Goal: Task Accomplishment & Management: Complete application form

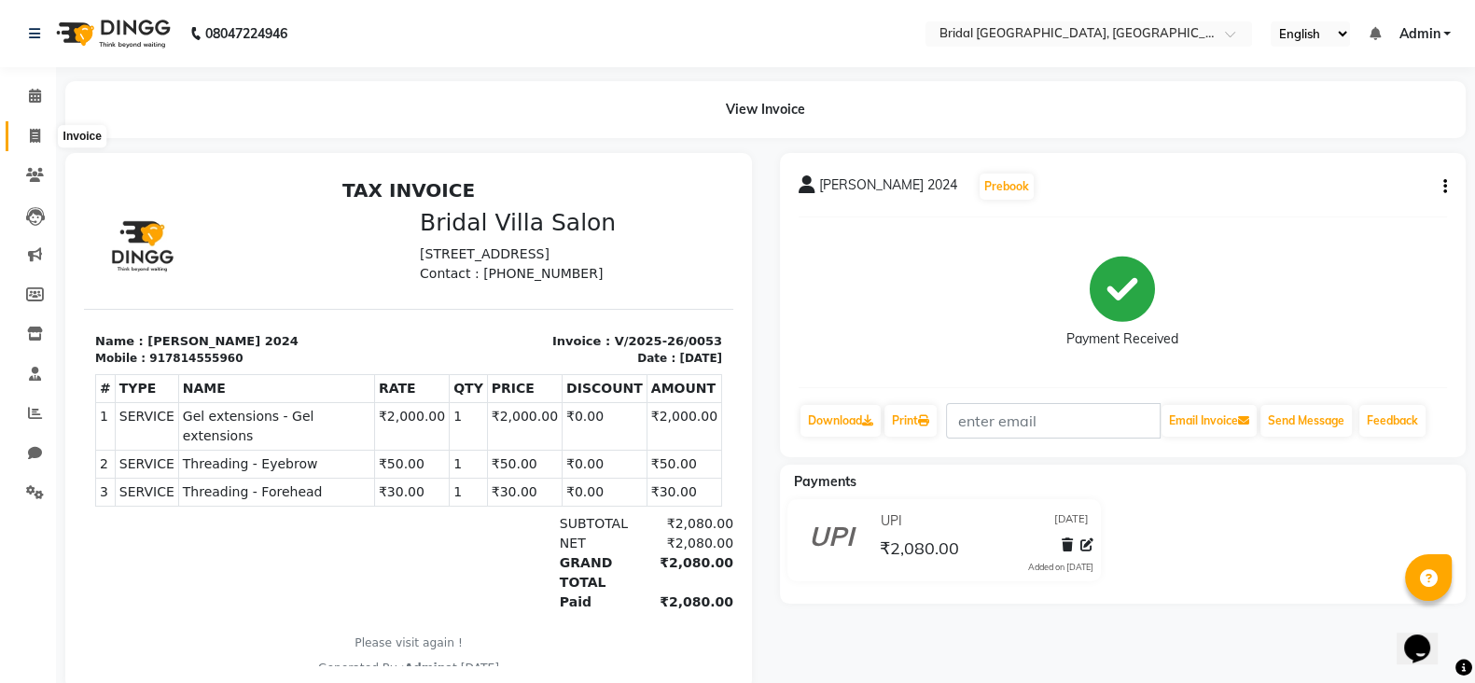
click at [30, 129] on icon at bounding box center [35, 136] width 10 height 14
select select "service"
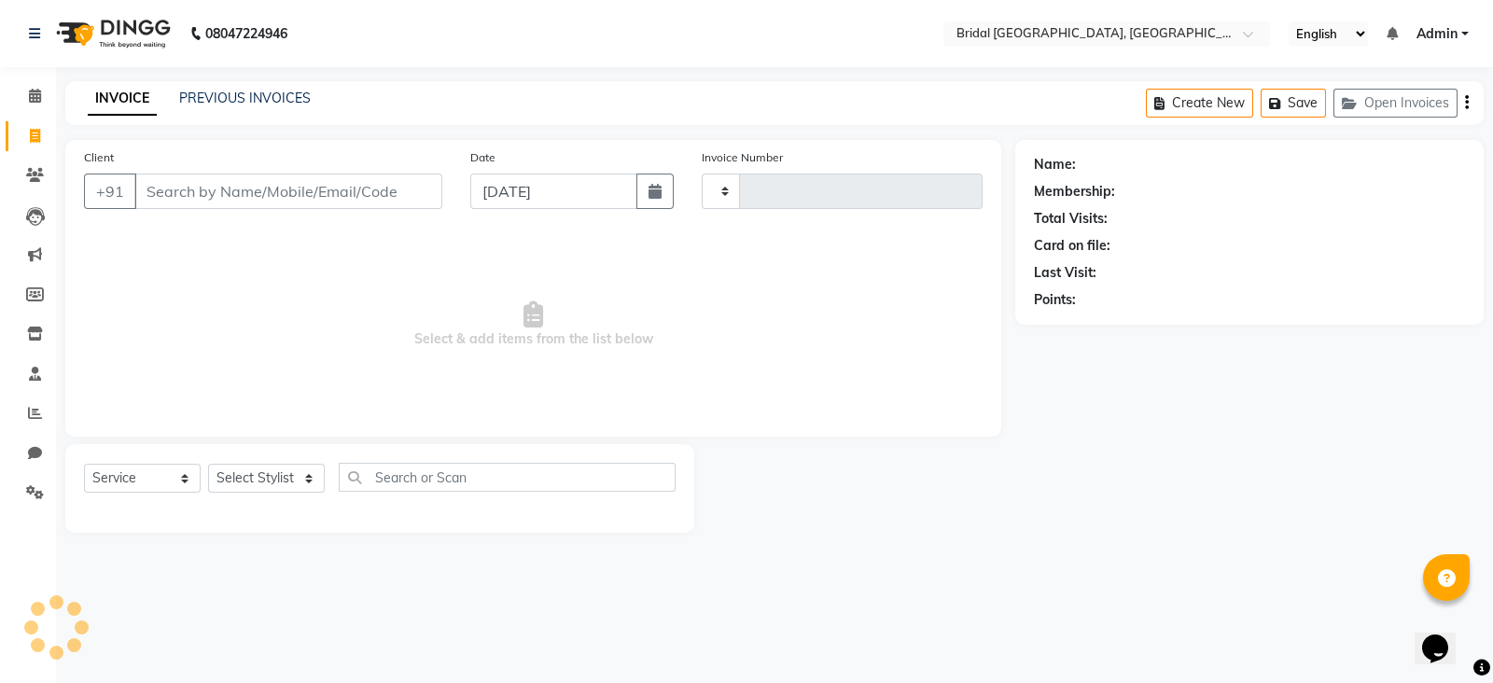
type input "0054"
select select "8752"
click at [242, 89] on div "PREVIOUS INVOICES" at bounding box center [245, 99] width 132 height 20
click at [242, 100] on link "PREVIOUS INVOICES" at bounding box center [245, 98] width 132 height 17
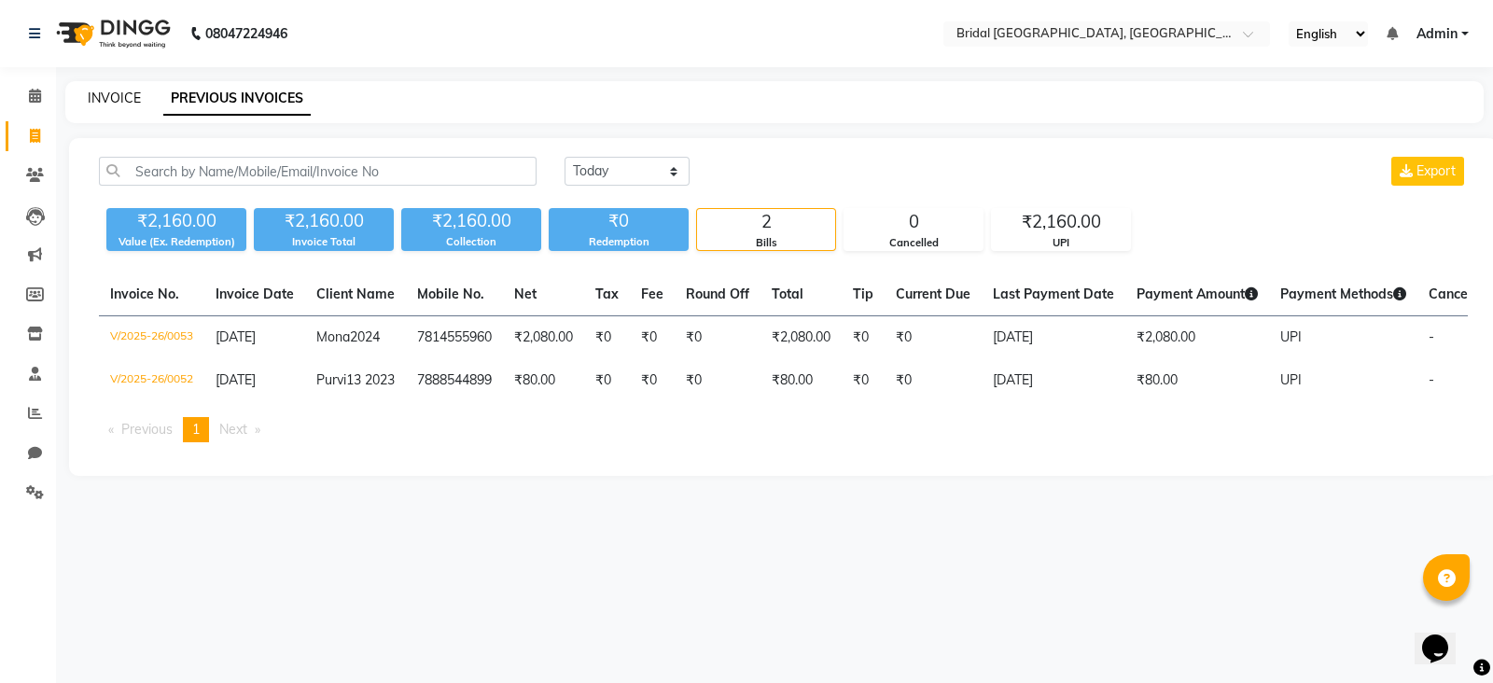
click at [113, 100] on link "INVOICE" at bounding box center [114, 98] width 53 height 17
select select "service"
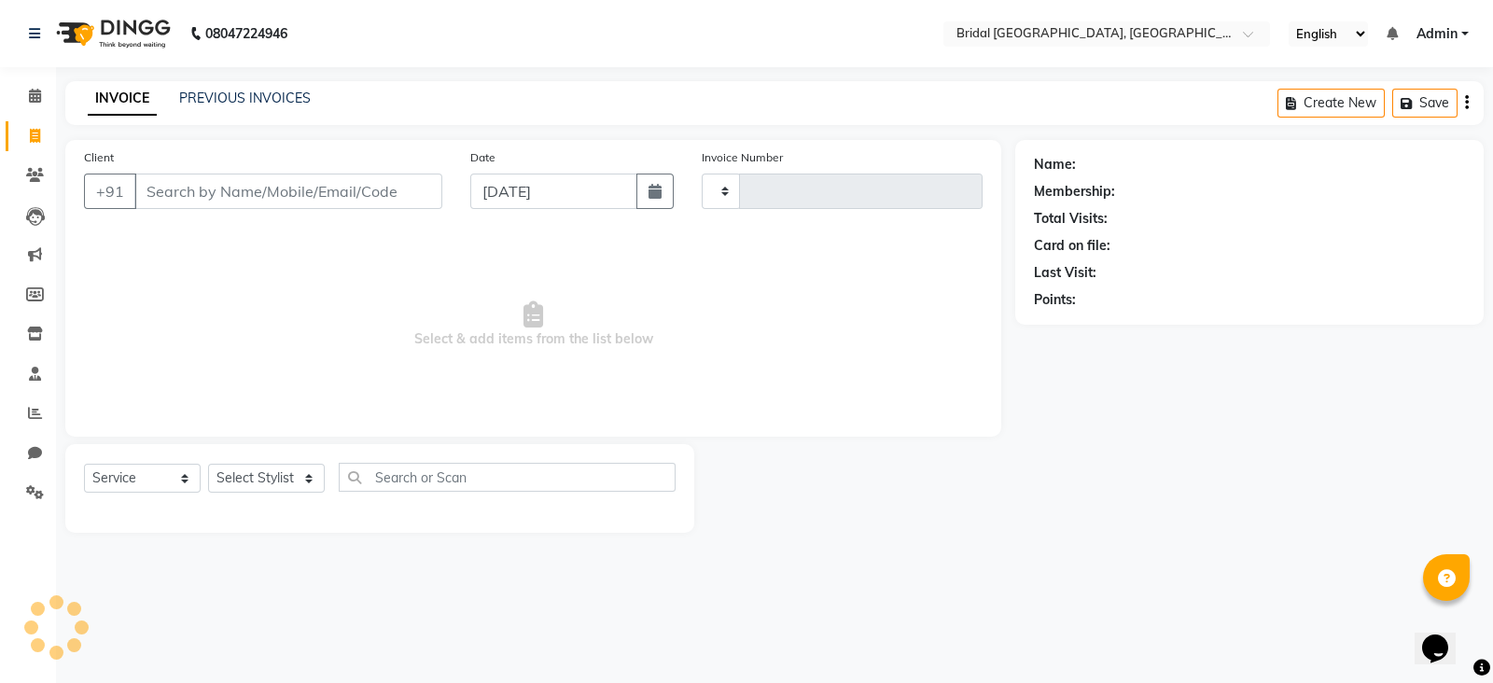
type input "0054"
select select "8752"
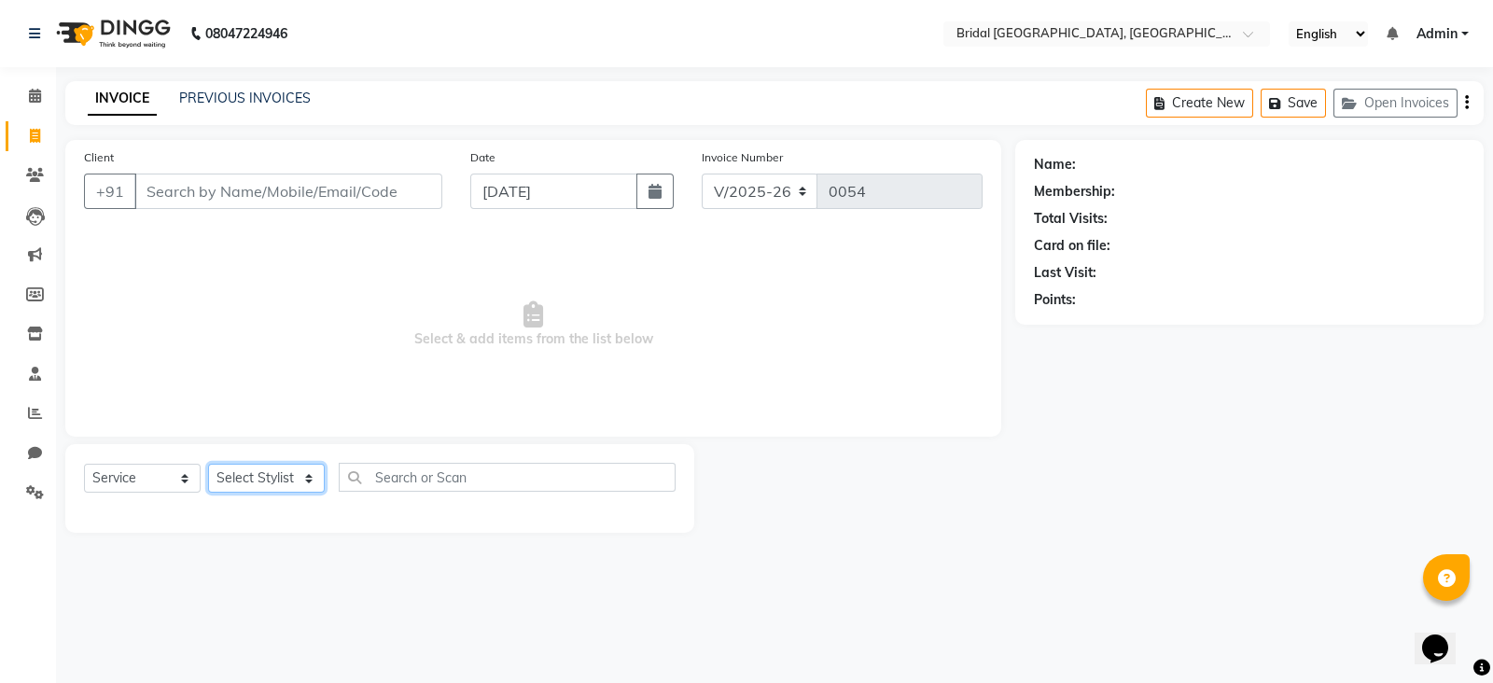
click at [288, 479] on select "Select Stylist [PERSON_NAME] Anim [PERSON_NAME] [PERSON_NAME] [PERSON_NAME] gau…" at bounding box center [266, 478] width 117 height 29
select select "90152"
click at [208, 465] on select "Select Stylist [PERSON_NAME] Anim [PERSON_NAME] [PERSON_NAME] [PERSON_NAME] gau…" at bounding box center [266, 478] width 117 height 29
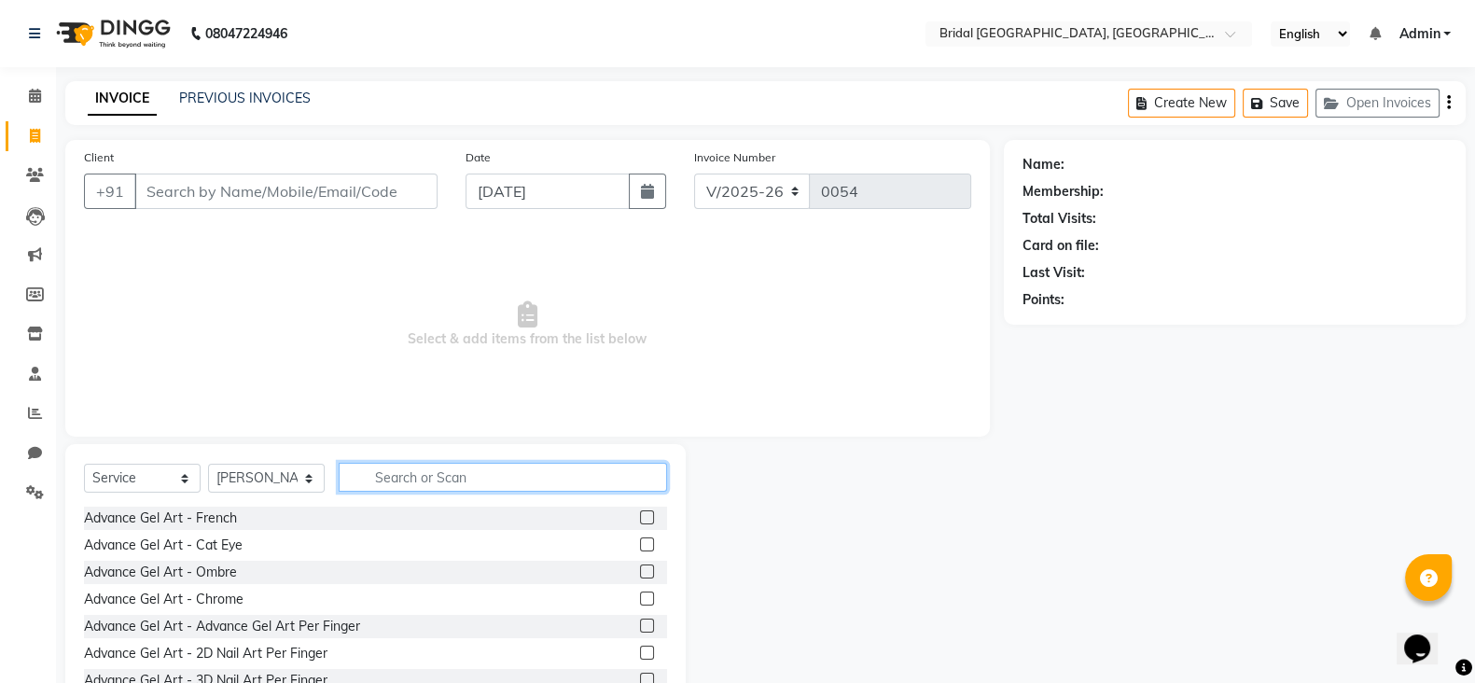
click at [501, 475] on input "text" at bounding box center [503, 477] width 328 height 29
type input "pedi"
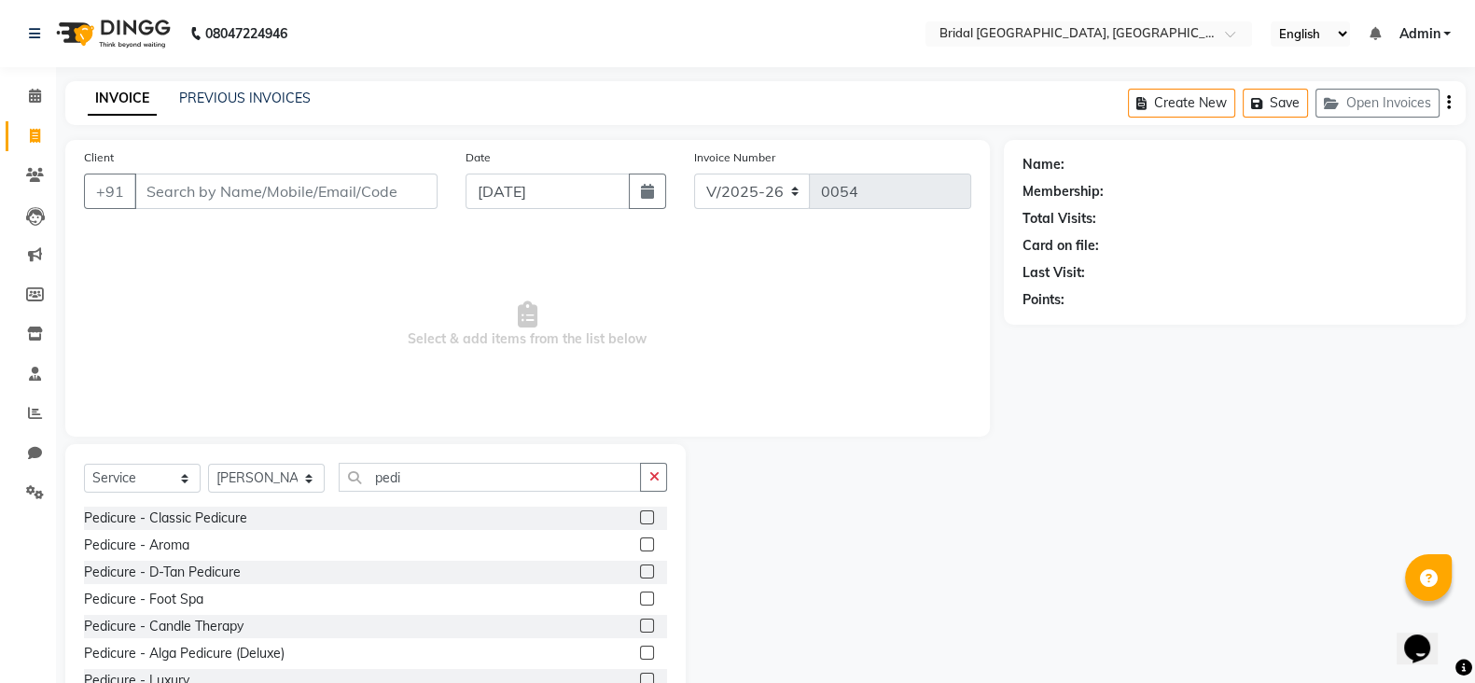
click at [640, 543] on label at bounding box center [647, 544] width 14 height 14
click at [640, 543] on input "checkbox" at bounding box center [646, 545] width 12 height 12
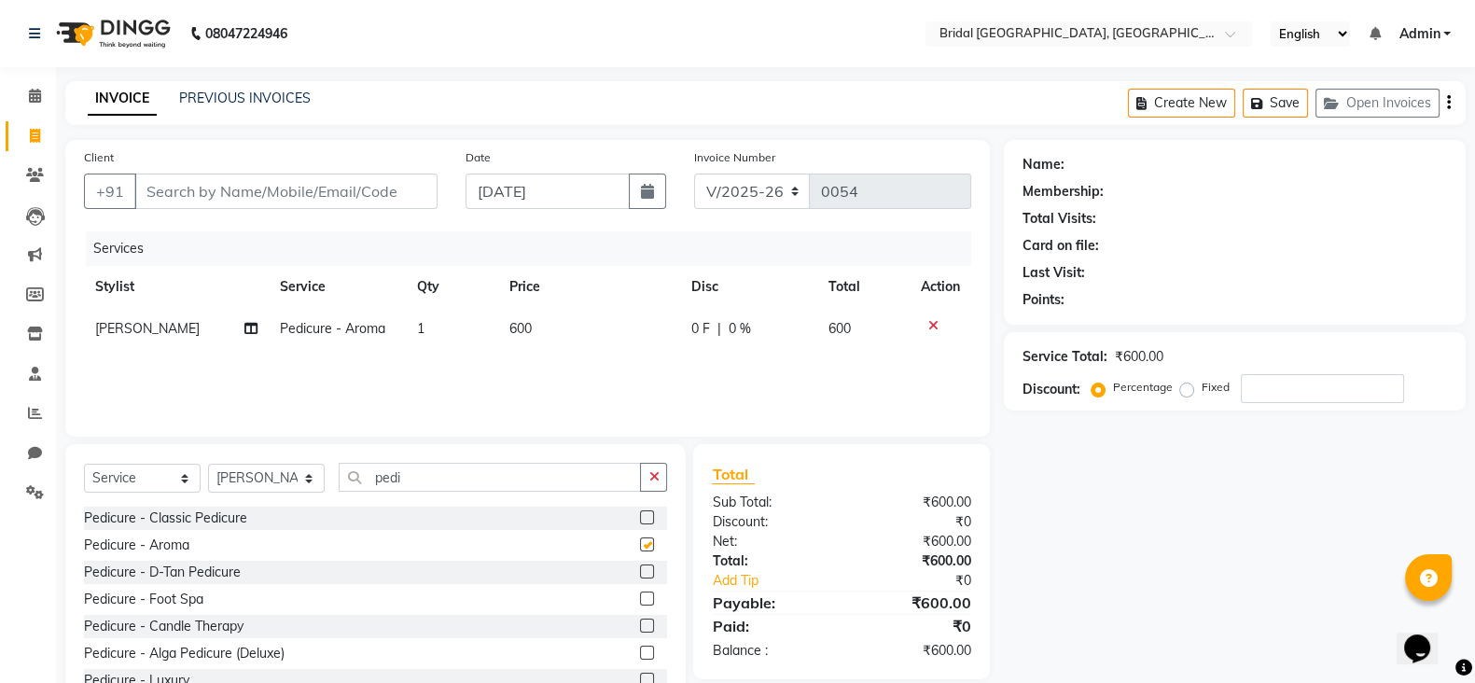
checkbox input "false"
click at [303, 482] on select "Select Stylist [PERSON_NAME] Anim [PERSON_NAME] [PERSON_NAME] [PERSON_NAME] gau…" at bounding box center [266, 478] width 117 height 29
select select "90154"
click at [208, 465] on select "Select Stylist [PERSON_NAME] Anim [PERSON_NAME] [PERSON_NAME] [PERSON_NAME] gau…" at bounding box center [266, 478] width 117 height 29
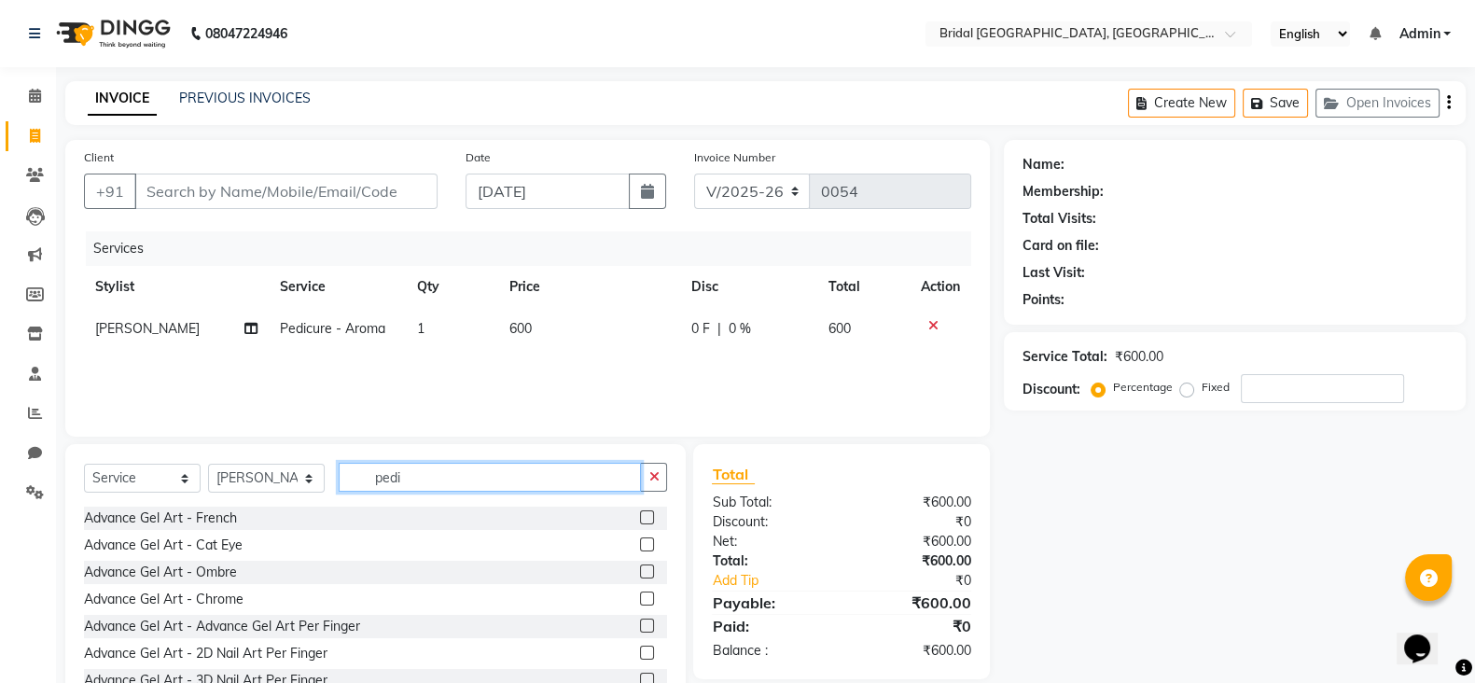
click at [416, 475] on input "pedi" at bounding box center [490, 477] width 302 height 29
type input "p"
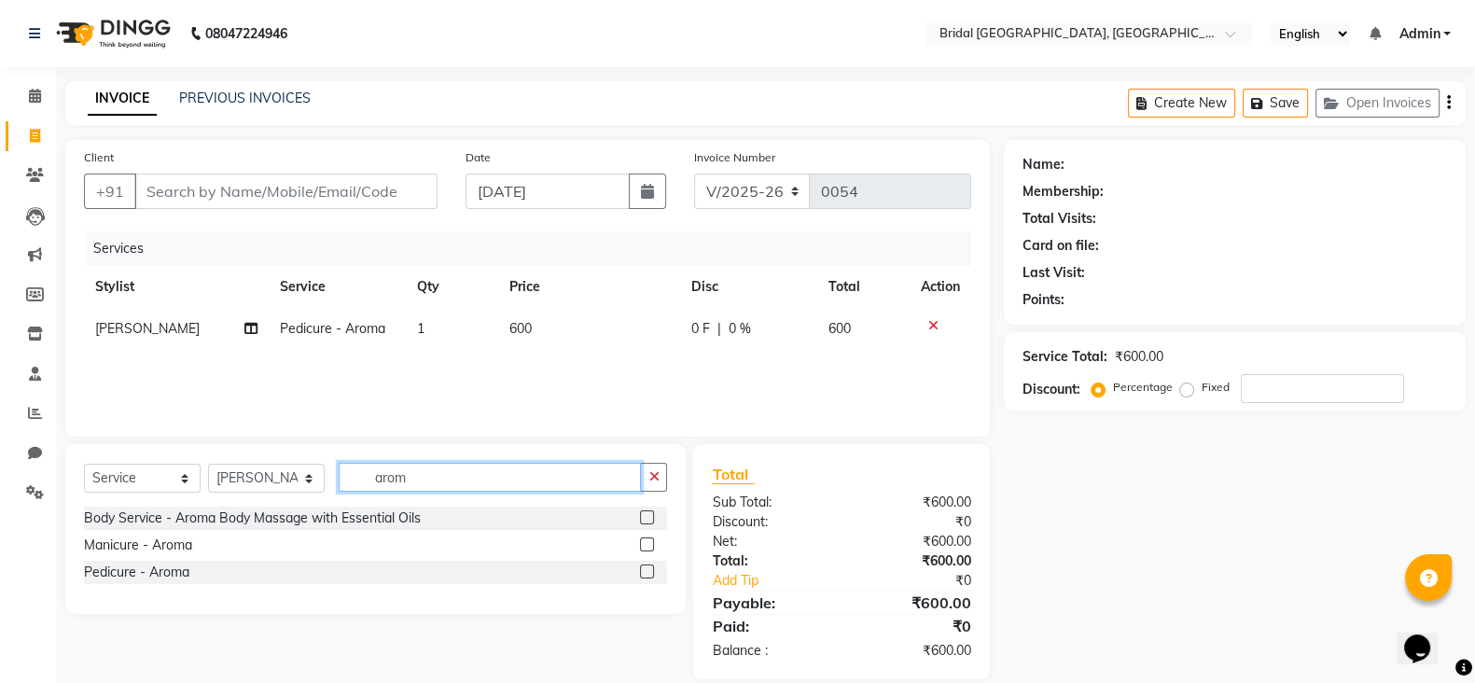
type input "arom"
click at [653, 542] on label at bounding box center [647, 544] width 14 height 14
click at [652, 542] on input "checkbox" at bounding box center [646, 545] width 12 height 12
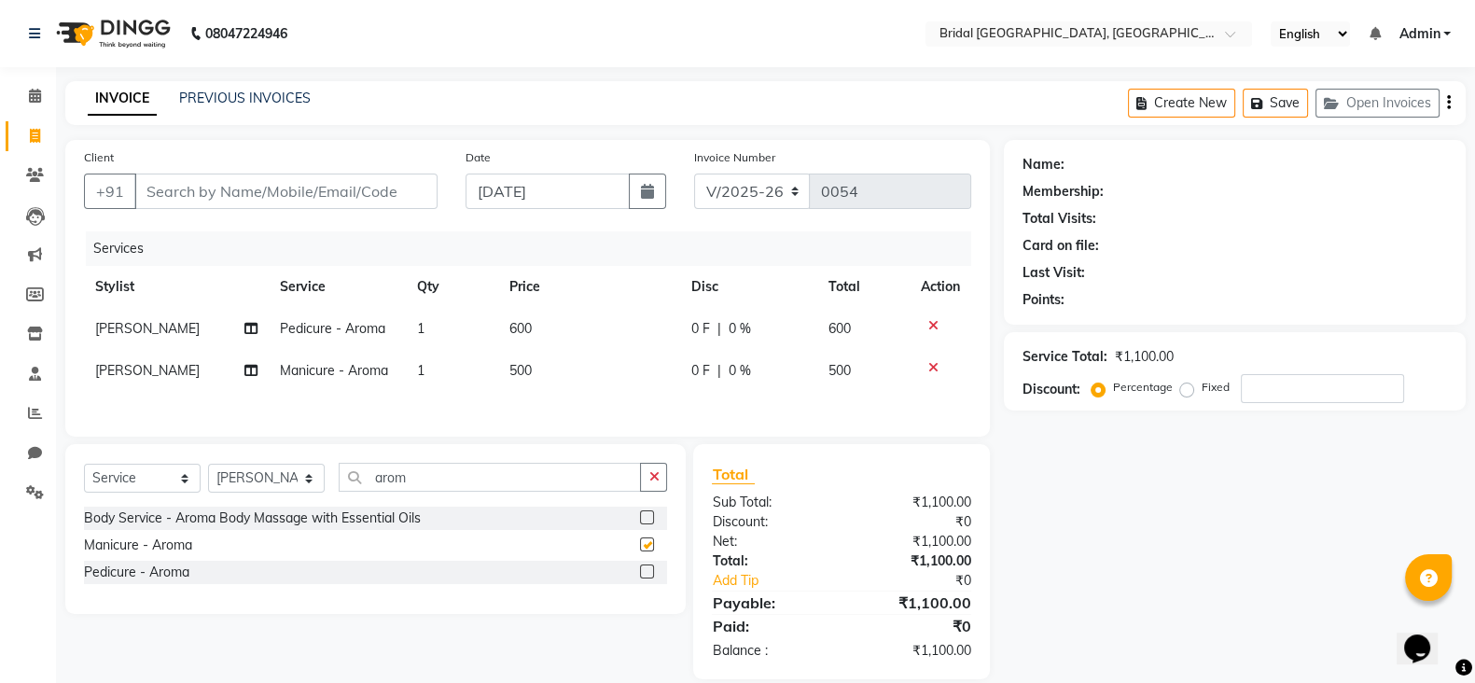
checkbox input "false"
click at [269, 487] on select "Select Stylist [PERSON_NAME] Anim [PERSON_NAME] [PERSON_NAME] [PERSON_NAME] gau…" at bounding box center [266, 478] width 117 height 29
select select "90144"
click at [208, 471] on select "Select Stylist [PERSON_NAME] Anim [PERSON_NAME] [PERSON_NAME] [PERSON_NAME] gau…" at bounding box center [266, 478] width 117 height 29
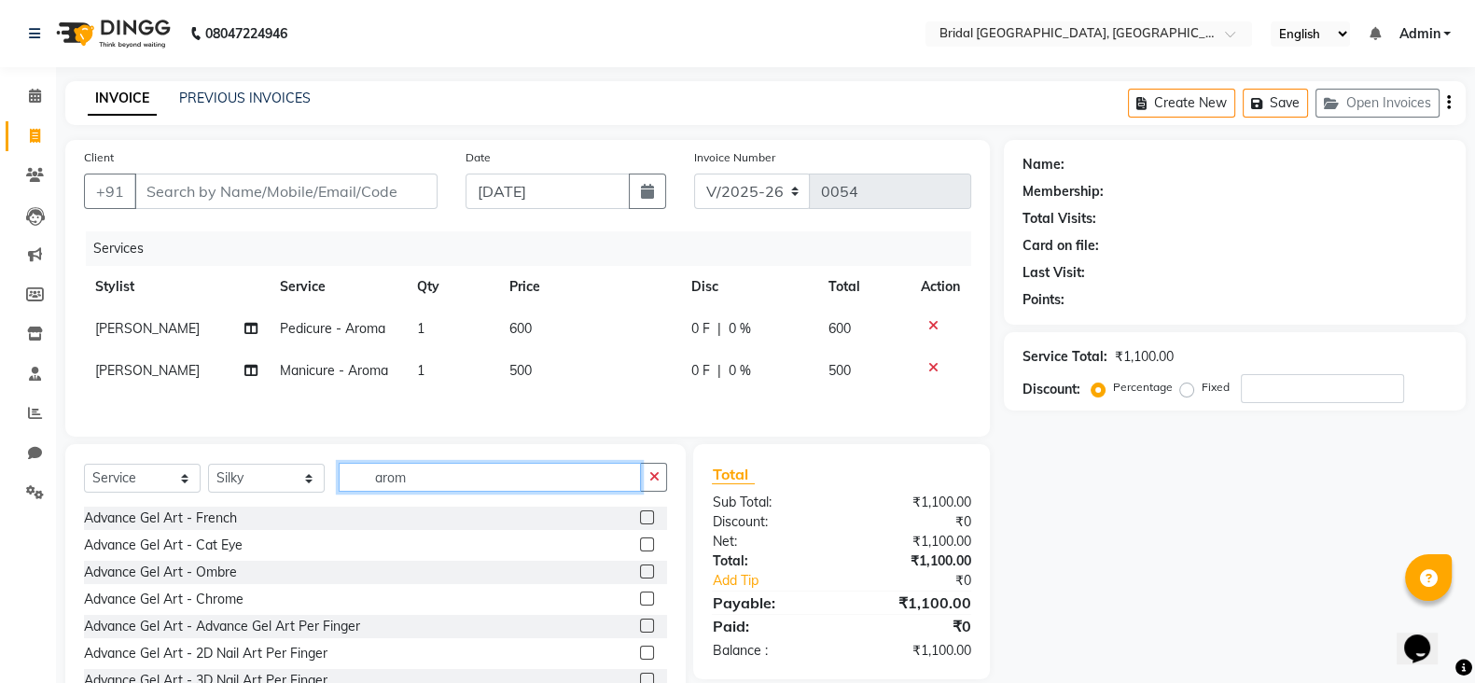
click at [419, 488] on input "arom" at bounding box center [490, 477] width 302 height 29
type input "a"
type input "threadi"
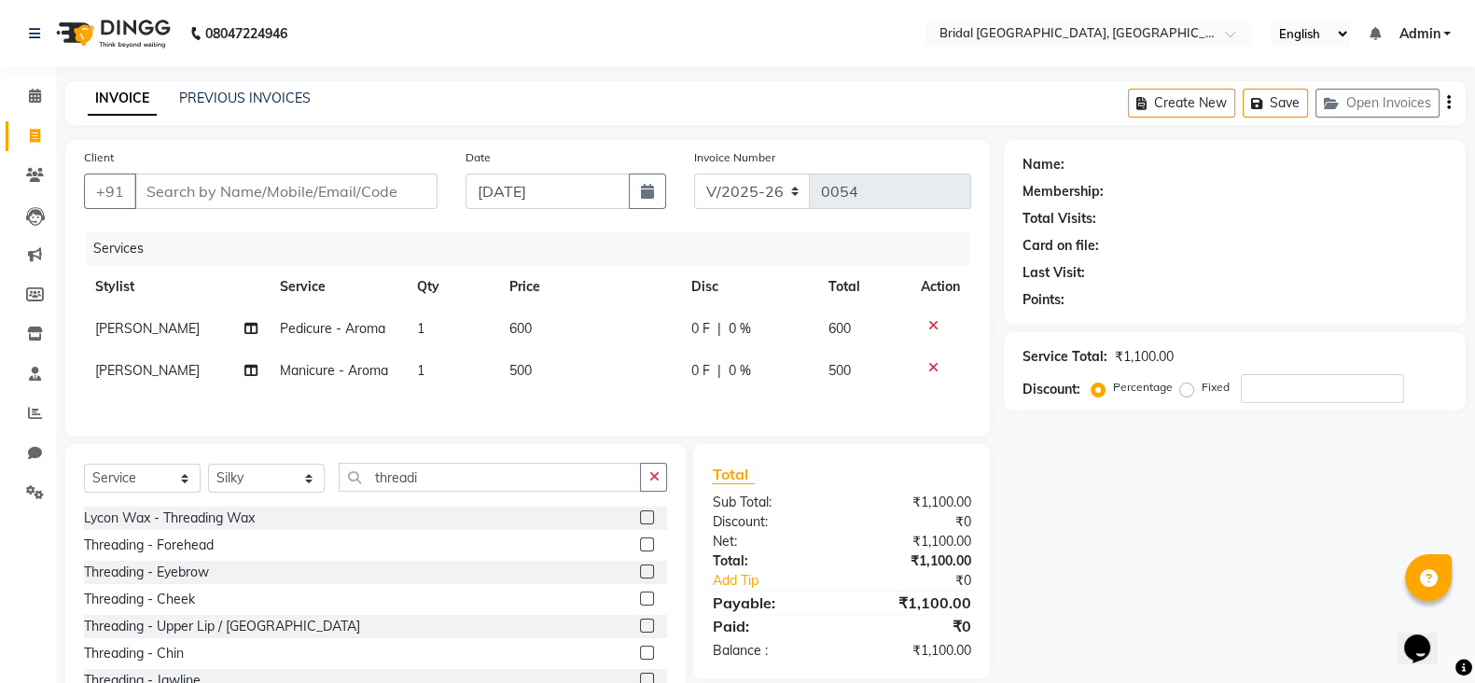
click at [640, 578] on label at bounding box center [647, 571] width 14 height 14
click at [640, 578] on input "checkbox" at bounding box center [646, 572] width 12 height 12
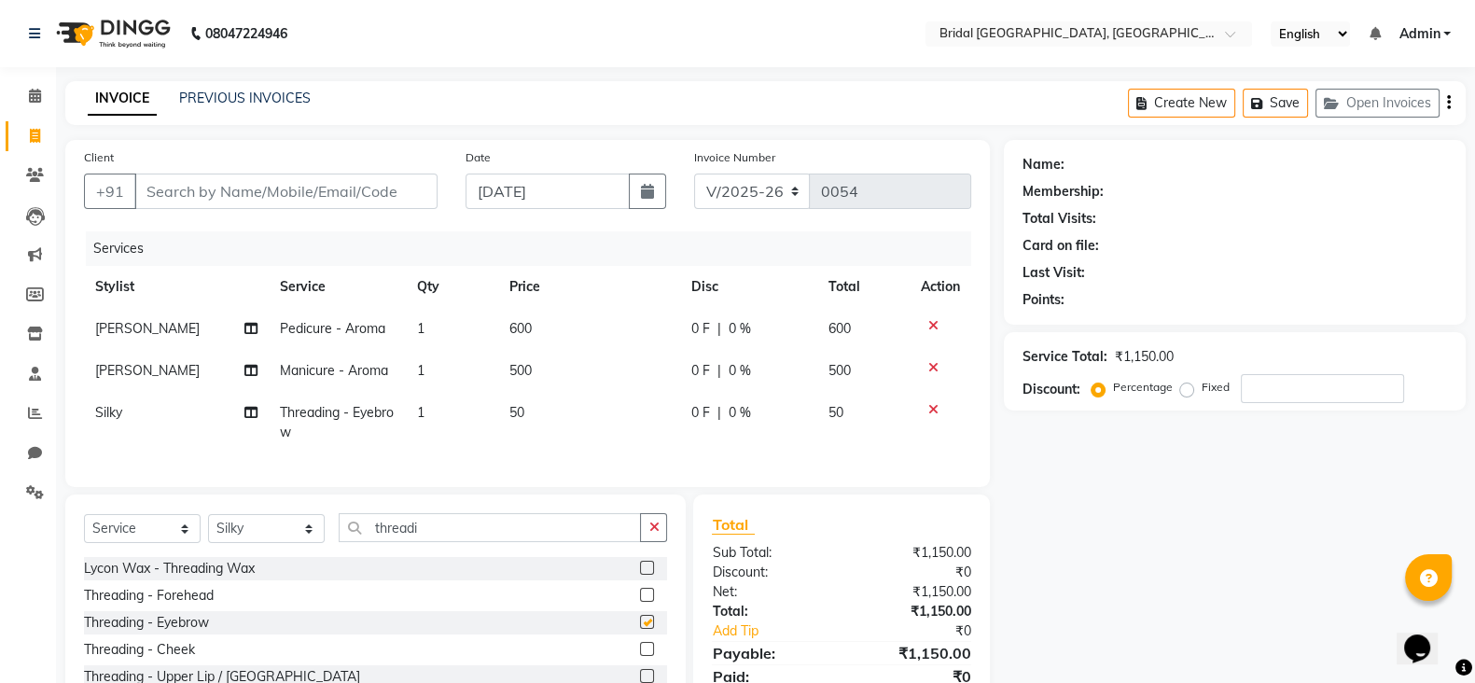
checkbox input "false"
drag, startPoint x: 1454, startPoint y: 223, endPoint x: 1465, endPoint y: 329, distance: 106.9
click at [1465, 328] on div "Name: Membership: Total Visits: Card on file: Last Visit: Points: Service Total…" at bounding box center [1242, 455] width 476 height 630
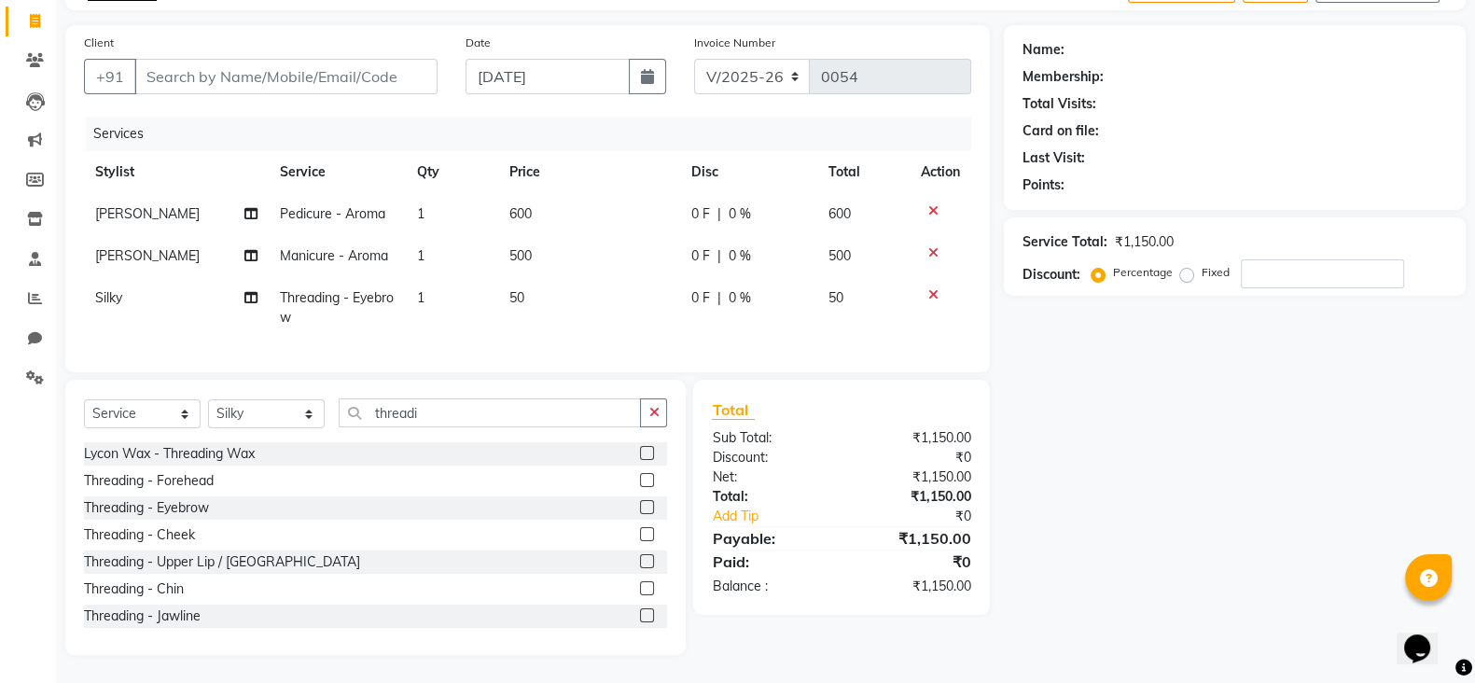
scroll to position [133, 0]
click at [1254, 122] on div "Name: Membership: Total Visits: Card on file: Last Visit: Points:" at bounding box center [1235, 114] width 424 height 162
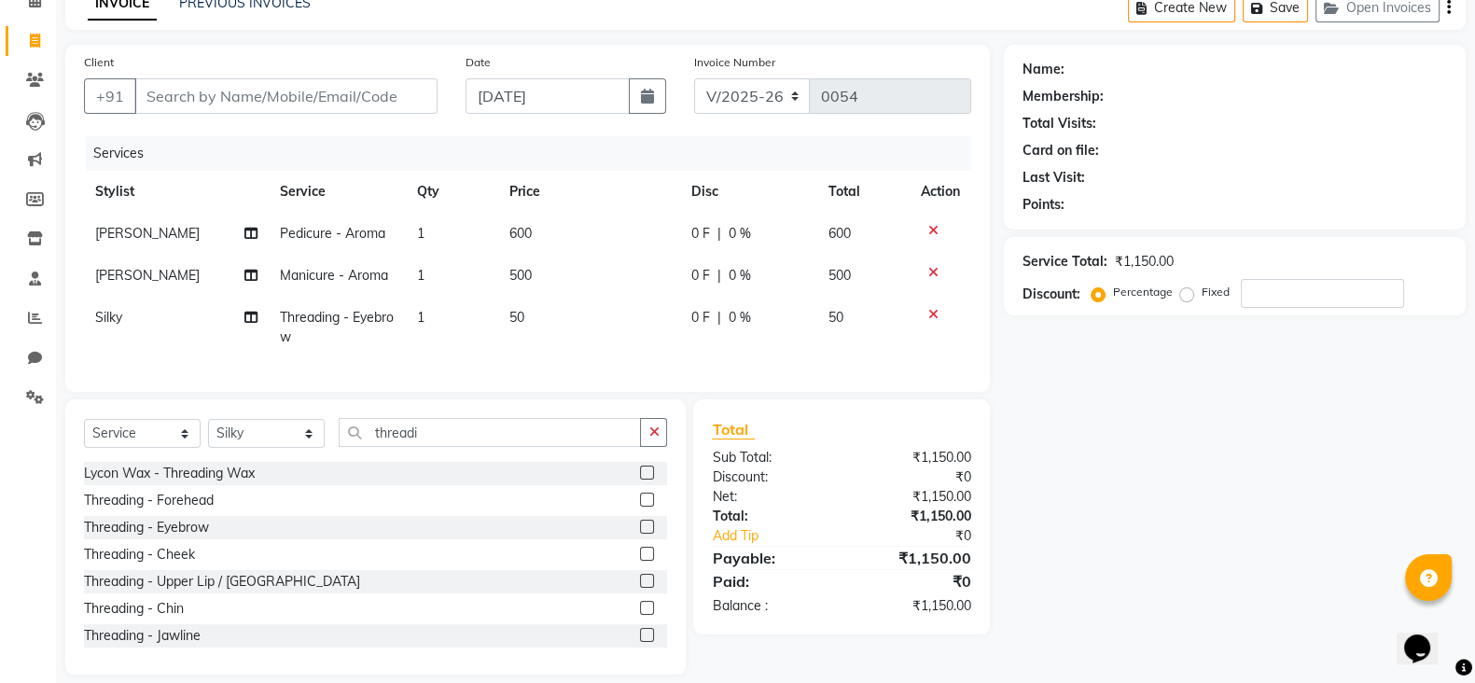
scroll to position [91, 0]
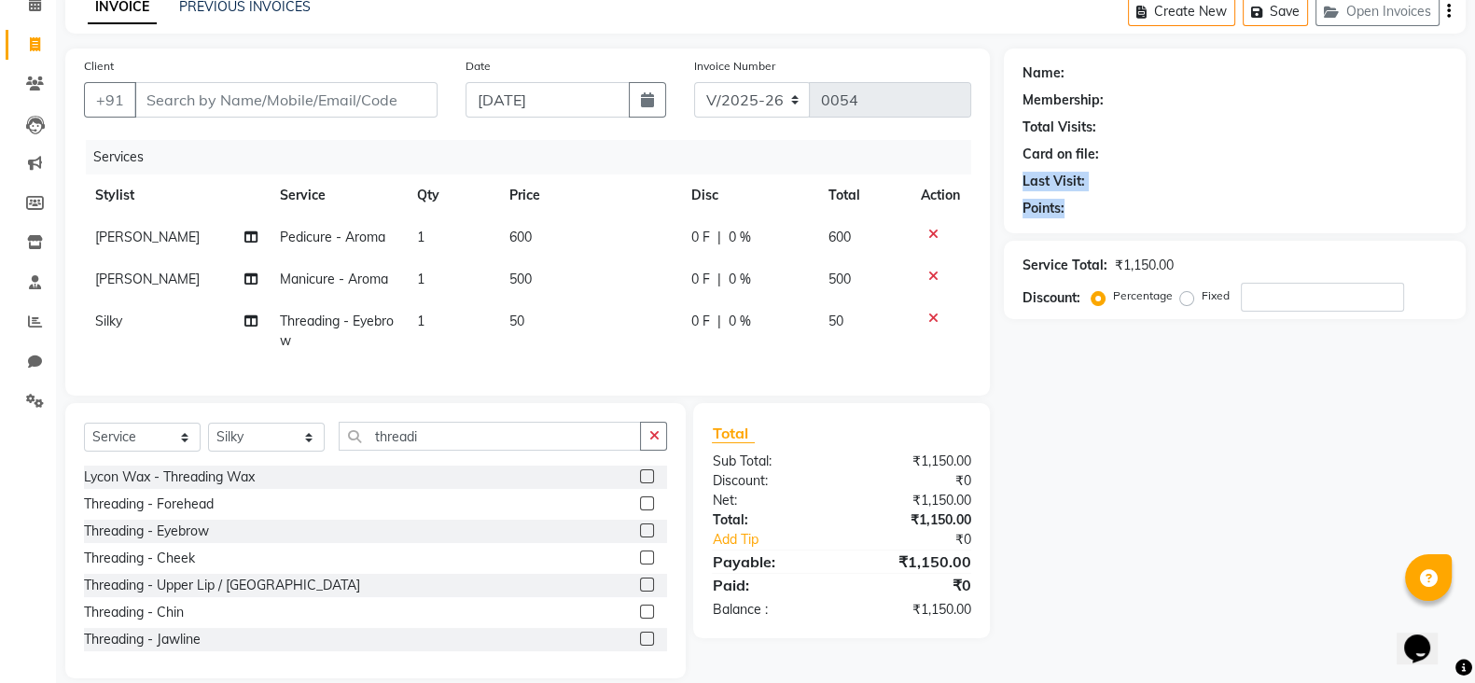
drag, startPoint x: 1473, startPoint y: 221, endPoint x: 1462, endPoint y: 137, distance: 84.7
click at [1463, 140] on div "Name: Membership: Total Visits: Card on file: Last Visit: Points: Service Total…" at bounding box center [1242, 364] width 476 height 630
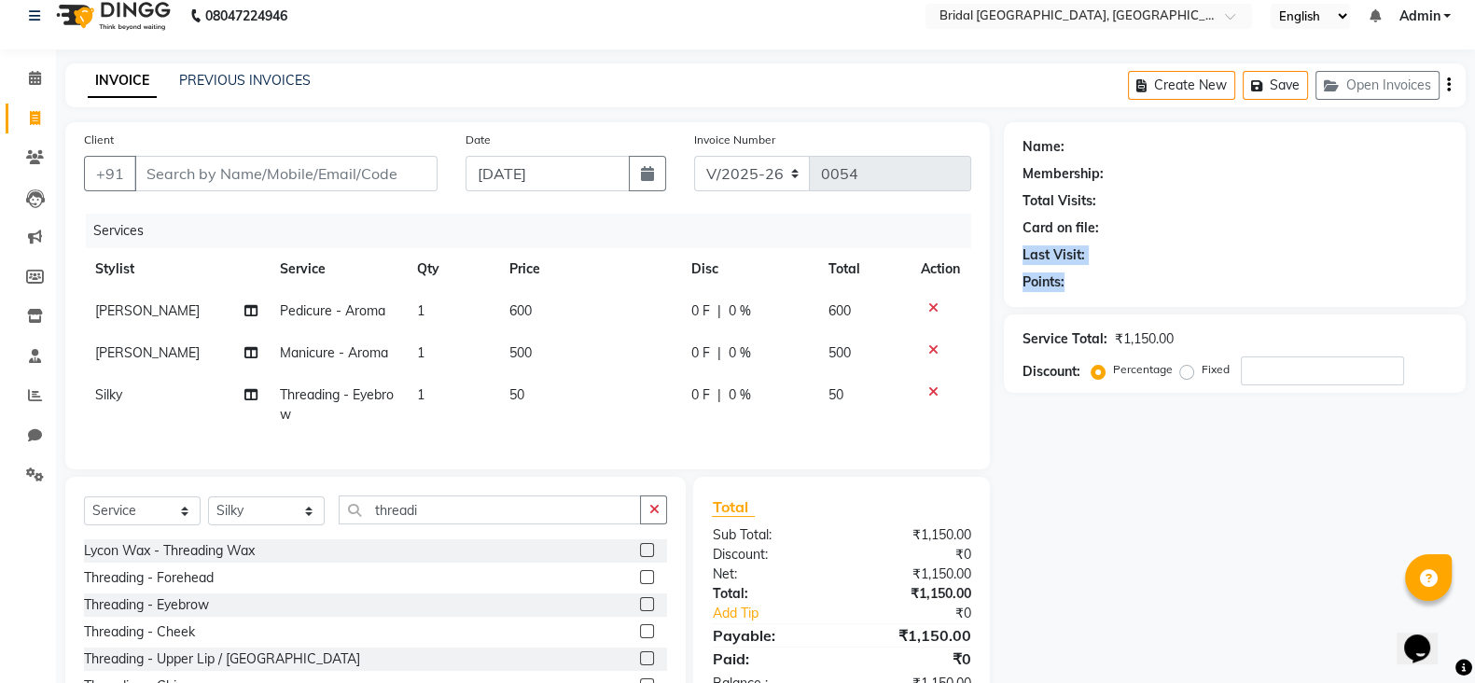
scroll to position [17, 0]
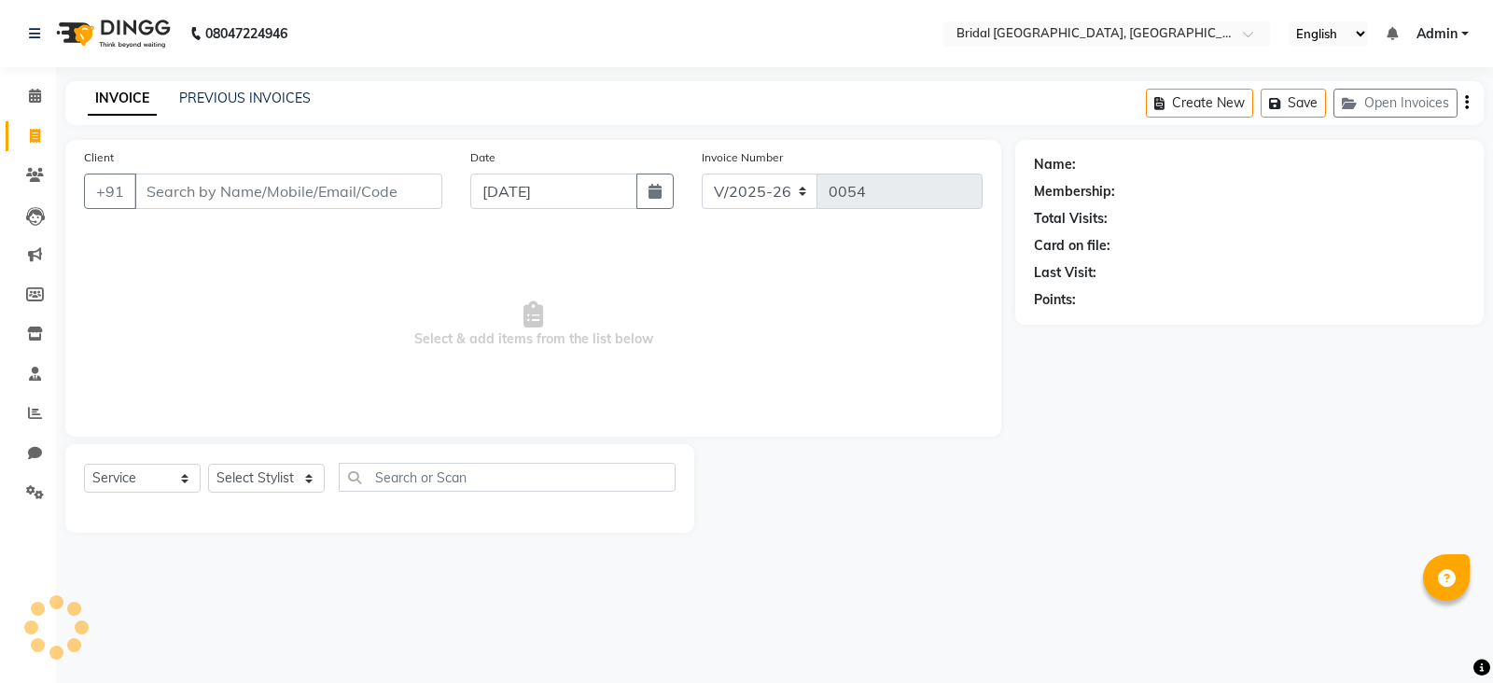
select select "8752"
select select "service"
click at [265, 480] on select "Select Stylist [PERSON_NAME] Anim [PERSON_NAME] [PERSON_NAME] [PERSON_NAME] gau…" at bounding box center [266, 478] width 117 height 29
select select "90152"
click at [208, 465] on select "Select Stylist [PERSON_NAME] Anim [PERSON_NAME] [PERSON_NAME] [PERSON_NAME] gau…" at bounding box center [266, 478] width 117 height 29
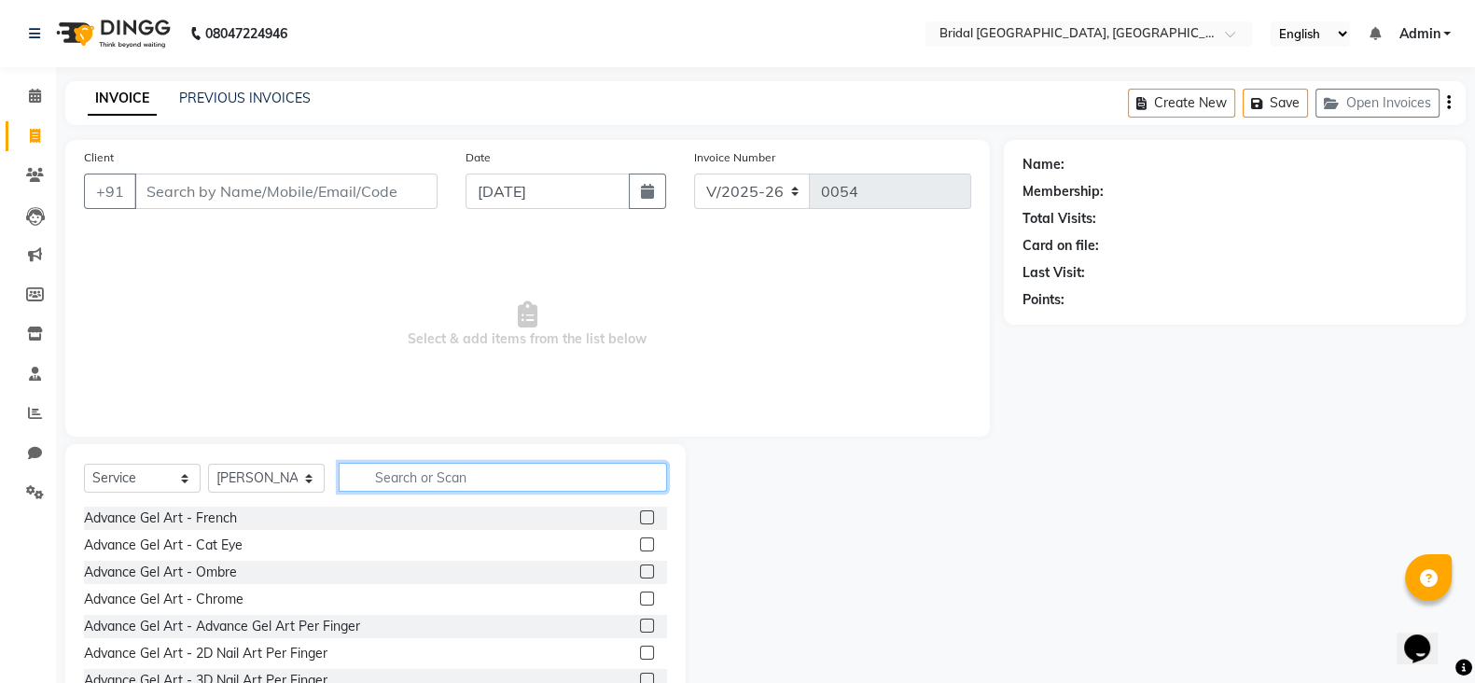
click at [397, 486] on input "text" at bounding box center [503, 477] width 328 height 29
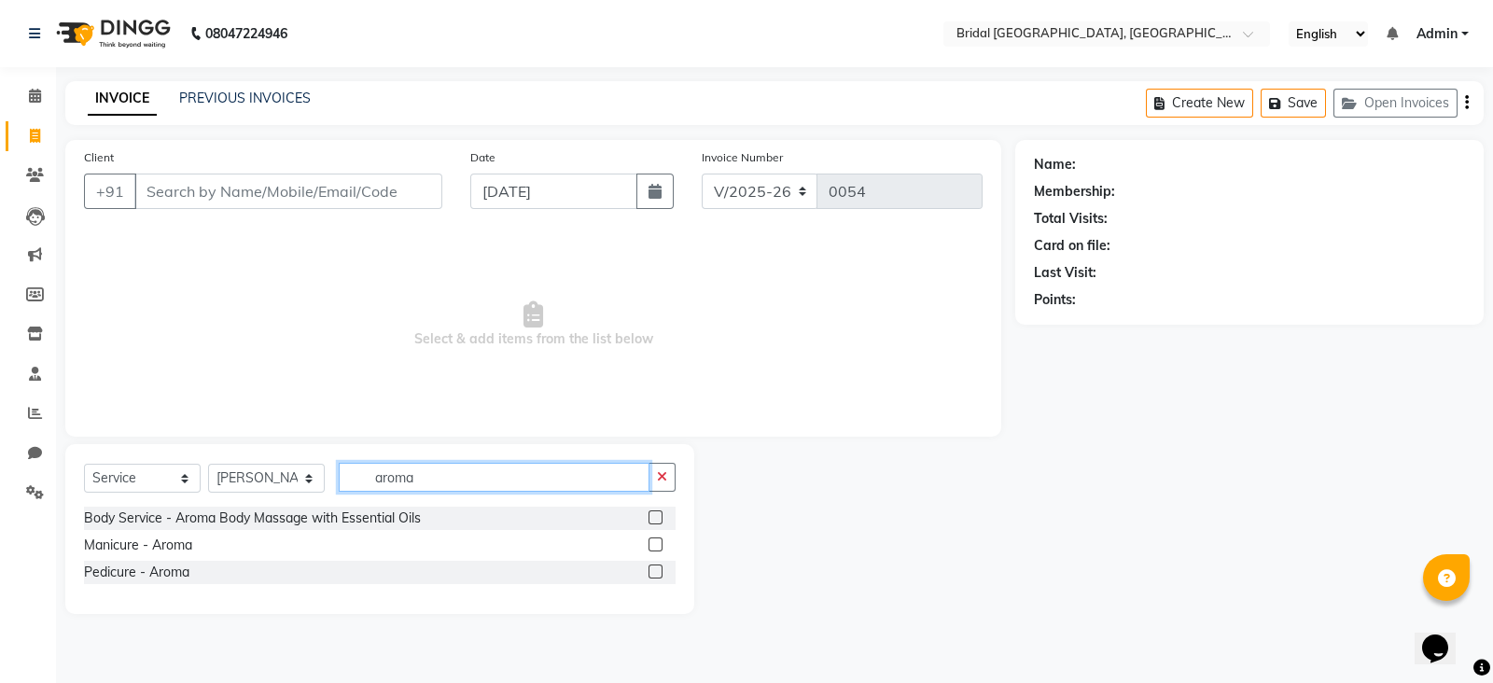
type input "aroma"
click at [656, 571] on label at bounding box center [655, 571] width 14 height 14
click at [656, 571] on input "checkbox" at bounding box center [654, 572] width 12 height 12
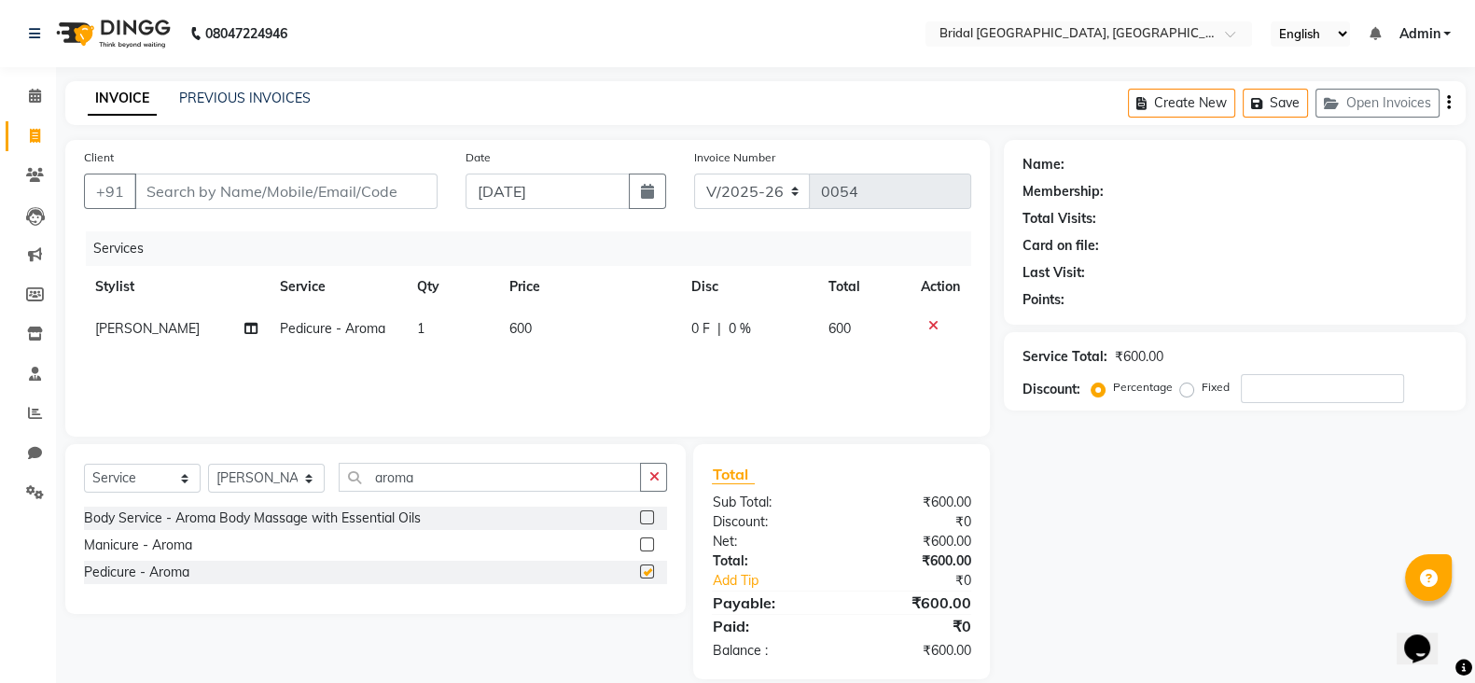
checkbox input "false"
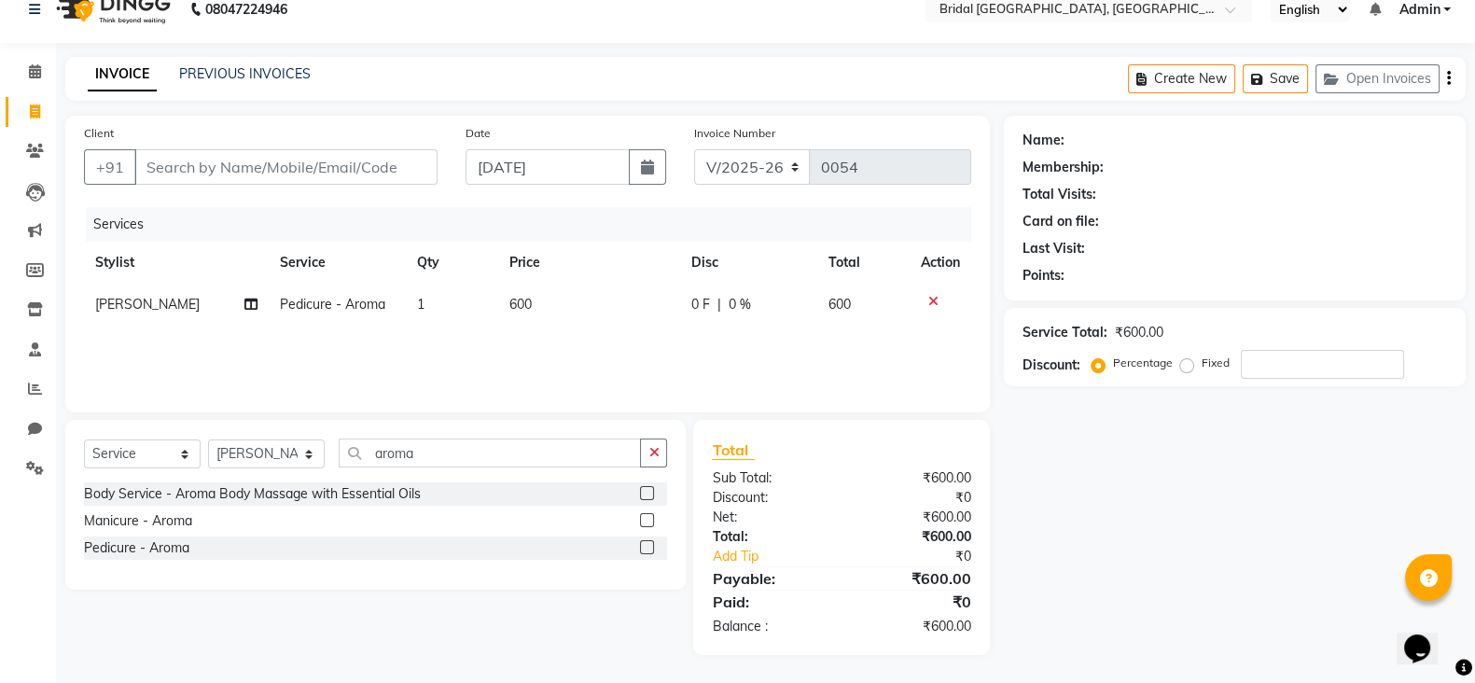
click at [1023, 429] on div "Name: Membership: Total Visits: Card on file: Last Visit: Points: Service Total…" at bounding box center [1242, 385] width 476 height 539
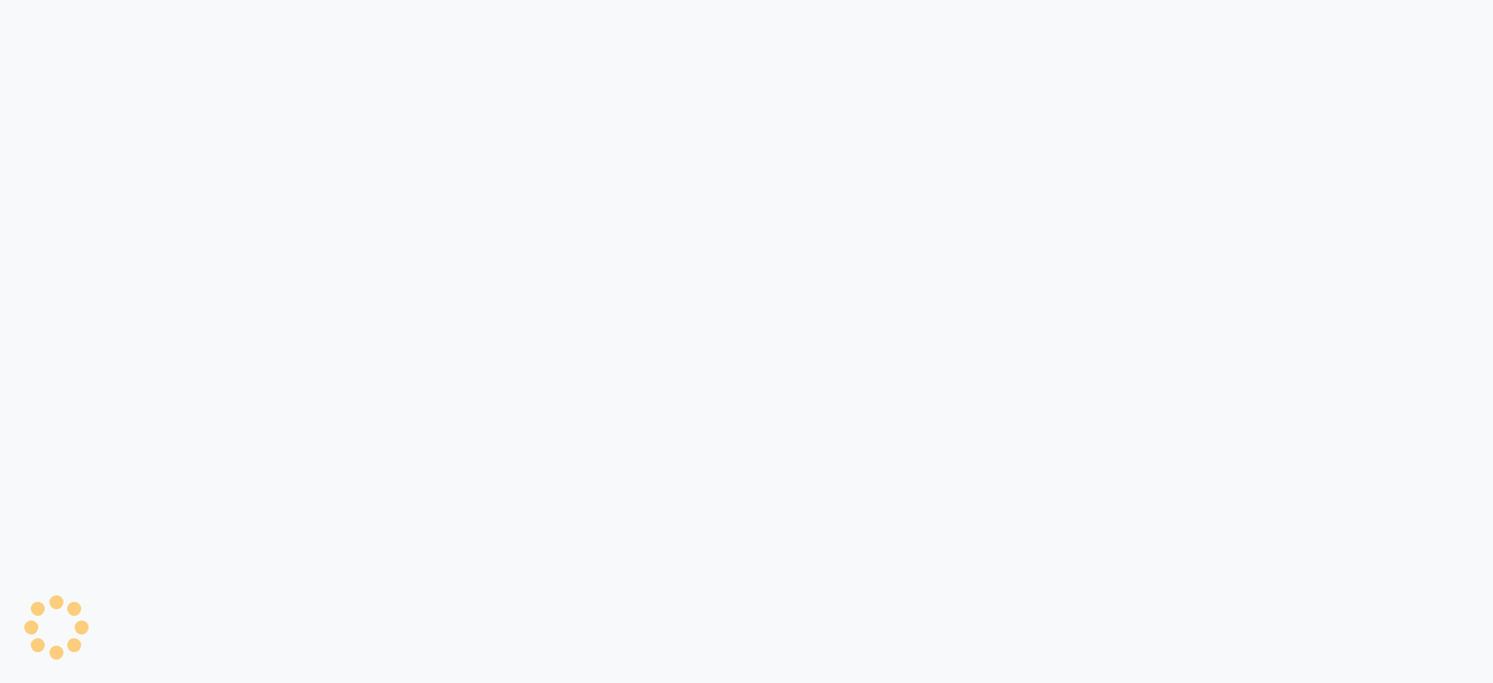
select select "service"
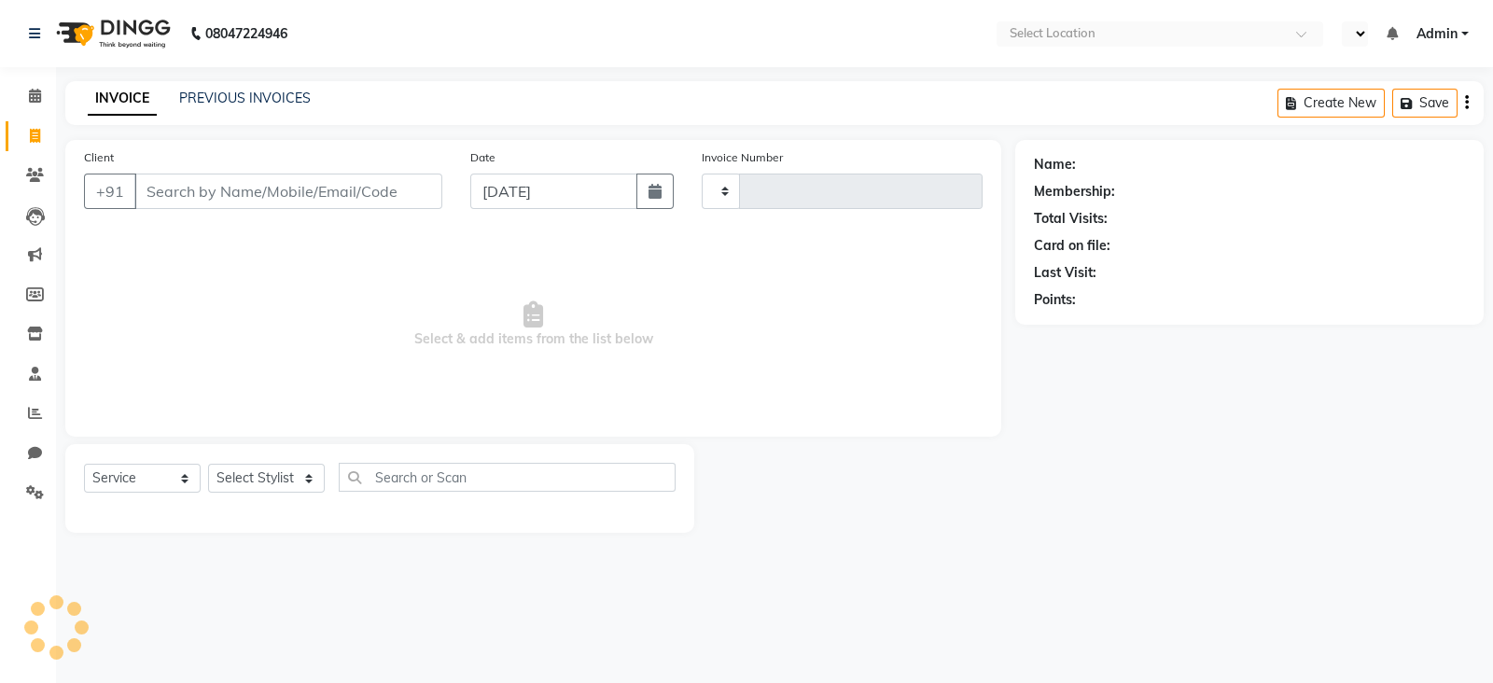
type input "0054"
select select "en"
select select "8752"
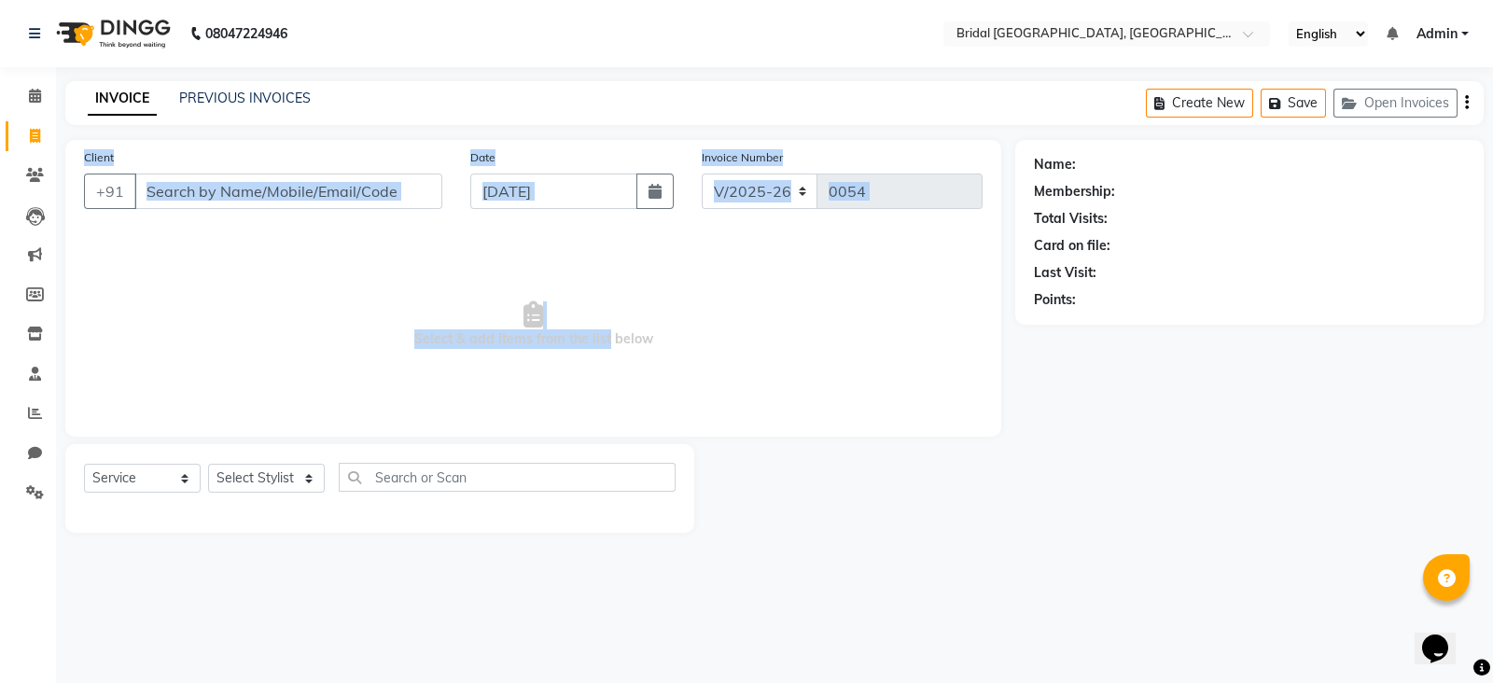
drag, startPoint x: 602, startPoint y: 413, endPoint x: 424, endPoint y: 58, distance: 397.2
click at [424, 58] on app-home "08047224946 Select Location × Bridal [GEOGRAPHIC_DATA], [GEOGRAPHIC_DATA] Engli…" at bounding box center [746, 280] width 1493 height 561
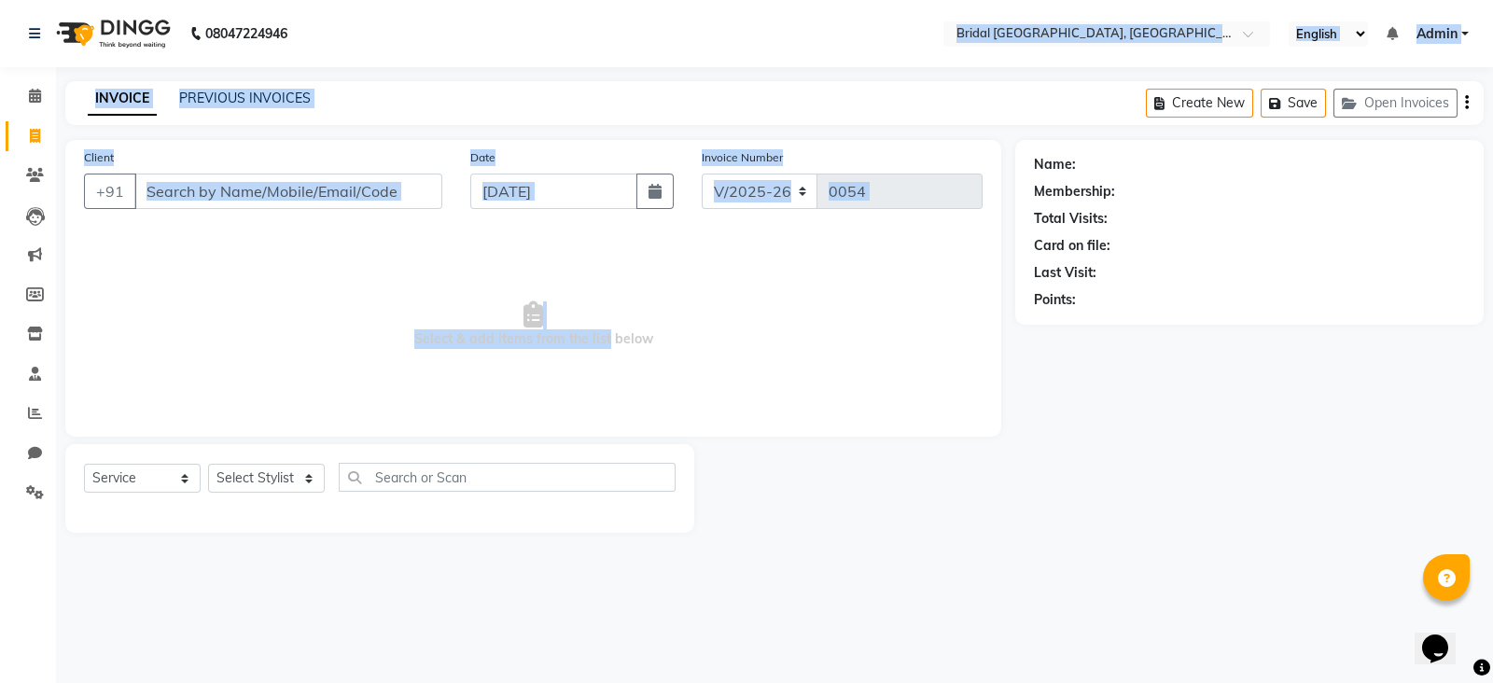
click at [228, 291] on span "Select & add items from the list below" at bounding box center [533, 324] width 898 height 187
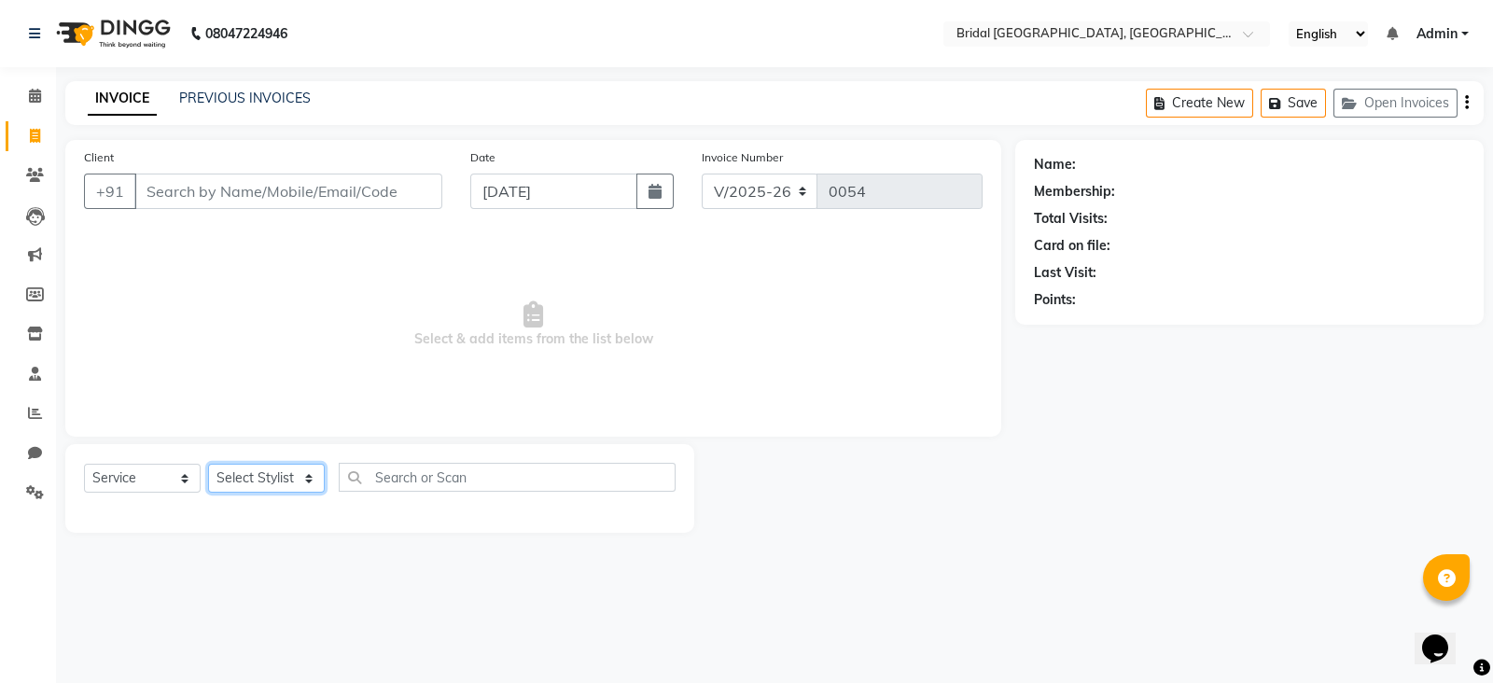
click at [267, 480] on select "Select Stylist [PERSON_NAME] Anim [PERSON_NAME] [PERSON_NAME] [PERSON_NAME] gau…" at bounding box center [266, 478] width 117 height 29
select select "90152"
click at [208, 465] on select "Select Stylist [PERSON_NAME] Anim [PERSON_NAME] [PERSON_NAME] [PERSON_NAME] gau…" at bounding box center [266, 478] width 117 height 29
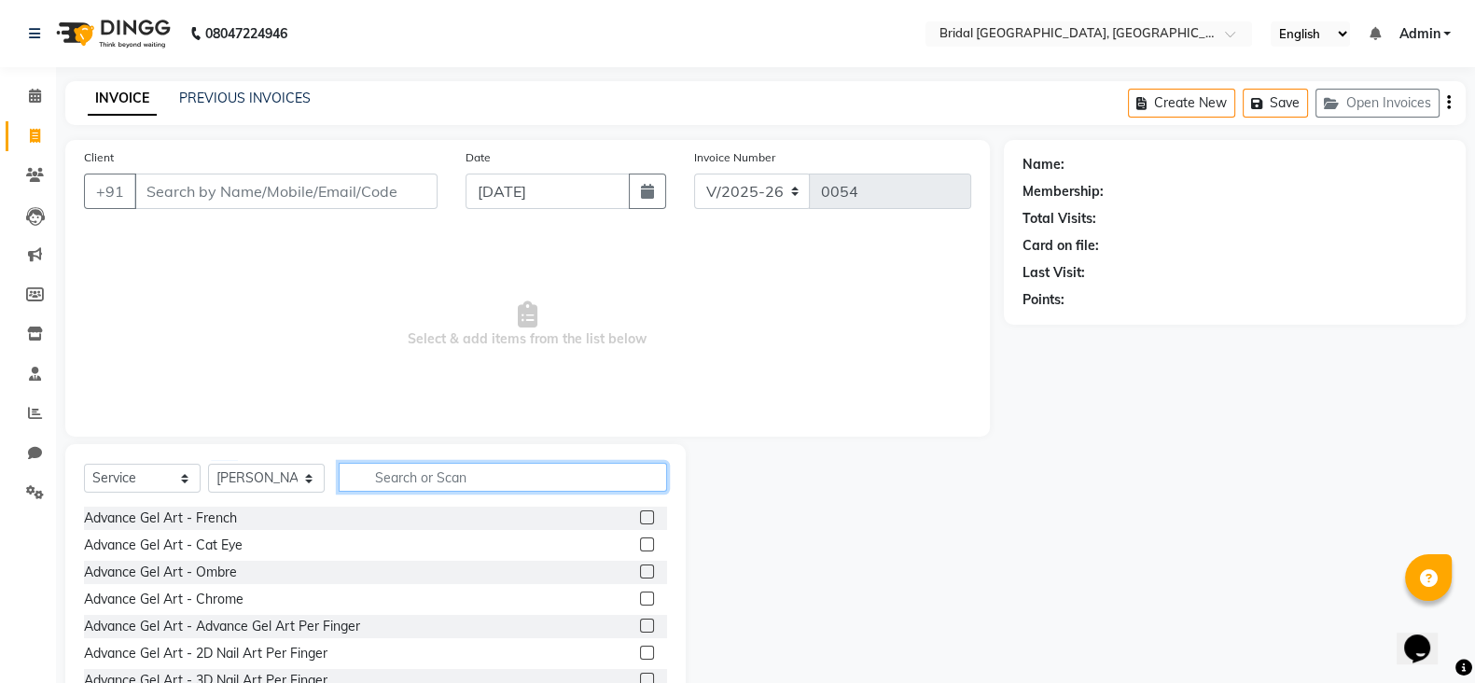
click at [376, 483] on input "text" at bounding box center [503, 477] width 328 height 29
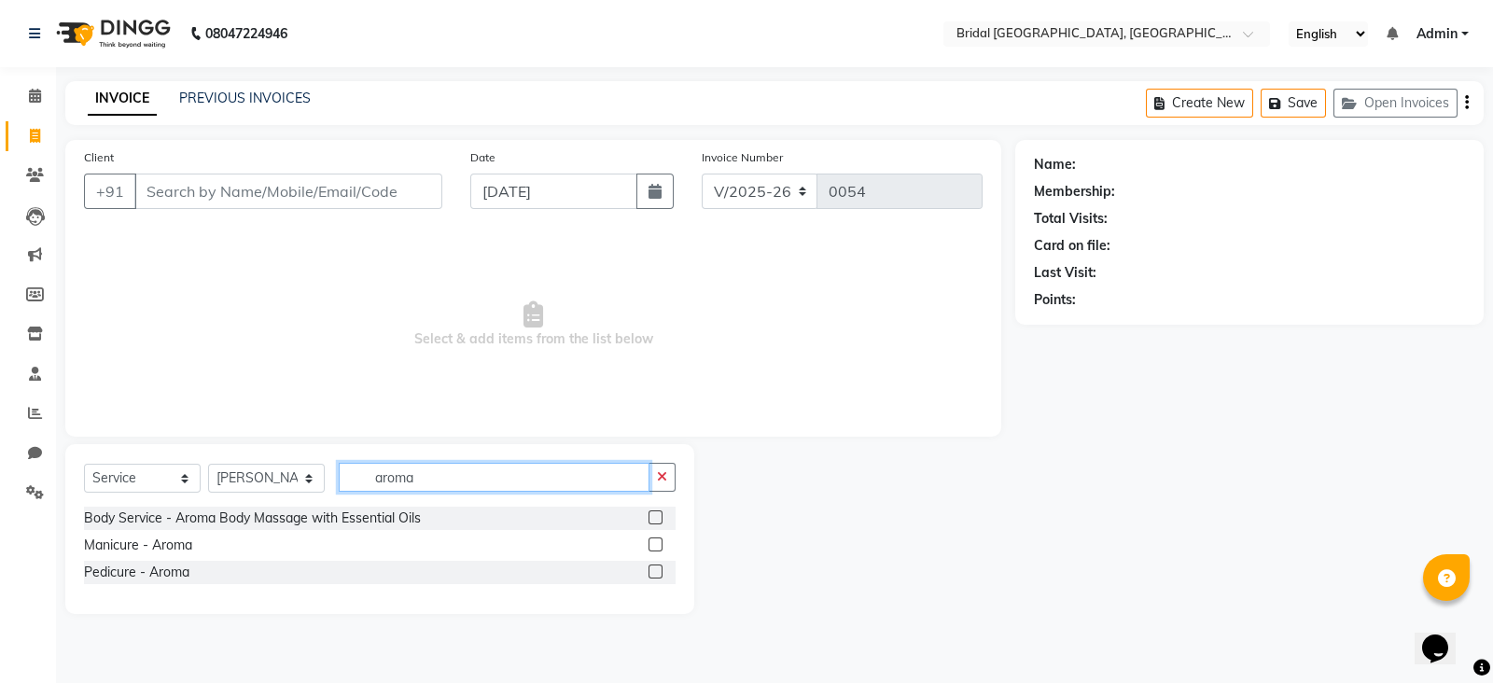
type input "aroma"
click at [653, 571] on label at bounding box center [655, 571] width 14 height 14
click at [653, 571] on input "checkbox" at bounding box center [654, 572] width 12 height 12
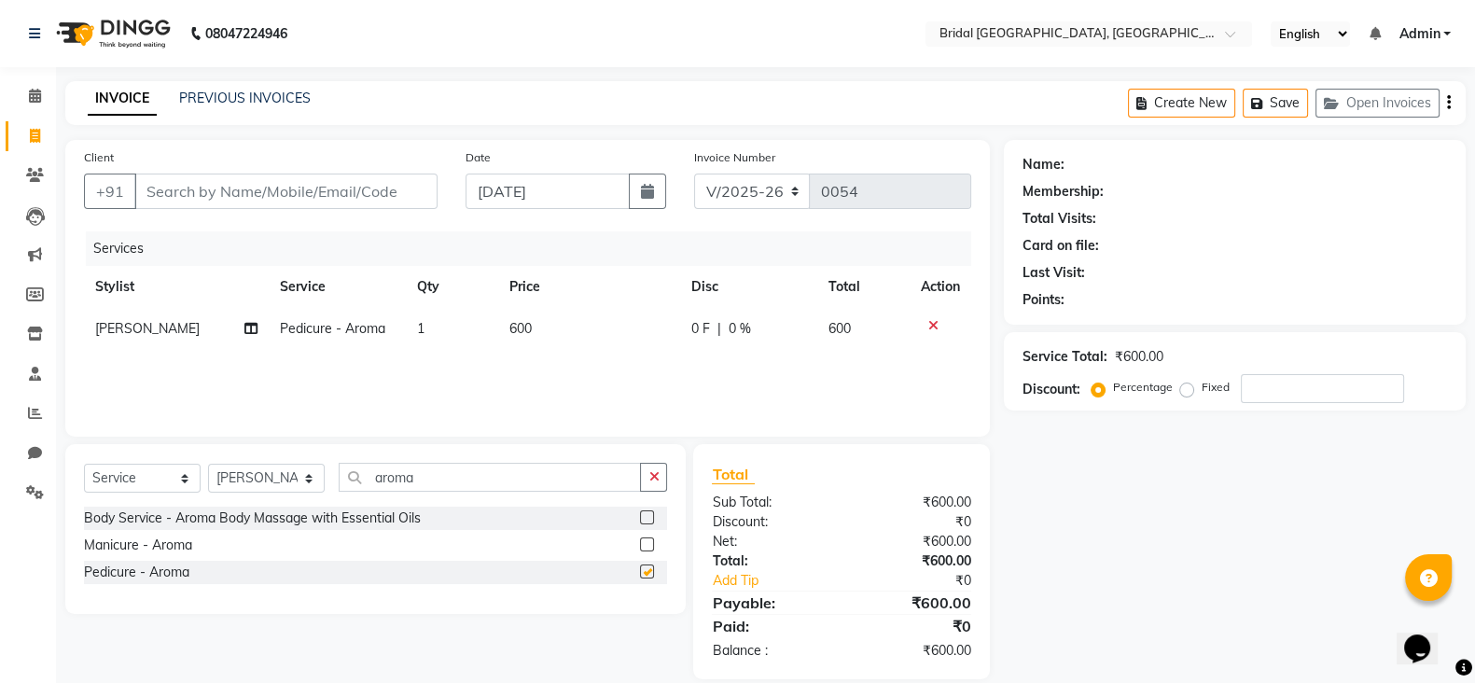
checkbox input "false"
click at [287, 487] on select "Select Stylist [PERSON_NAME] Anim [PERSON_NAME] [PERSON_NAME] [PERSON_NAME] gau…" at bounding box center [266, 478] width 117 height 29
select select "90154"
click at [208, 465] on select "Select Stylist [PERSON_NAME] Anim [PERSON_NAME] [PERSON_NAME] [PERSON_NAME] gau…" at bounding box center [266, 478] width 117 height 29
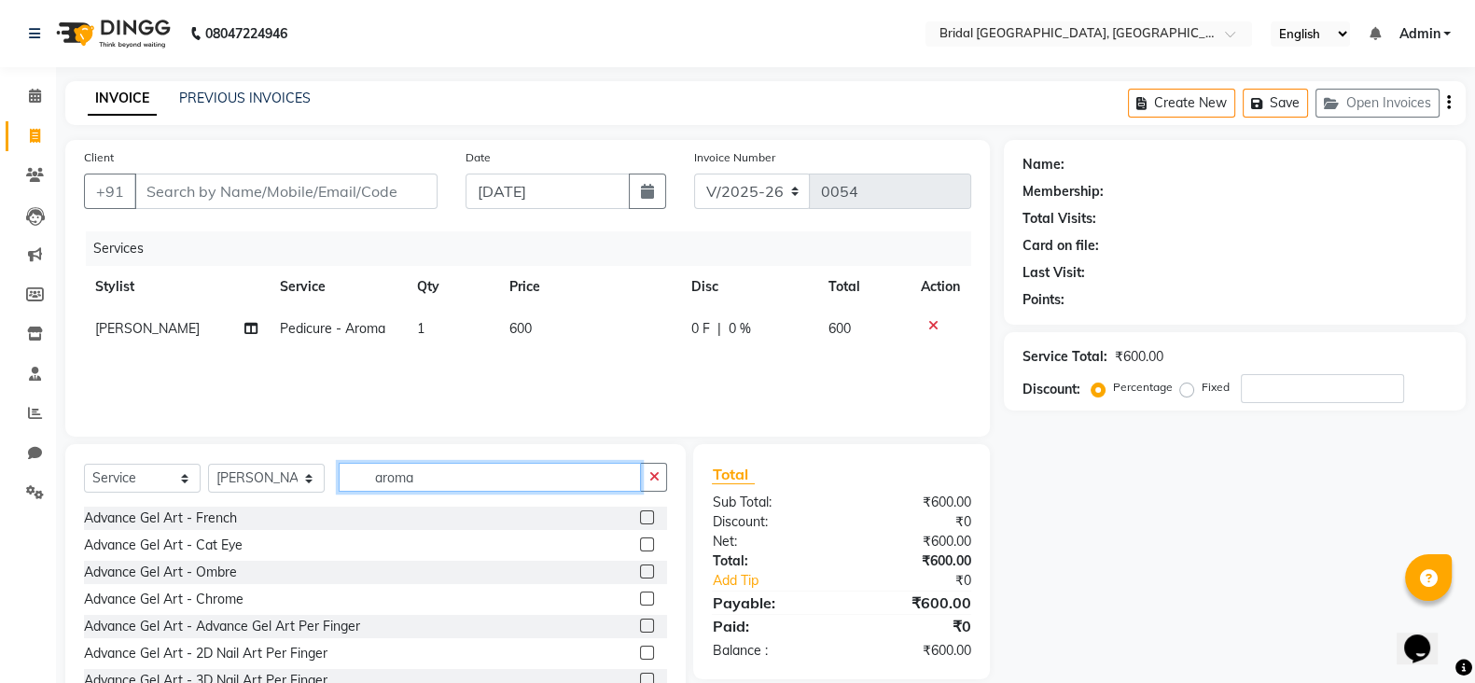
click at [480, 477] on input "aroma" at bounding box center [490, 477] width 302 height 29
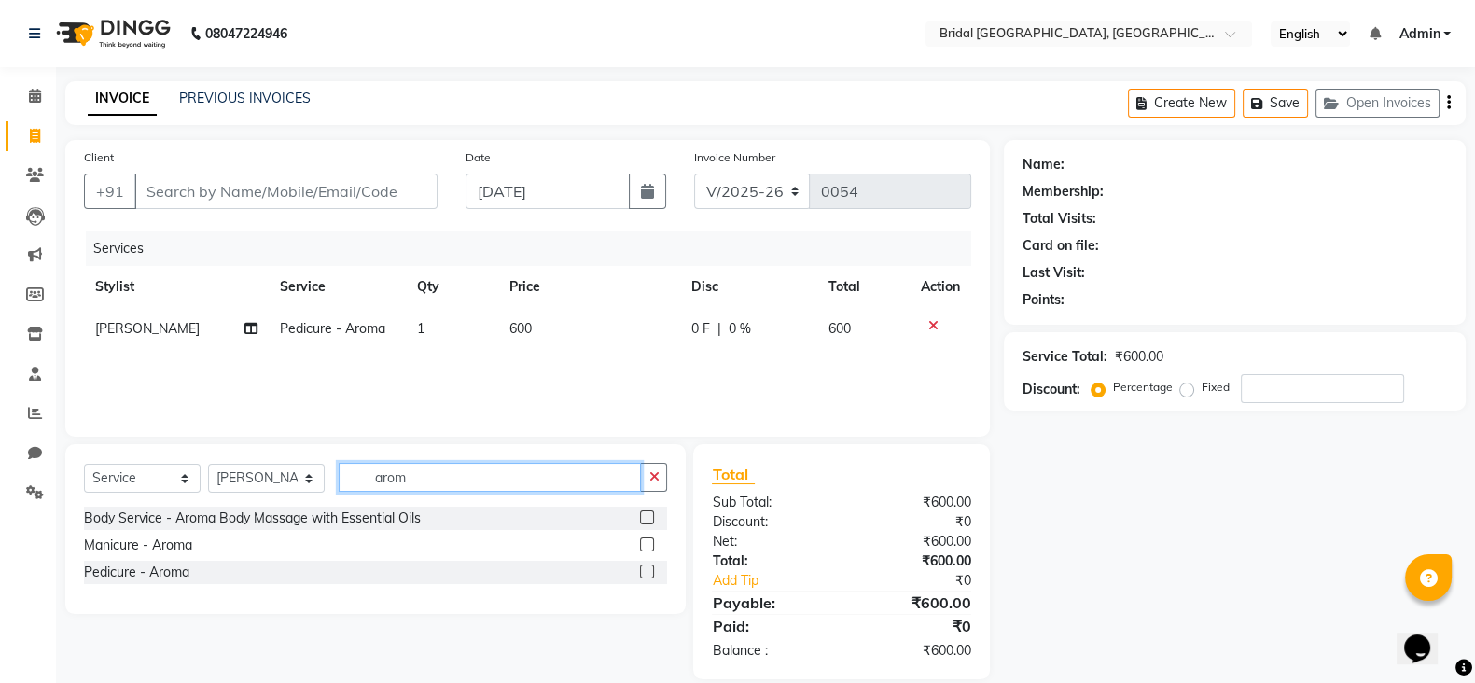
type input "arom"
click at [647, 543] on label at bounding box center [647, 544] width 14 height 14
click at [647, 543] on input "checkbox" at bounding box center [646, 545] width 12 height 12
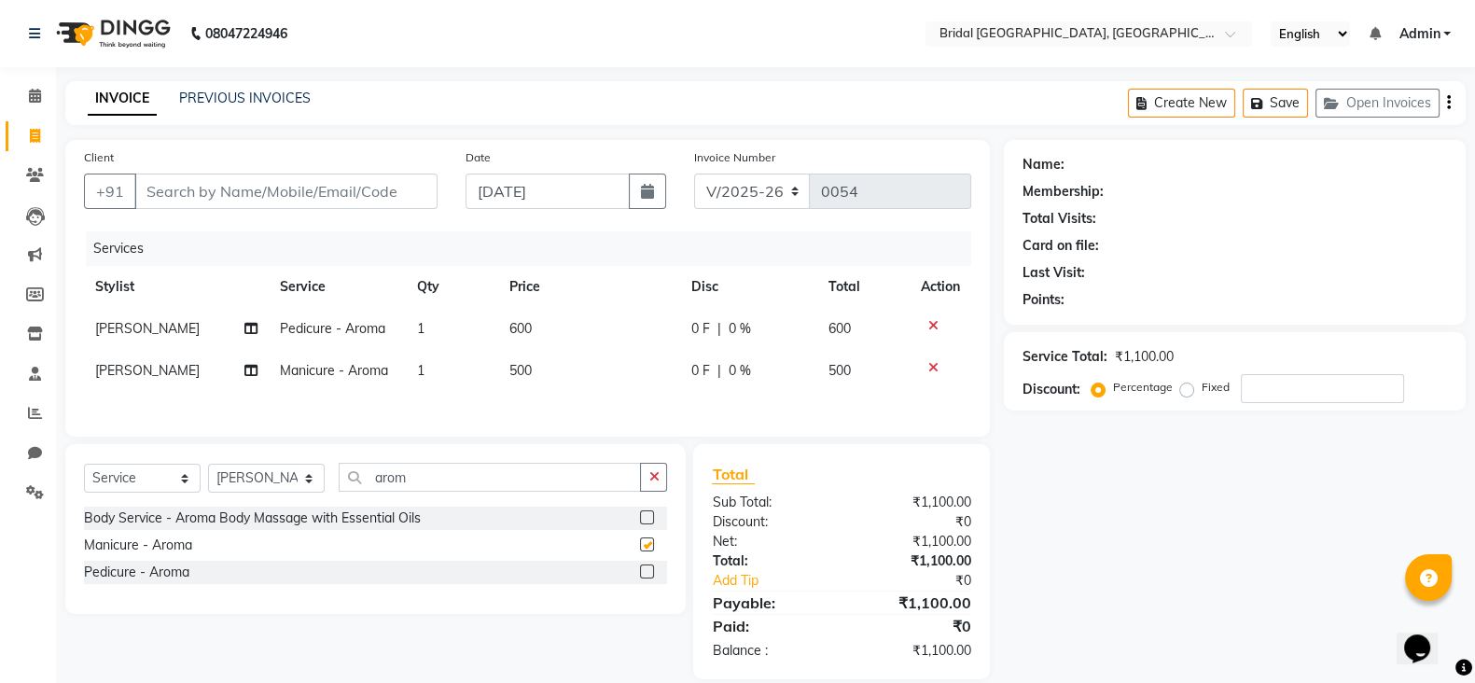
checkbox input "false"
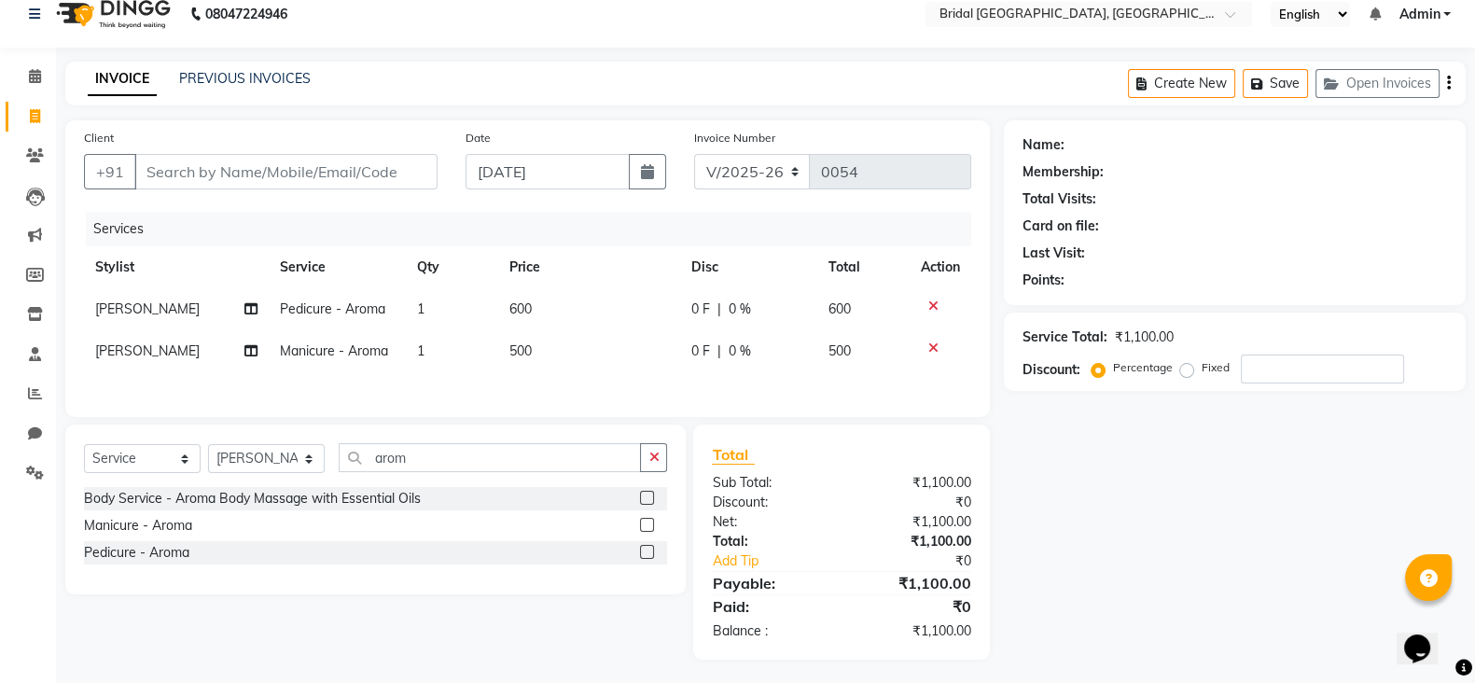
scroll to position [32, 0]
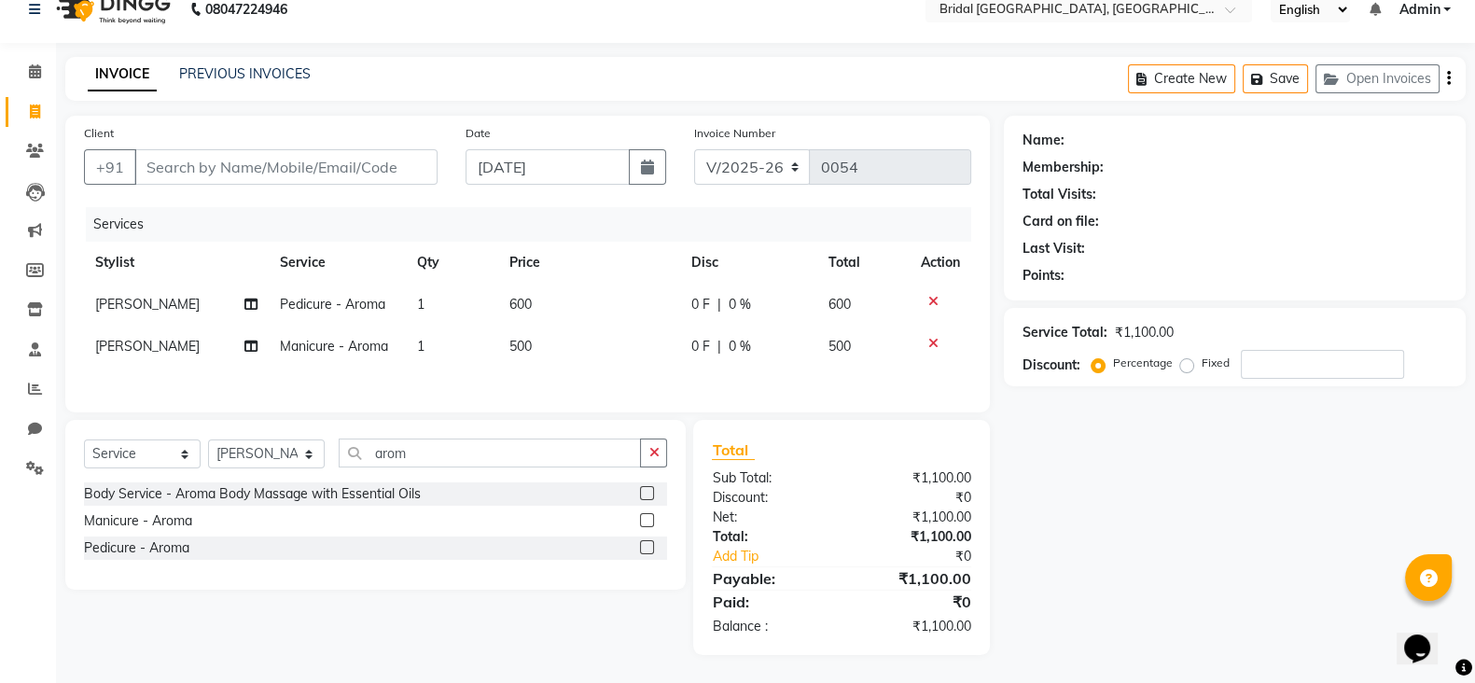
click at [1449, 3] on link "Admin" at bounding box center [1424, 10] width 52 height 20
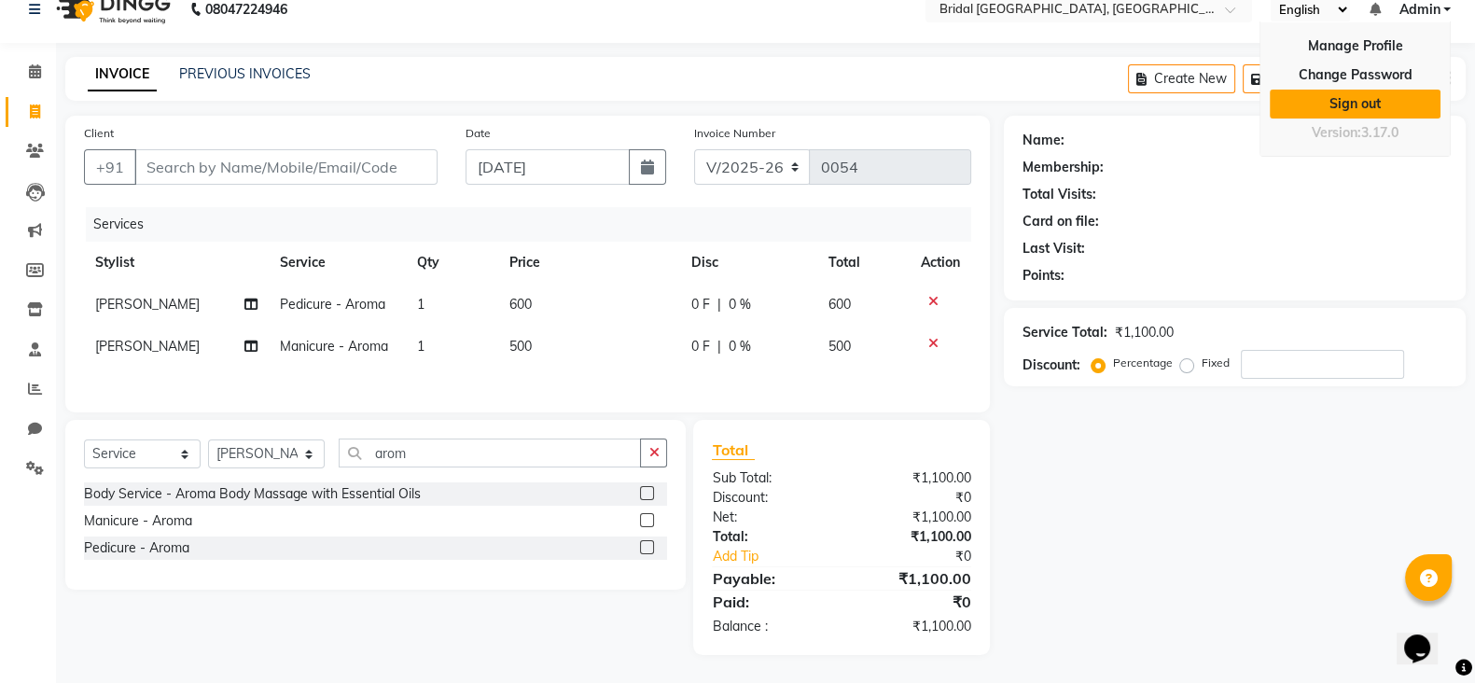
click at [1392, 95] on link "Sign out" at bounding box center [1355, 104] width 171 height 29
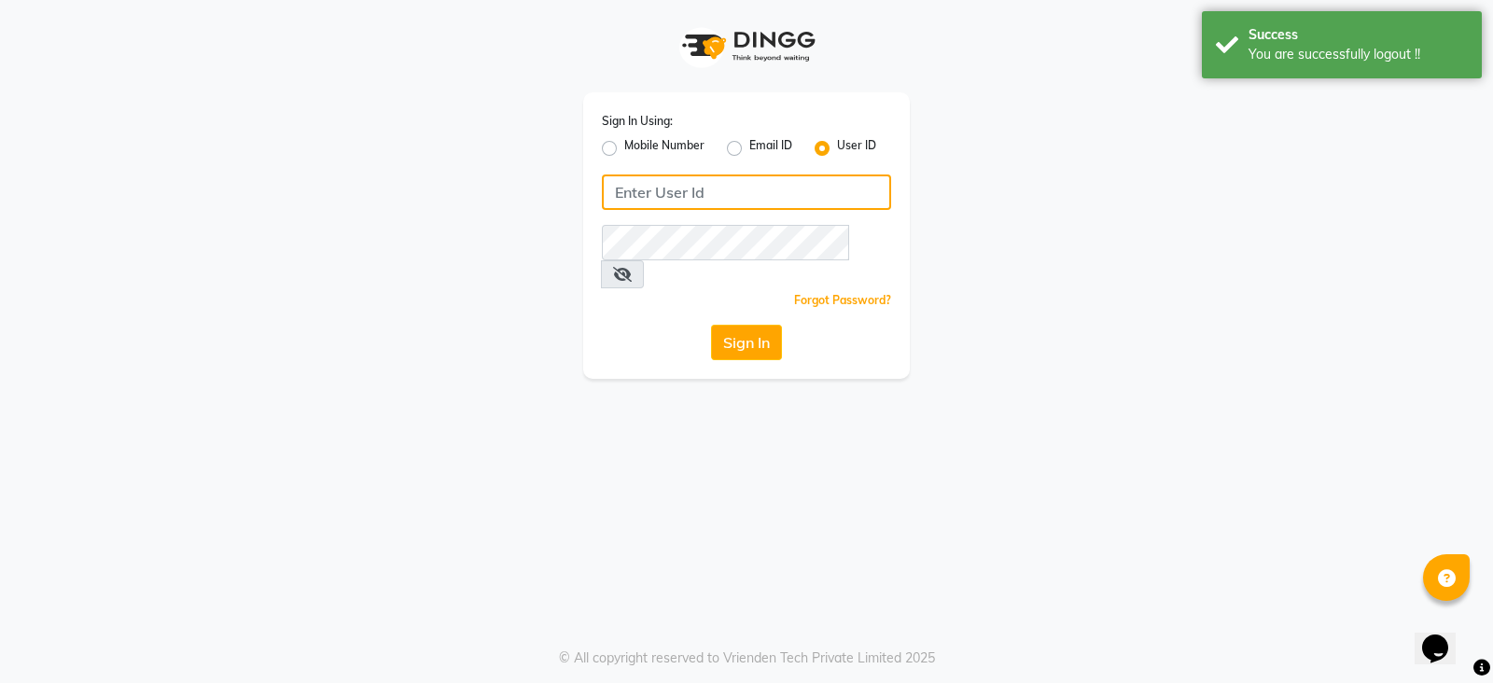
type input "bridalvilla"
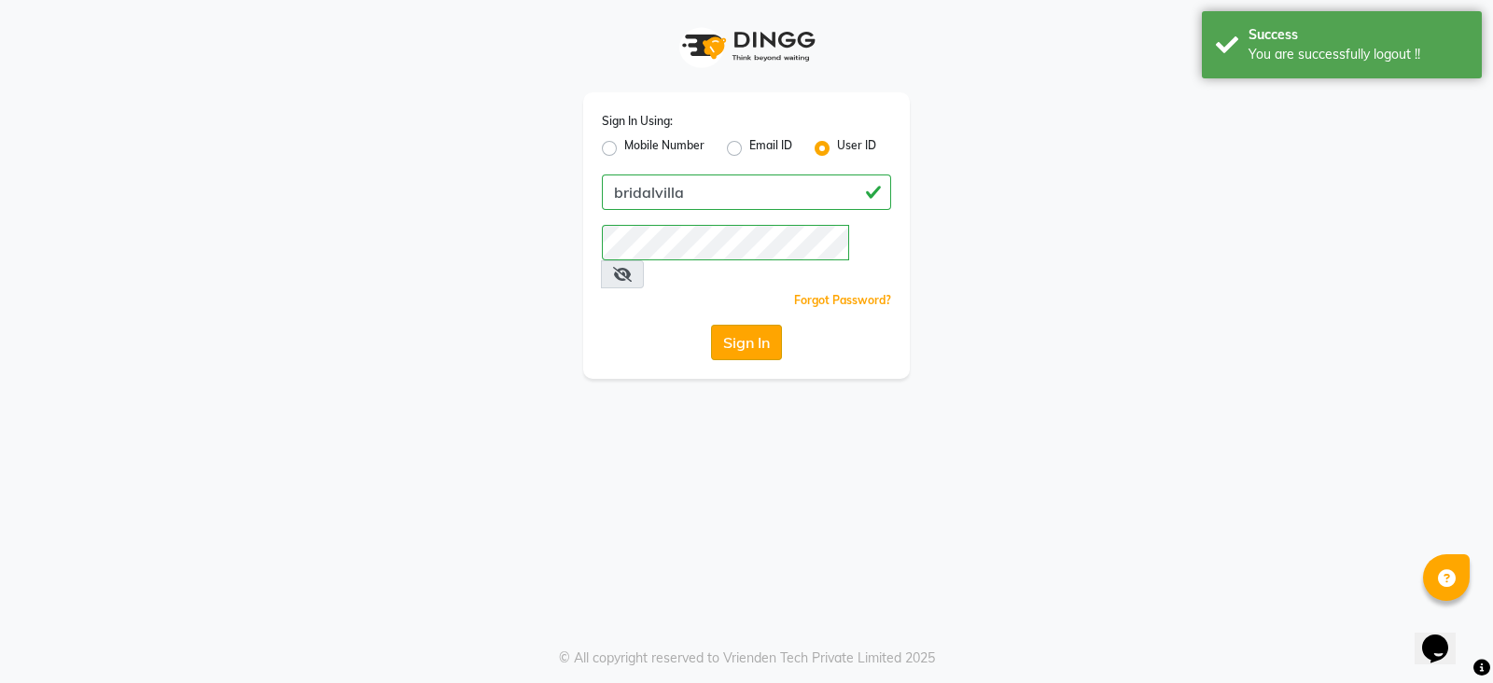
click at [734, 332] on button "Sign In" at bounding box center [746, 342] width 71 height 35
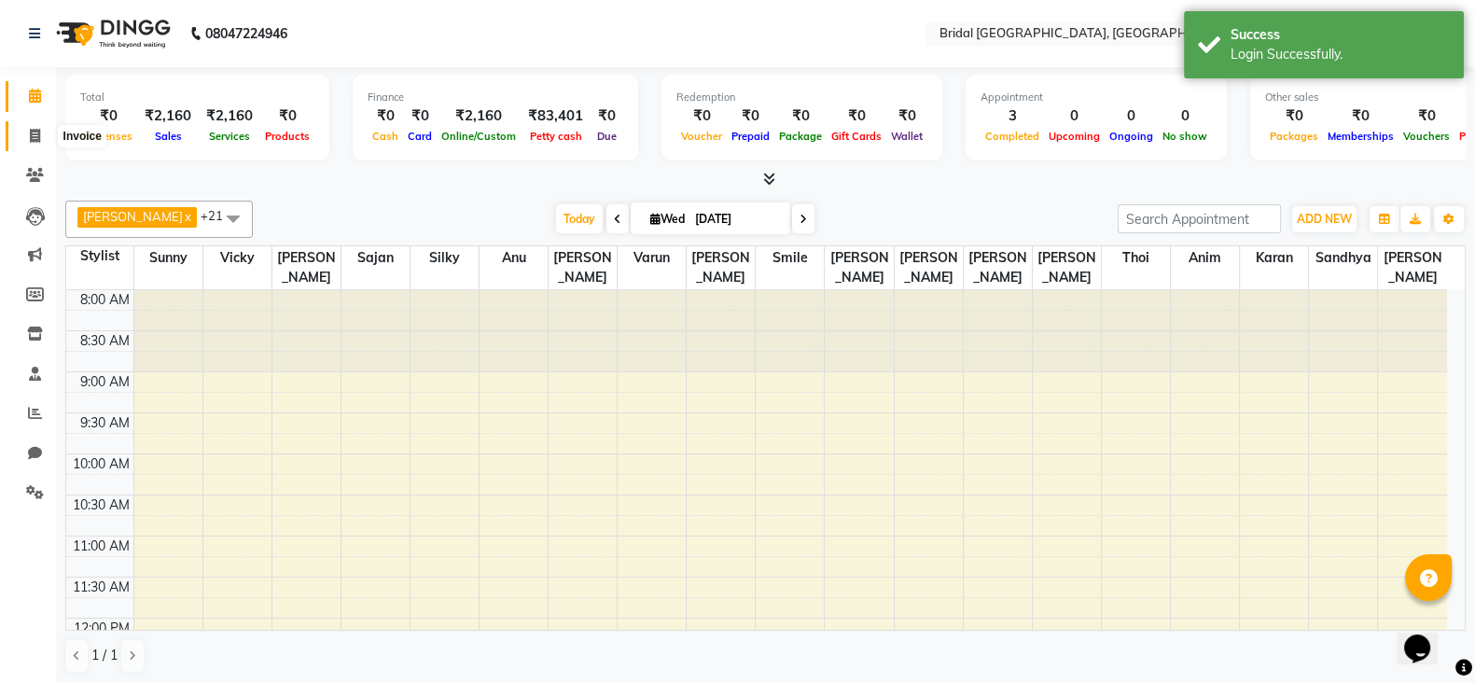
click at [40, 132] on span at bounding box center [35, 136] width 33 height 21
select select "service"
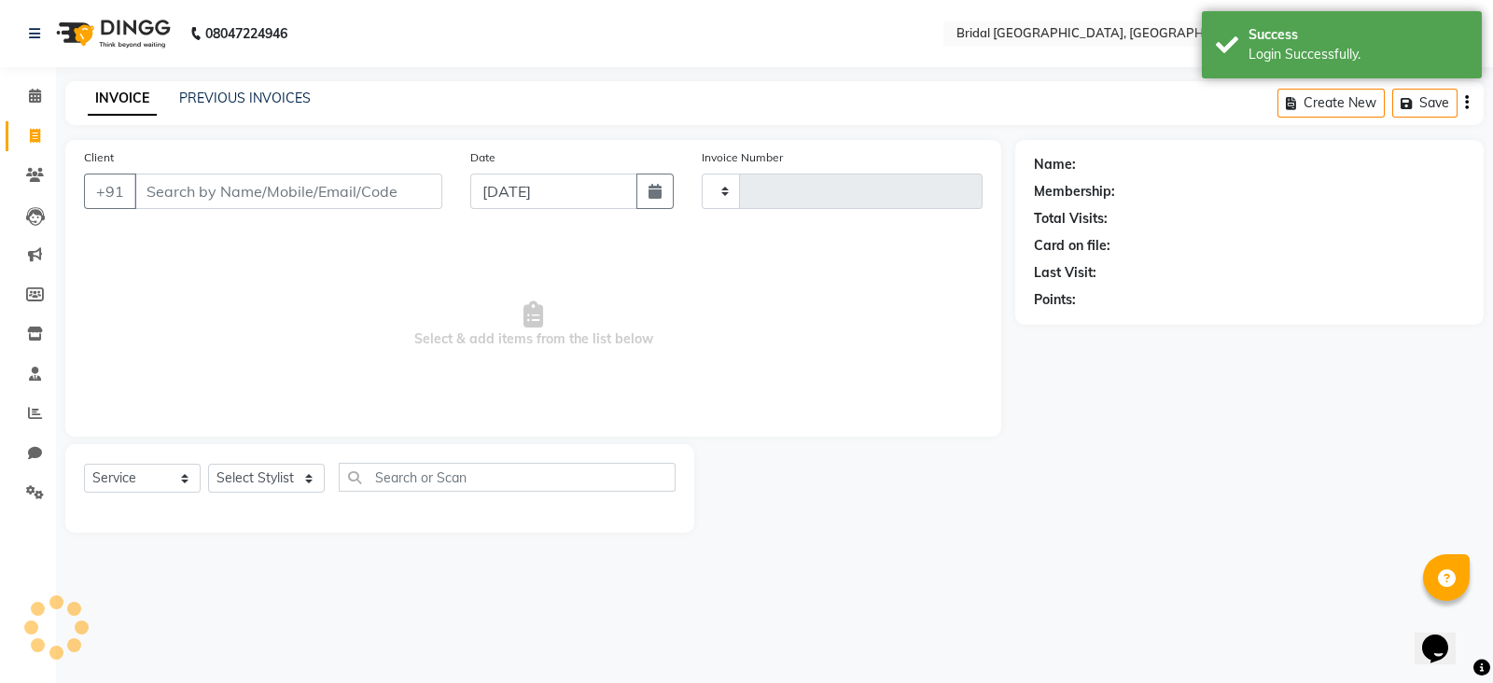
type input "0054"
select select "8752"
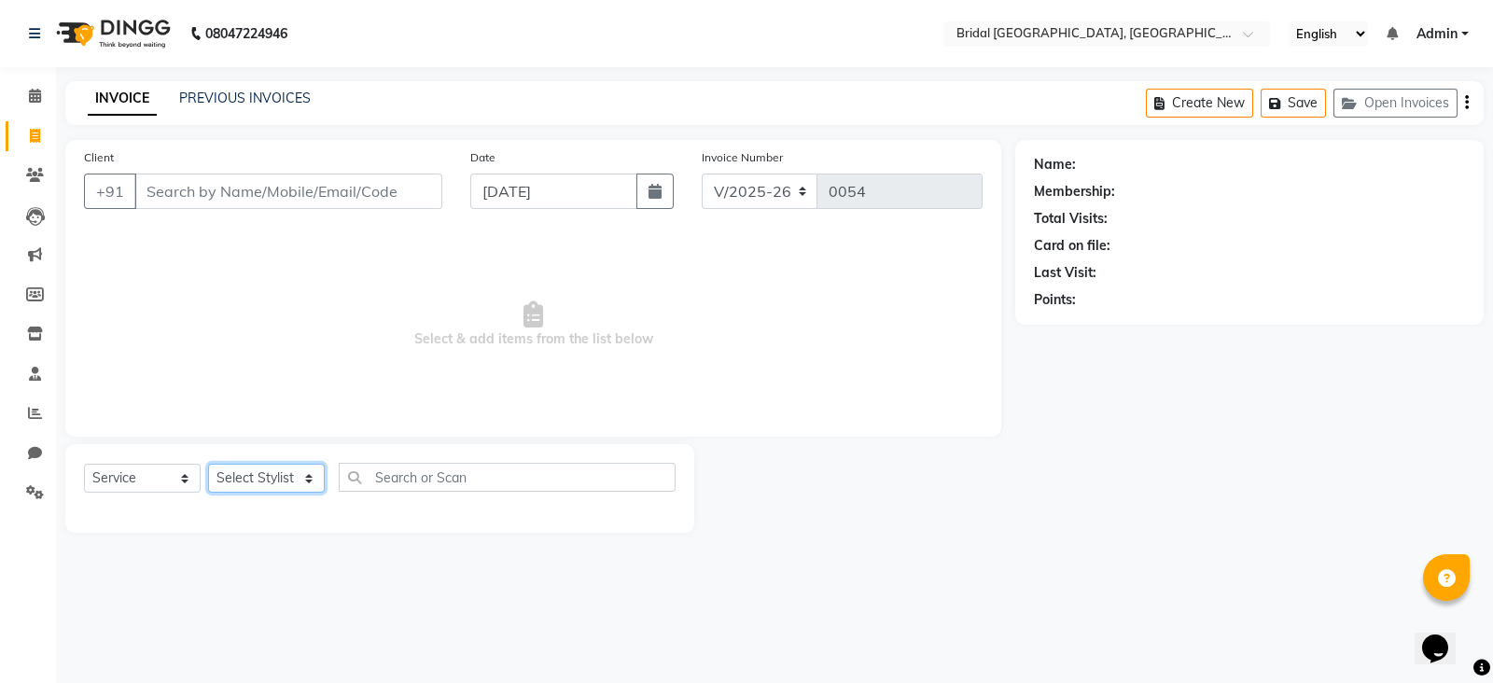
click at [269, 480] on select "Select Stylist [PERSON_NAME] Anim [PERSON_NAME] [PERSON_NAME] [PERSON_NAME] gau…" at bounding box center [266, 478] width 117 height 29
select select "90152"
click at [208, 465] on select "Select Stylist [PERSON_NAME] Anim [PERSON_NAME] [PERSON_NAME] [PERSON_NAME] gau…" at bounding box center [266, 478] width 117 height 29
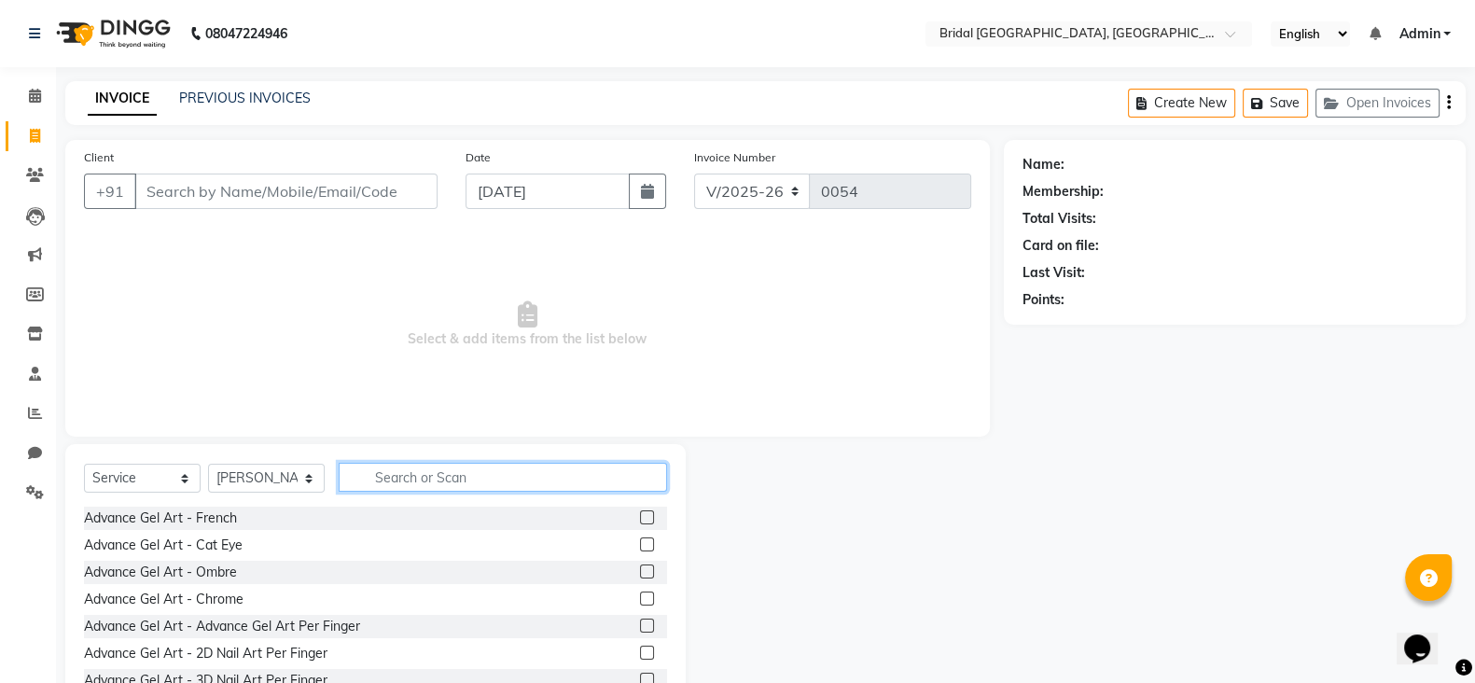
click at [383, 478] on input "text" at bounding box center [503, 477] width 328 height 29
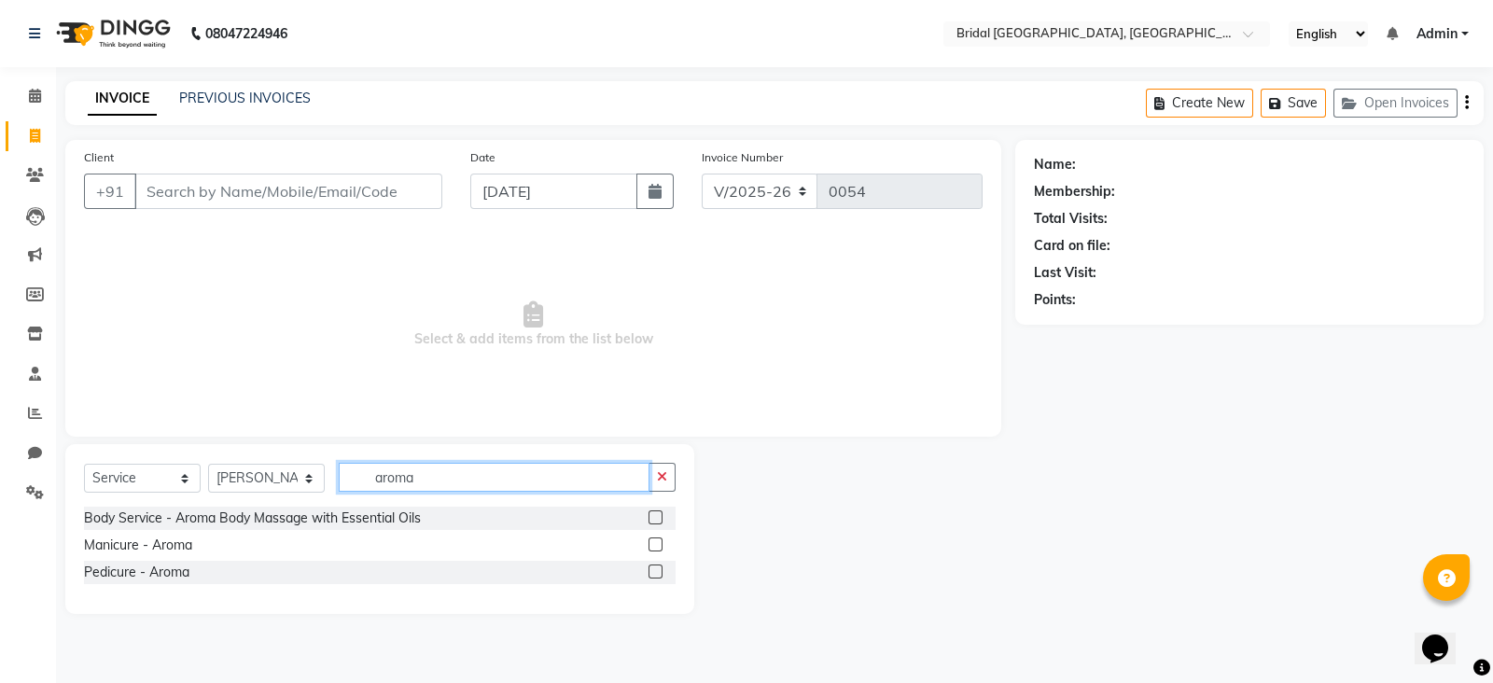
type input "aroma"
click at [655, 567] on label at bounding box center [655, 571] width 14 height 14
click at [655, 567] on input "checkbox" at bounding box center [654, 572] width 12 height 12
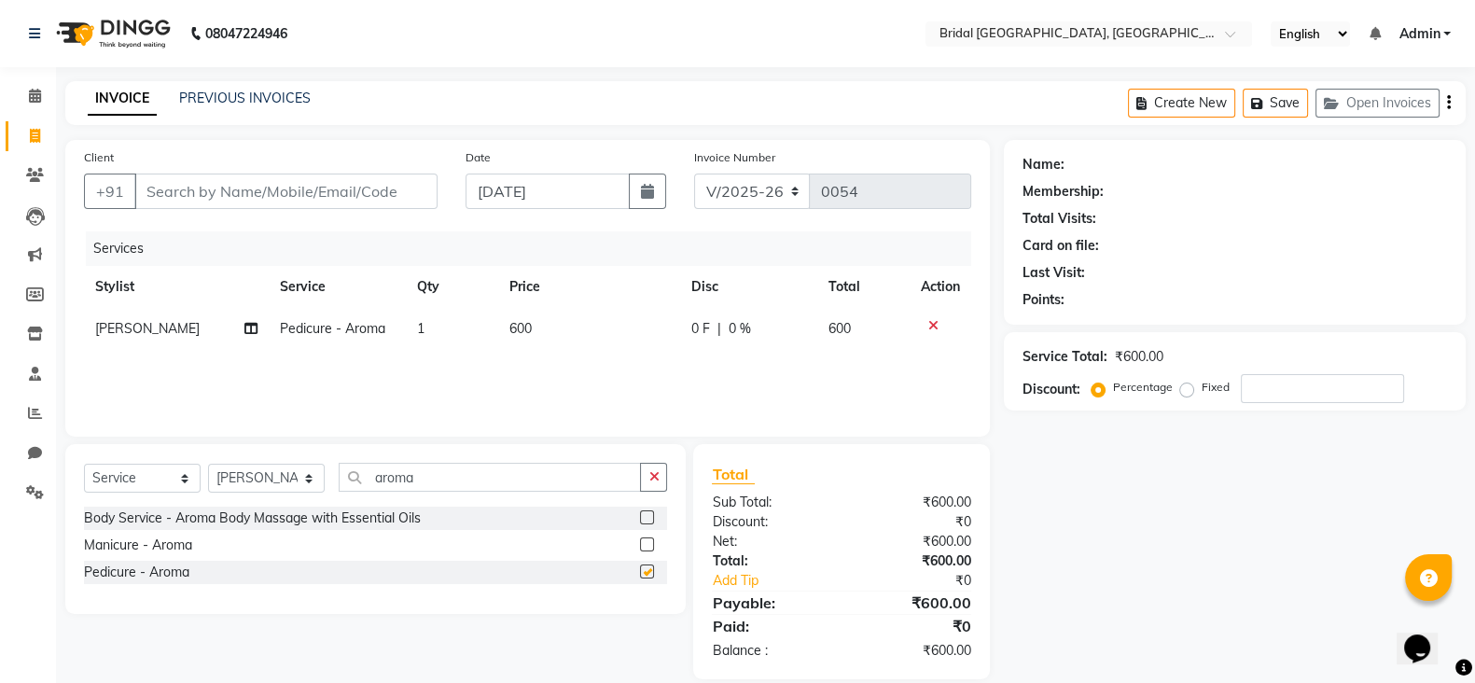
checkbox input "false"
click at [257, 476] on select "Select Stylist [PERSON_NAME] Anim [PERSON_NAME] [PERSON_NAME] [PERSON_NAME] gau…" at bounding box center [266, 478] width 117 height 29
select select "90154"
click at [208, 465] on select "Select Stylist [PERSON_NAME] Anim [PERSON_NAME] [PERSON_NAME] [PERSON_NAME] gau…" at bounding box center [266, 478] width 117 height 29
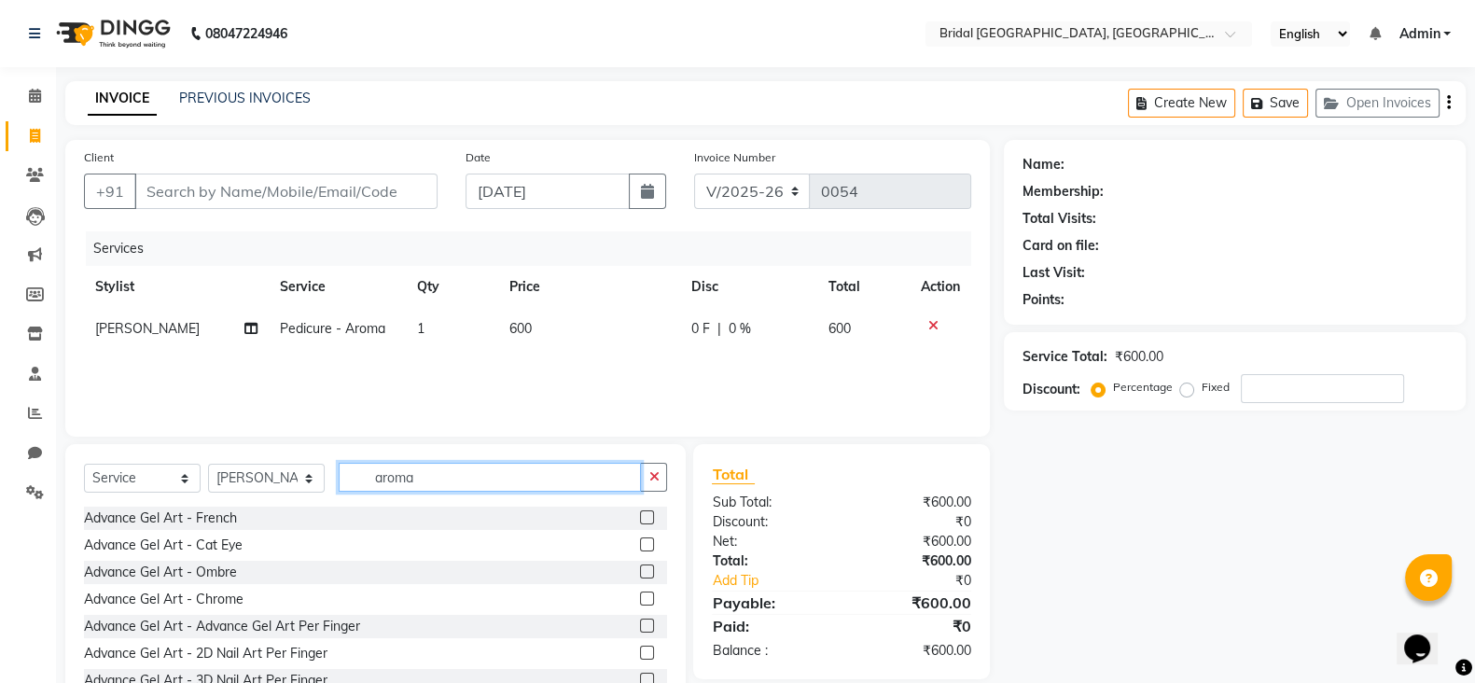
click at [445, 481] on input "aroma" at bounding box center [490, 477] width 302 height 29
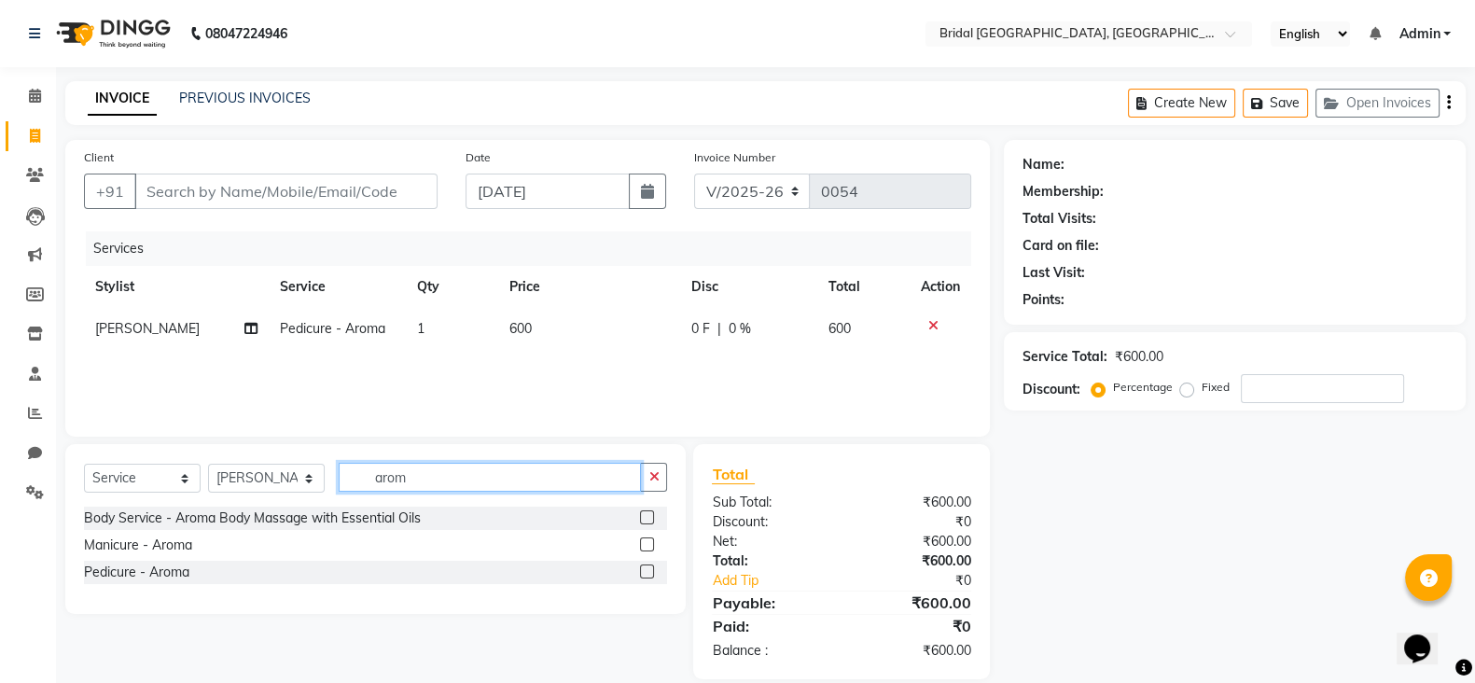
type input "arom"
click at [647, 546] on label at bounding box center [647, 544] width 14 height 14
click at [647, 546] on input "checkbox" at bounding box center [646, 545] width 12 height 12
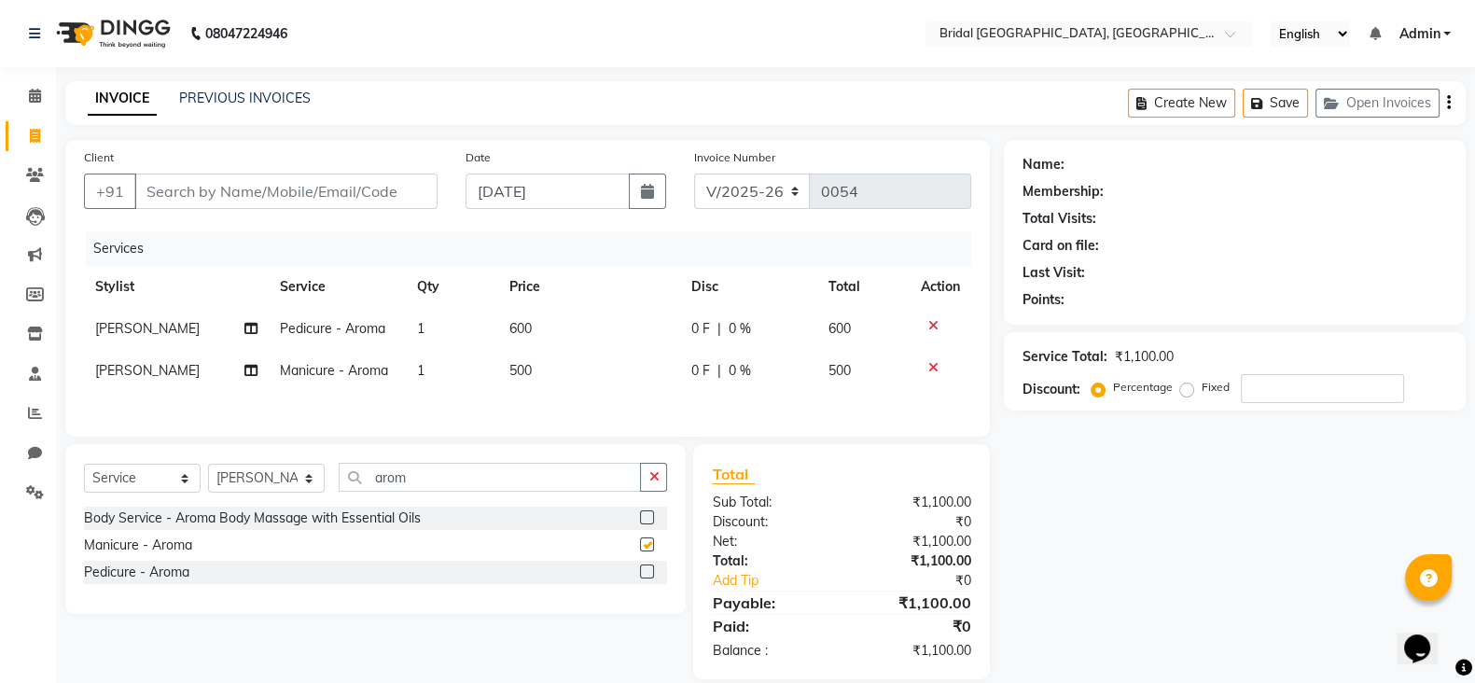
checkbox input "false"
click at [466, 482] on input "arom" at bounding box center [490, 477] width 302 height 29
type input "a"
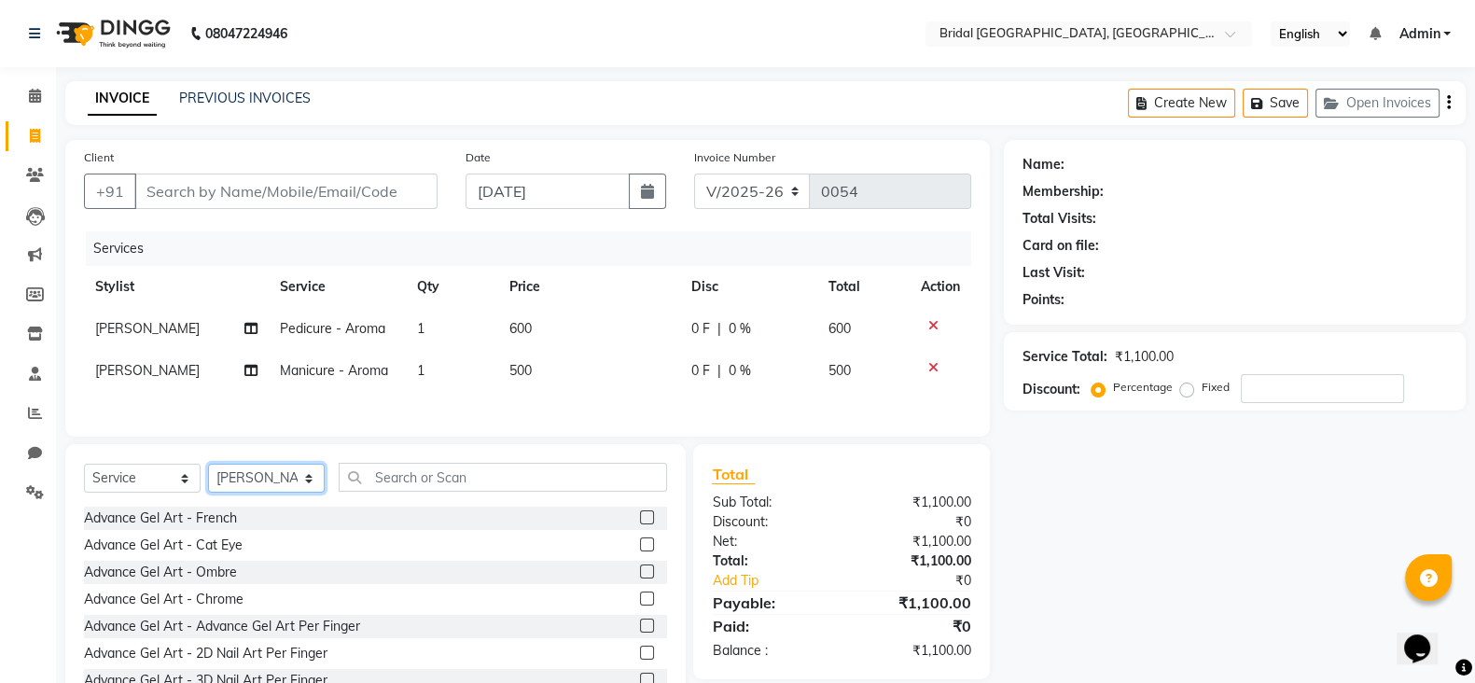
click at [259, 487] on select "Select Stylist [PERSON_NAME] Anim [PERSON_NAME] [PERSON_NAME] [PERSON_NAME] gau…" at bounding box center [266, 478] width 117 height 29
select select "90144"
click at [208, 471] on select "Select Stylist [PERSON_NAME] Anim [PERSON_NAME] [PERSON_NAME] [PERSON_NAME] gau…" at bounding box center [266, 478] width 117 height 29
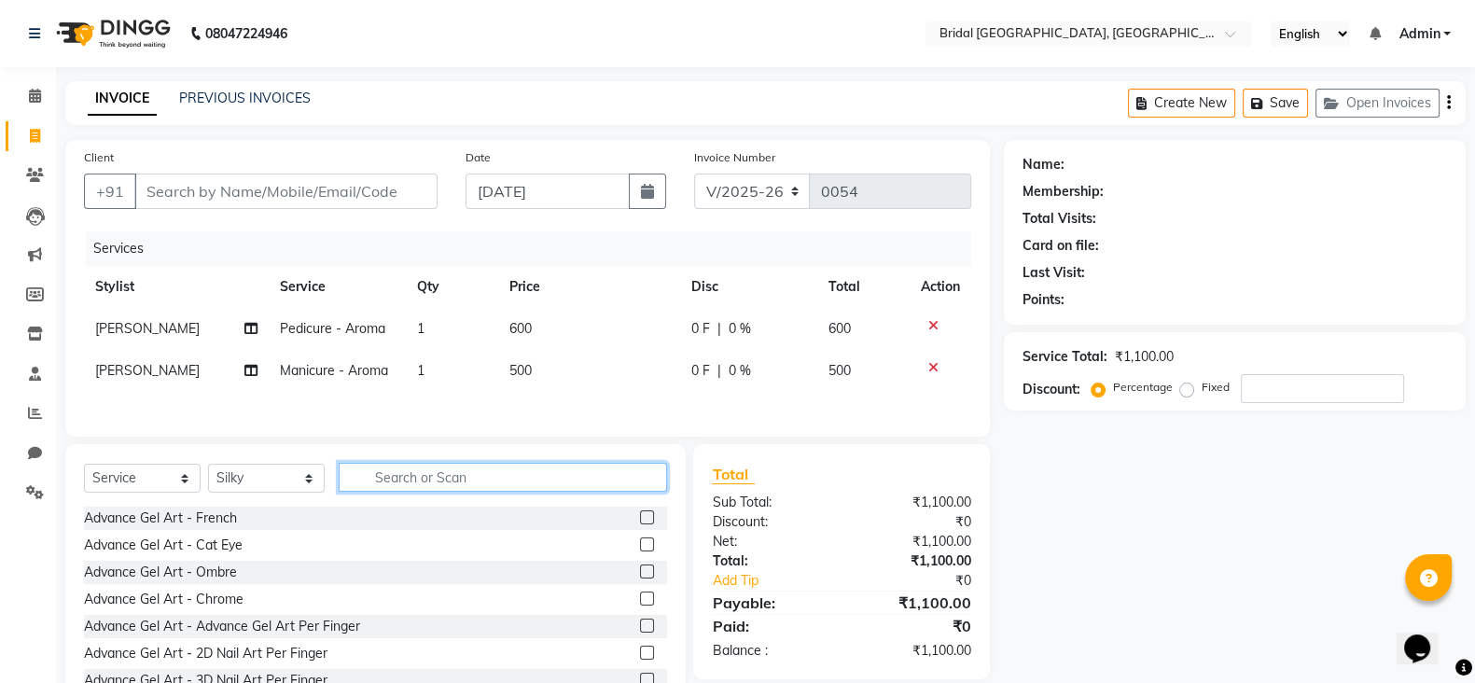
click at [525, 485] on input "text" at bounding box center [503, 477] width 328 height 29
type input "thread"
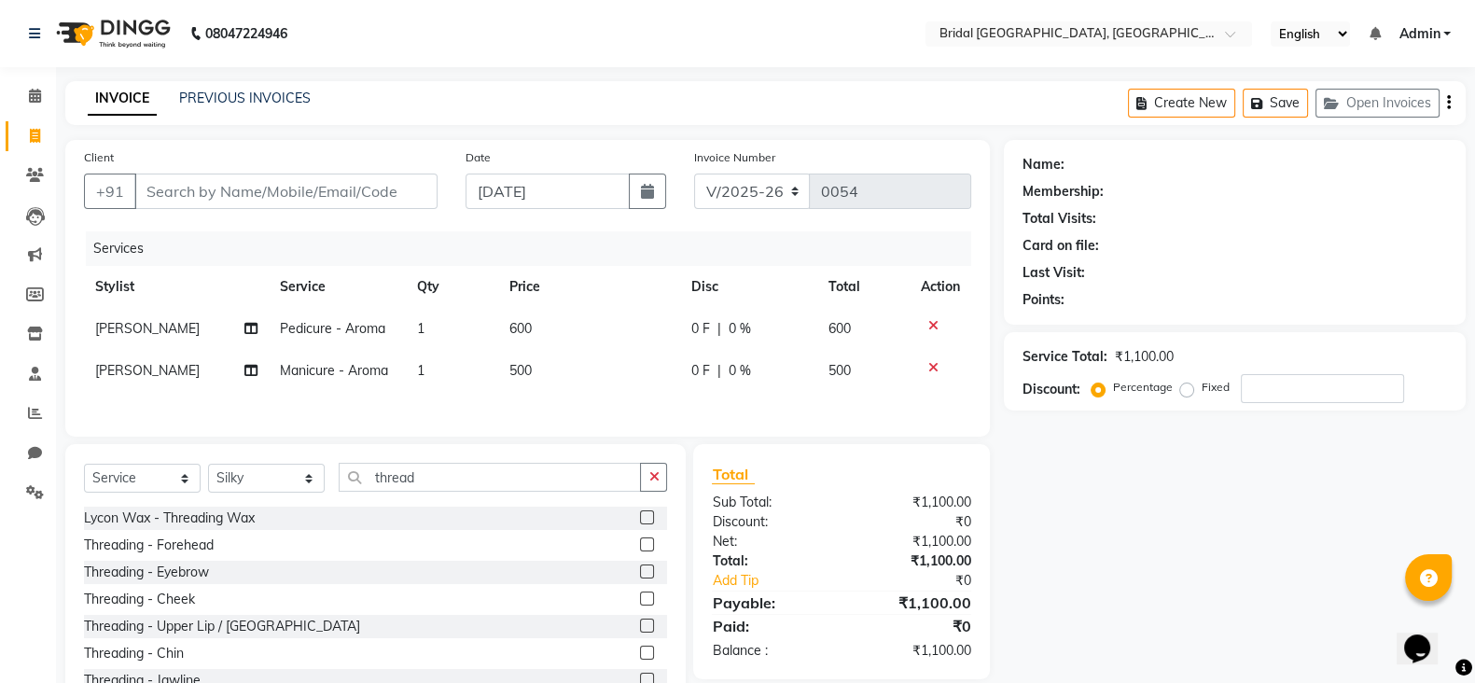
click at [640, 578] on label at bounding box center [647, 571] width 14 height 14
click at [640, 578] on input "checkbox" at bounding box center [646, 572] width 12 height 12
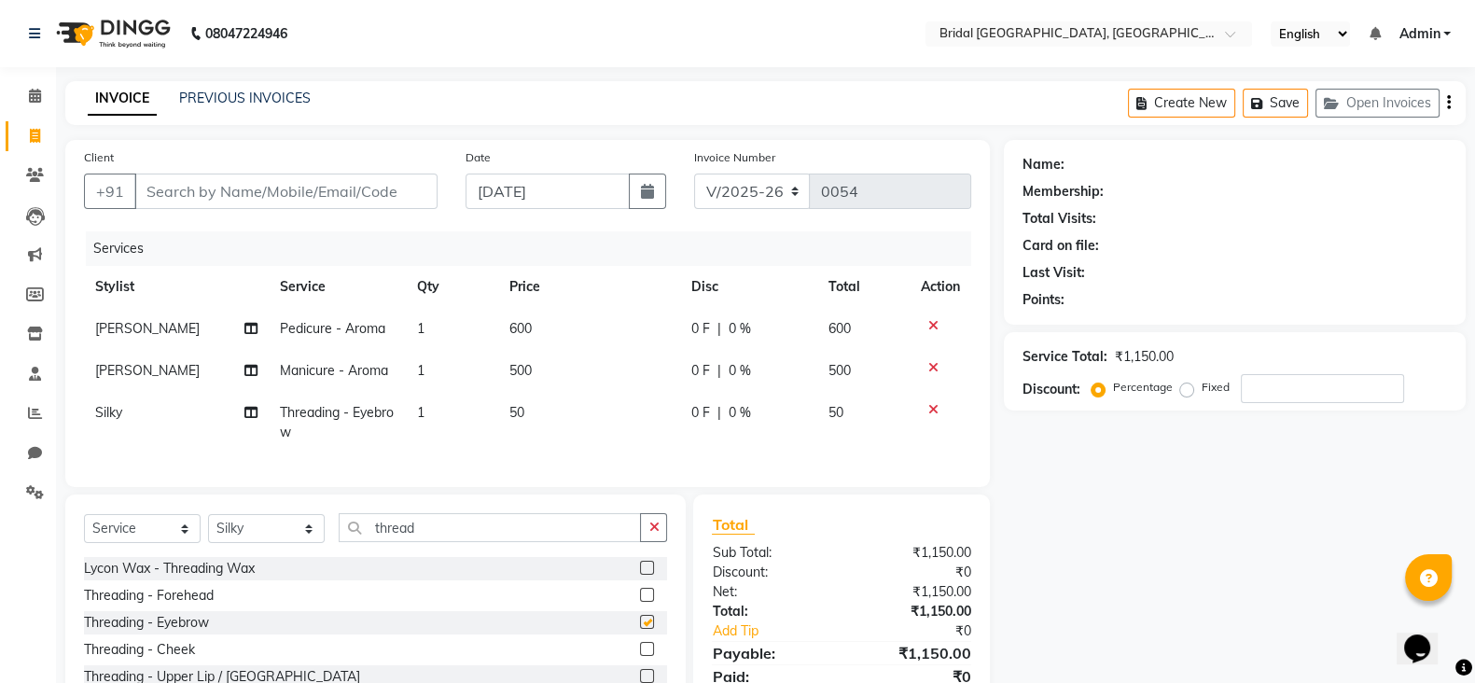
checkbox input "false"
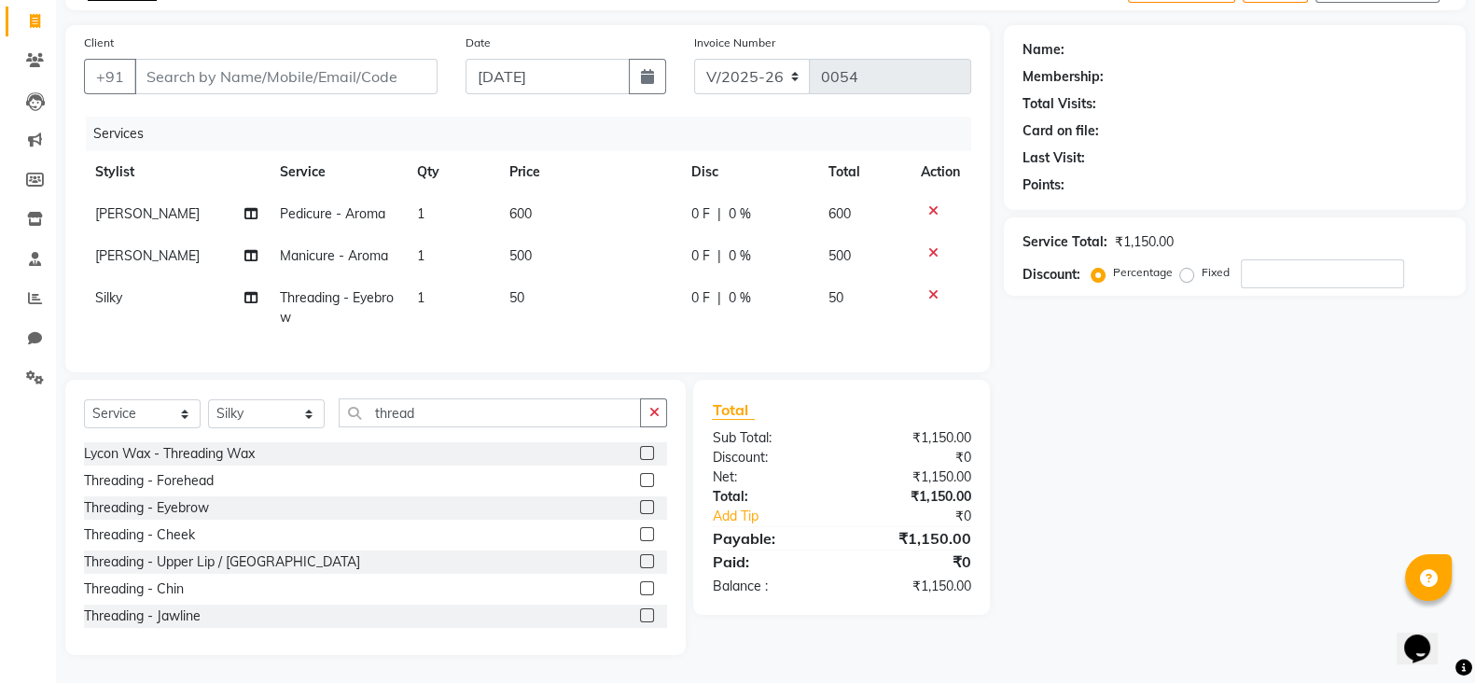
scroll to position [133, 0]
click at [381, 59] on input "Client" at bounding box center [285, 76] width 303 height 35
type input "h"
type input "0"
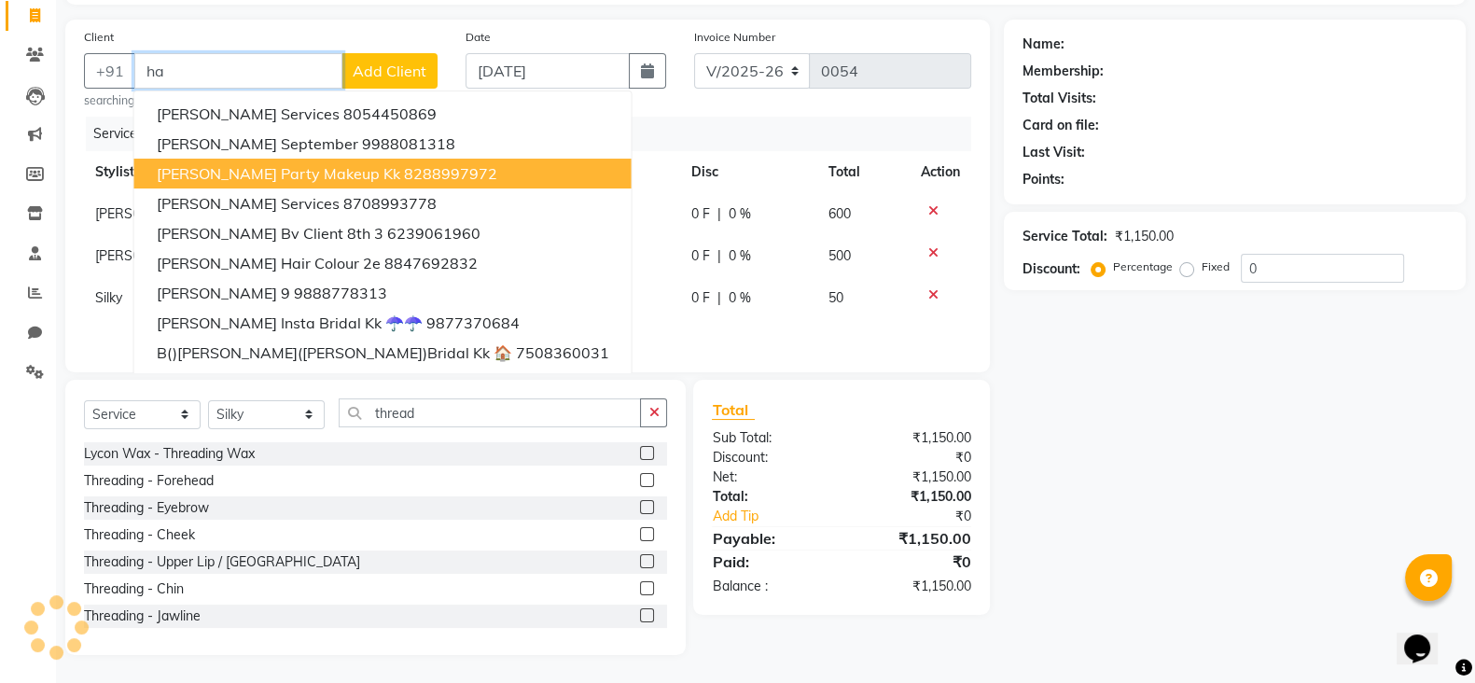
type input "h"
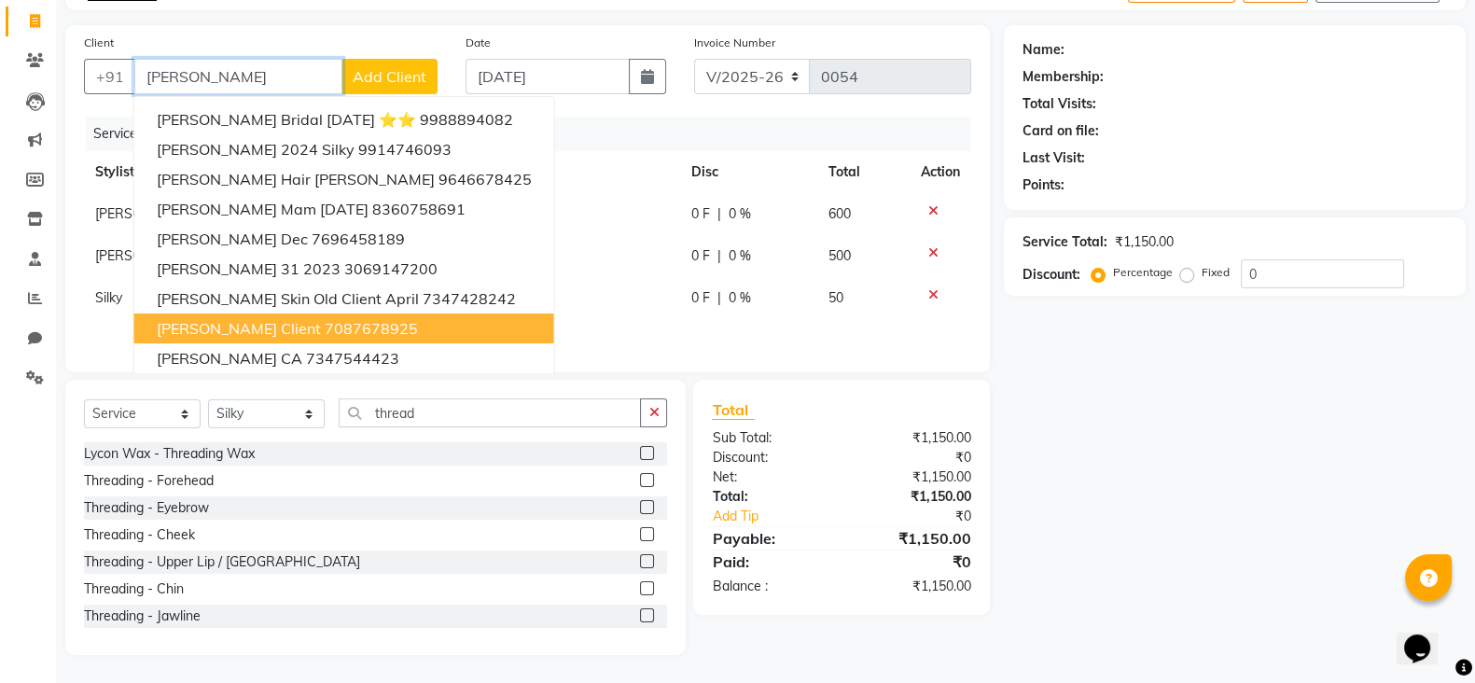
click at [325, 319] on ngb-highlight "7087678925" at bounding box center [371, 328] width 93 height 19
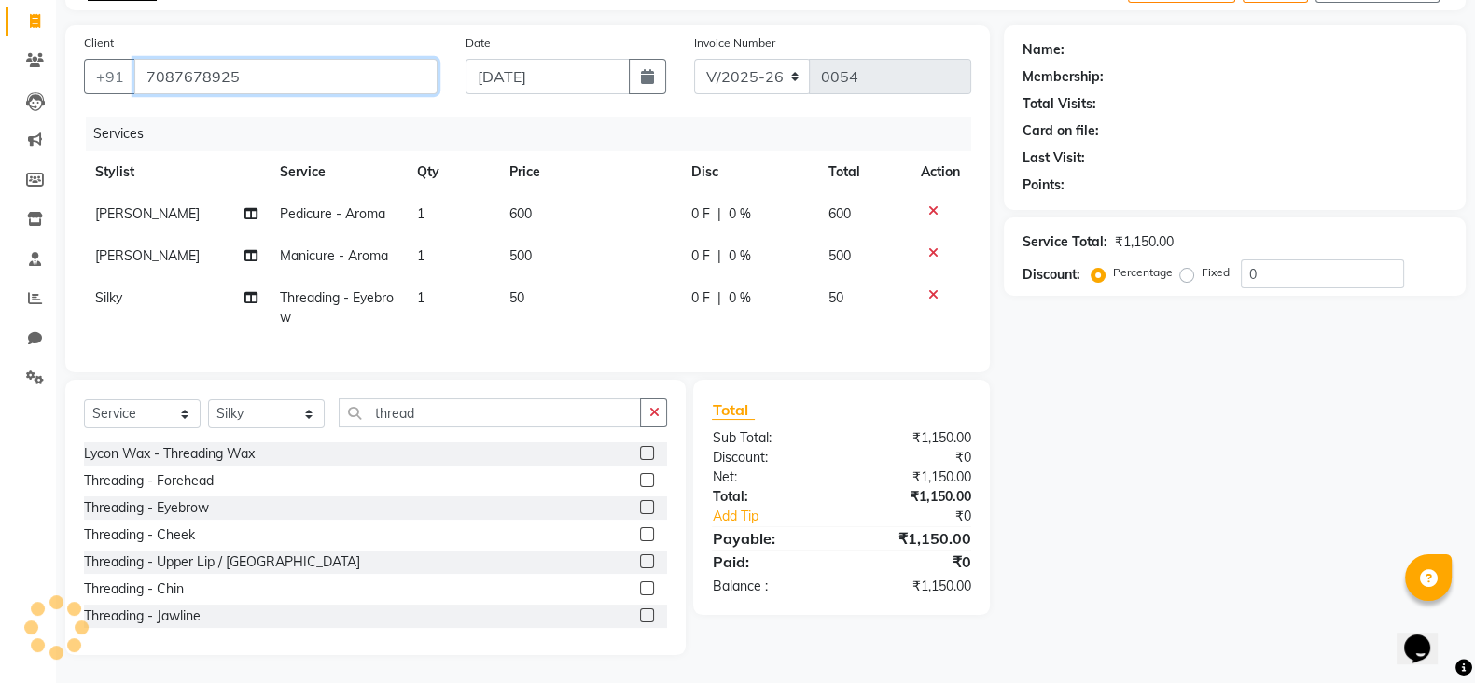
type input "7087678925"
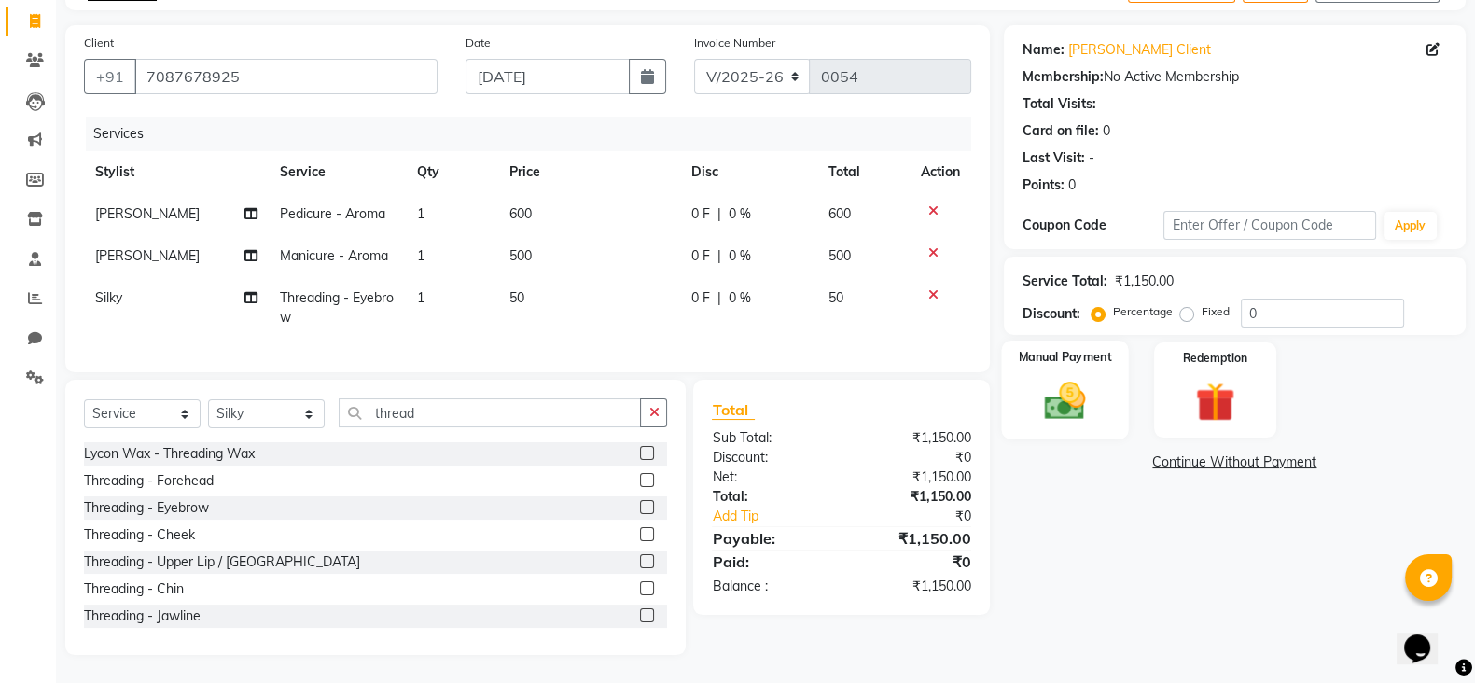
click at [1073, 377] on img at bounding box center [1065, 400] width 66 height 47
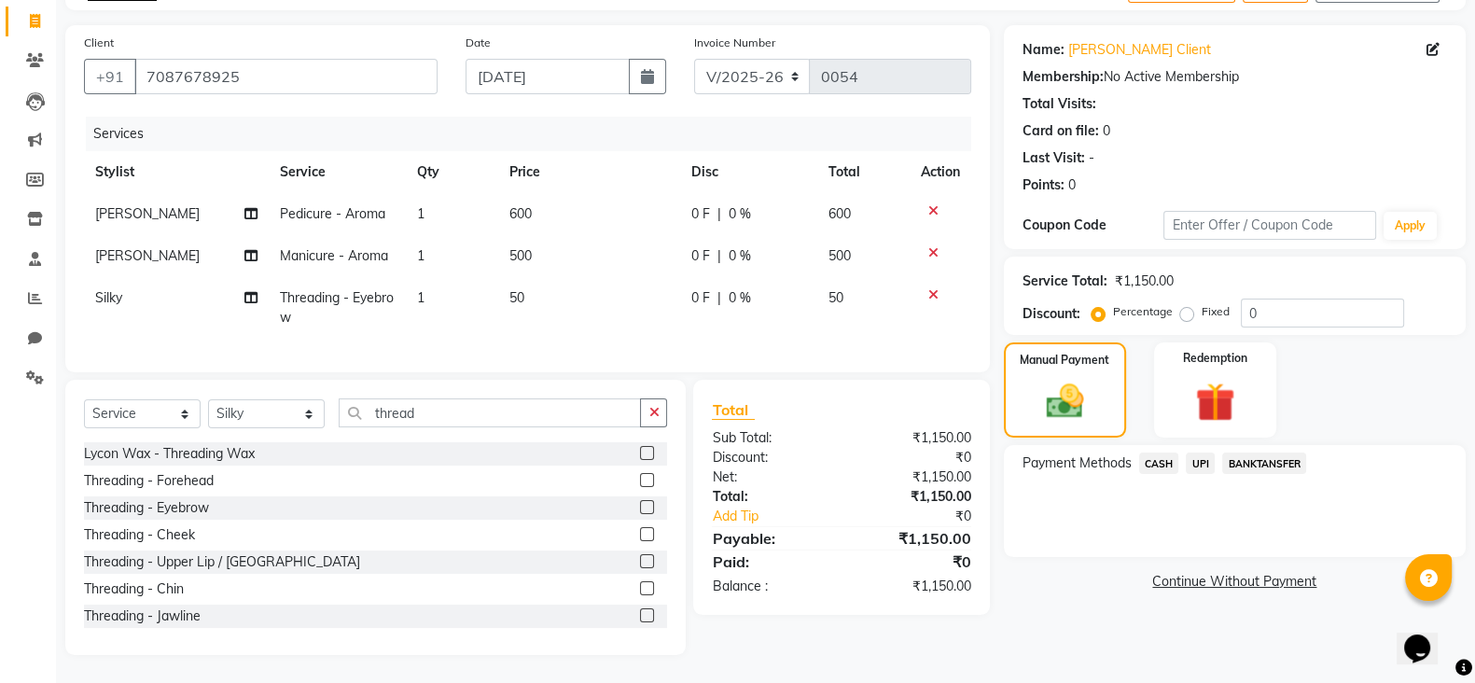
click at [1193, 452] on span "UPI" at bounding box center [1200, 462] width 29 height 21
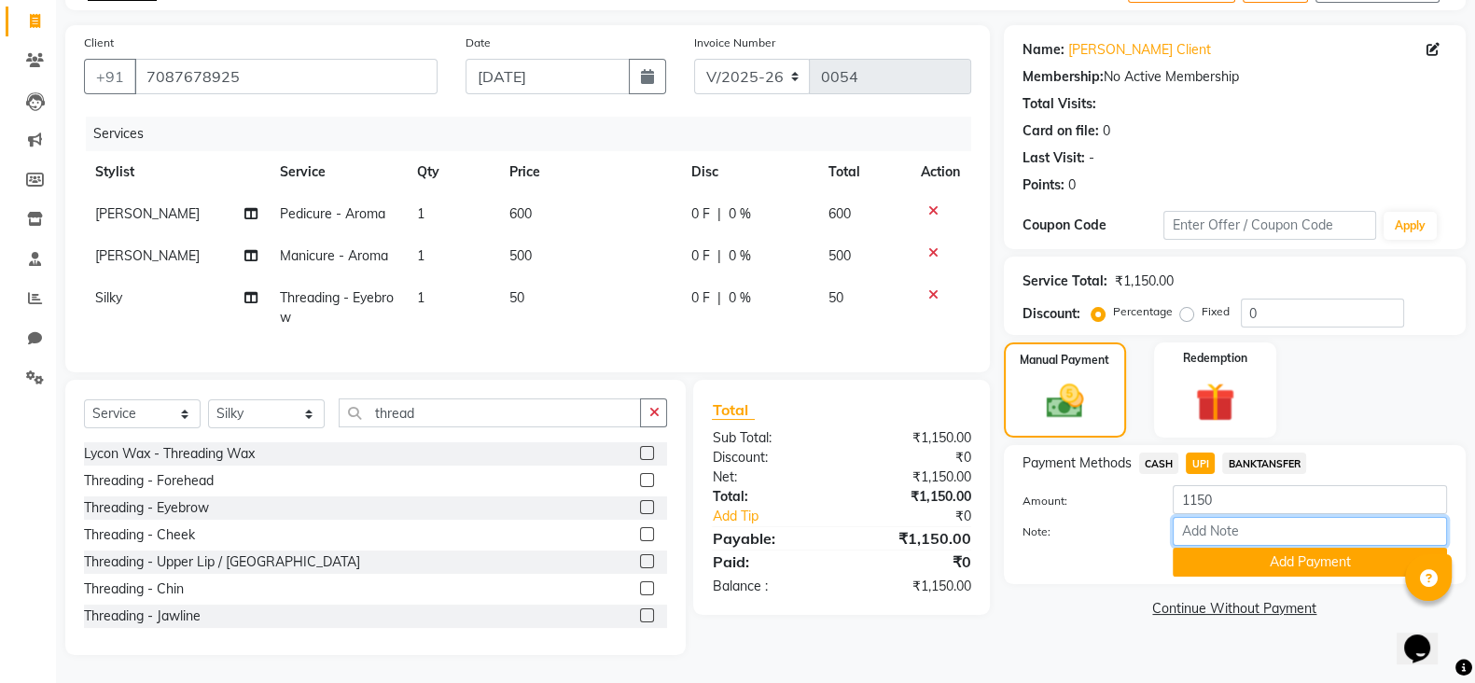
click at [1194, 517] on input "Note:" at bounding box center [1310, 531] width 274 height 29
type input "300"
click at [1289, 548] on button "Add Payment" at bounding box center [1310, 562] width 274 height 29
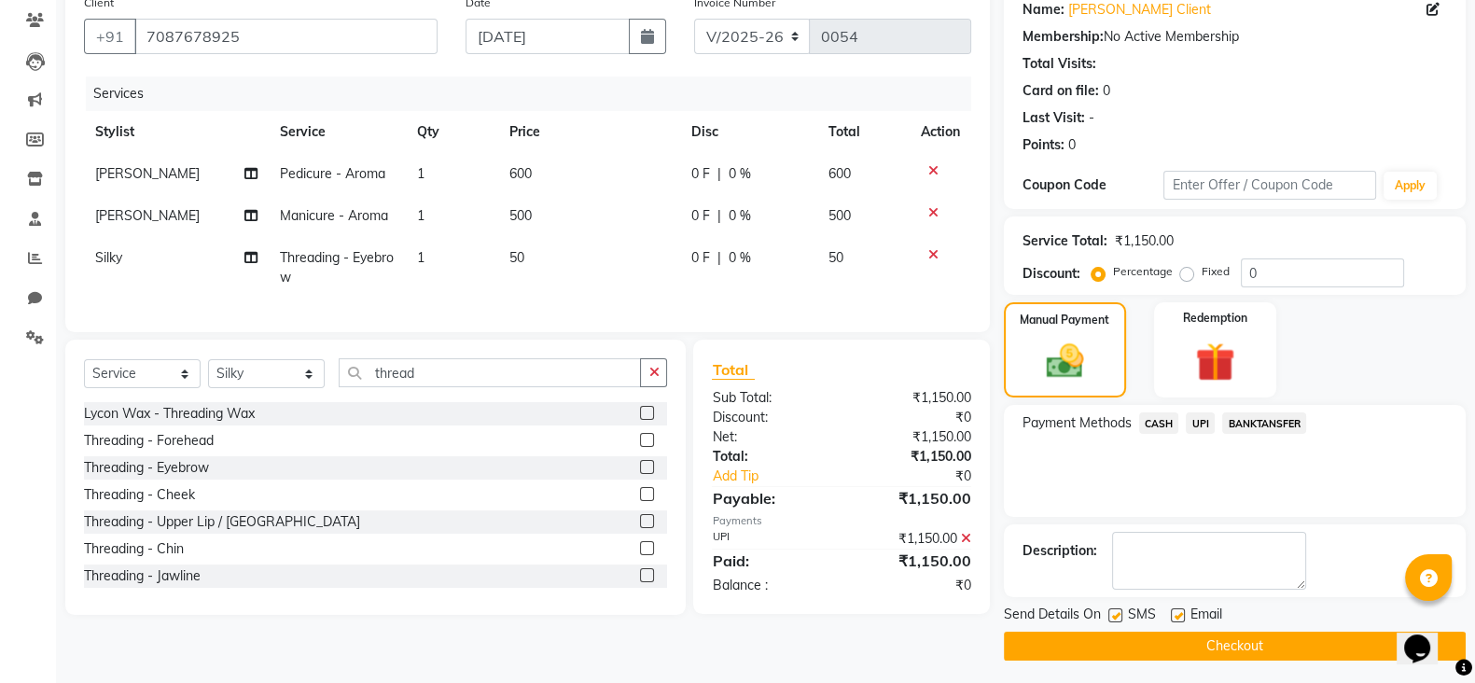
scroll to position [160, 0]
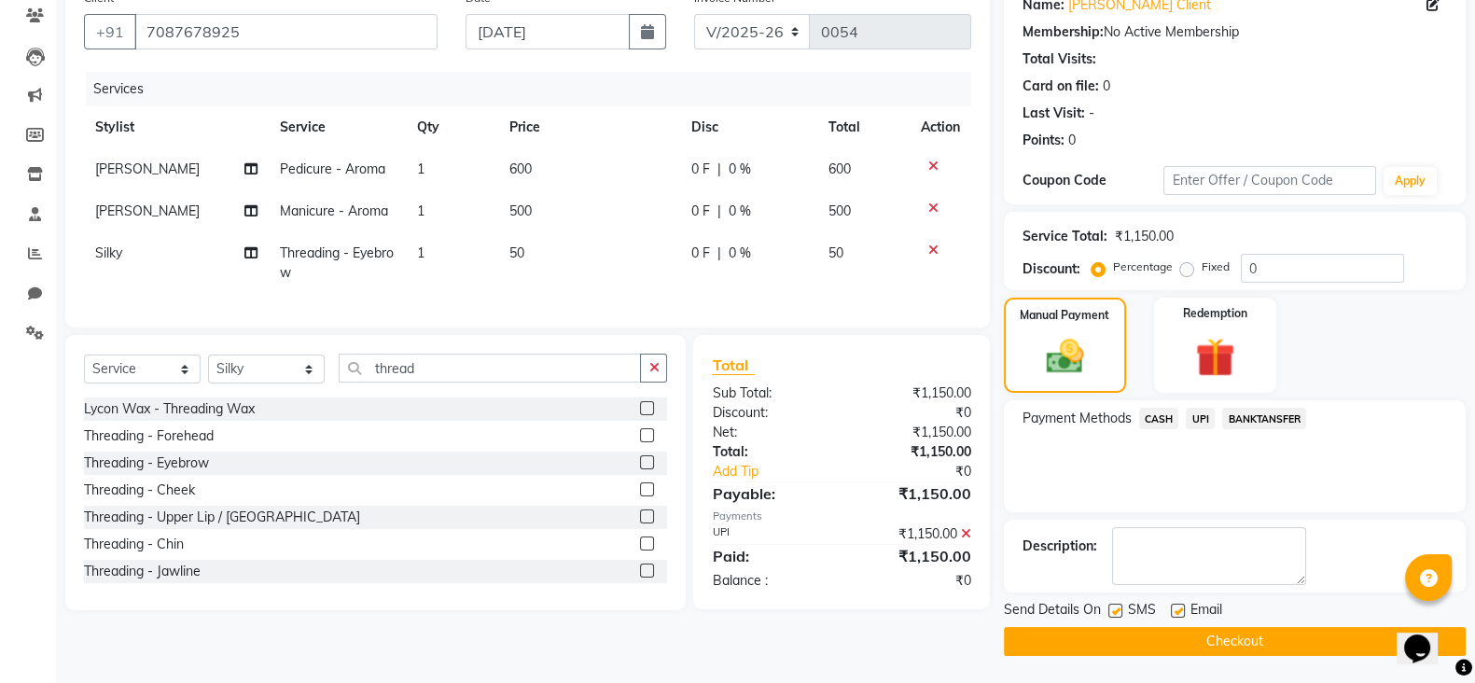
click at [1115, 607] on label at bounding box center [1115, 611] width 14 height 14
click at [1115, 607] on input "checkbox" at bounding box center [1114, 611] width 12 height 12
checkbox input "false"
click at [1177, 611] on label at bounding box center [1178, 611] width 14 height 14
click at [1177, 611] on input "checkbox" at bounding box center [1177, 611] width 12 height 12
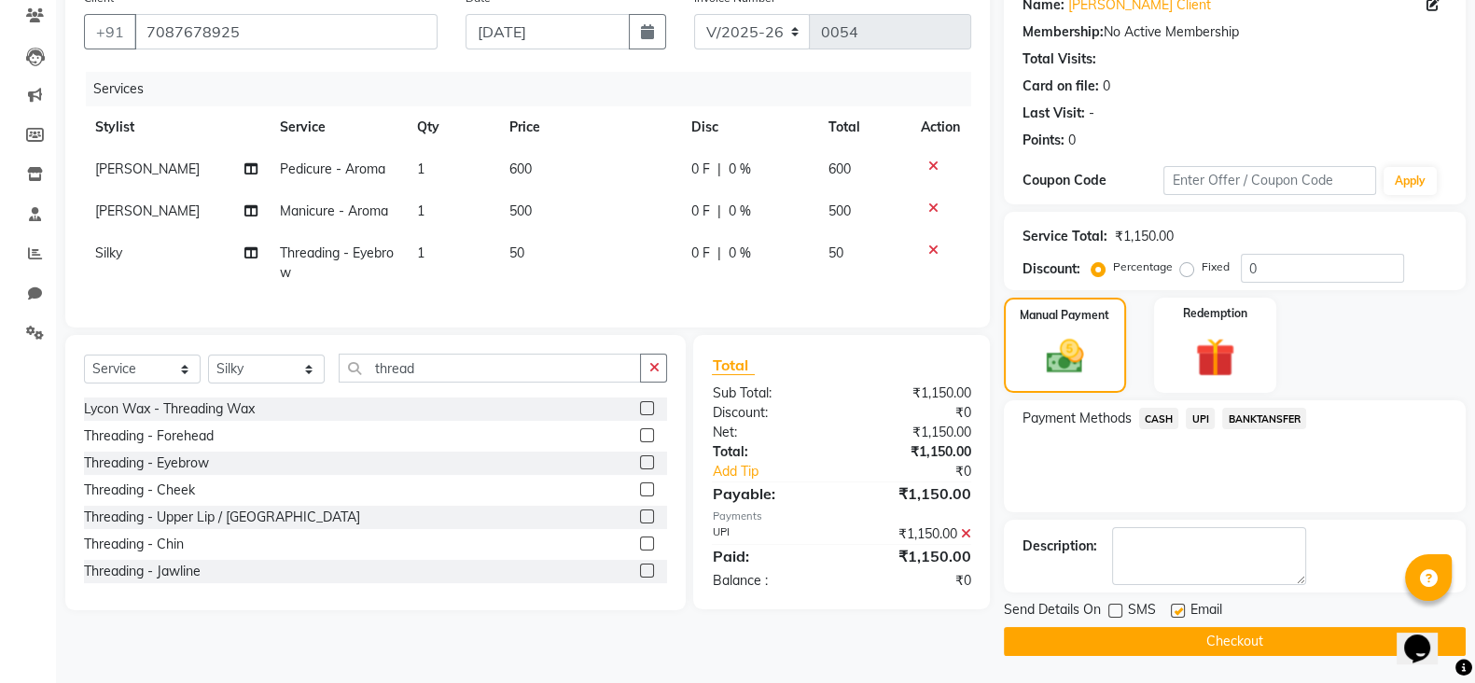
checkbox input "false"
click at [1157, 415] on span "CASH" at bounding box center [1159, 418] width 40 height 21
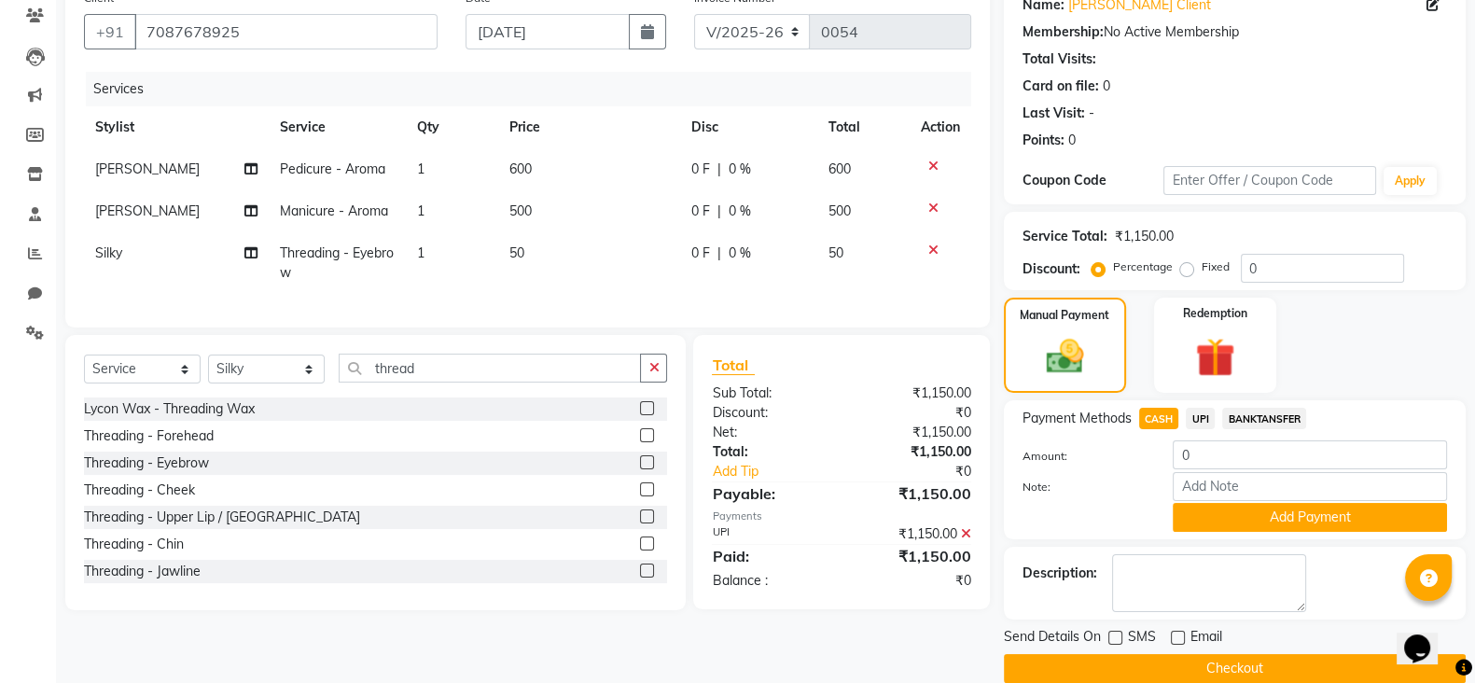
click at [968, 540] on icon at bounding box center [966, 533] width 10 height 13
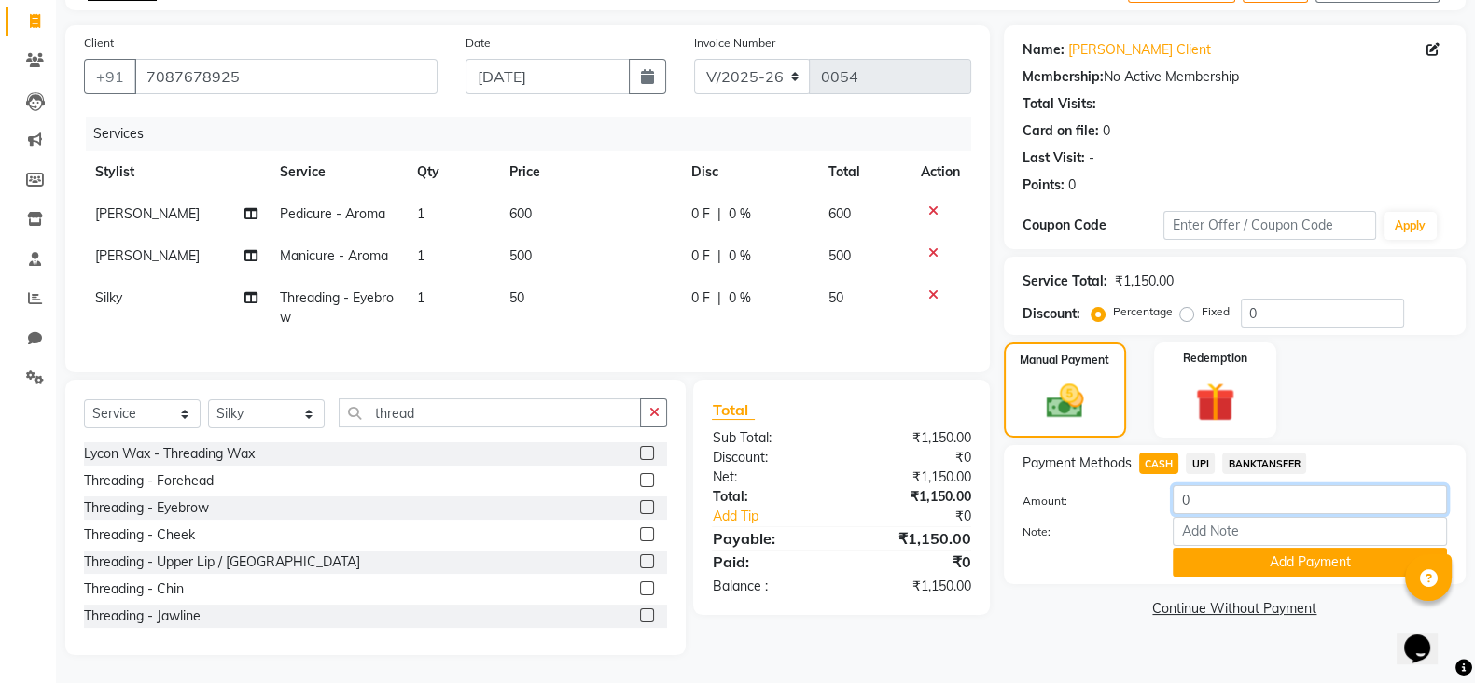
click at [1229, 485] on input "0" at bounding box center [1310, 499] width 274 height 29
click at [1201, 452] on span "UPI" at bounding box center [1200, 462] width 29 height 21
click at [1234, 485] on input "1150" at bounding box center [1310, 499] width 274 height 29
type input "1"
type input "300"
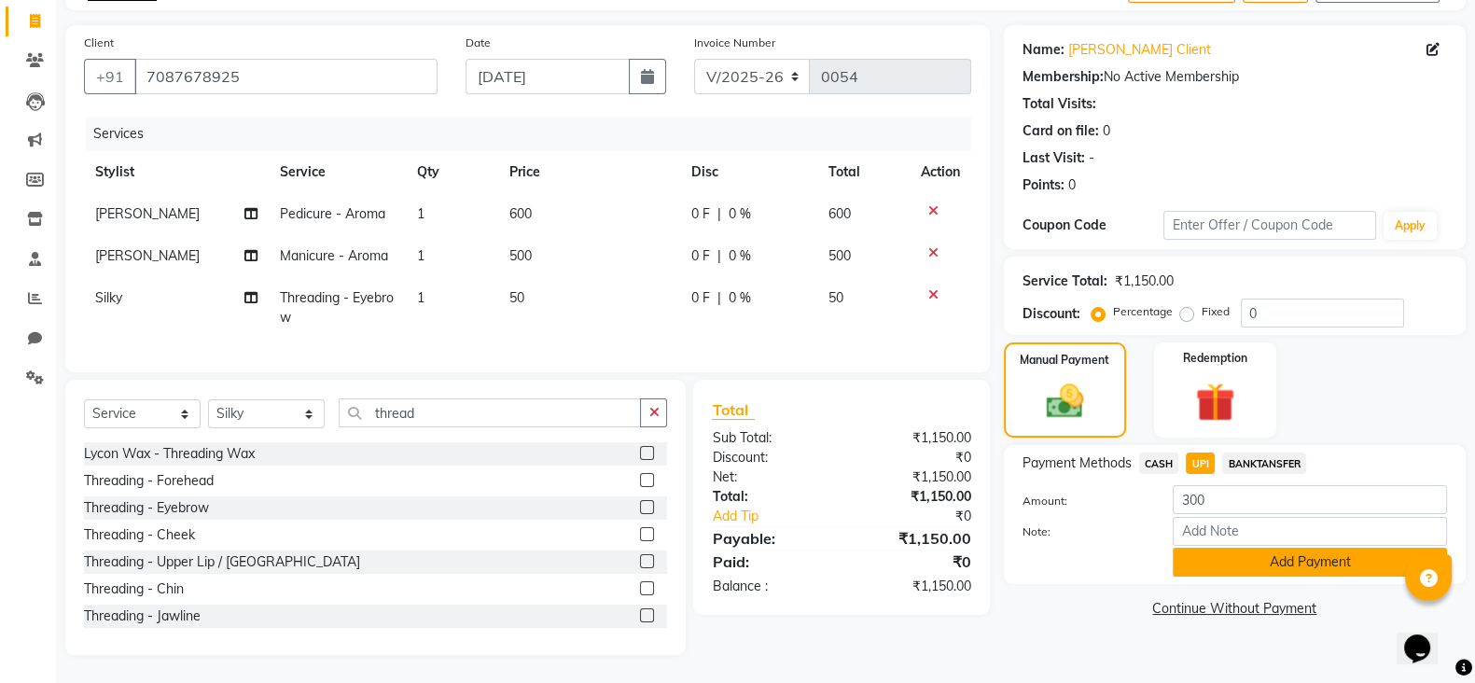
click at [1273, 548] on button "Add Payment" at bounding box center [1310, 562] width 274 height 29
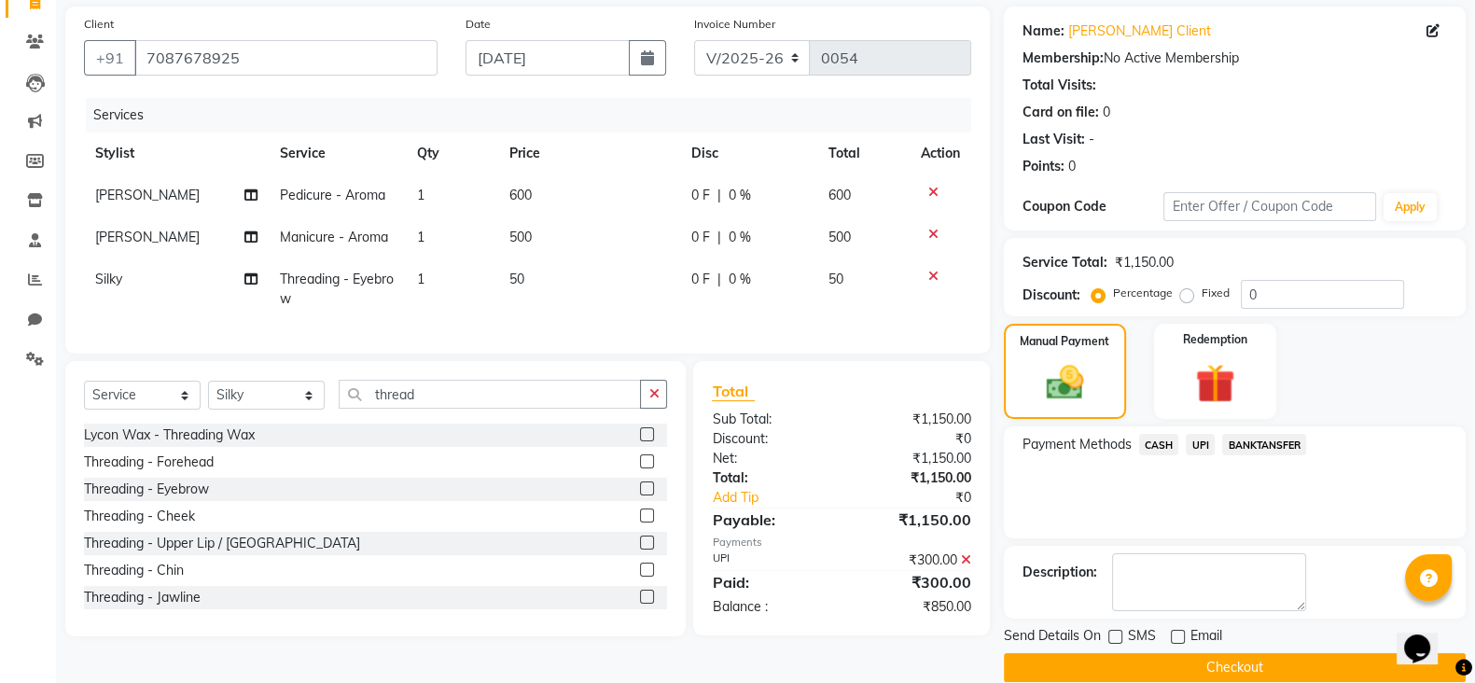
click at [1162, 441] on span "CASH" at bounding box center [1159, 444] width 40 height 21
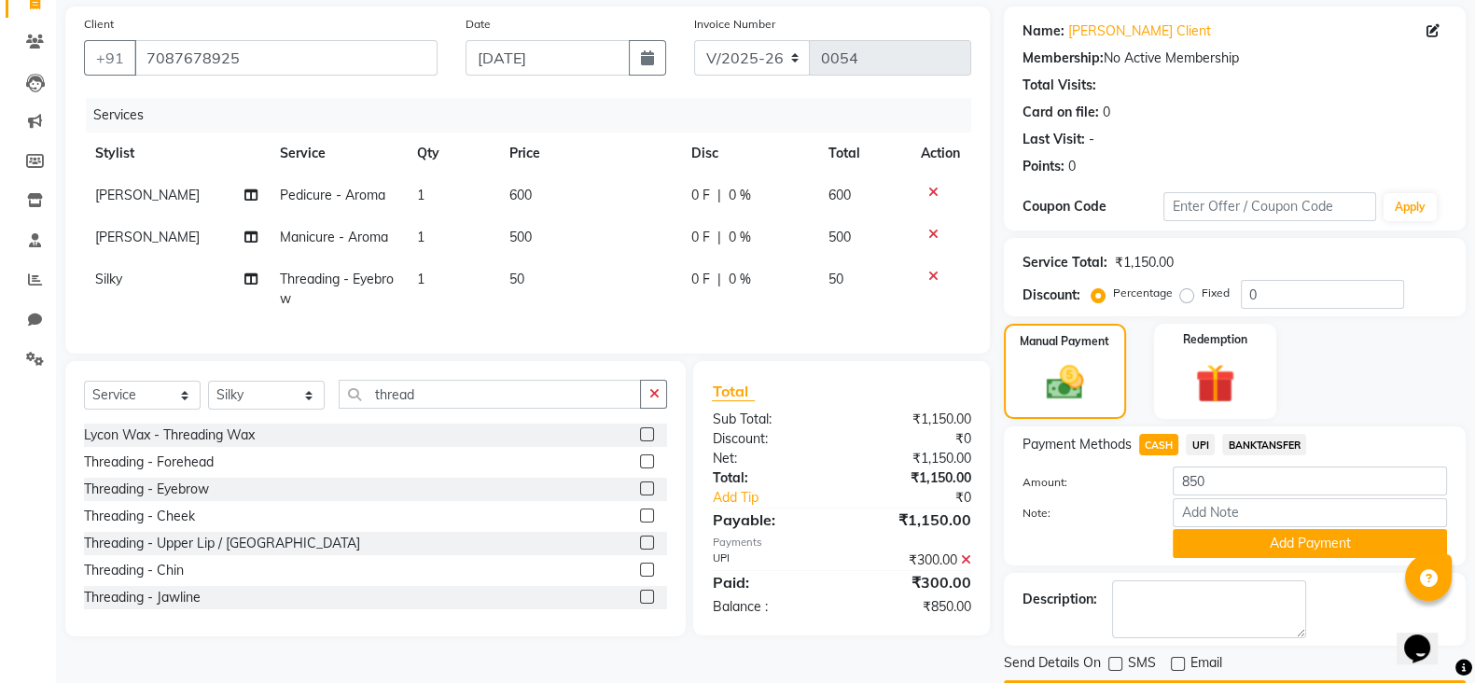
click at [1162, 441] on span "CASH" at bounding box center [1159, 444] width 40 height 21
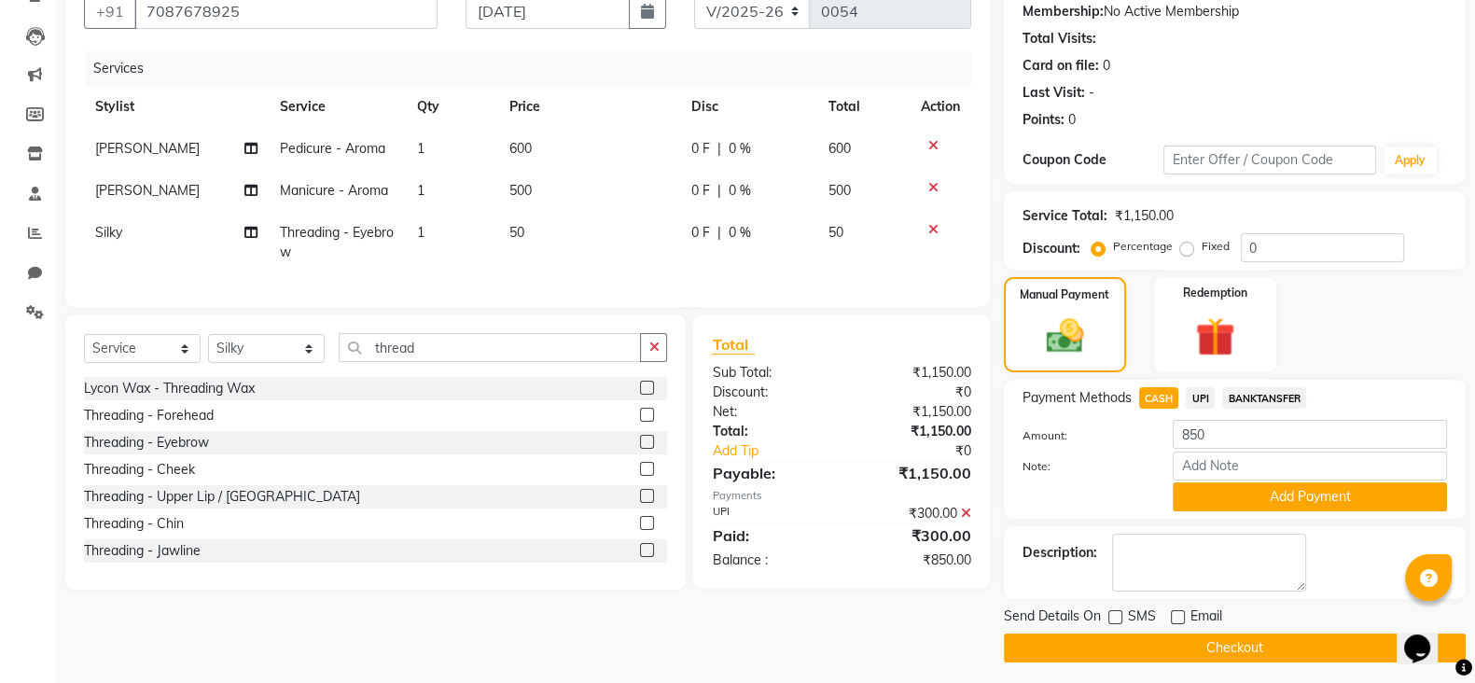
scroll to position [188, 0]
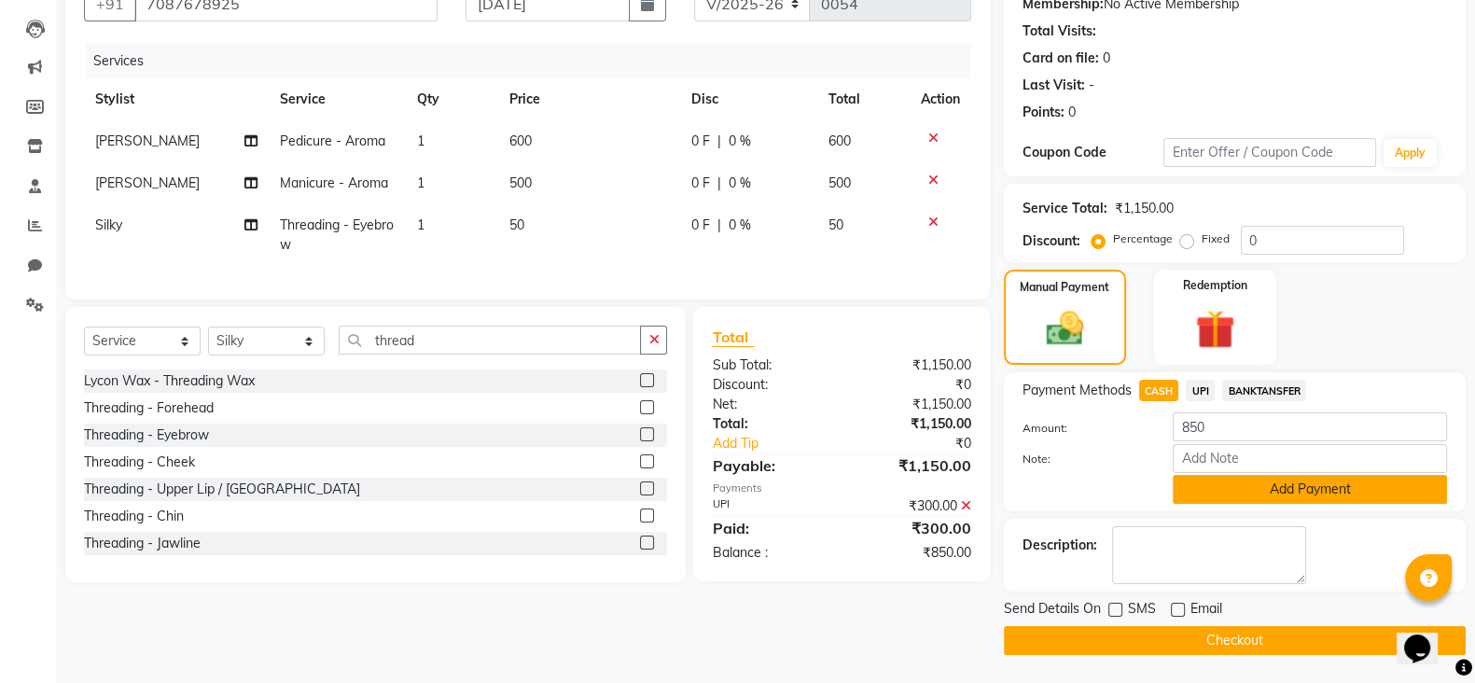
click at [1267, 487] on button "Add Payment" at bounding box center [1310, 489] width 274 height 29
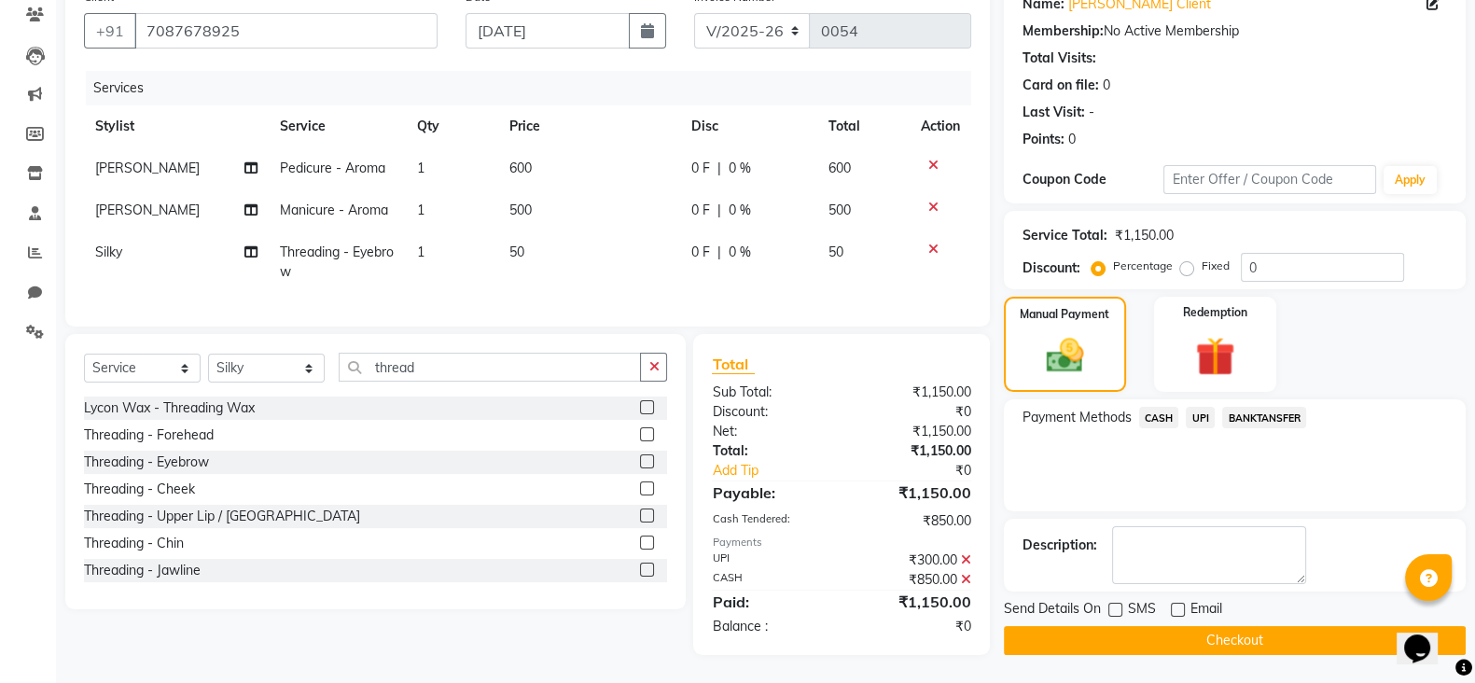
scroll to position [178, 0]
click at [1181, 626] on button "Checkout" at bounding box center [1235, 640] width 462 height 29
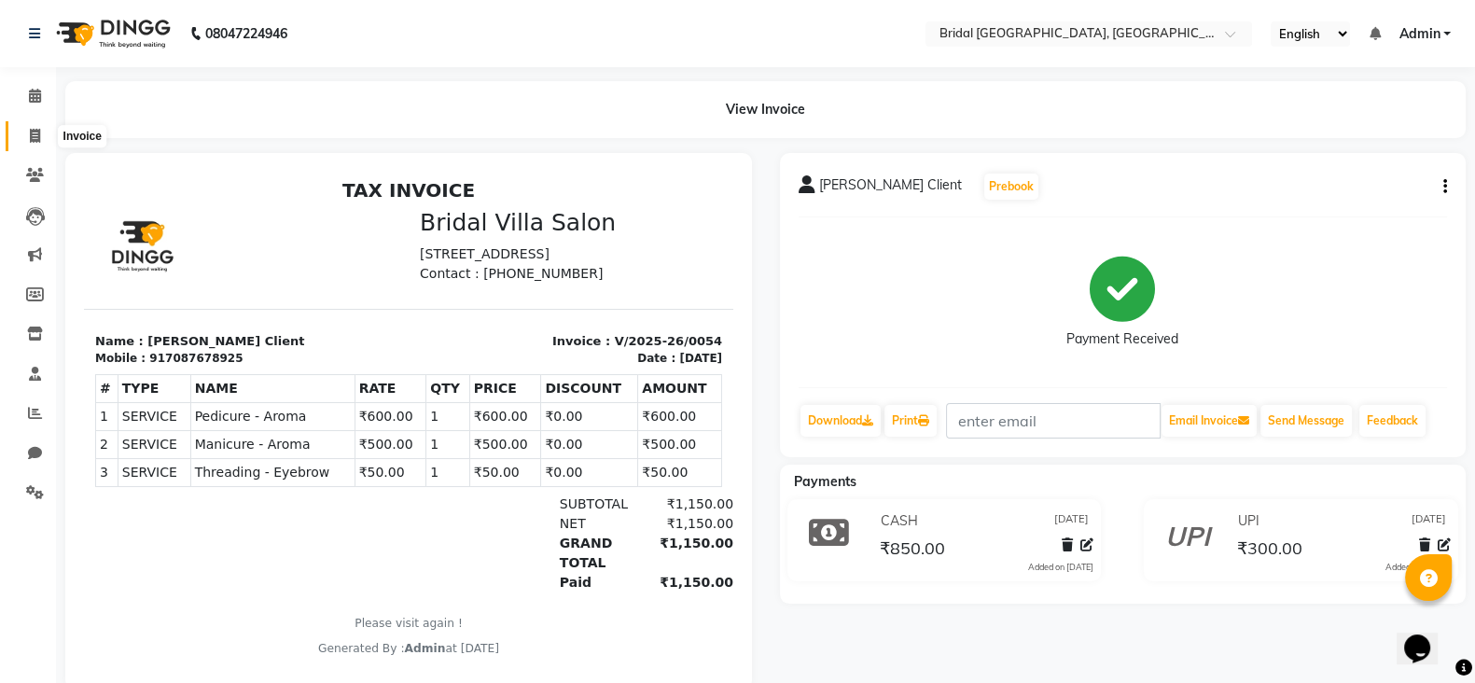
click at [35, 139] on icon at bounding box center [35, 136] width 10 height 14
select select "service"
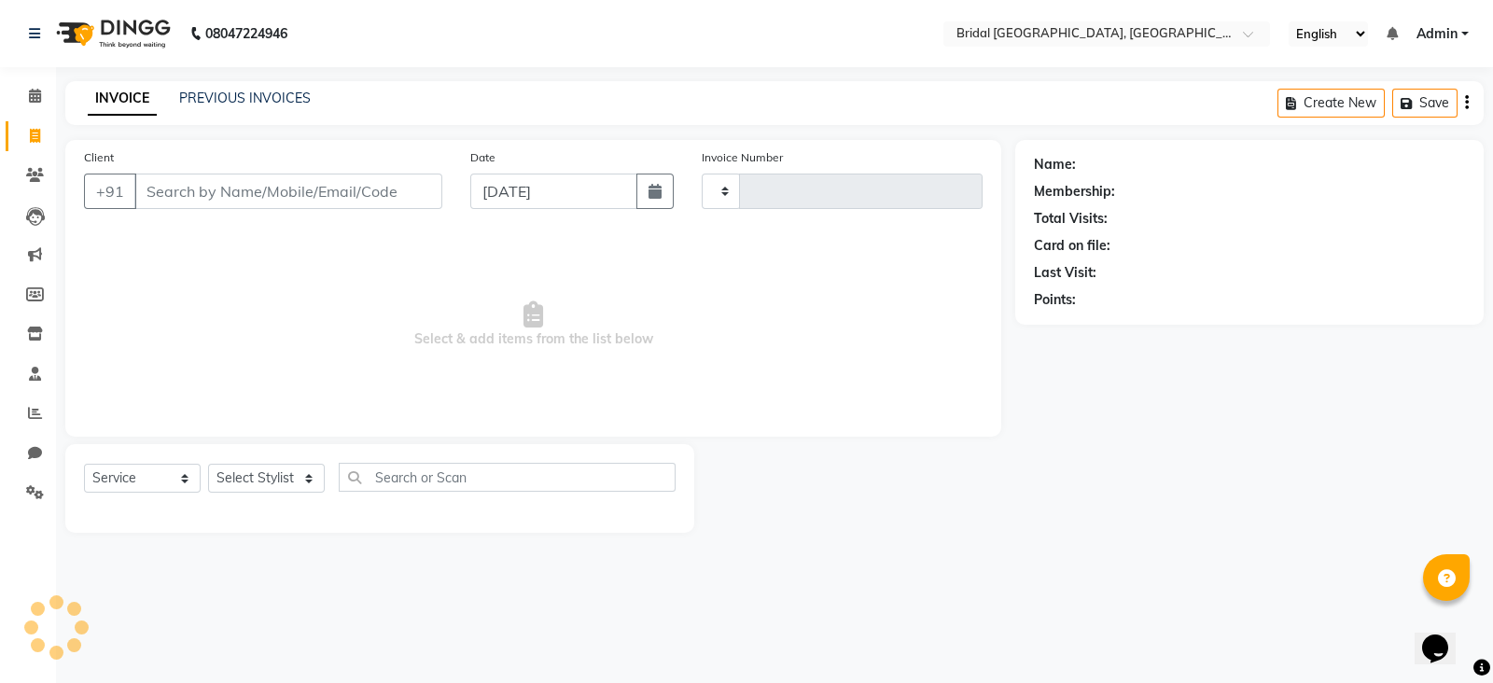
type input "0055"
select select "8752"
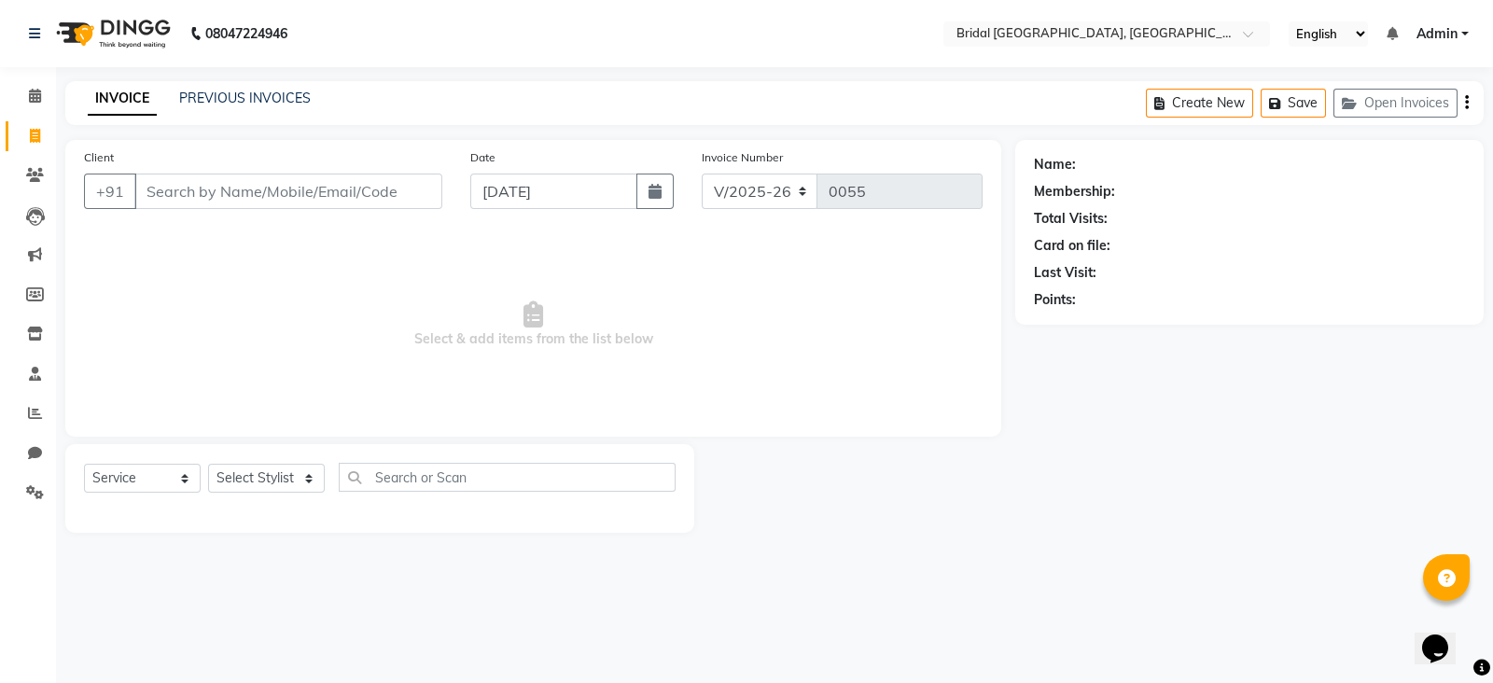
click at [195, 191] on input "Client" at bounding box center [288, 191] width 308 height 35
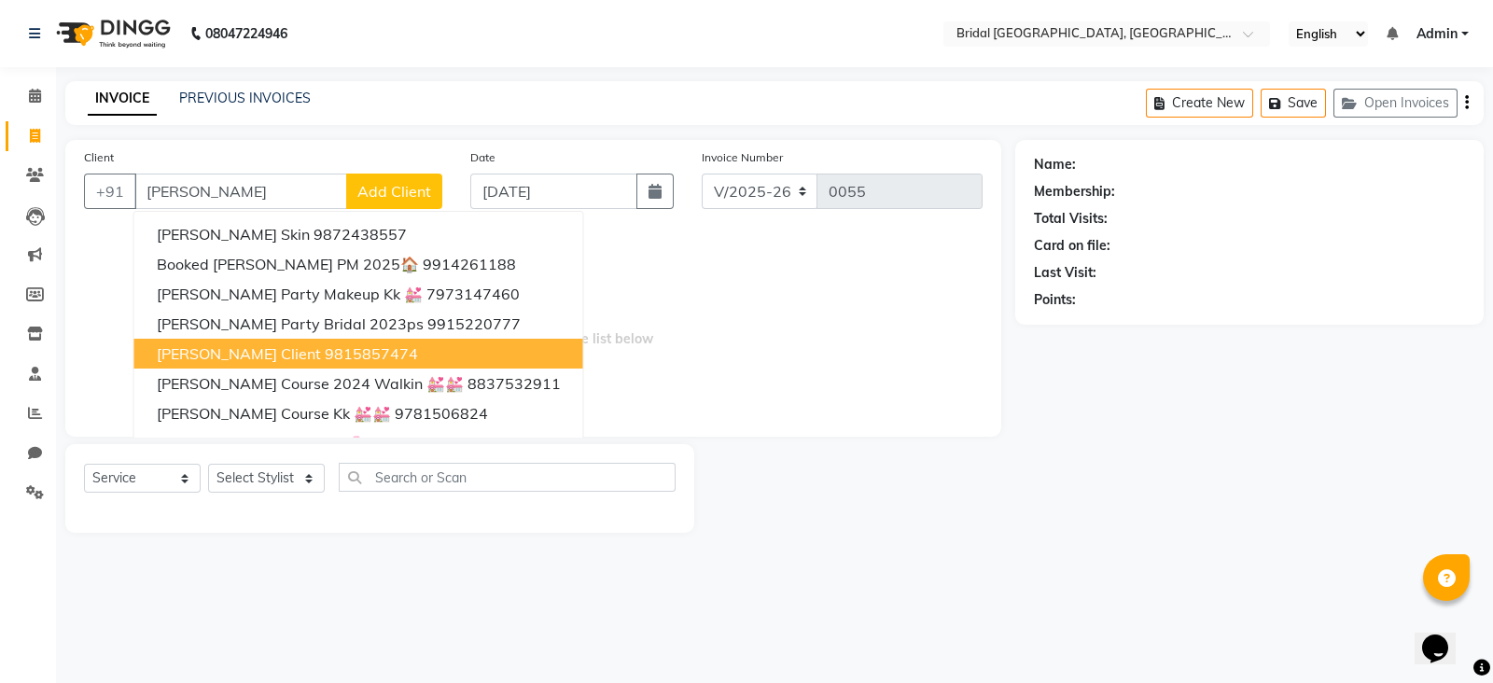
click at [222, 352] on span "[PERSON_NAME] Client" at bounding box center [239, 353] width 164 height 19
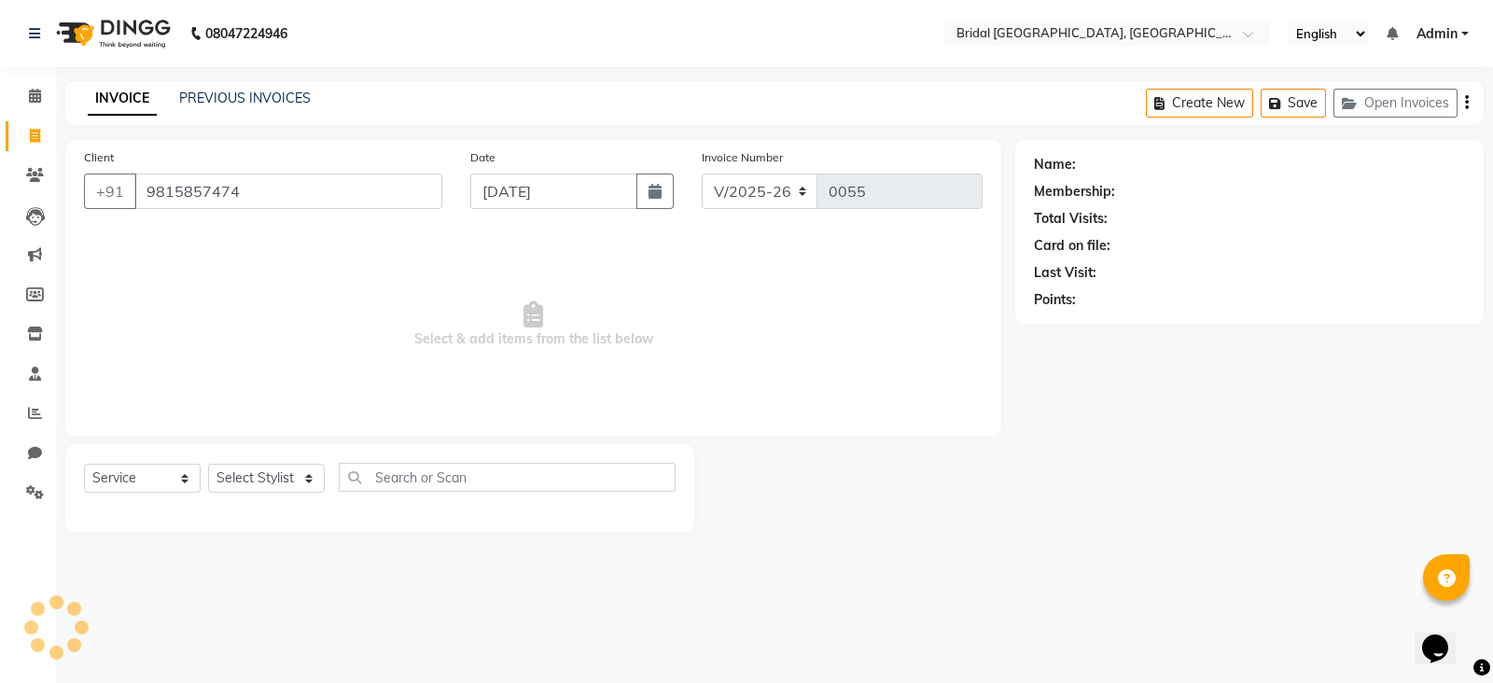
type input "9815857474"
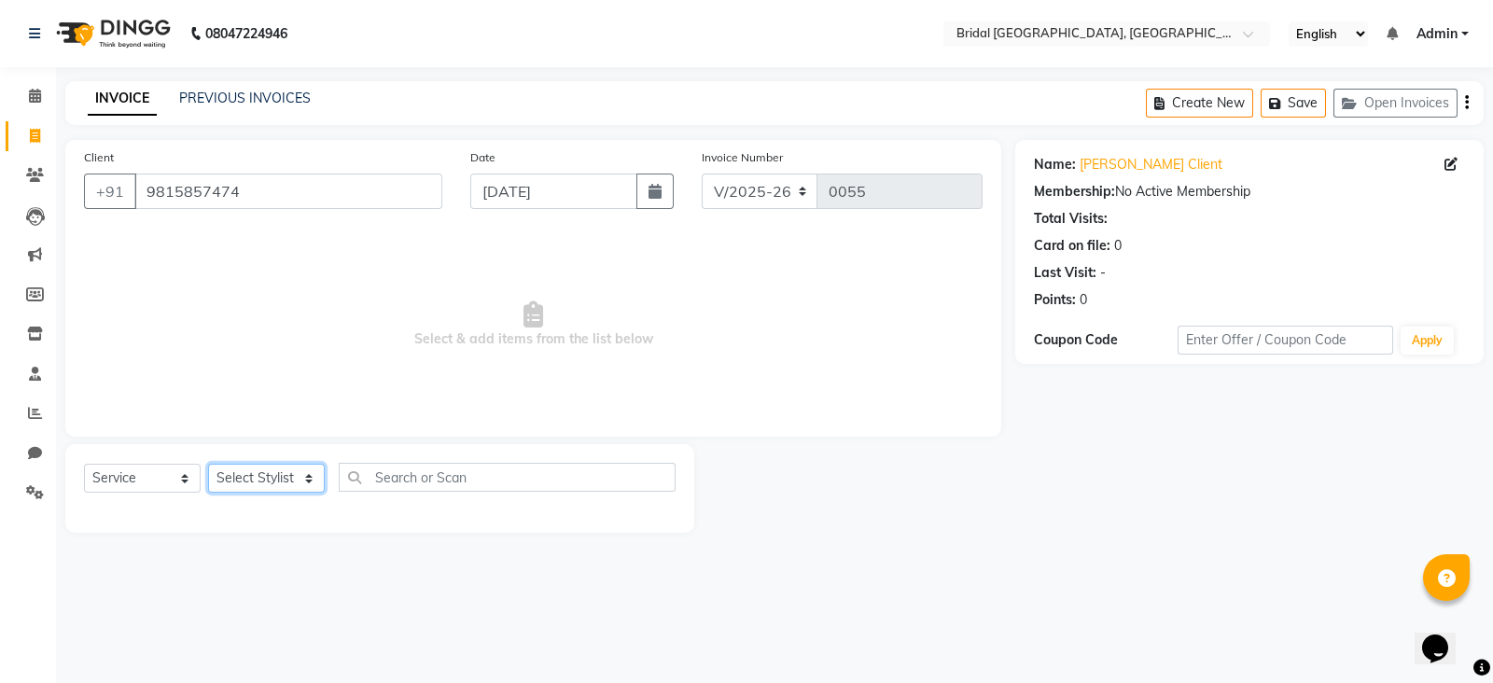
click at [284, 483] on select "Select Stylist [PERSON_NAME] Anim [PERSON_NAME] [PERSON_NAME] [PERSON_NAME] gau…" at bounding box center [266, 478] width 117 height 29
select select "90144"
click at [208, 465] on select "Select Stylist [PERSON_NAME] Anim [PERSON_NAME] [PERSON_NAME] [PERSON_NAME] gau…" at bounding box center [266, 478] width 117 height 29
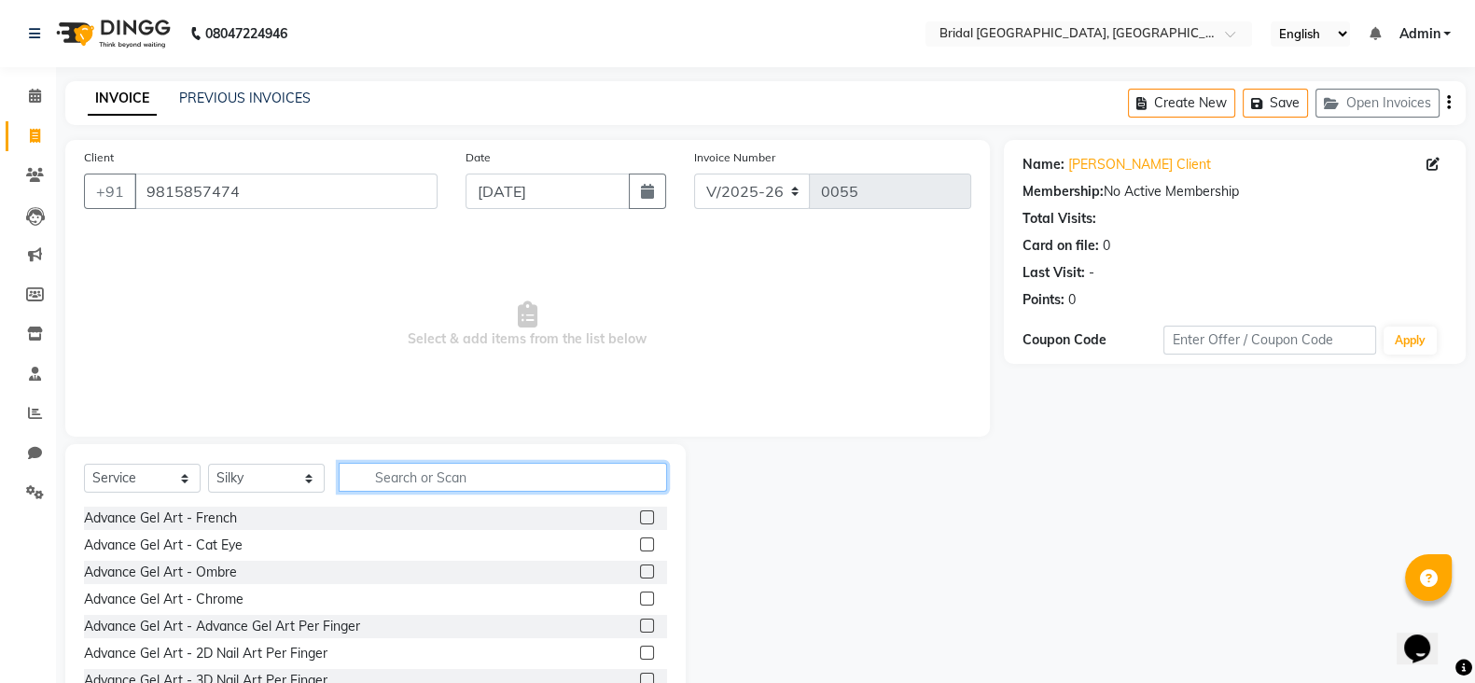
click at [383, 479] on input "text" at bounding box center [503, 477] width 328 height 29
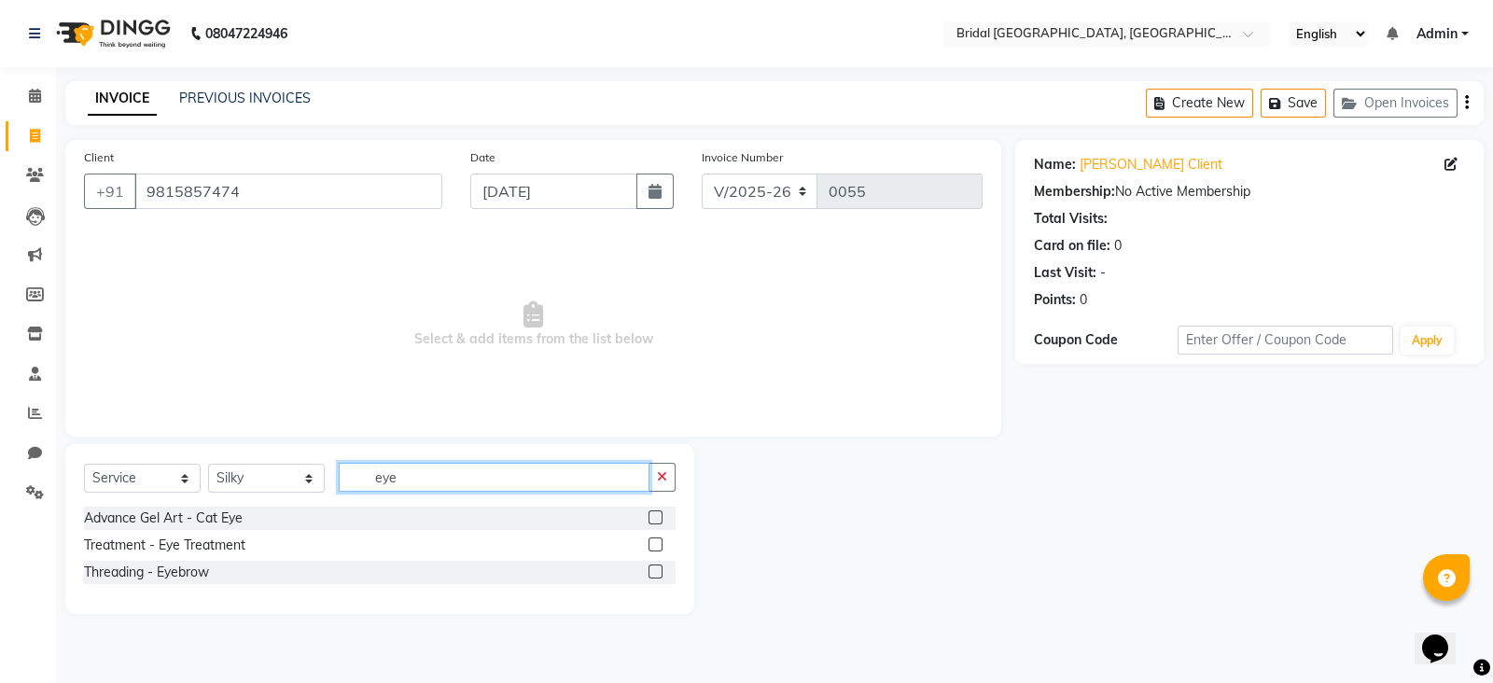
type input "eye"
click at [653, 578] on label at bounding box center [655, 571] width 14 height 14
click at [653, 578] on input "checkbox" at bounding box center [654, 572] width 12 height 12
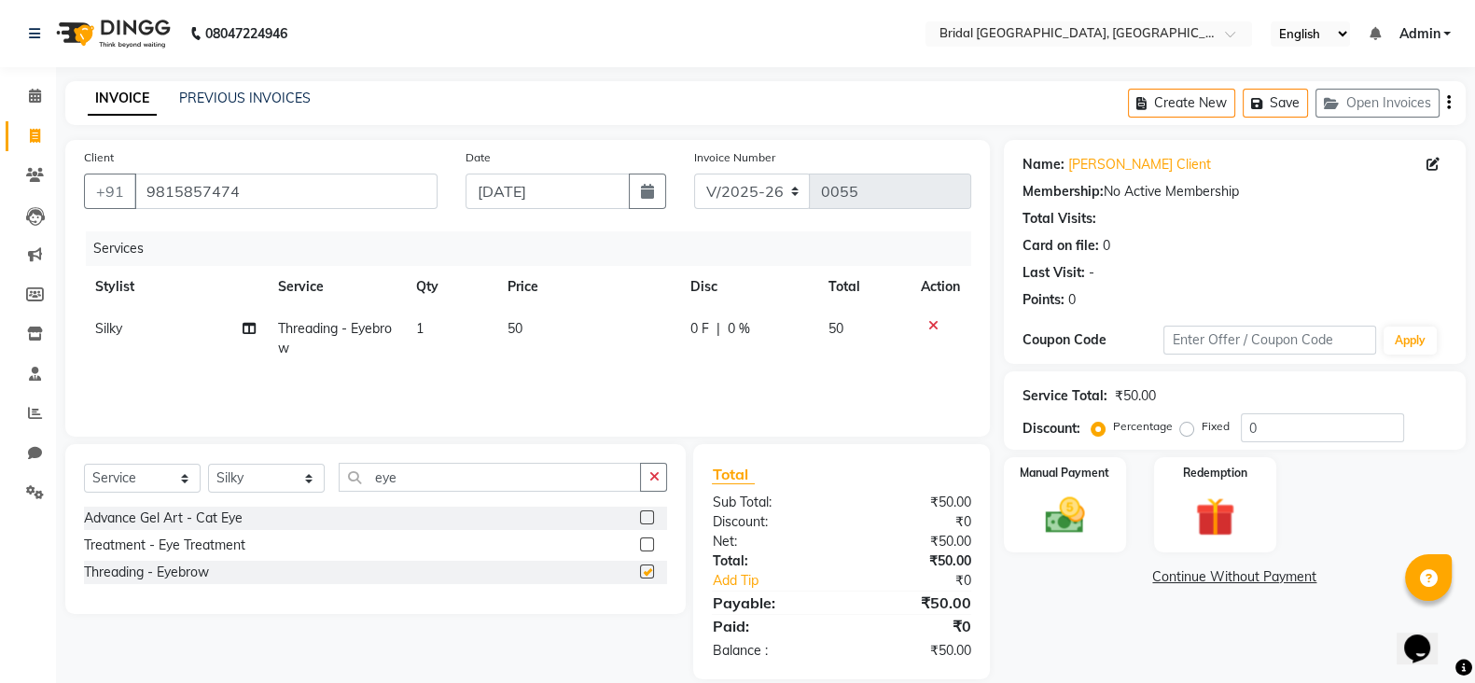
checkbox input "false"
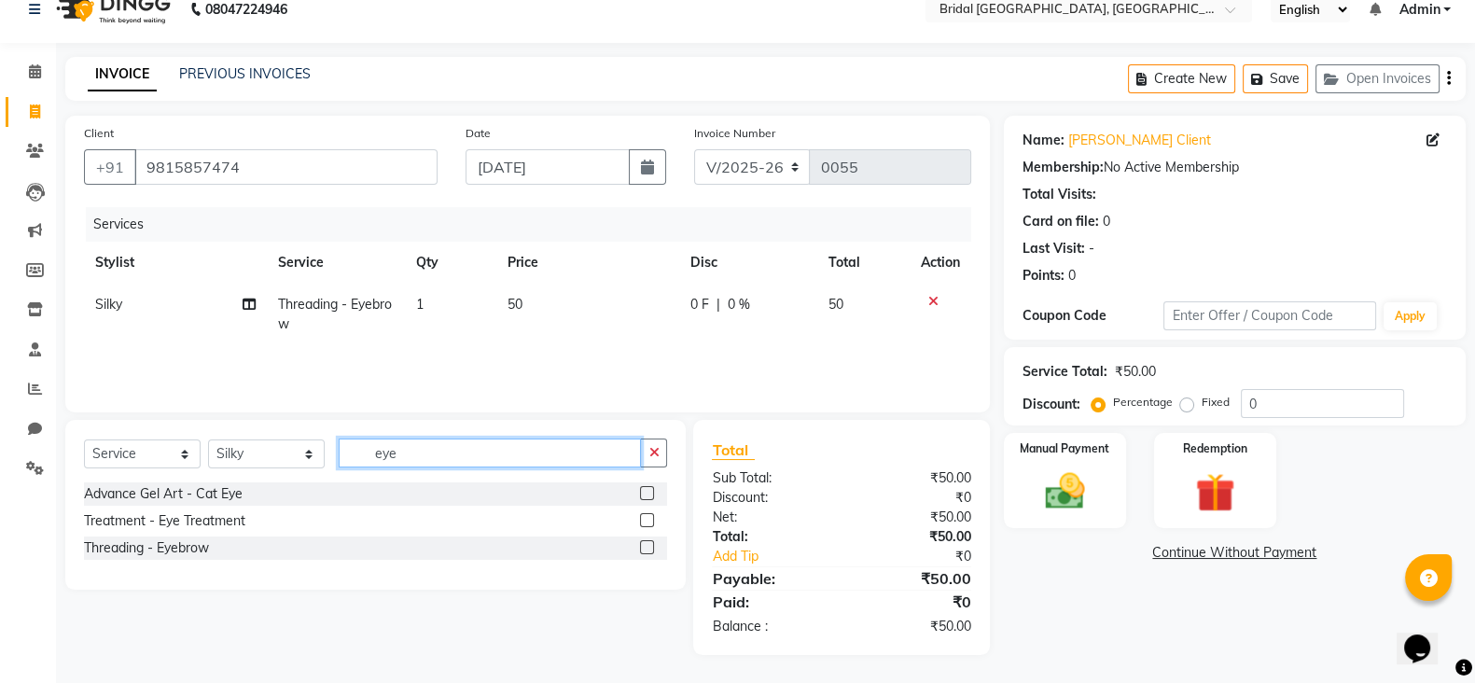
click at [516, 460] on input "eye" at bounding box center [490, 452] width 302 height 29
type input "e"
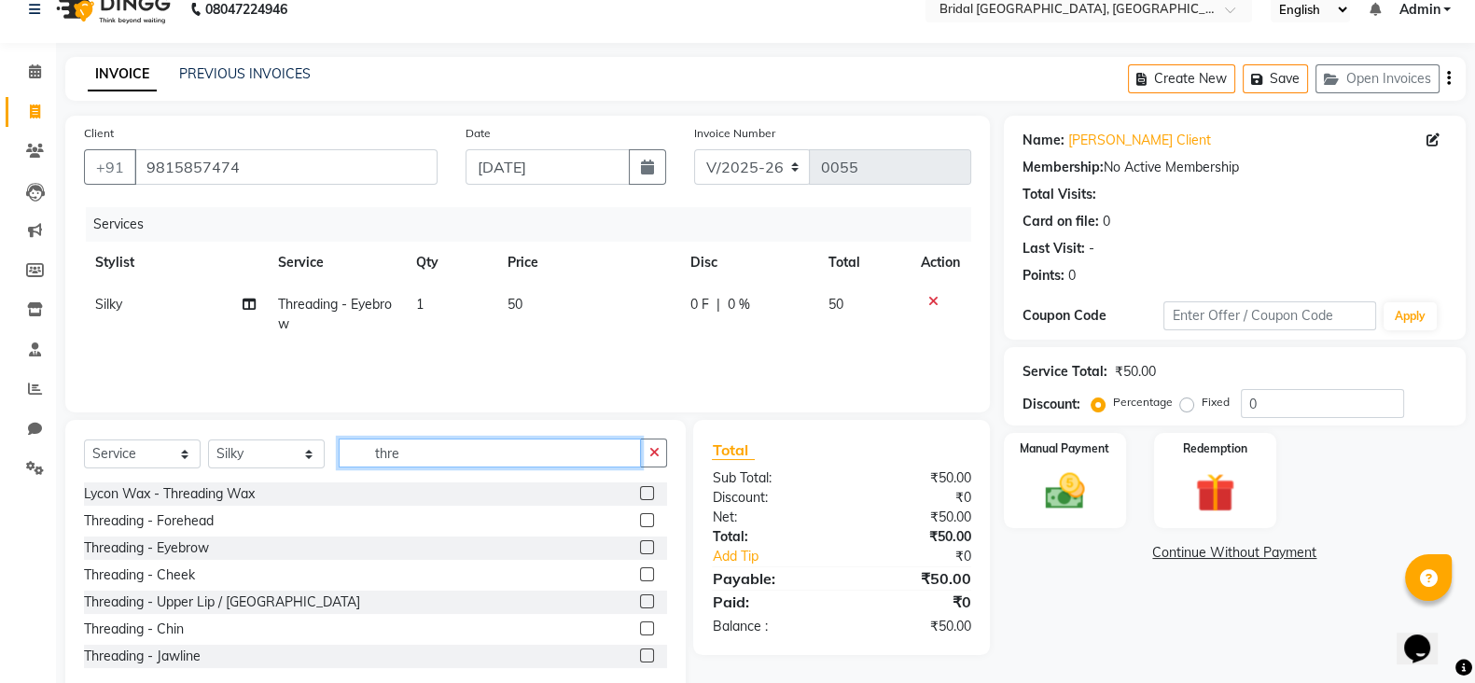
type input "thre"
click at [640, 520] on label at bounding box center [647, 520] width 14 height 14
click at [640, 520] on input "checkbox" at bounding box center [646, 521] width 12 height 12
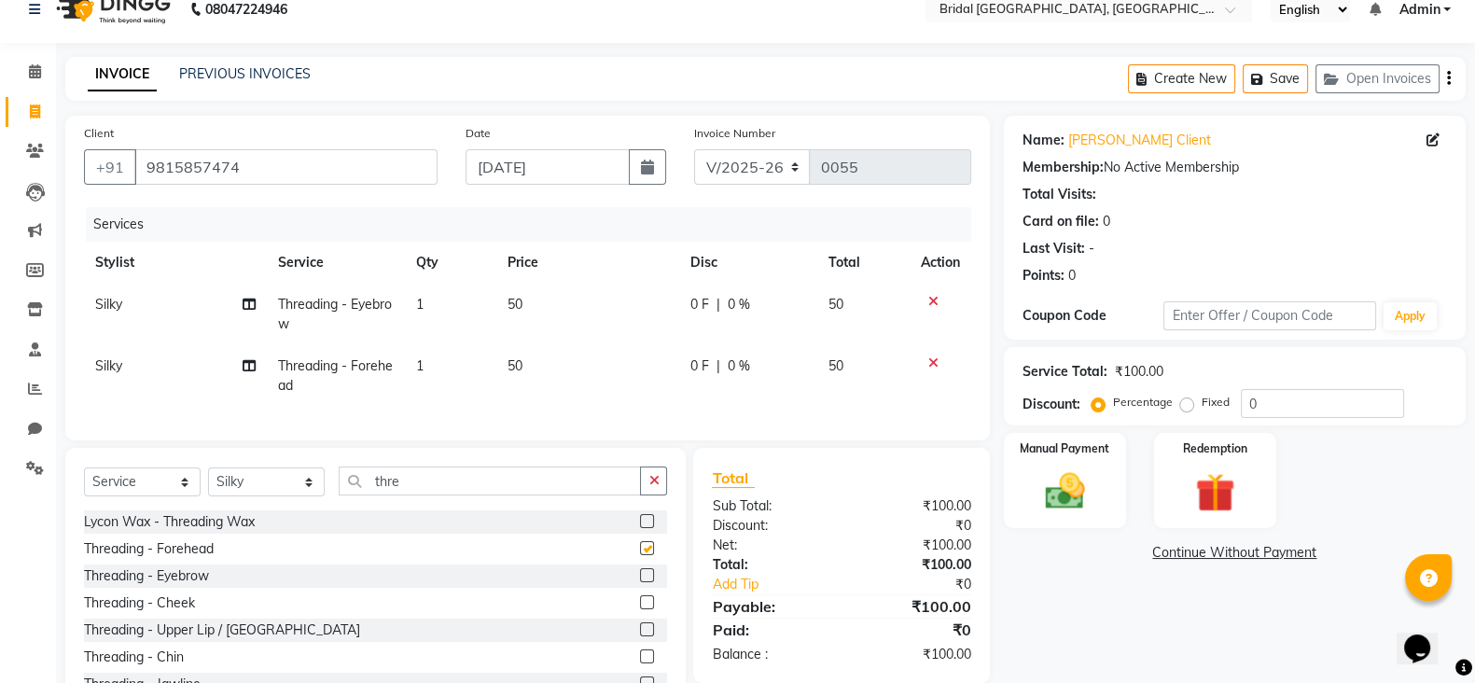
checkbox input "false"
click at [523, 356] on td "50" at bounding box center [587, 376] width 183 height 62
select select "90144"
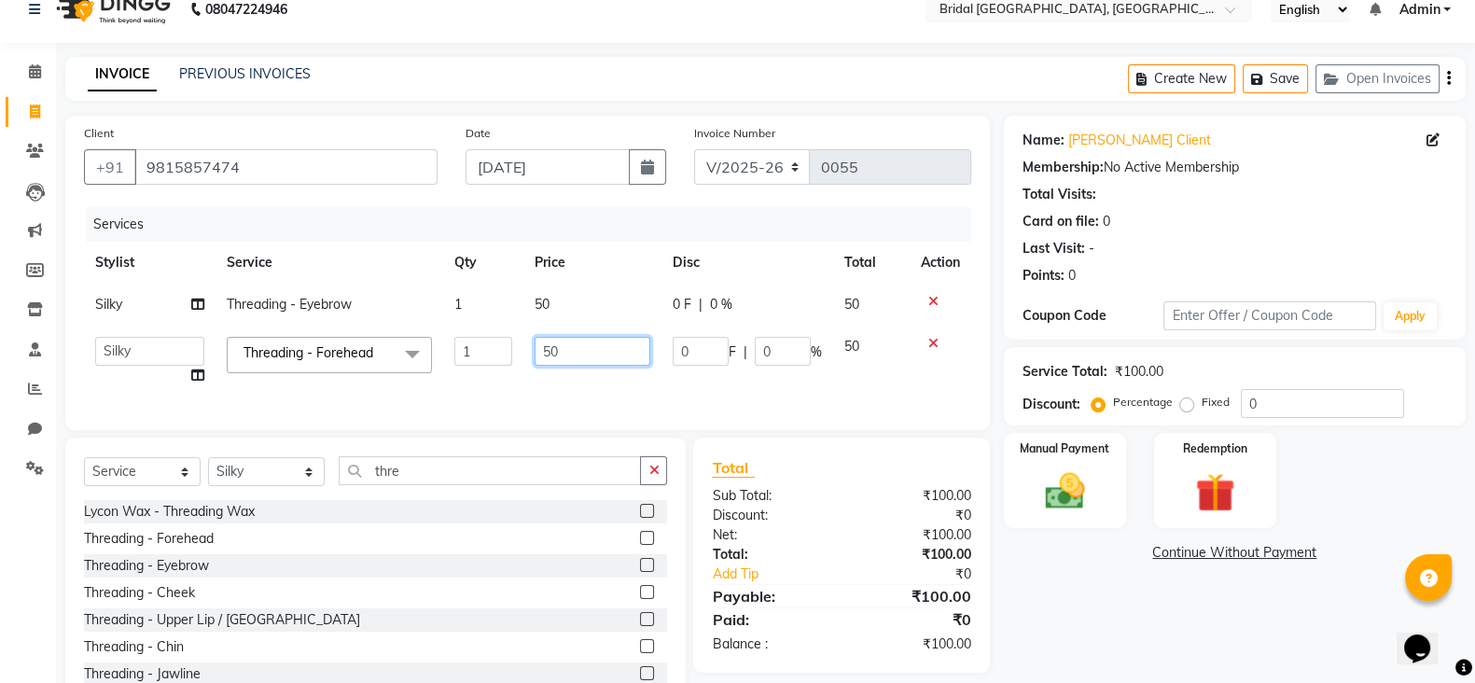
click at [555, 348] on input "50" at bounding box center [593, 351] width 117 height 29
type input "5"
type input "30"
click at [1078, 590] on div "Name: [PERSON_NAME] Client Membership: No Active Membership Total Visits: Card …" at bounding box center [1242, 414] width 476 height 597
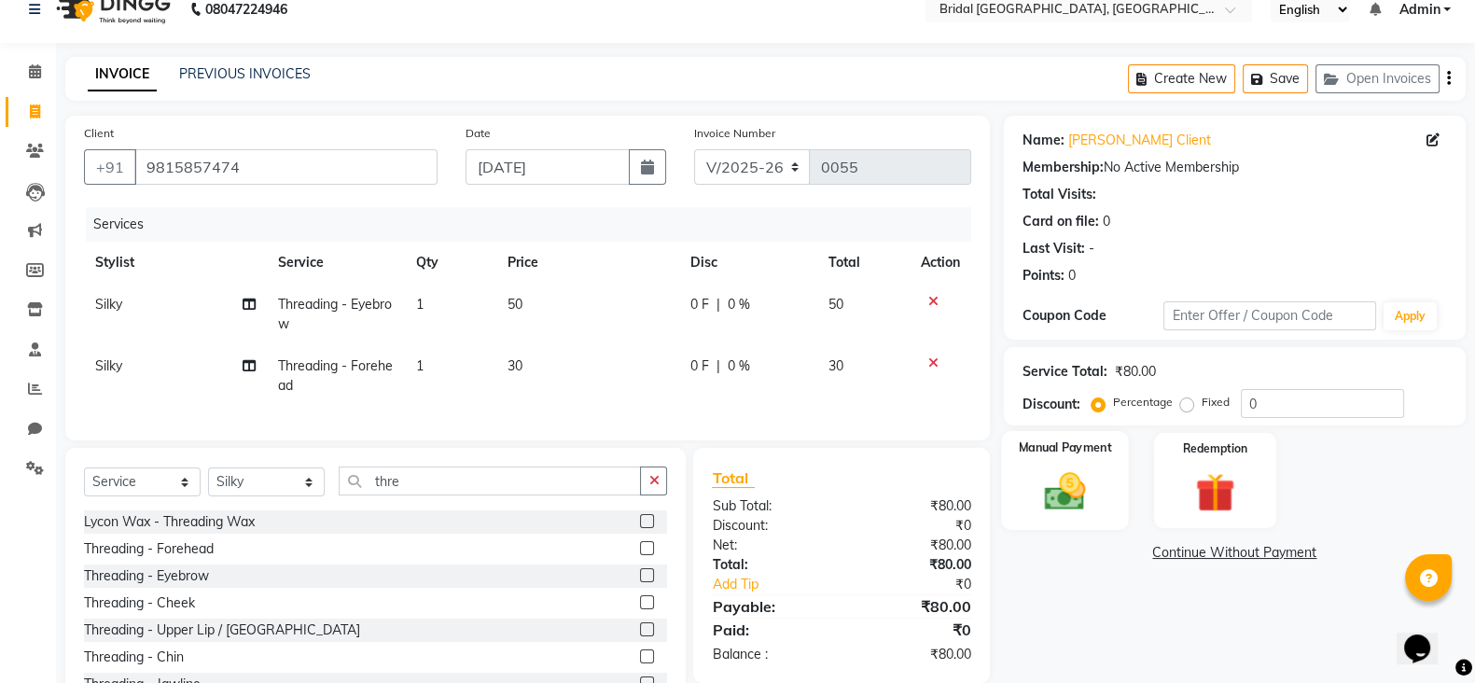
click at [1075, 493] on img at bounding box center [1065, 490] width 66 height 47
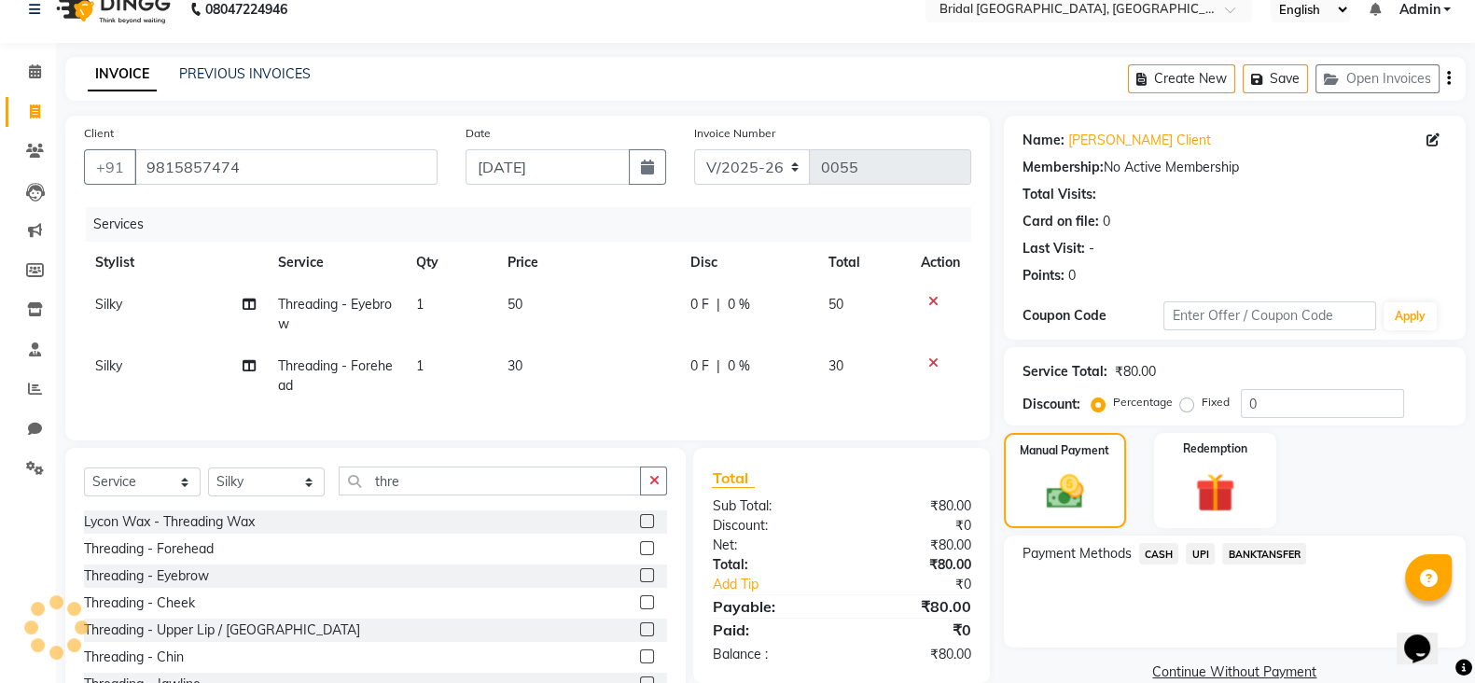
click at [1149, 557] on span "CASH" at bounding box center [1159, 553] width 40 height 21
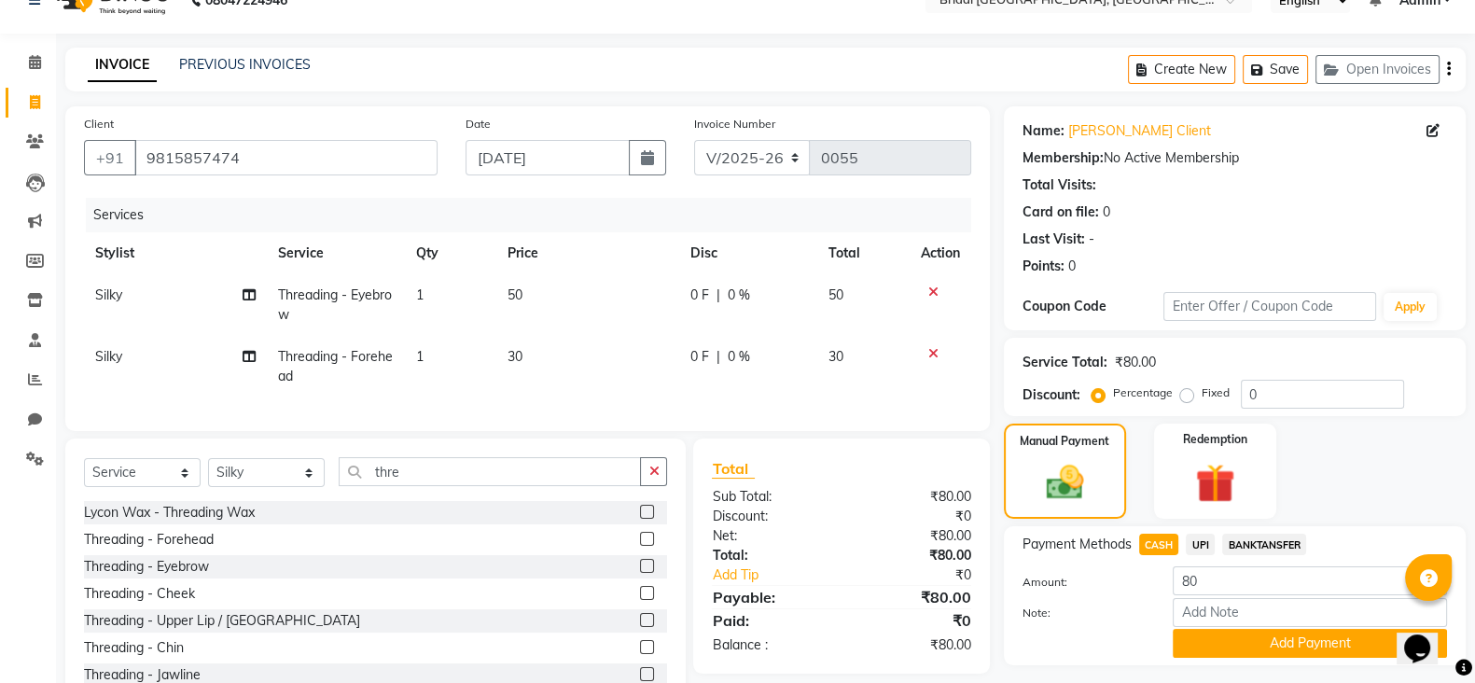
scroll to position [111, 0]
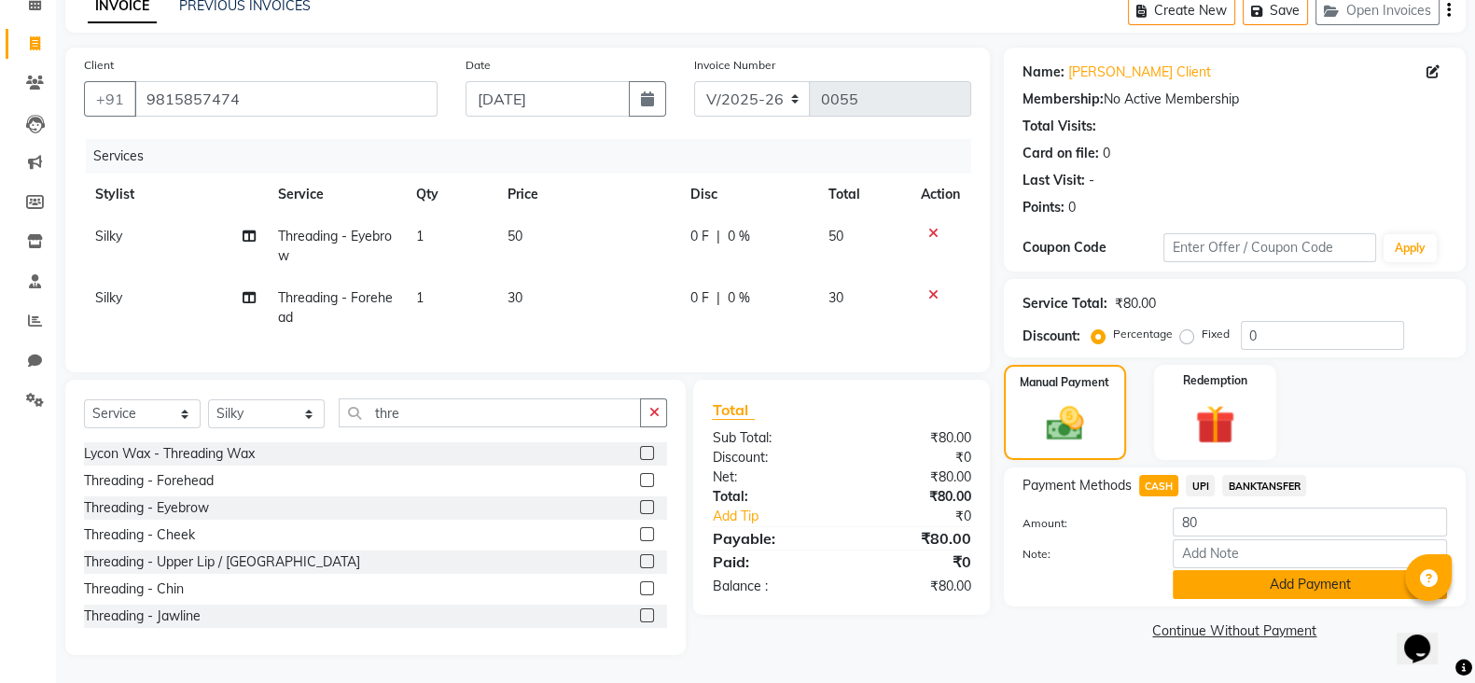
click at [1231, 576] on button "Add Payment" at bounding box center [1310, 584] width 274 height 29
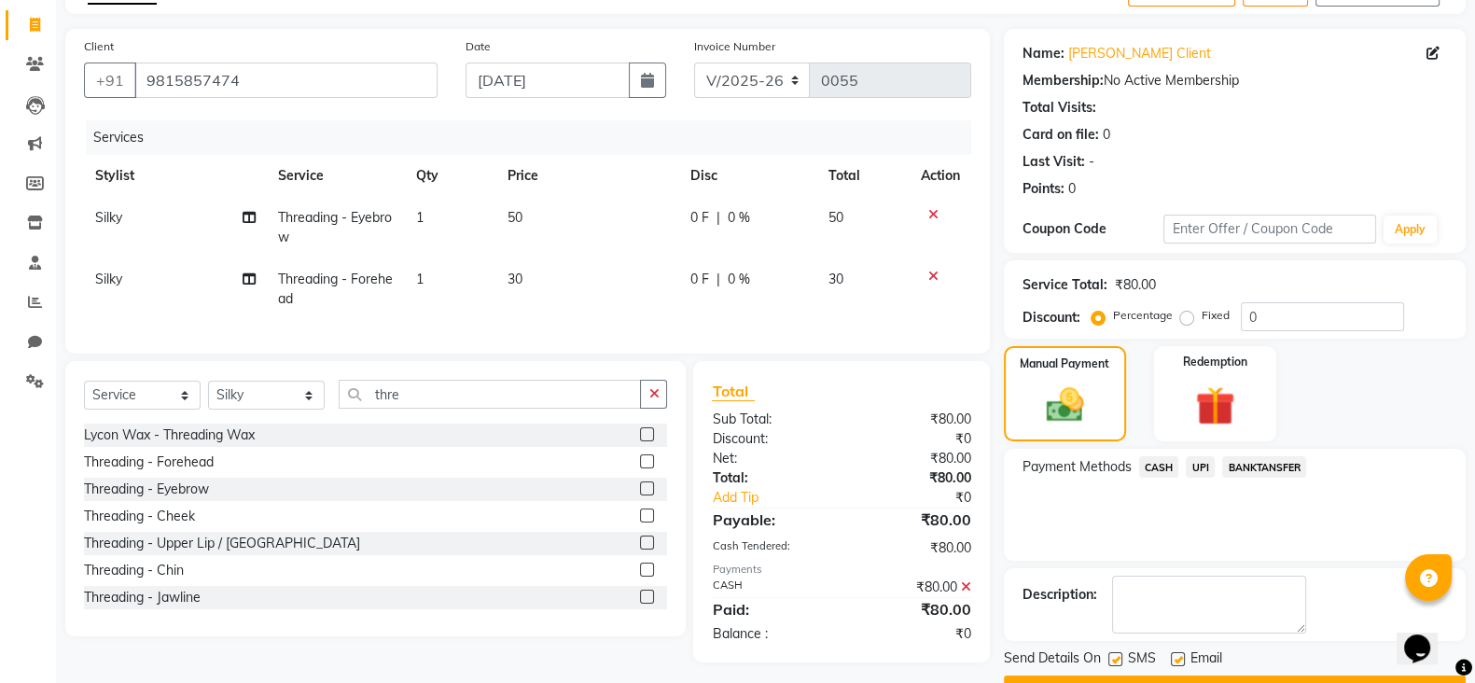
scroll to position [160, 0]
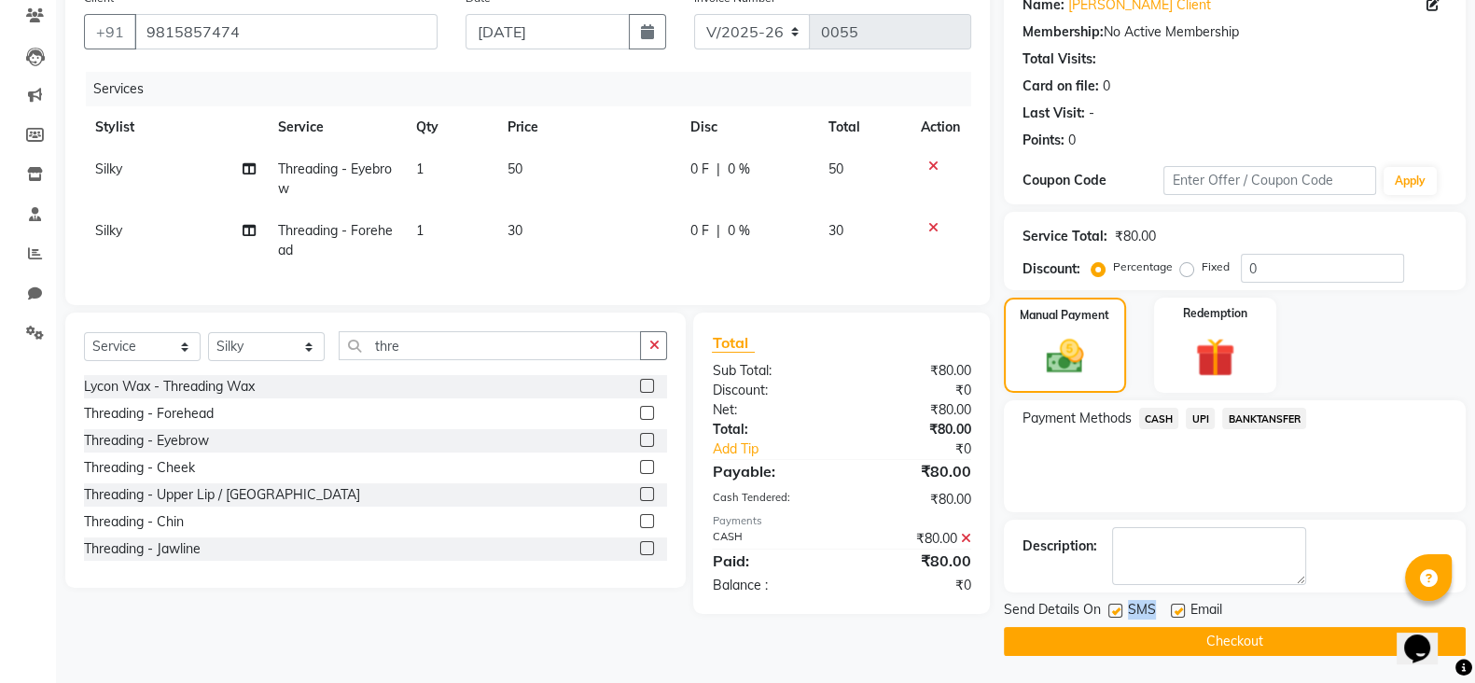
drag, startPoint x: 1117, startPoint y: 612, endPoint x: 1179, endPoint y: 611, distance: 62.5
click at [1179, 611] on div "Send Details On SMS Email" at bounding box center [1235, 611] width 462 height 23
click at [1179, 611] on label at bounding box center [1178, 611] width 14 height 14
click at [1179, 611] on input "checkbox" at bounding box center [1177, 611] width 12 height 12
checkbox input "false"
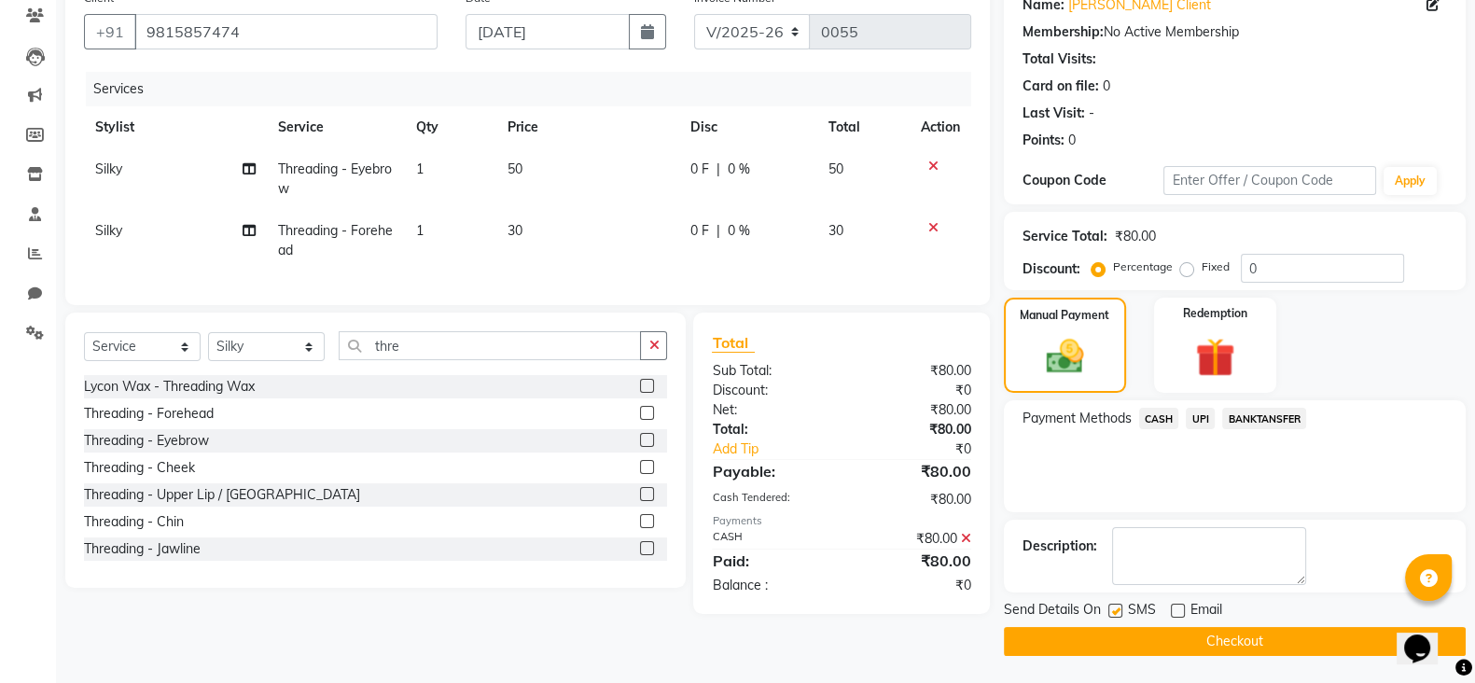
click at [1115, 614] on label at bounding box center [1115, 611] width 14 height 14
click at [1115, 614] on input "checkbox" at bounding box center [1114, 611] width 12 height 12
checkbox input "false"
click at [1146, 646] on button "Checkout" at bounding box center [1235, 641] width 462 height 29
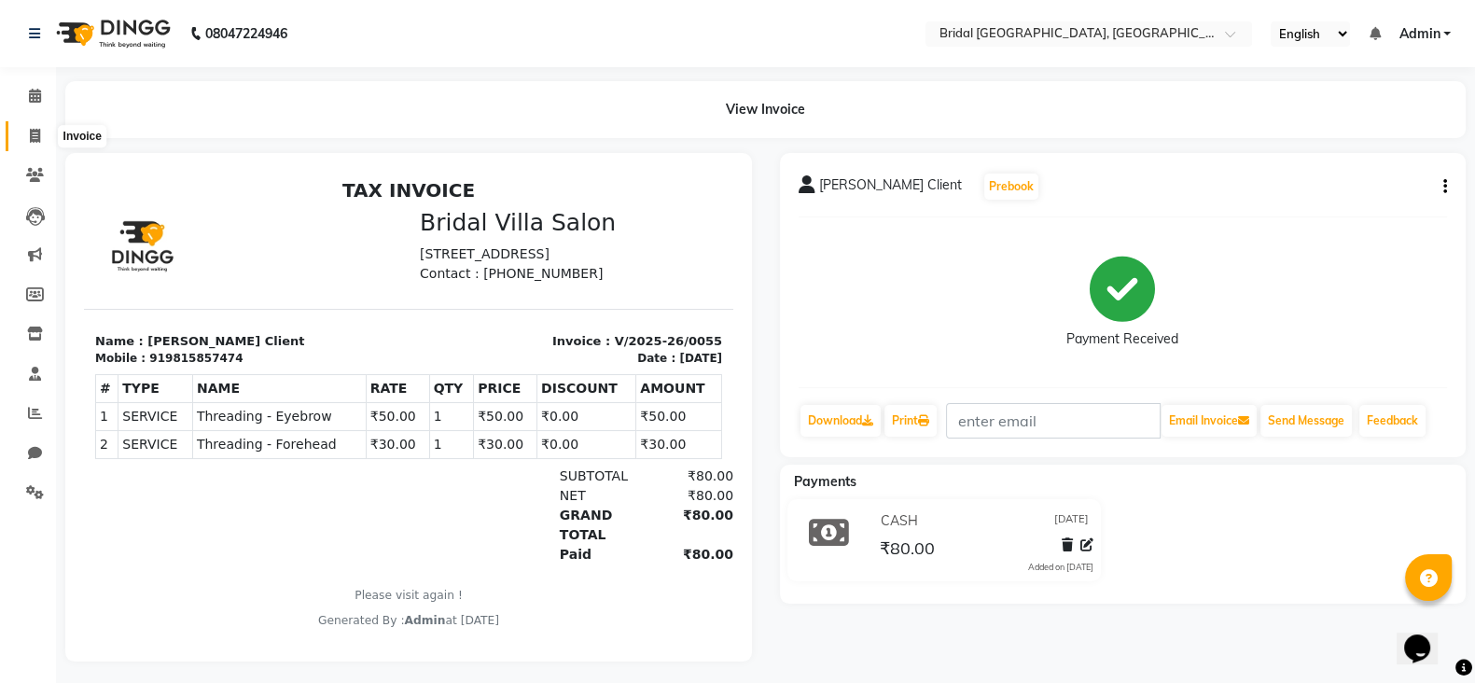
click at [34, 133] on icon at bounding box center [35, 136] width 10 height 14
select select "service"
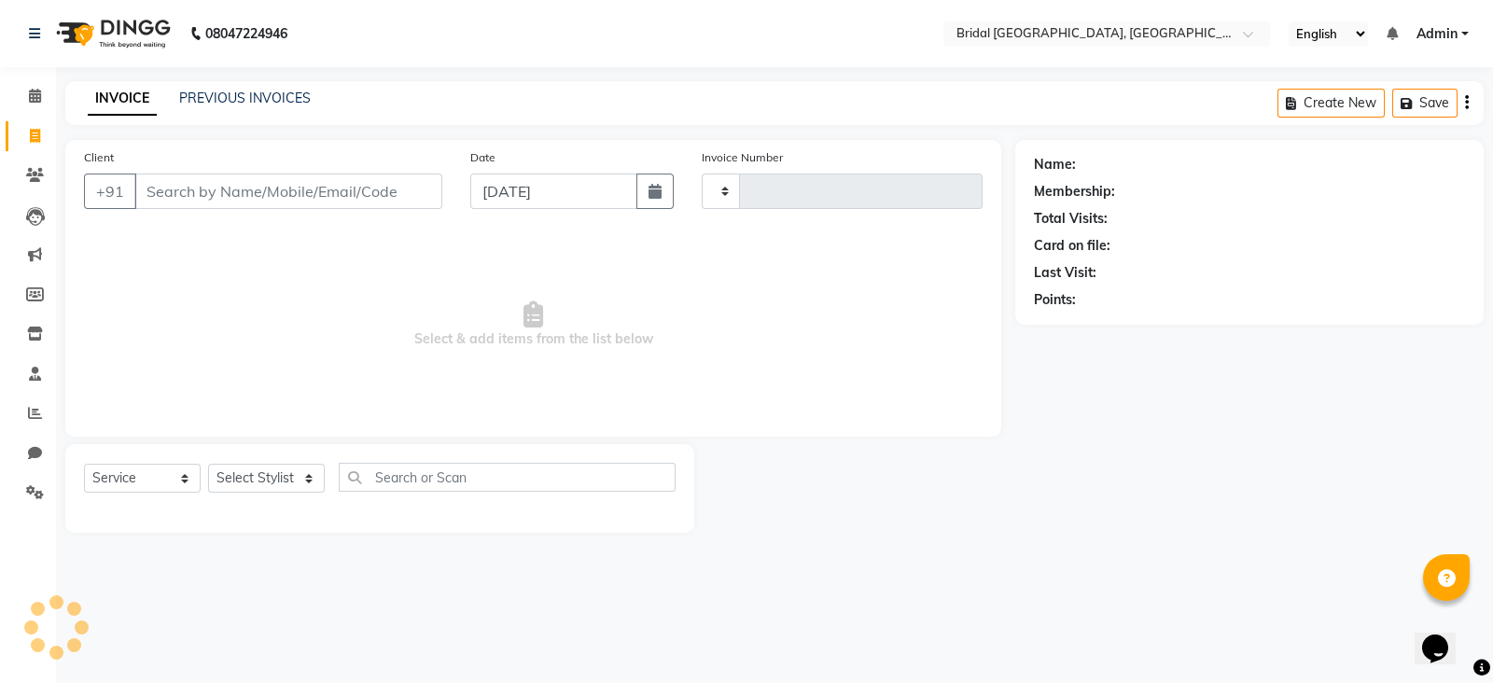
type input "0056"
select select "8752"
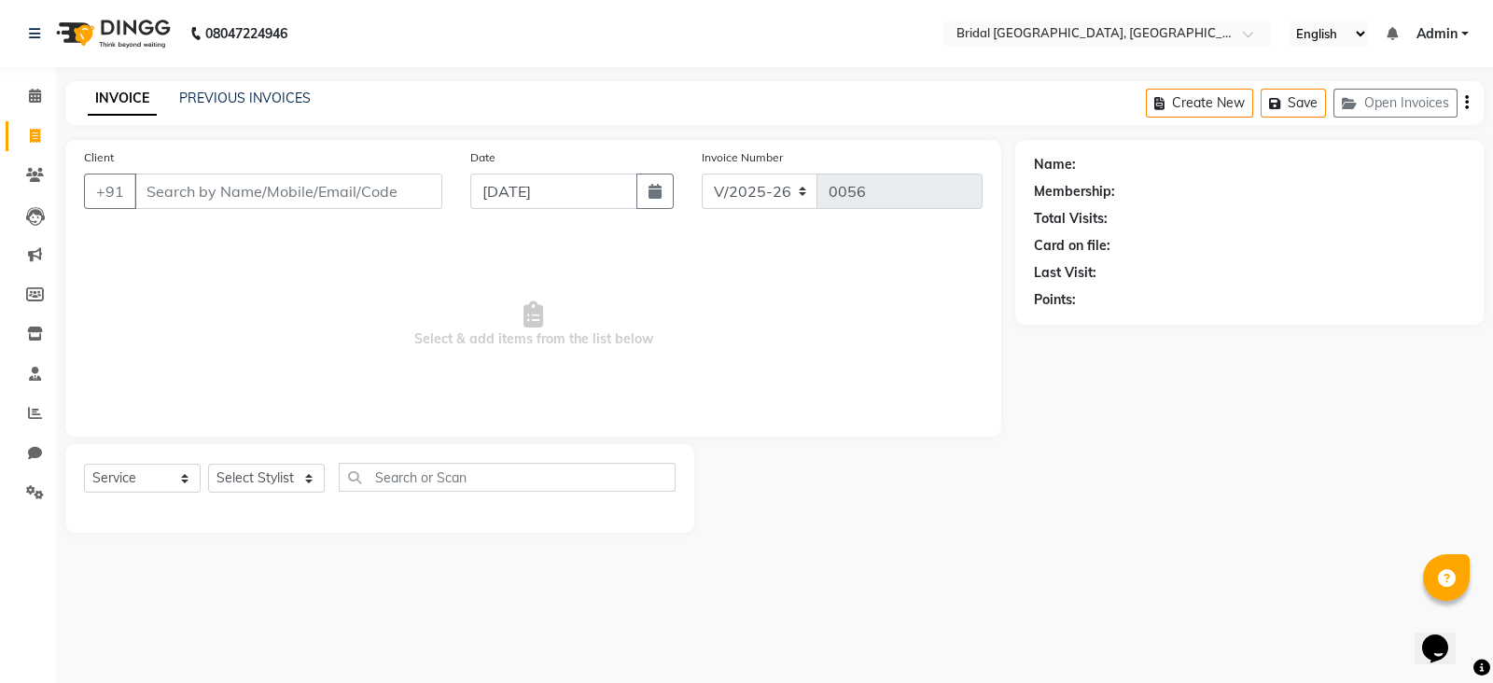
click at [230, 209] on input "Client" at bounding box center [288, 191] width 308 height 35
click at [234, 190] on input "Client" at bounding box center [288, 191] width 308 height 35
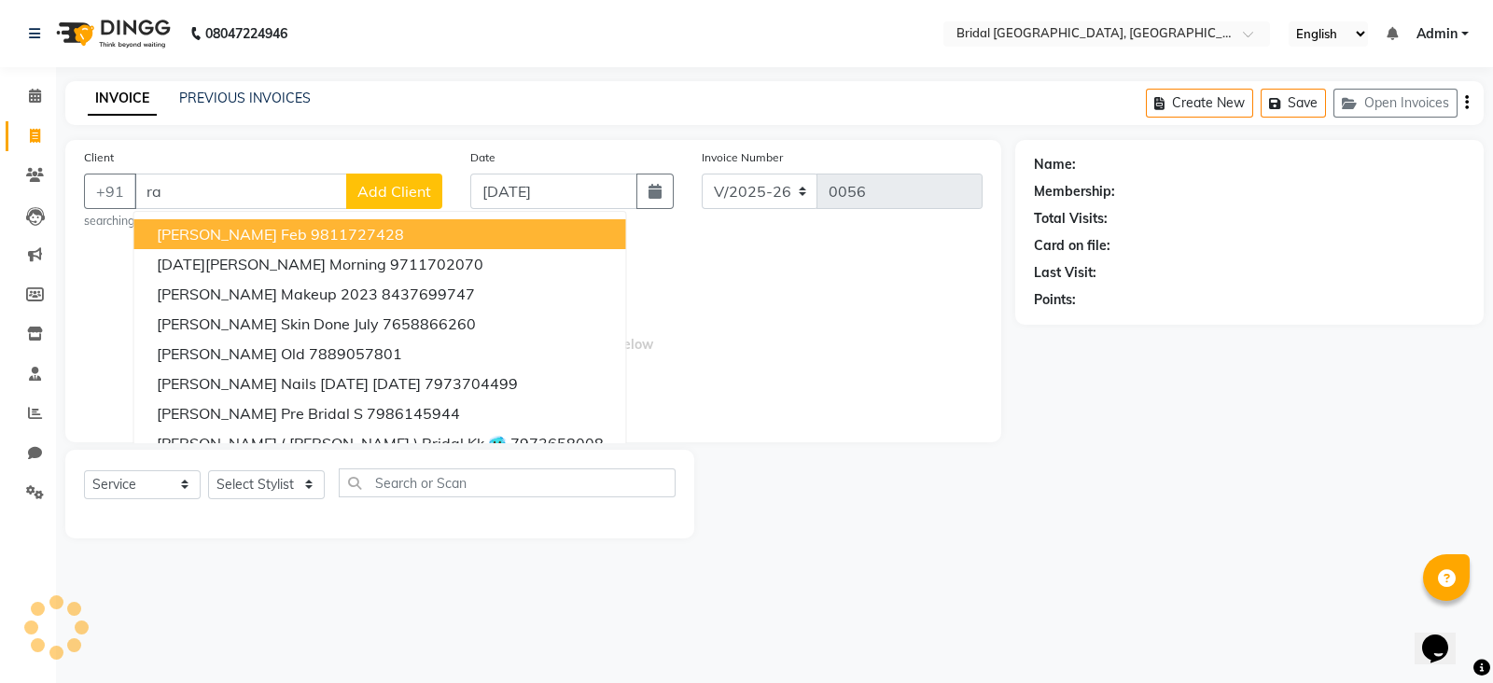
type input "r"
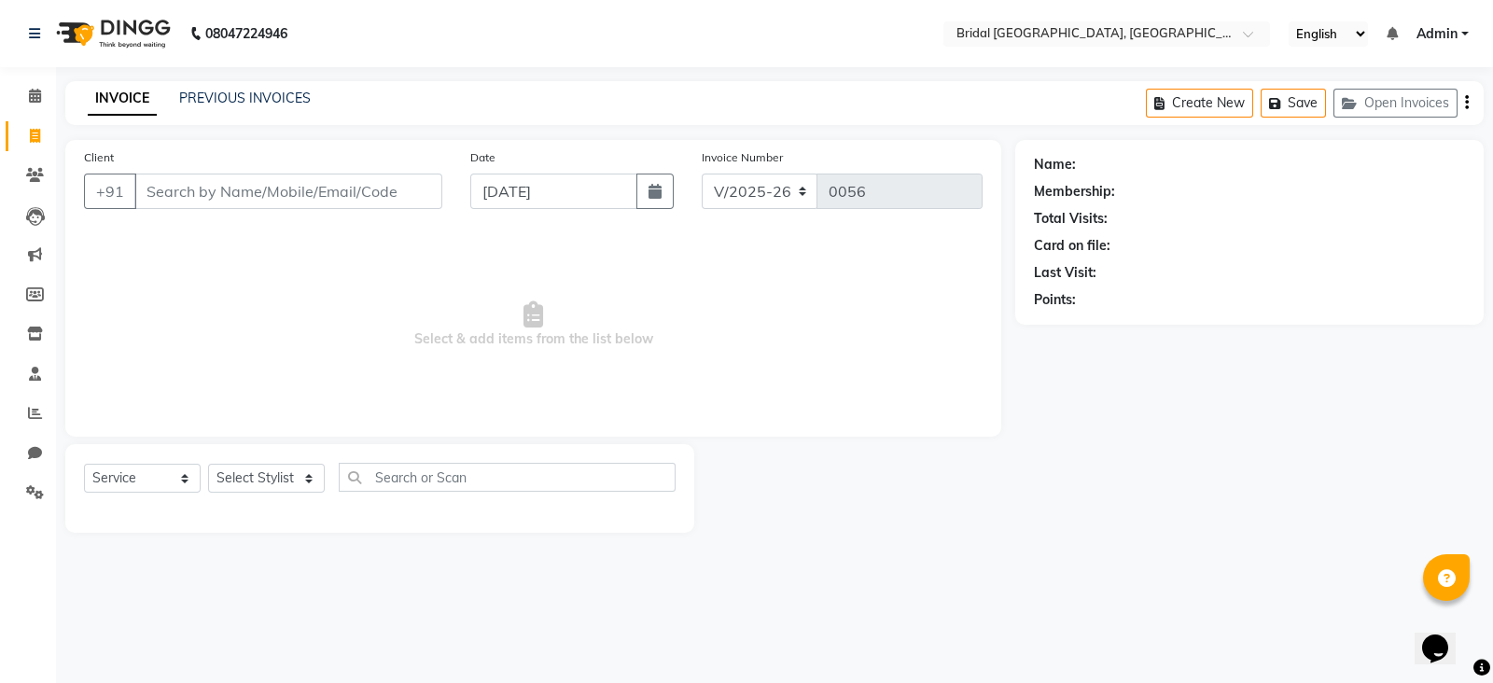
click at [315, 177] on input "Client" at bounding box center [288, 191] width 308 height 35
type input "7986914992"
click at [383, 193] on span "Add Client" at bounding box center [394, 191] width 74 height 19
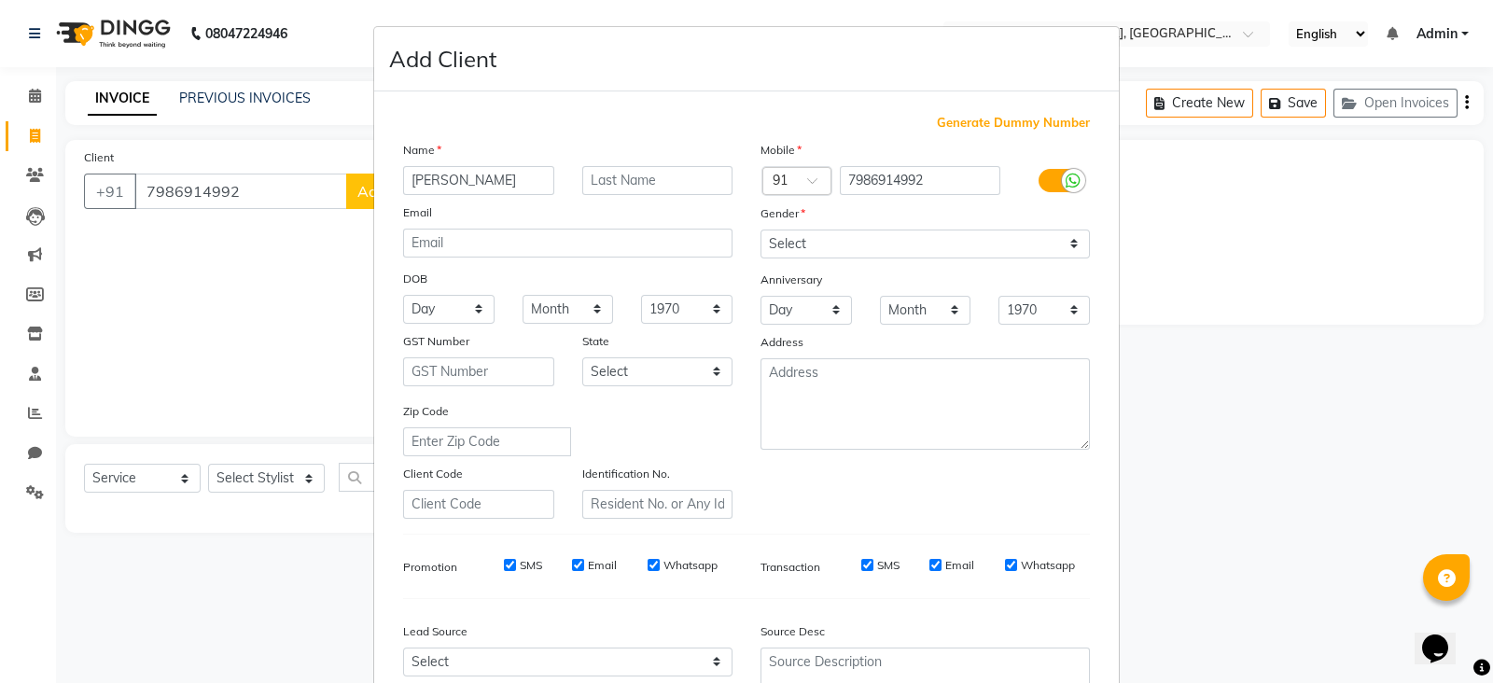
type input "[PERSON_NAME]"
drag, startPoint x: 930, startPoint y: 244, endPoint x: 835, endPoint y: 334, distance: 130.7
click at [835, 334] on div "Mobile Country Code × 91 7986914992 Gender Select [DEMOGRAPHIC_DATA] [DEMOGRAPH…" at bounding box center [924, 329] width 357 height 379
select select "[DEMOGRAPHIC_DATA]"
click at [760, 230] on select "Select [DEMOGRAPHIC_DATA] [DEMOGRAPHIC_DATA] Other Prefer Not To Say" at bounding box center [924, 244] width 329 height 29
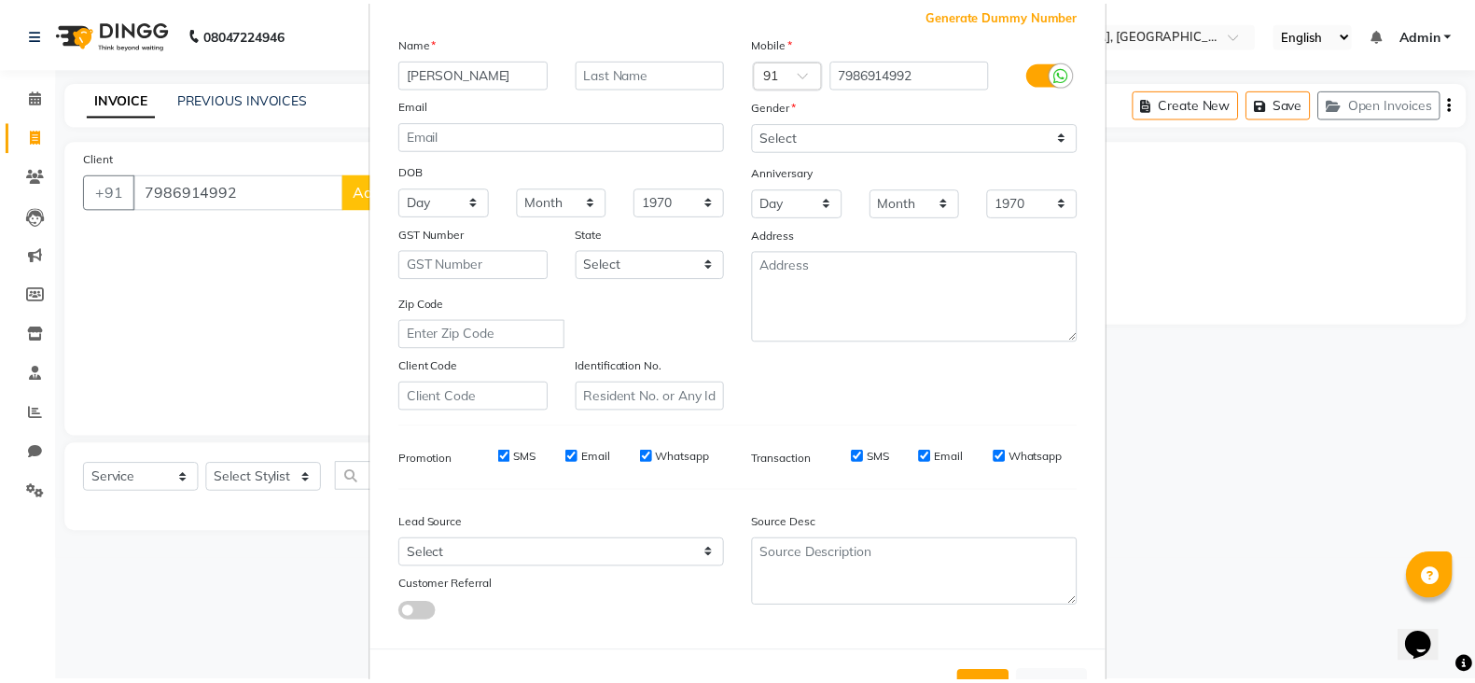
scroll to position [188, 0]
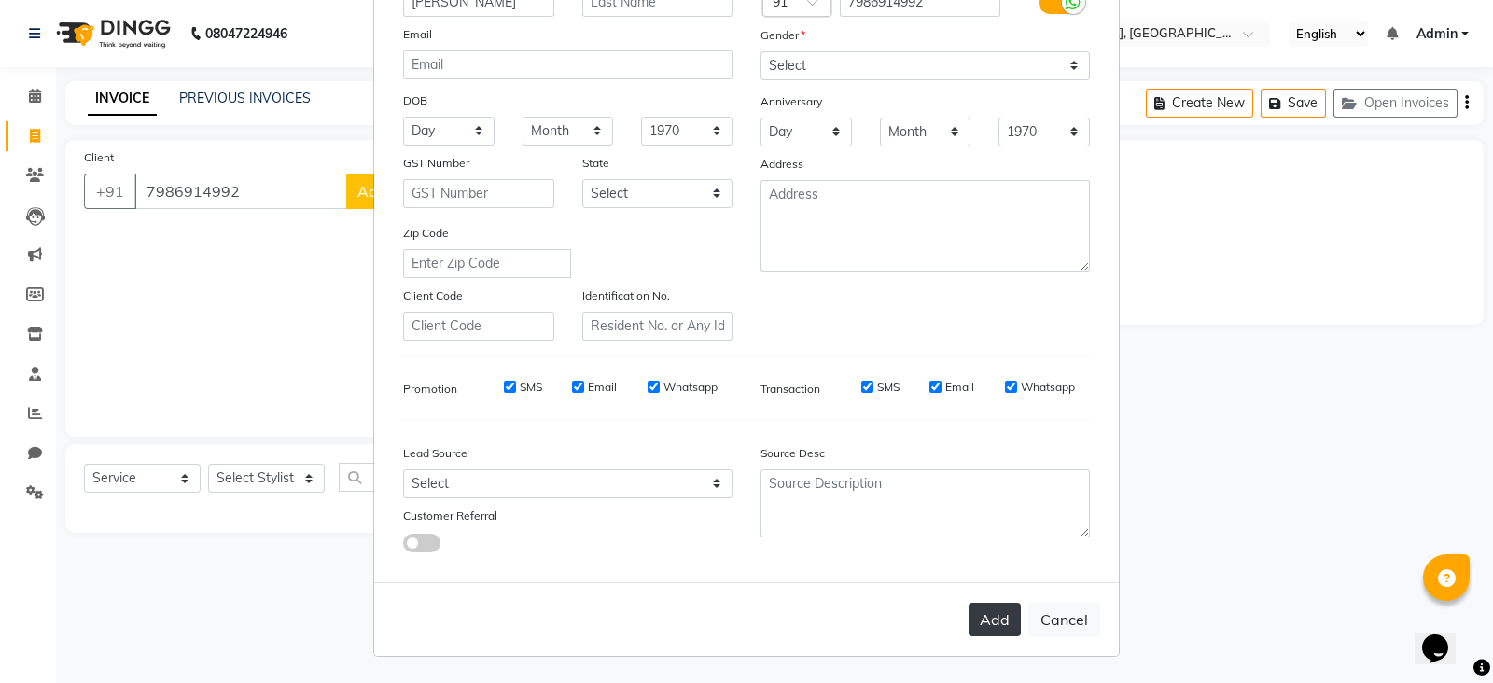
click at [992, 604] on button "Add" at bounding box center [994, 620] width 52 height 34
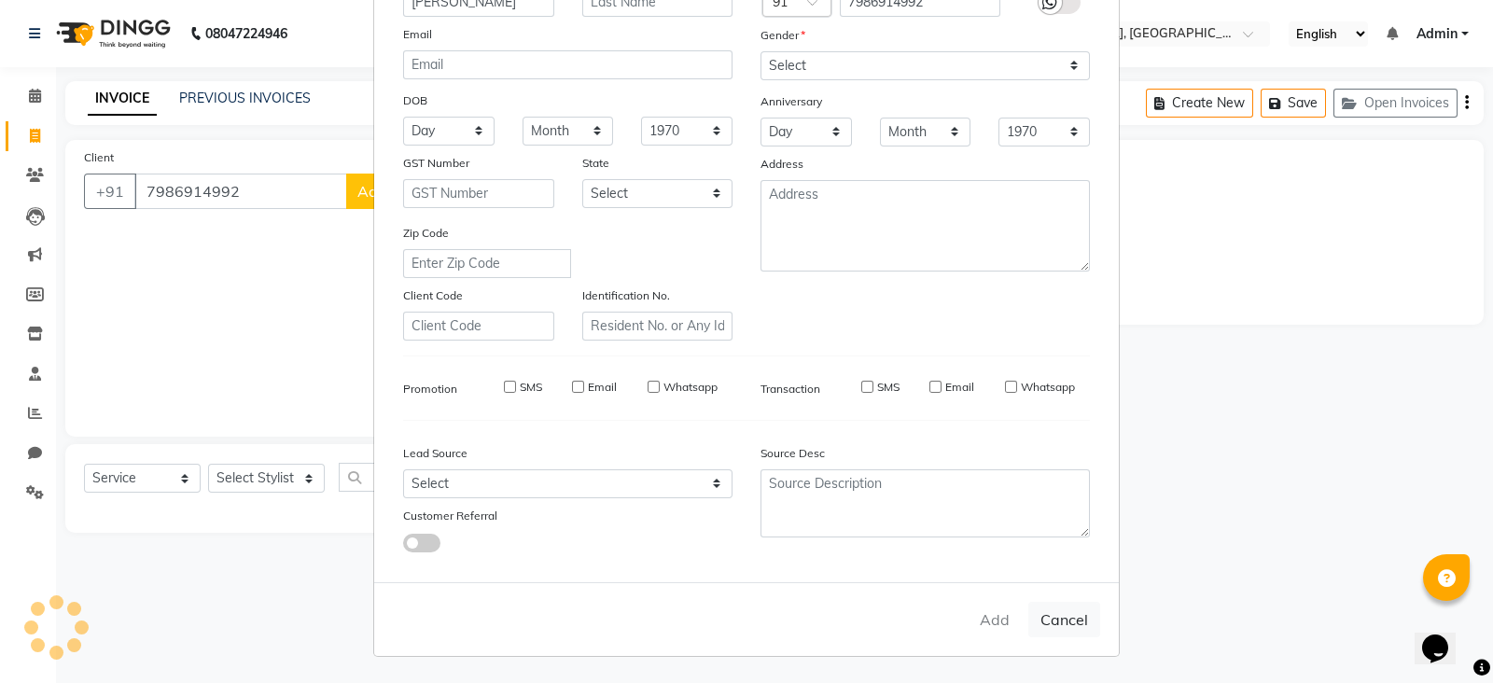
select select
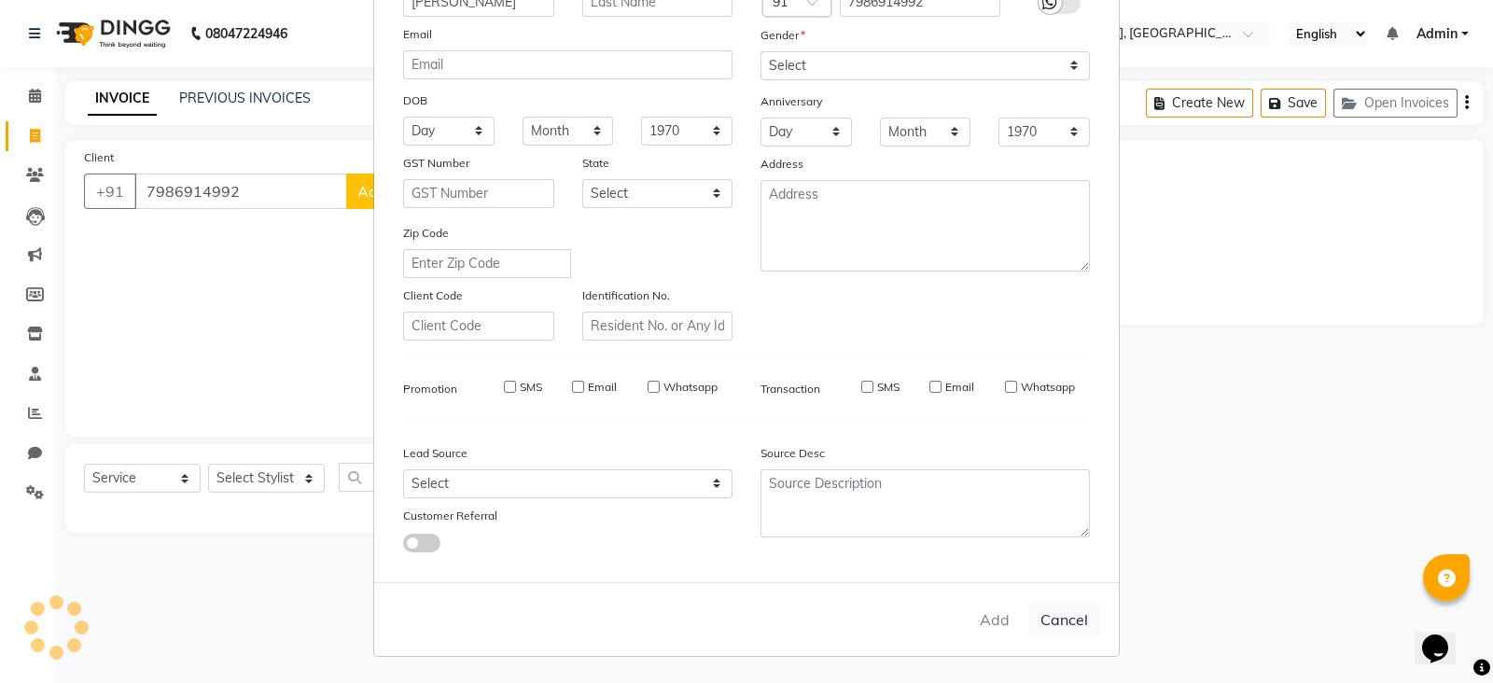
select select
checkbox input "false"
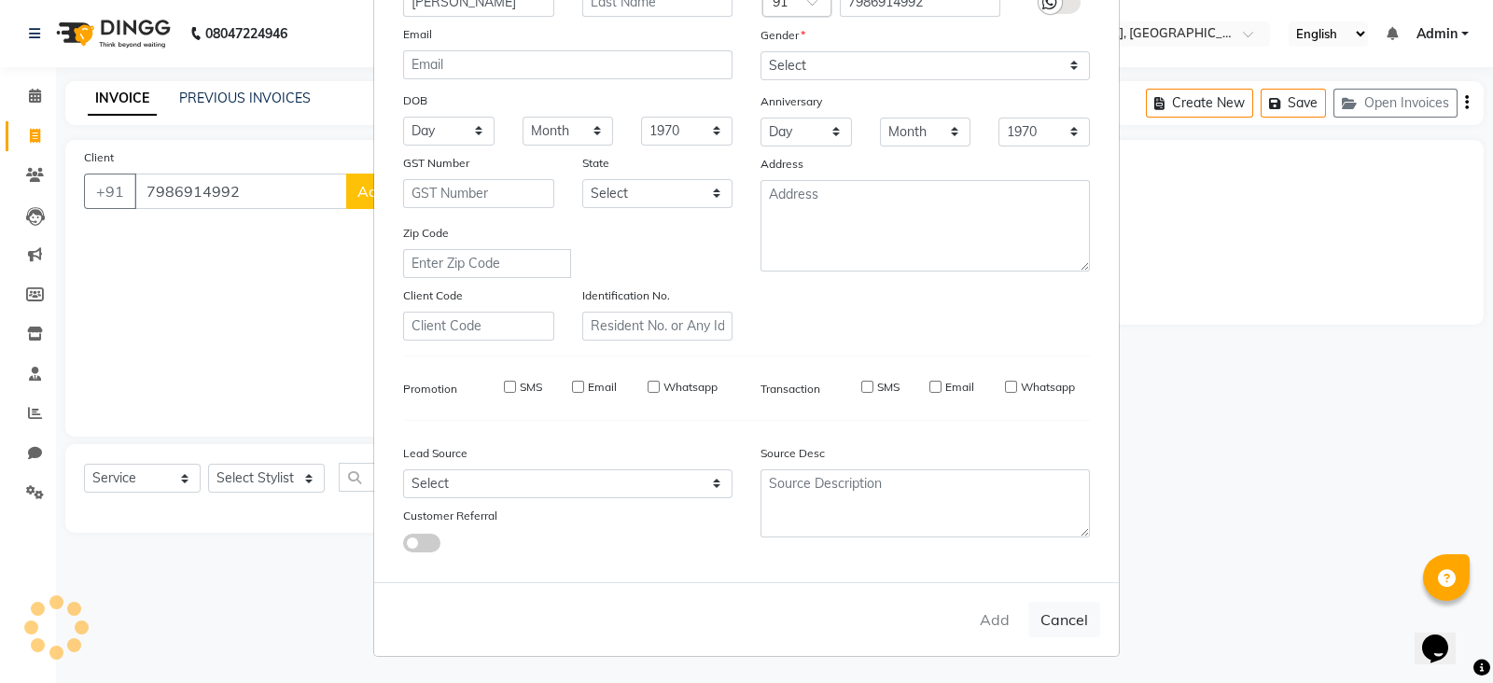
checkbox input "false"
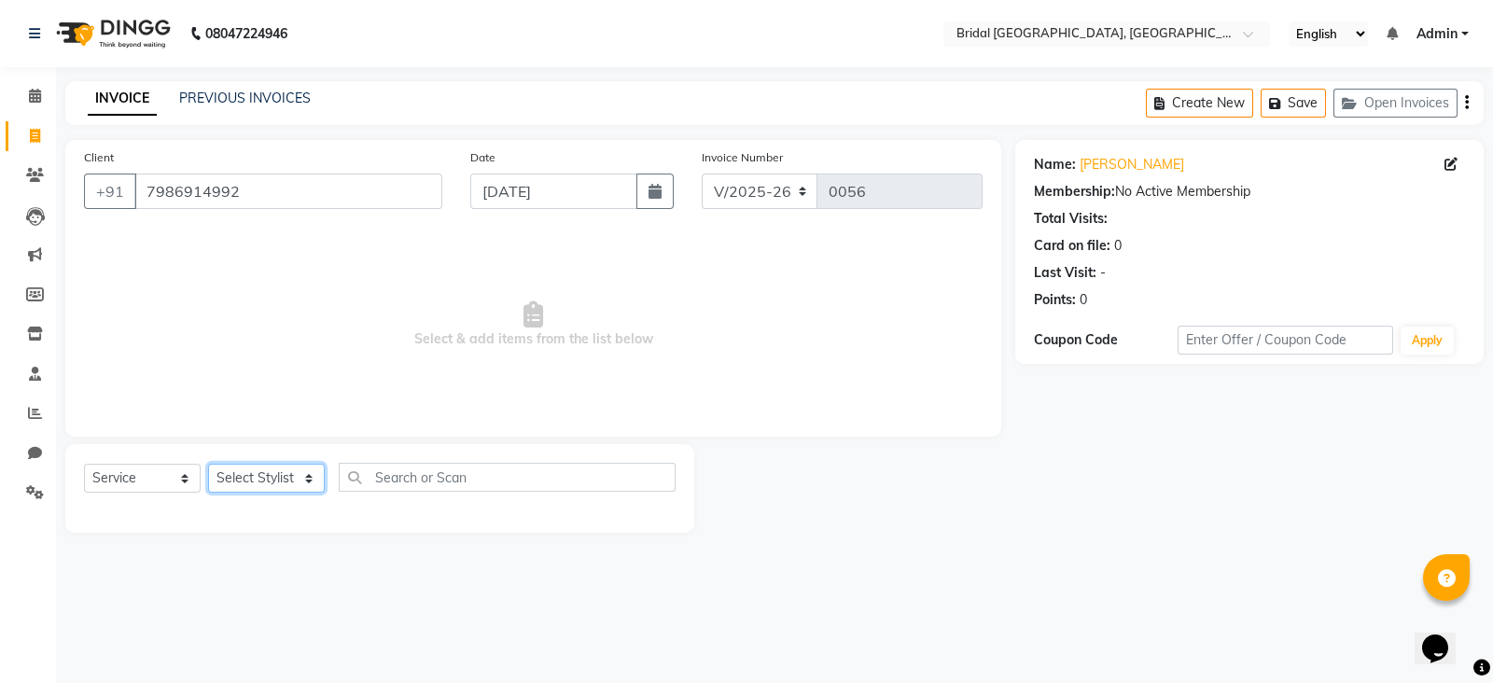
click at [277, 478] on select "Select Stylist [PERSON_NAME] Anim [PERSON_NAME] [PERSON_NAME] [PERSON_NAME] gau…" at bounding box center [266, 478] width 117 height 29
click at [208, 465] on select "Select Stylist [PERSON_NAME] Anim [PERSON_NAME] [PERSON_NAME] [PERSON_NAME] gau…" at bounding box center [266, 478] width 117 height 29
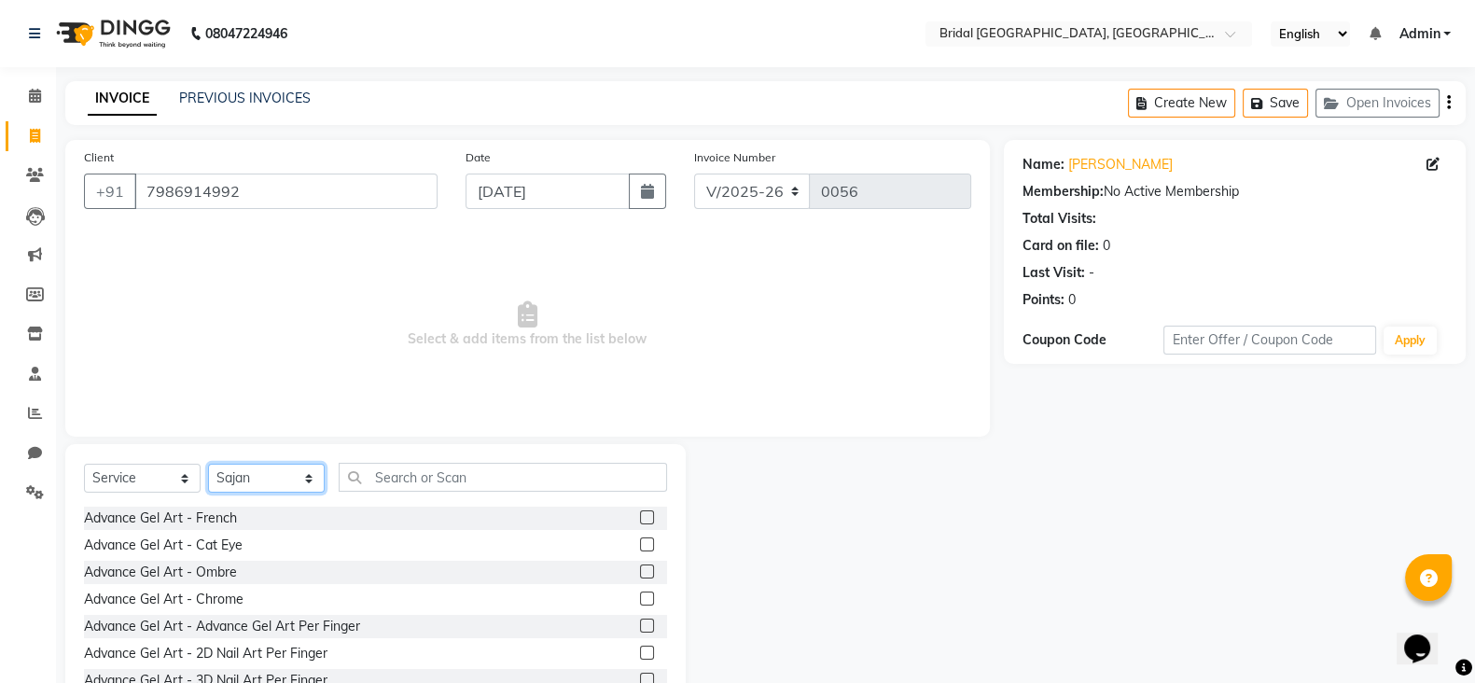
click at [275, 475] on select "Select Stylist [PERSON_NAME] Anim [PERSON_NAME] [PERSON_NAME] [PERSON_NAME] gau…" at bounding box center [266, 478] width 117 height 29
select select "90229"
click at [208, 465] on select "Select Stylist [PERSON_NAME] Anim [PERSON_NAME] [PERSON_NAME] [PERSON_NAME] gau…" at bounding box center [266, 478] width 117 height 29
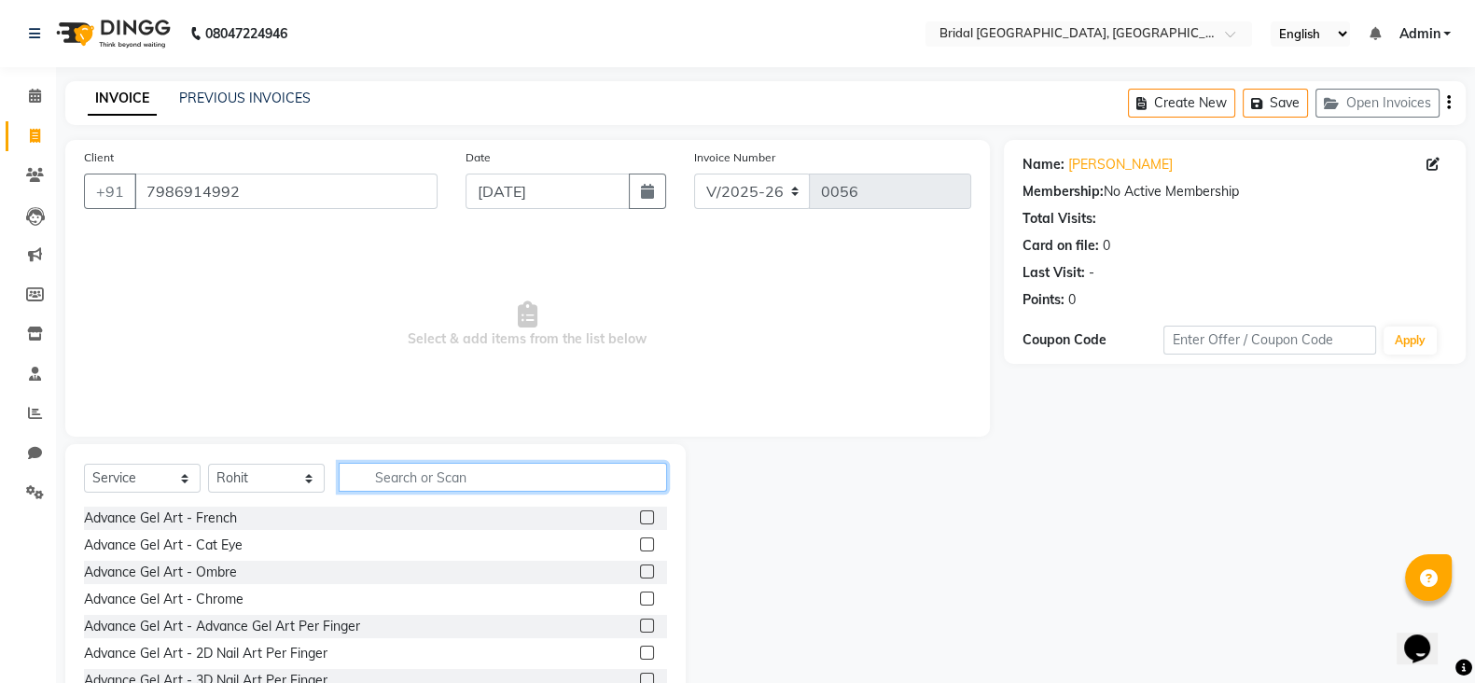
click at [387, 483] on input "text" at bounding box center [503, 477] width 328 height 29
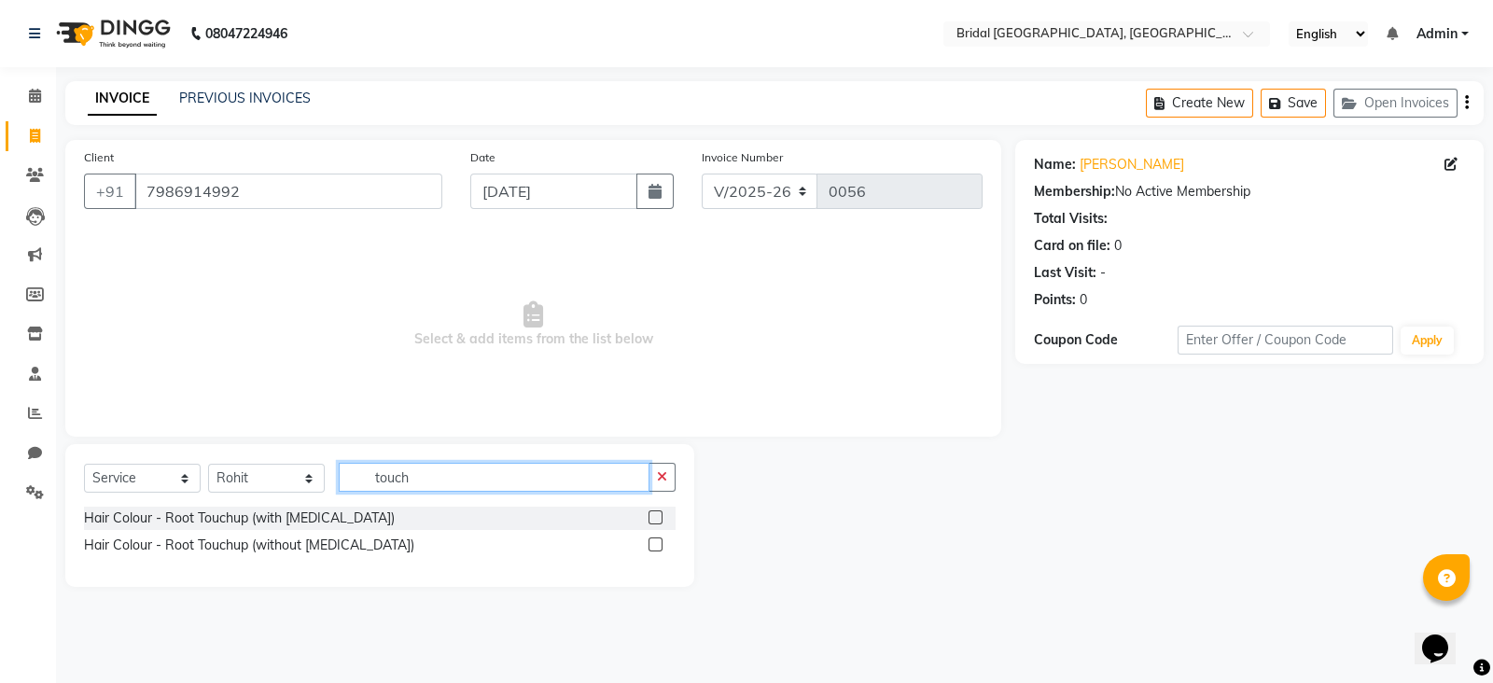
type input "touch"
click at [654, 519] on label at bounding box center [655, 517] width 14 height 14
click at [654, 519] on input "checkbox" at bounding box center [654, 518] width 12 height 12
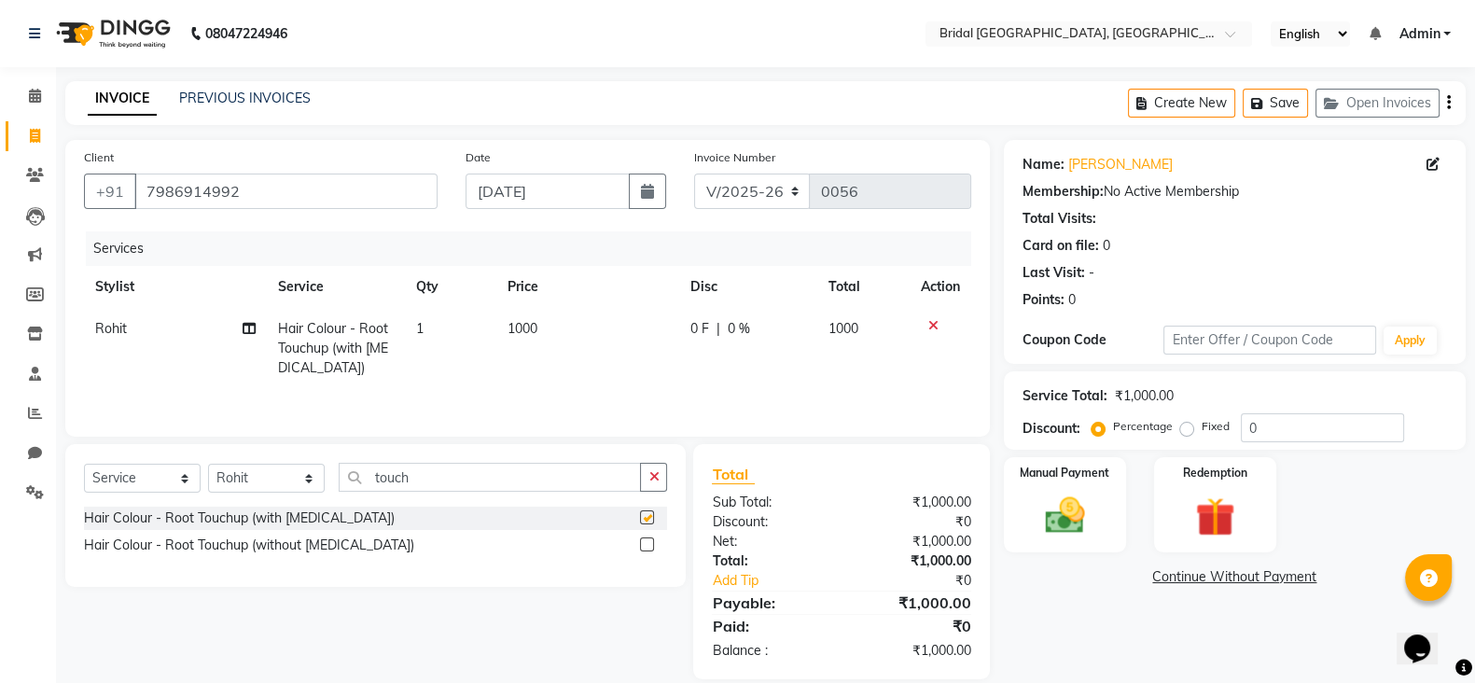
checkbox input "false"
click at [250, 327] on icon at bounding box center [249, 328] width 13 height 13
select select "90229"
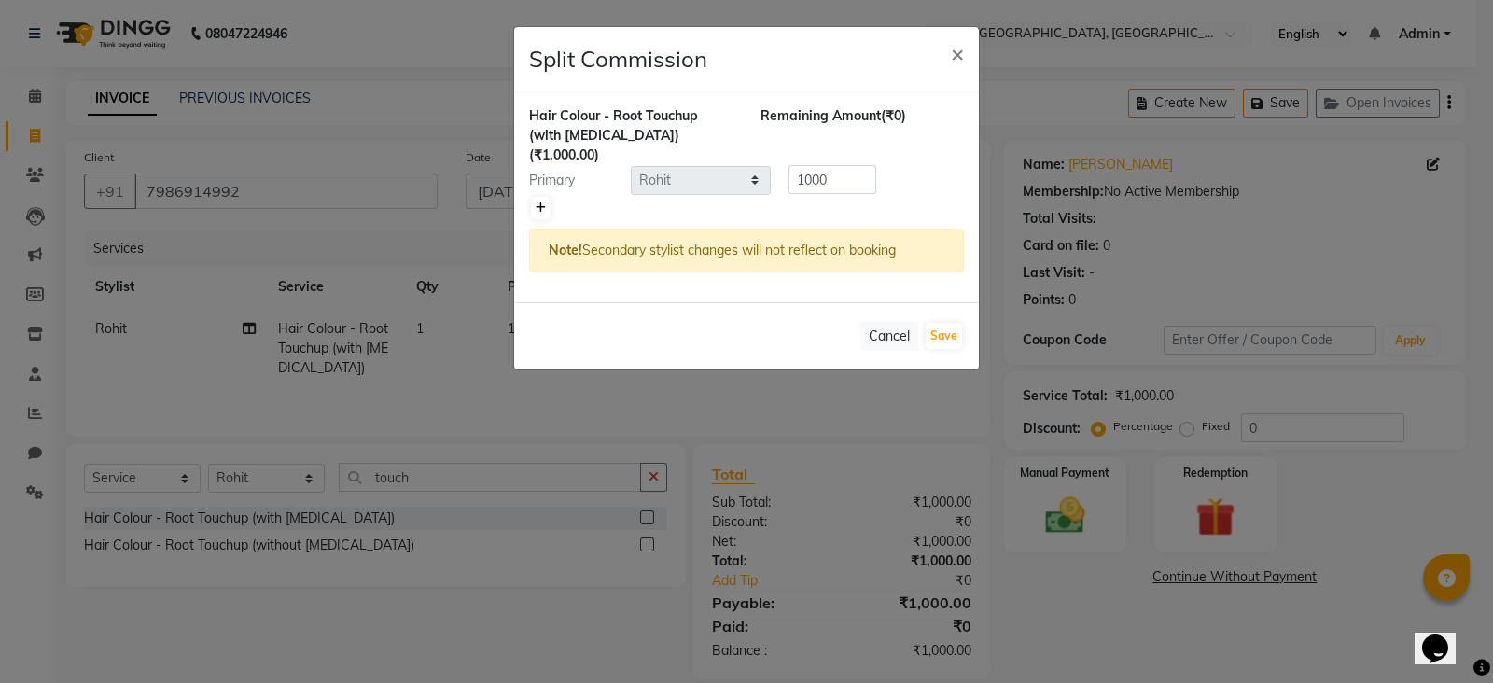
click at [545, 202] on icon at bounding box center [541, 207] width 10 height 11
type input "500"
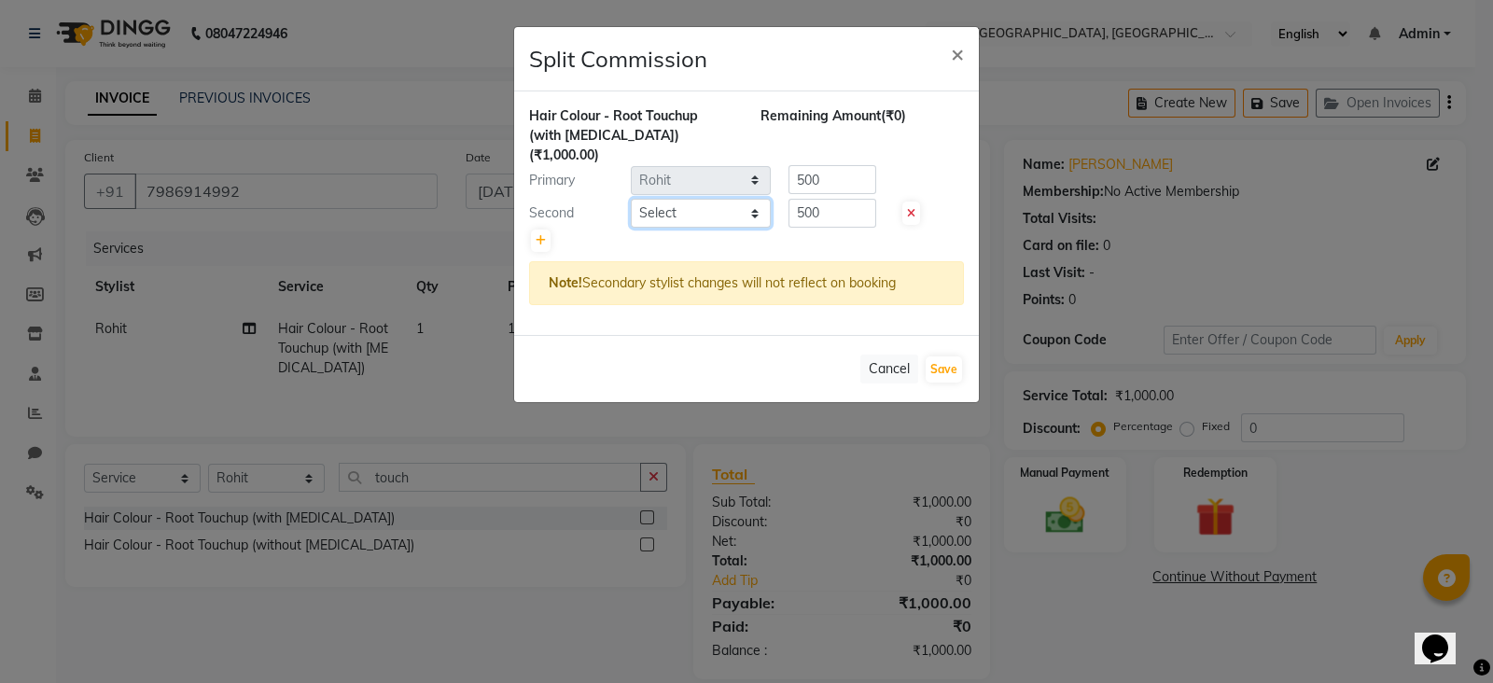
click at [650, 199] on select "Select [PERSON_NAME] Anim [PERSON_NAME] [PERSON_NAME] [PERSON_NAME] gaurav [PER…" at bounding box center [701, 213] width 140 height 29
select select "90159"
click at [833, 199] on input "500" at bounding box center [832, 213] width 88 height 29
type input "5"
type input "400"
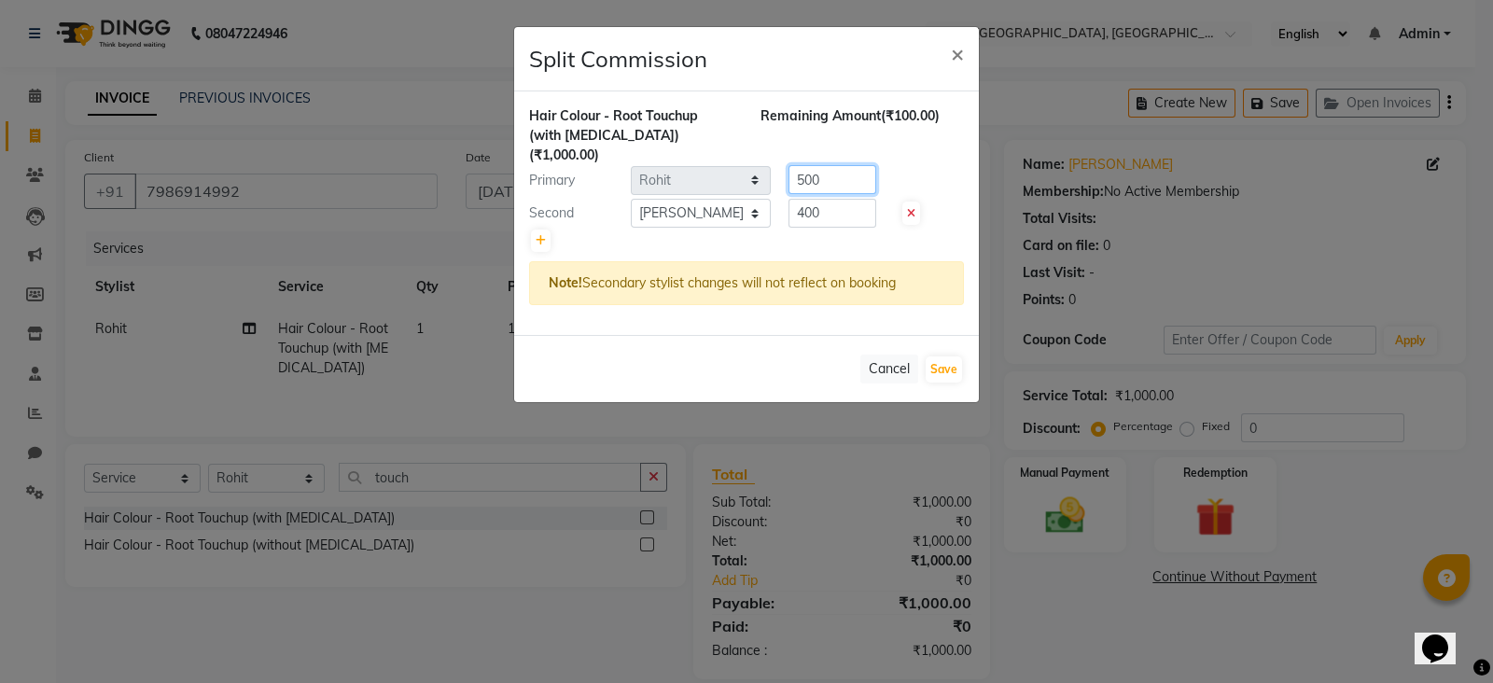
click at [832, 165] on input "500" at bounding box center [832, 179] width 88 height 29
type input "5"
type input "600"
click at [938, 356] on button "Save" at bounding box center [943, 369] width 36 height 26
select select "Select"
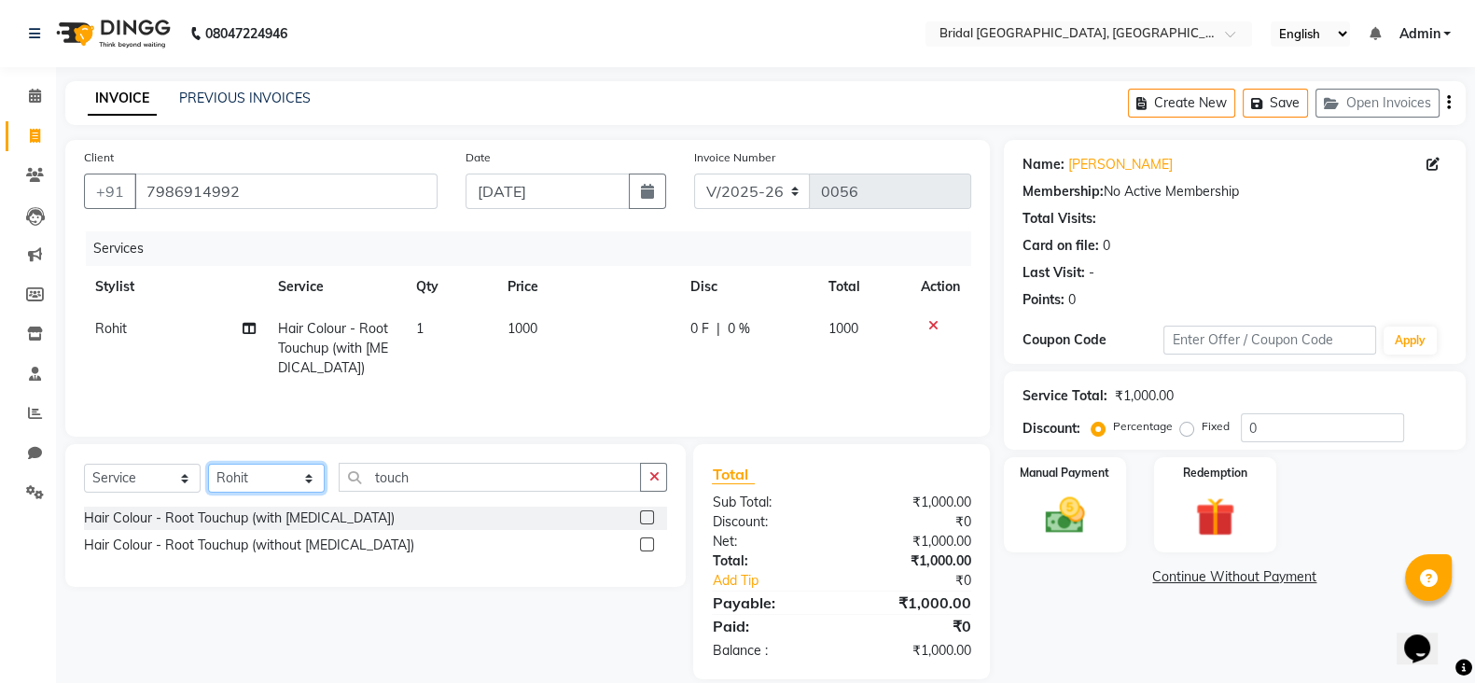
click at [273, 473] on select "Select Stylist [PERSON_NAME] Anim [PERSON_NAME] [PERSON_NAME] [PERSON_NAME] gau…" at bounding box center [266, 478] width 117 height 29
select select "90144"
click at [208, 468] on select "Select Stylist [PERSON_NAME] Anim [PERSON_NAME] [PERSON_NAME] [PERSON_NAME] gau…" at bounding box center [266, 478] width 117 height 29
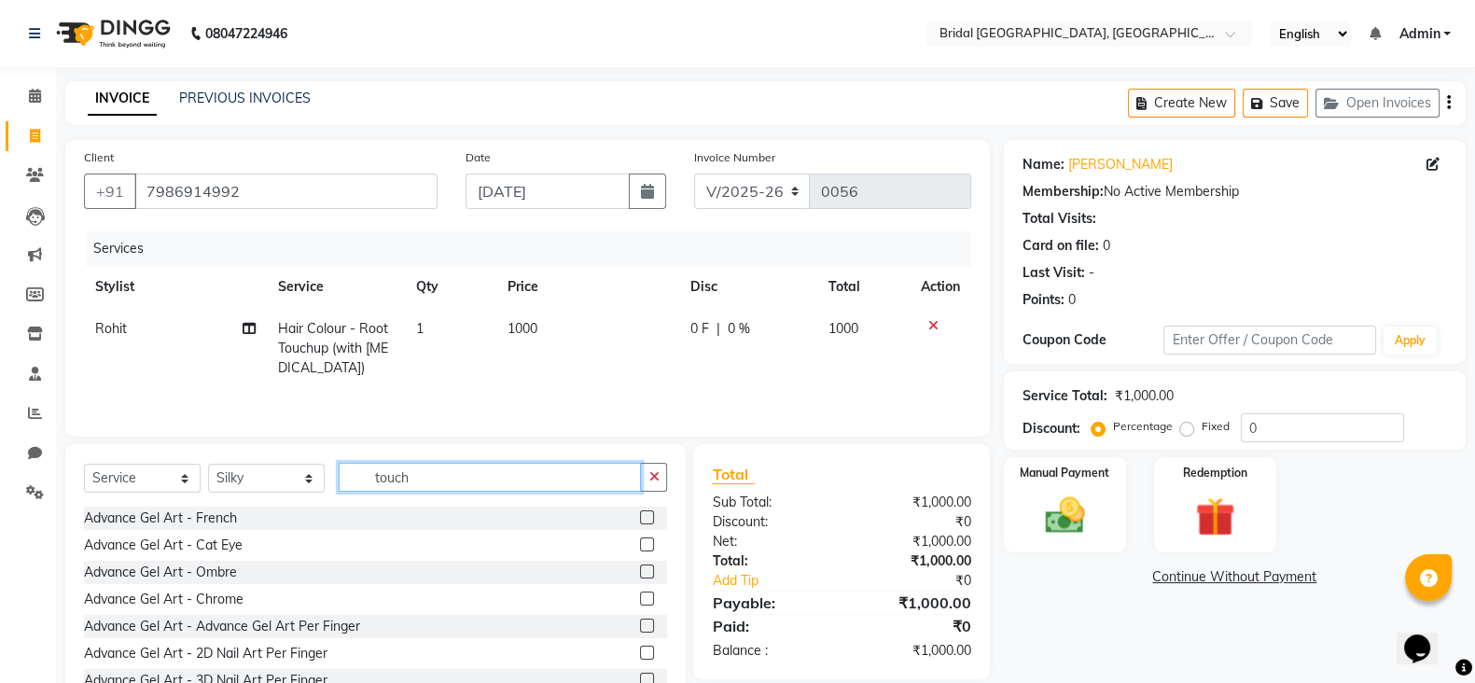
click at [422, 478] on input "touch" at bounding box center [490, 477] width 302 height 29
type input "t"
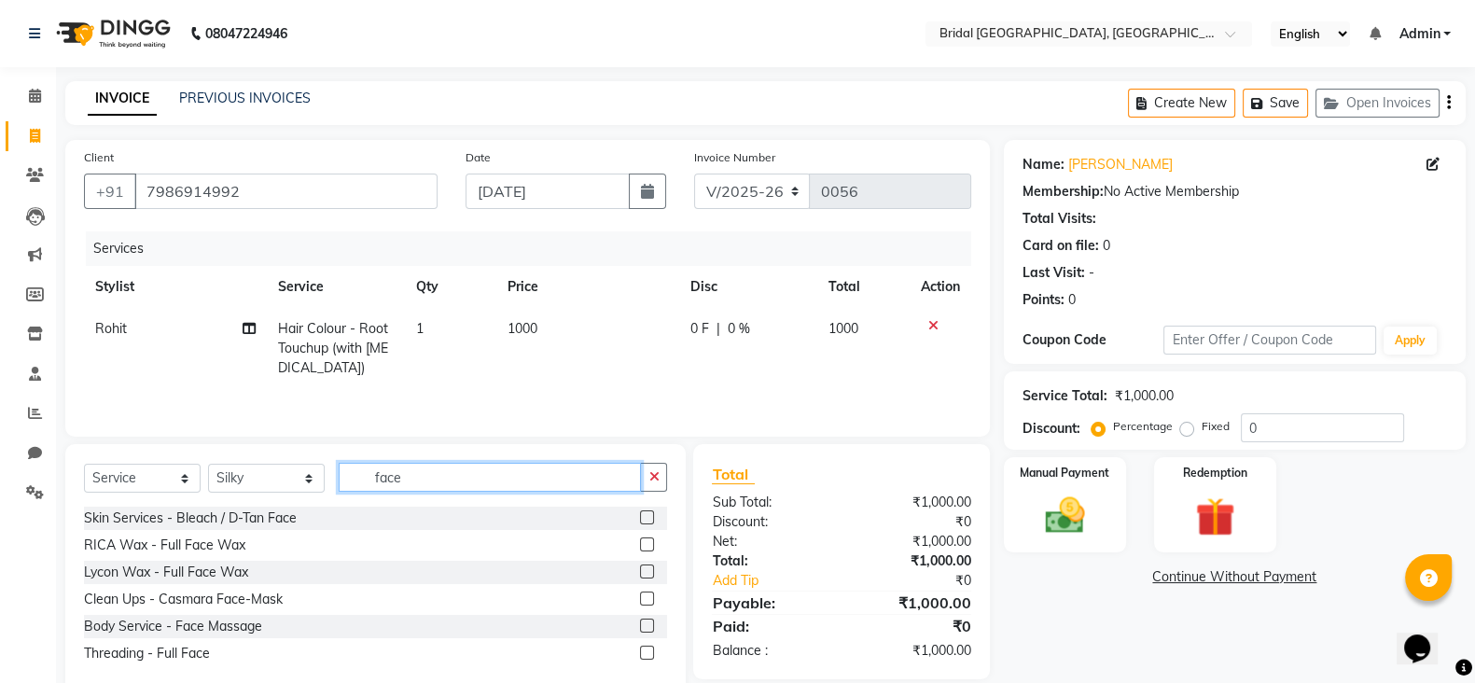
type input "face"
click at [647, 551] on label at bounding box center [647, 544] width 14 height 14
click at [647, 551] on input "checkbox" at bounding box center [646, 545] width 12 height 12
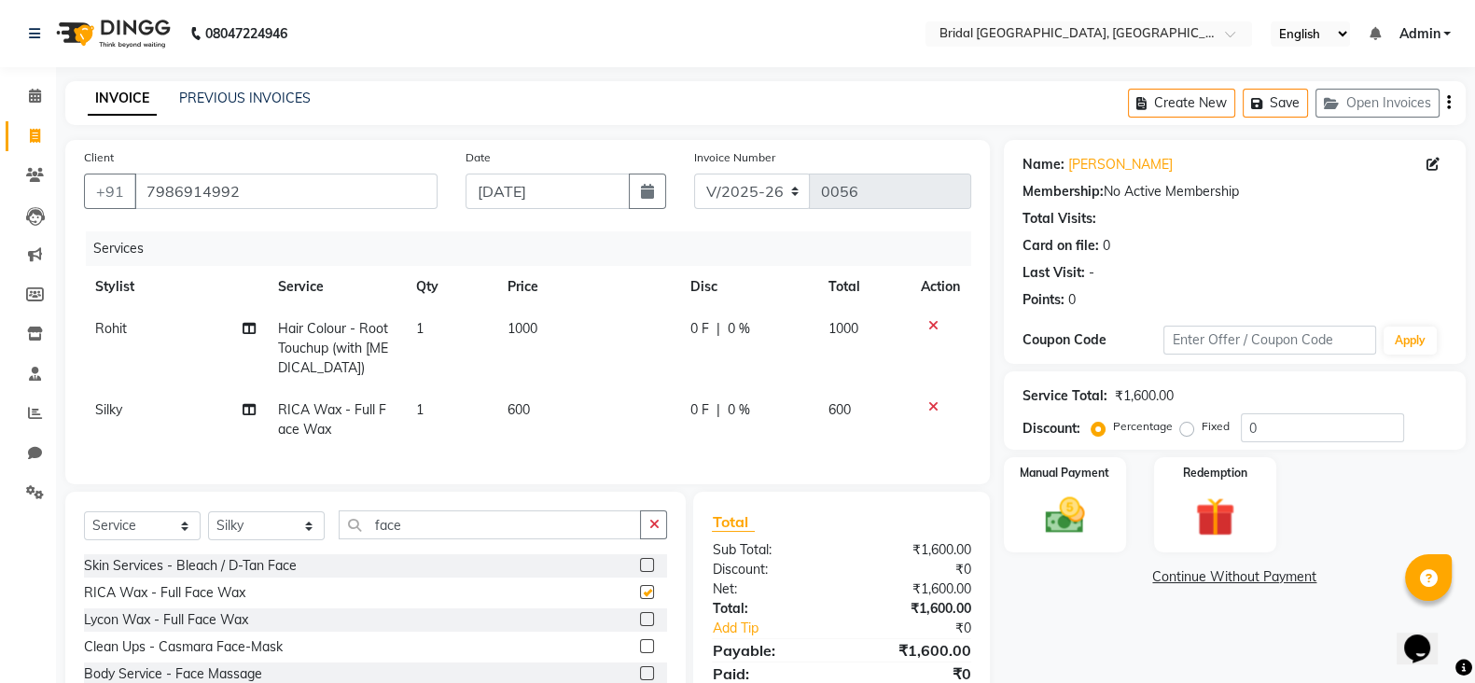
checkbox input "false"
click at [522, 410] on span "600" at bounding box center [519, 409] width 22 height 17
select select "90144"
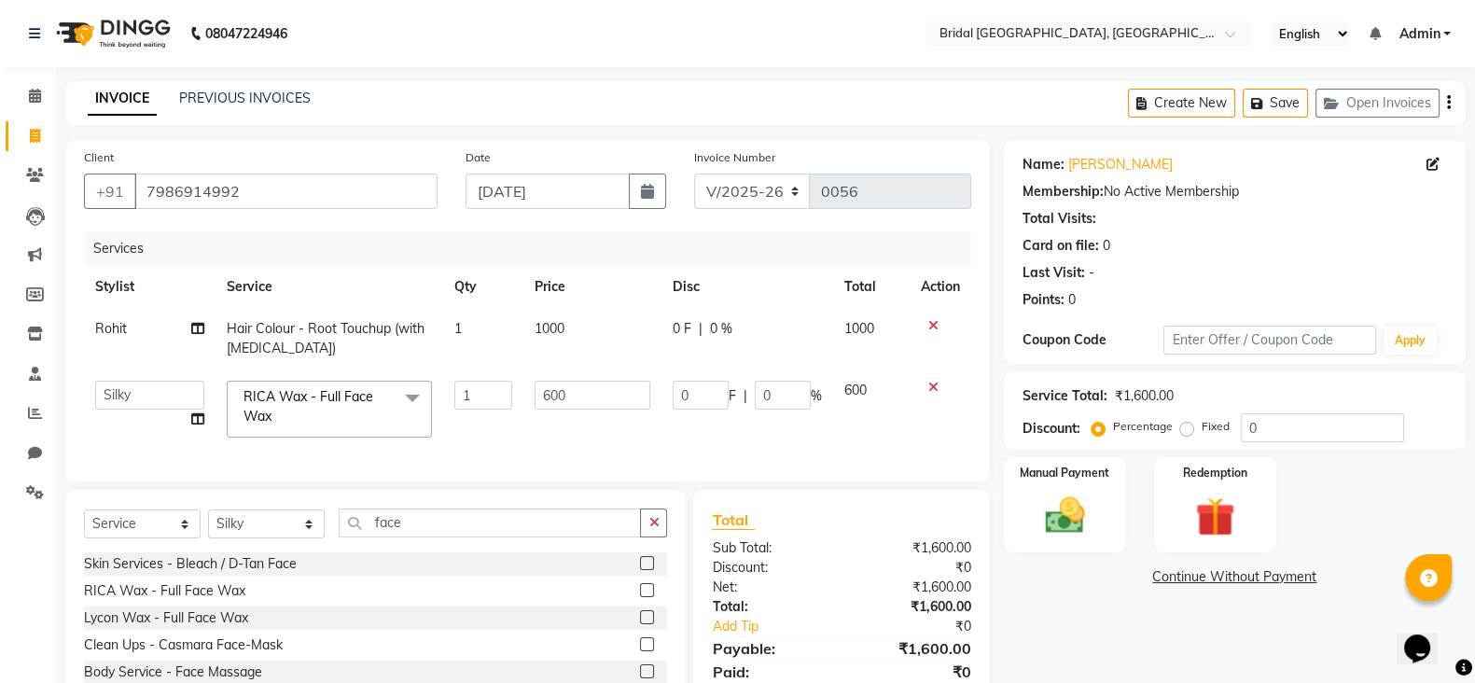
click at [523, 410] on td "600" at bounding box center [592, 408] width 139 height 79
click at [549, 396] on input "600" at bounding box center [593, 395] width 117 height 29
type input "500"
click at [1050, 600] on div "Name: [PERSON_NAME] Membership: No Active Membership Total Visits: Card on file…" at bounding box center [1242, 440] width 476 height 601
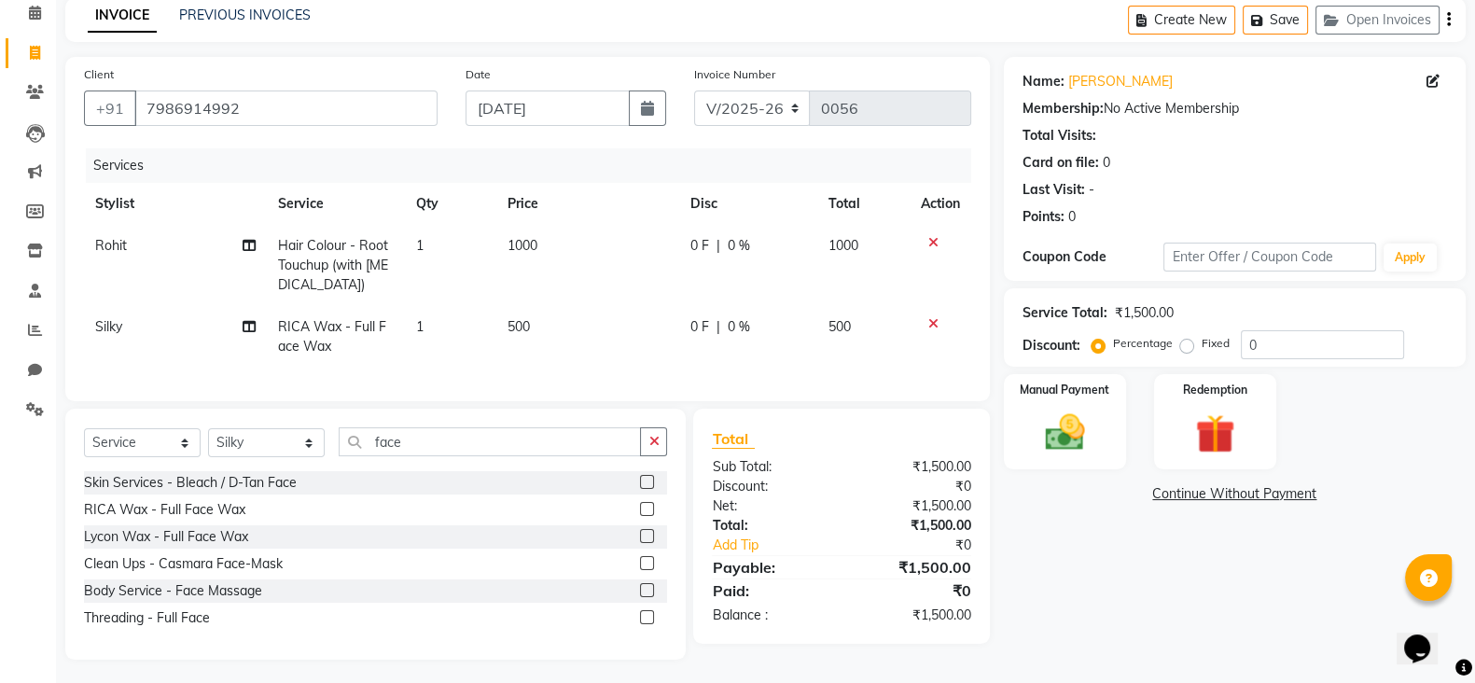
scroll to position [106, 0]
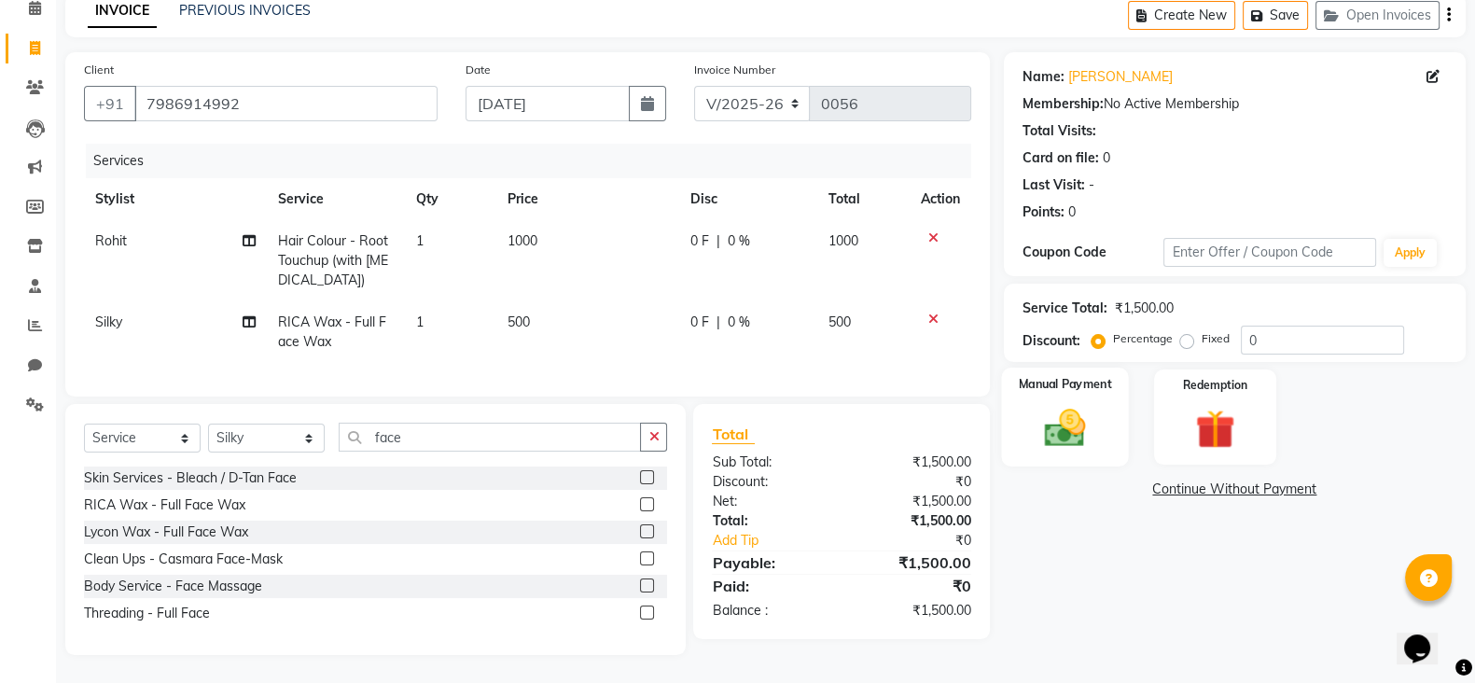
click at [1098, 420] on div "Manual Payment" at bounding box center [1065, 417] width 128 height 99
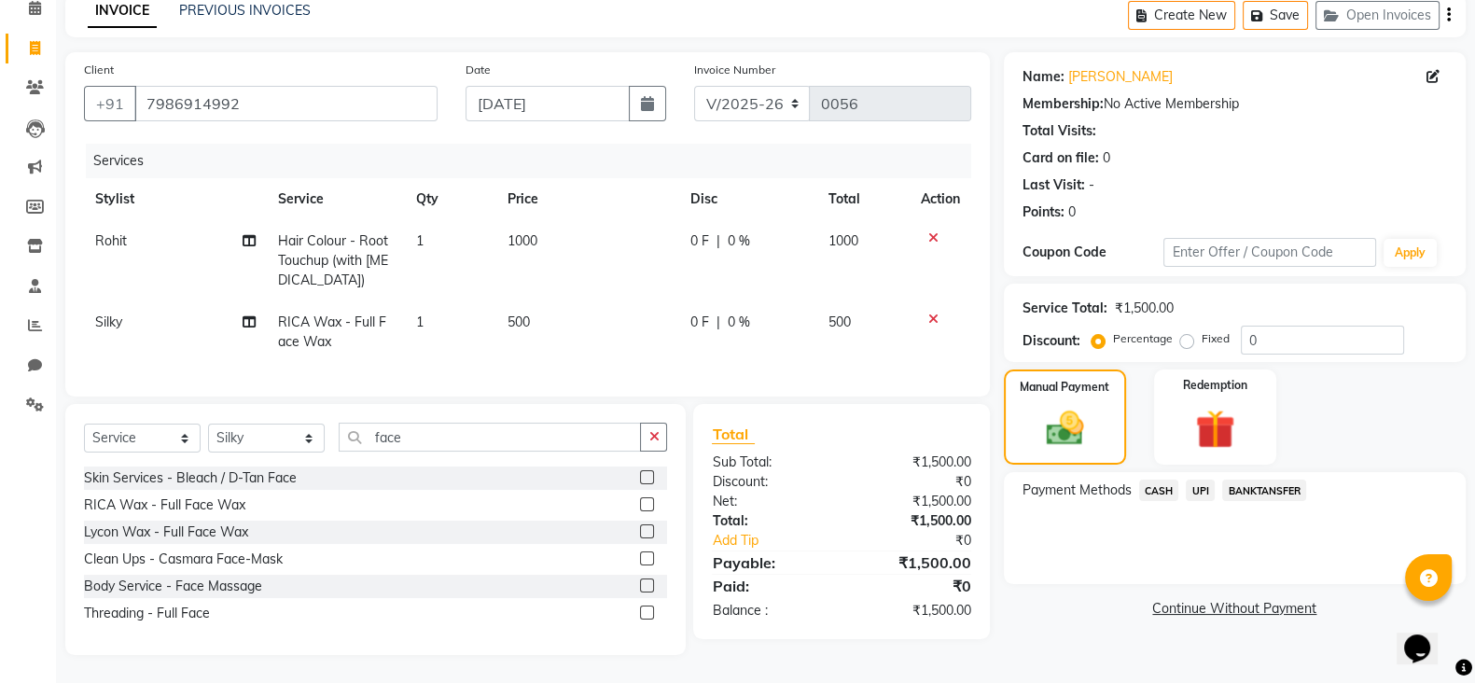
click at [1152, 480] on span "CASH" at bounding box center [1159, 490] width 40 height 21
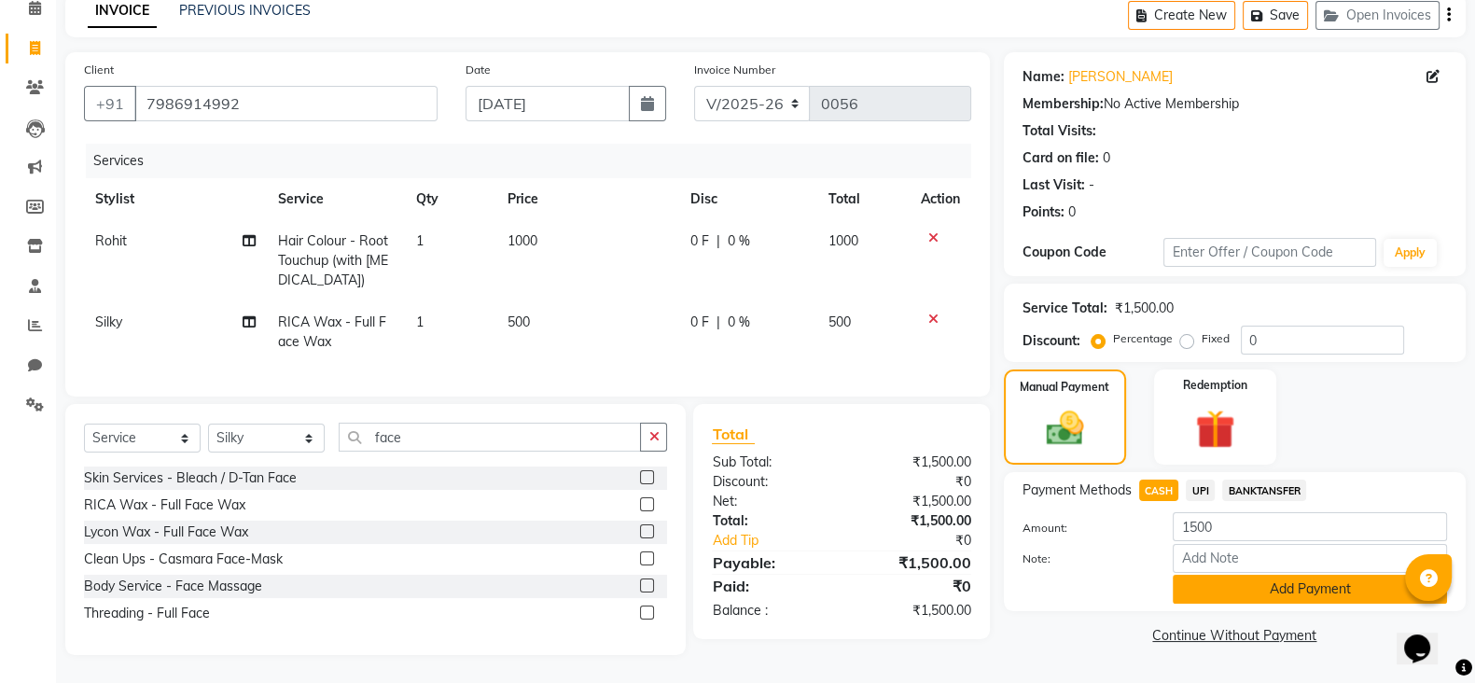
click at [1307, 577] on button "Add Payment" at bounding box center [1310, 589] width 274 height 29
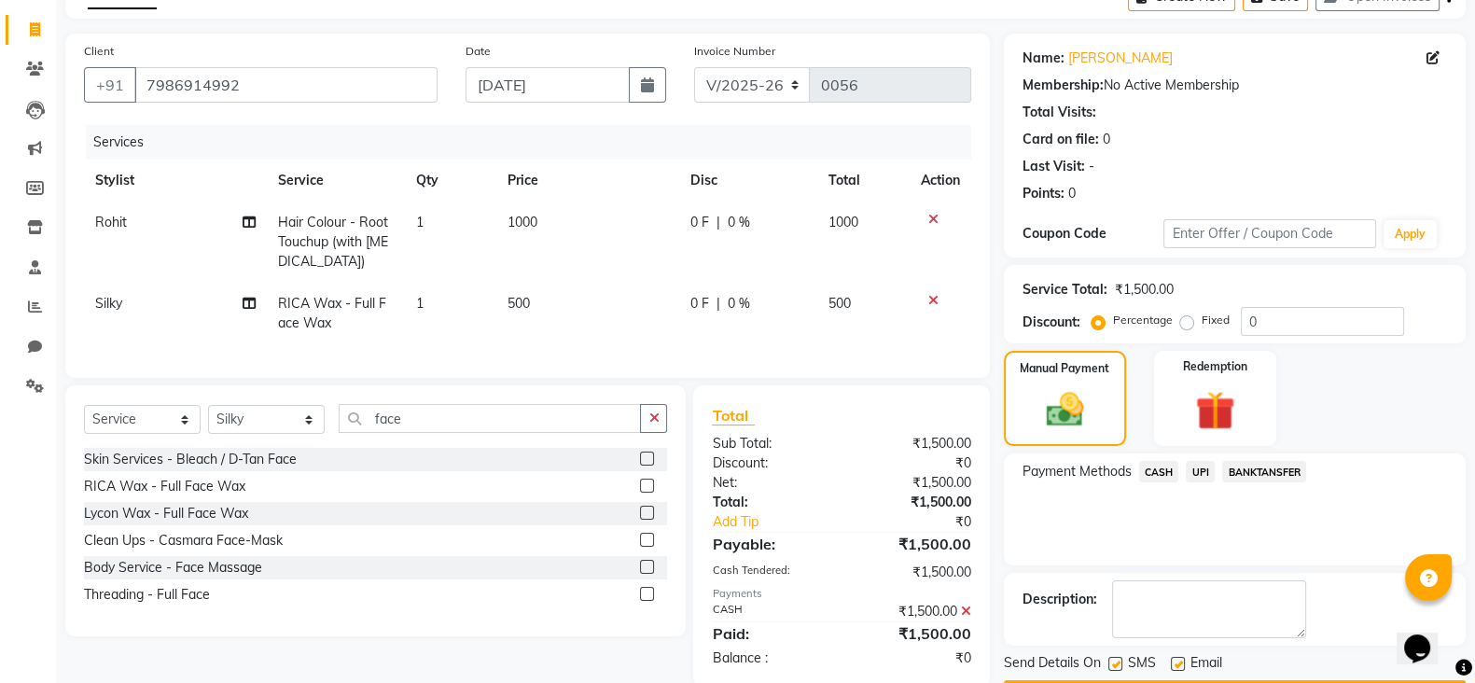
scroll to position [160, 0]
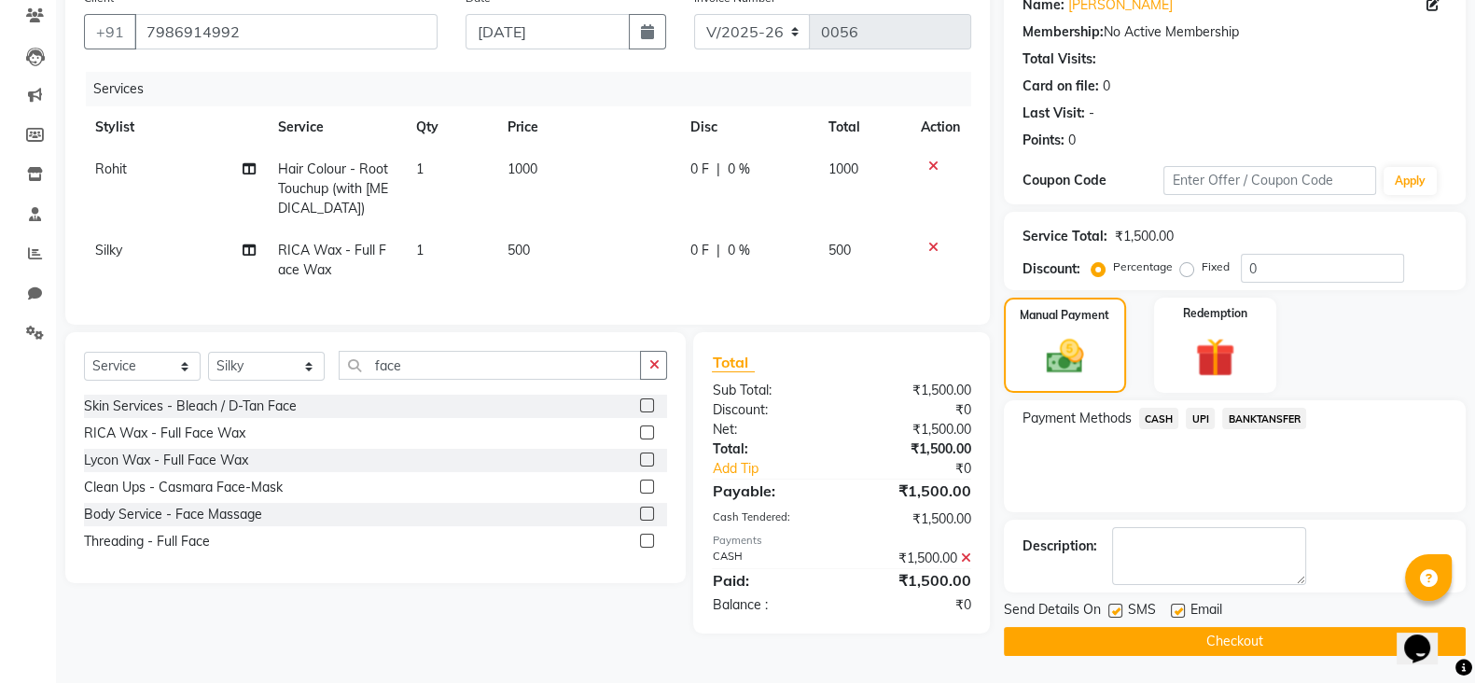
click at [1116, 605] on label at bounding box center [1115, 611] width 14 height 14
click at [1116, 605] on input "checkbox" at bounding box center [1114, 611] width 12 height 12
checkbox input "false"
click at [1176, 607] on label at bounding box center [1178, 611] width 14 height 14
click at [1176, 607] on input "checkbox" at bounding box center [1177, 611] width 12 height 12
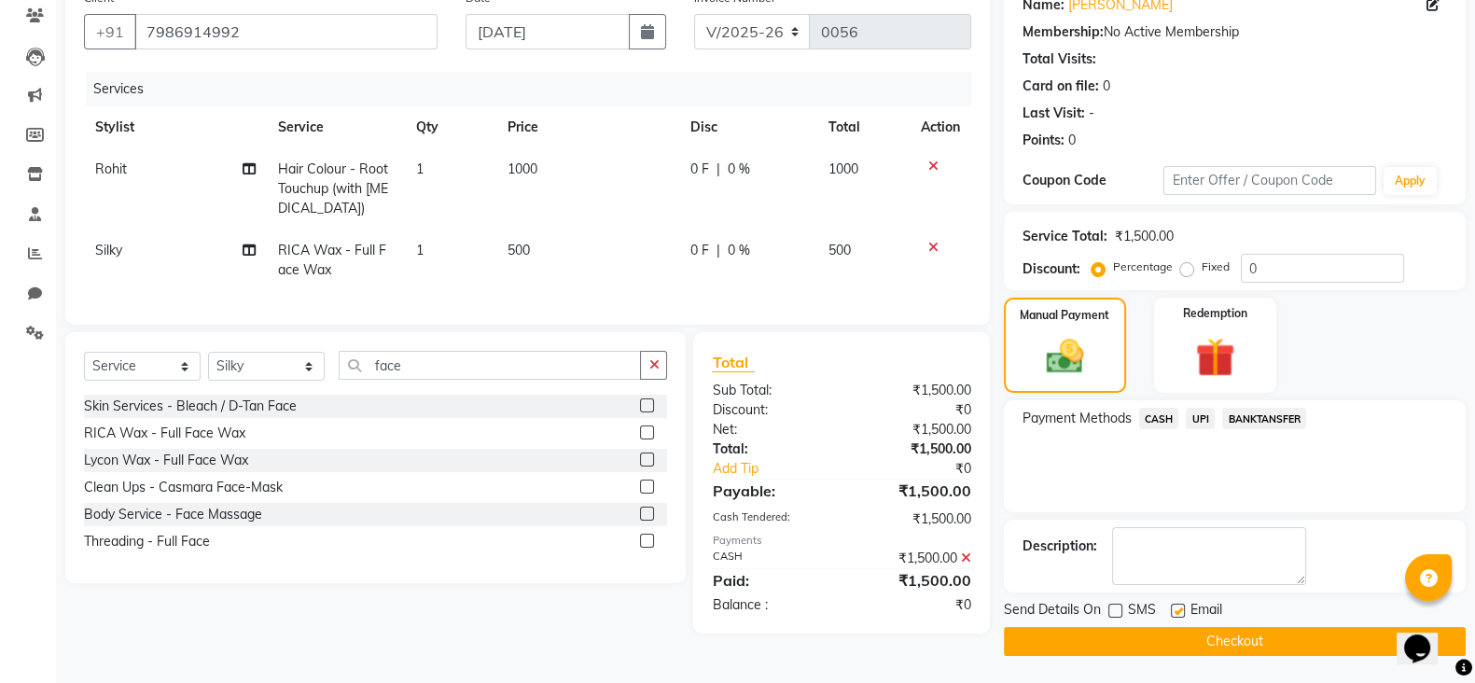
checkbox input "false"
click at [1182, 641] on button "Checkout" at bounding box center [1235, 641] width 462 height 29
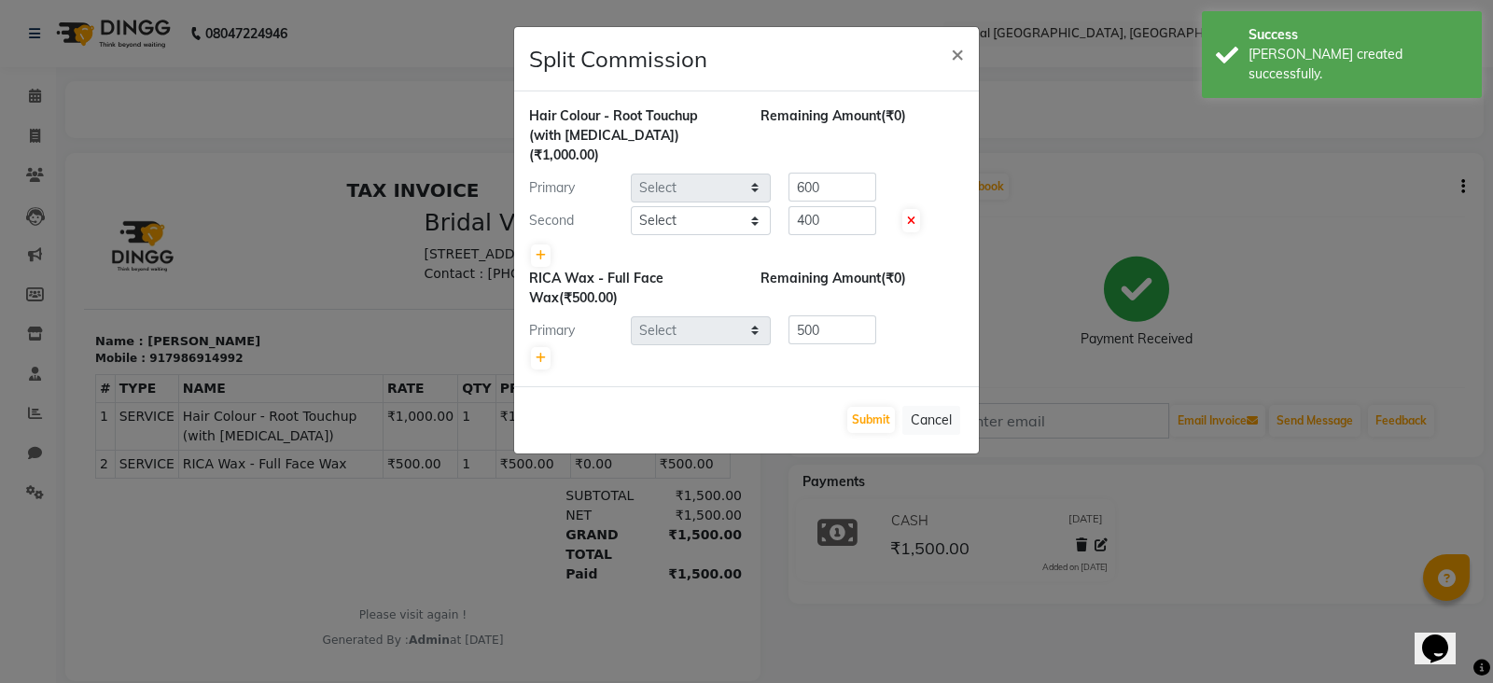
select select "90229"
select select "90159"
select select "90144"
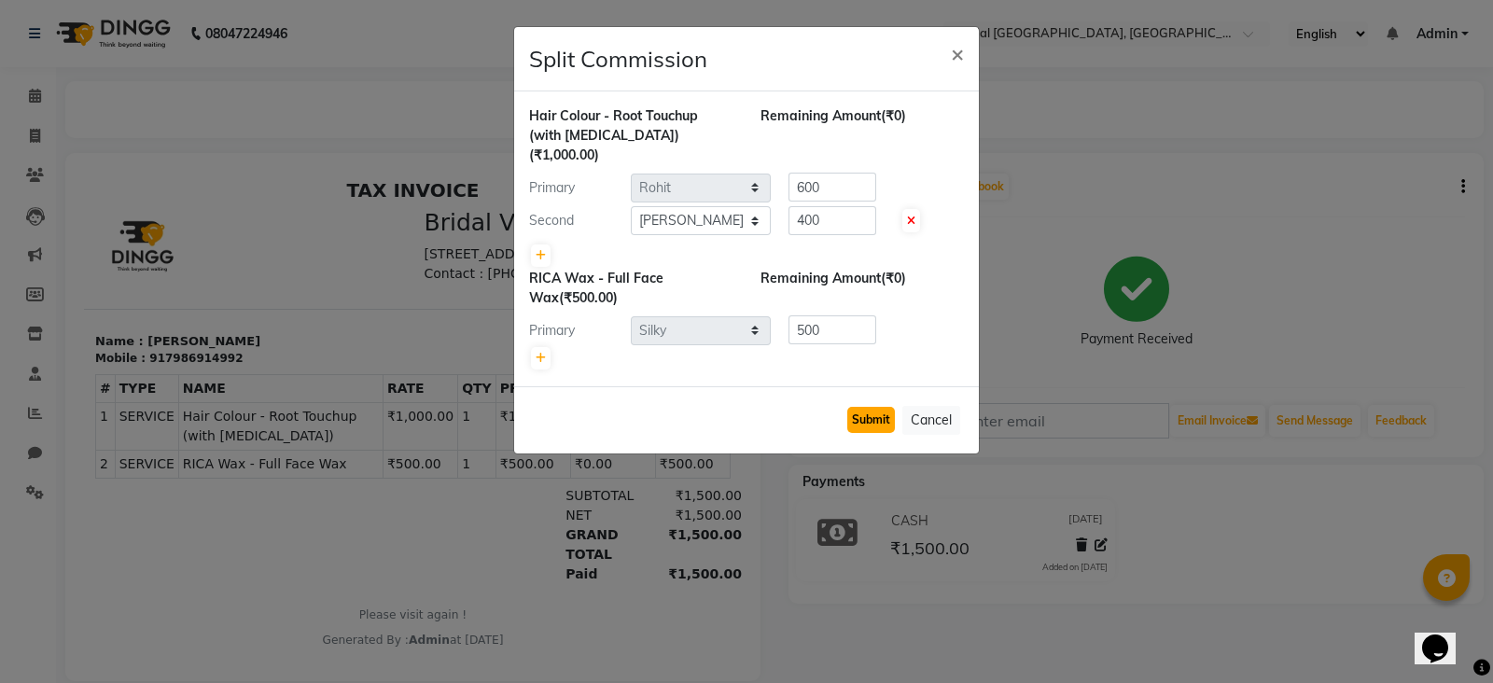
click at [865, 407] on button "Submit" at bounding box center [871, 420] width 48 height 26
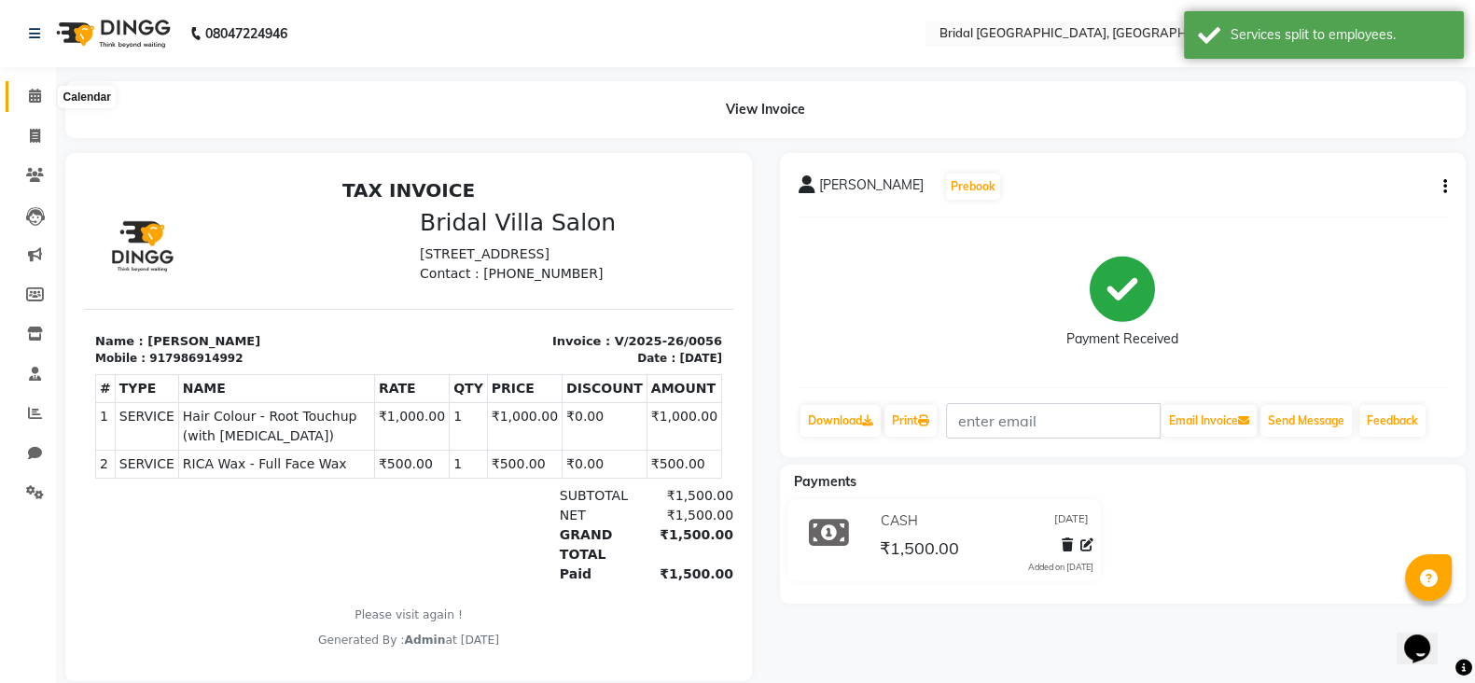
click at [37, 100] on icon at bounding box center [35, 96] width 12 height 14
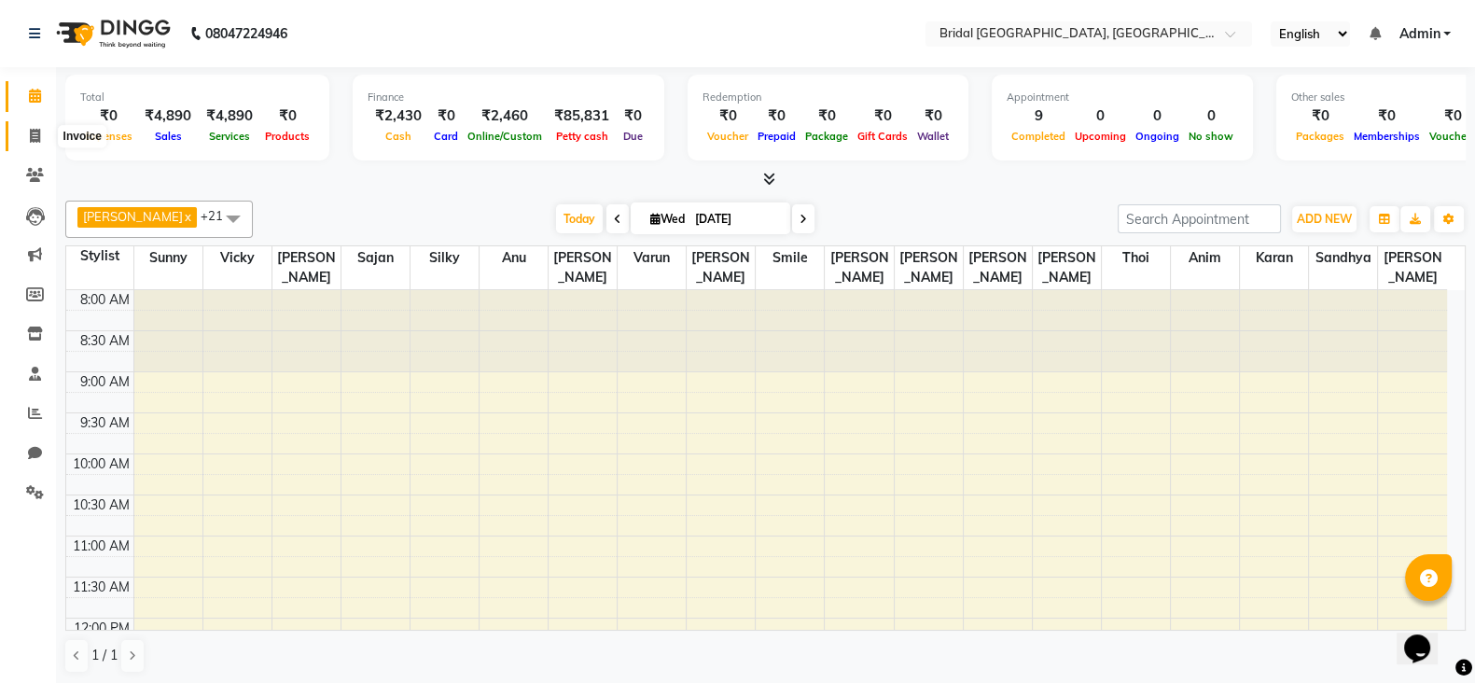
click at [28, 127] on span at bounding box center [35, 136] width 33 height 21
select select "service"
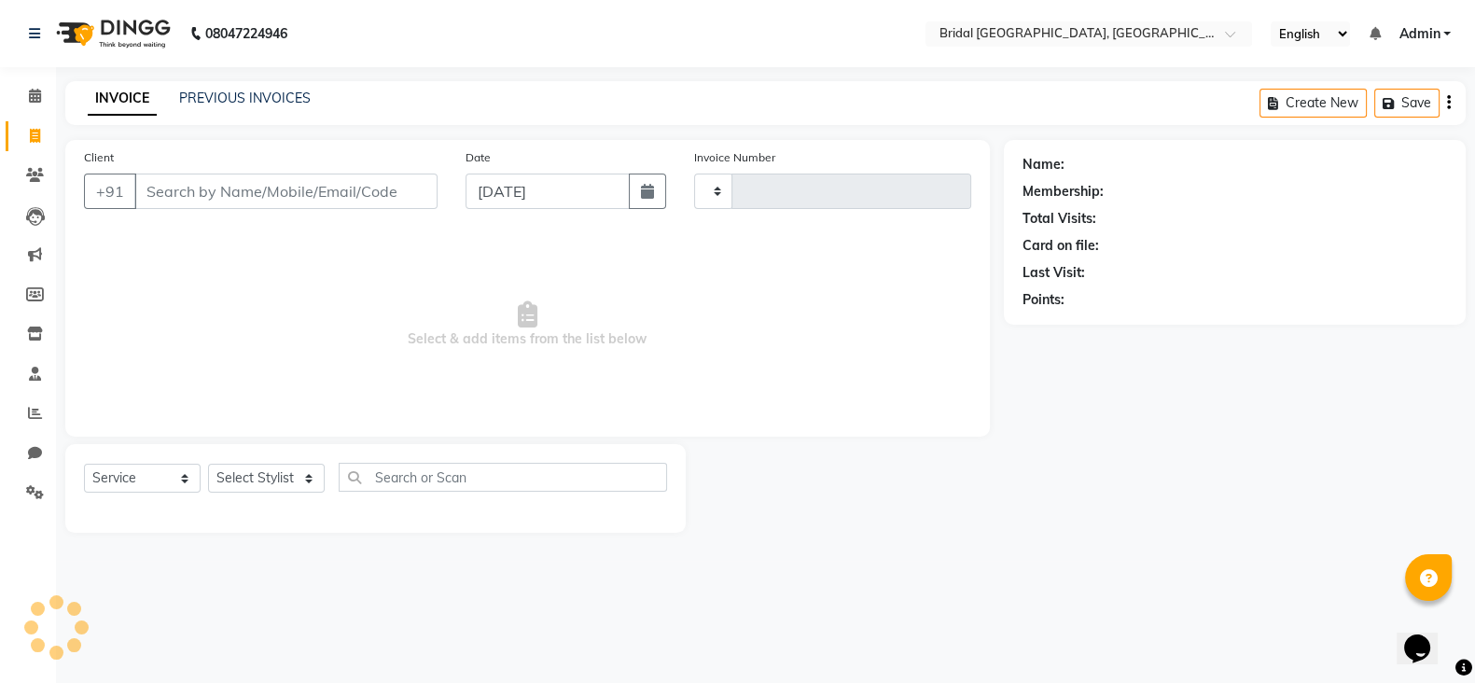
type input "0057"
select select "8752"
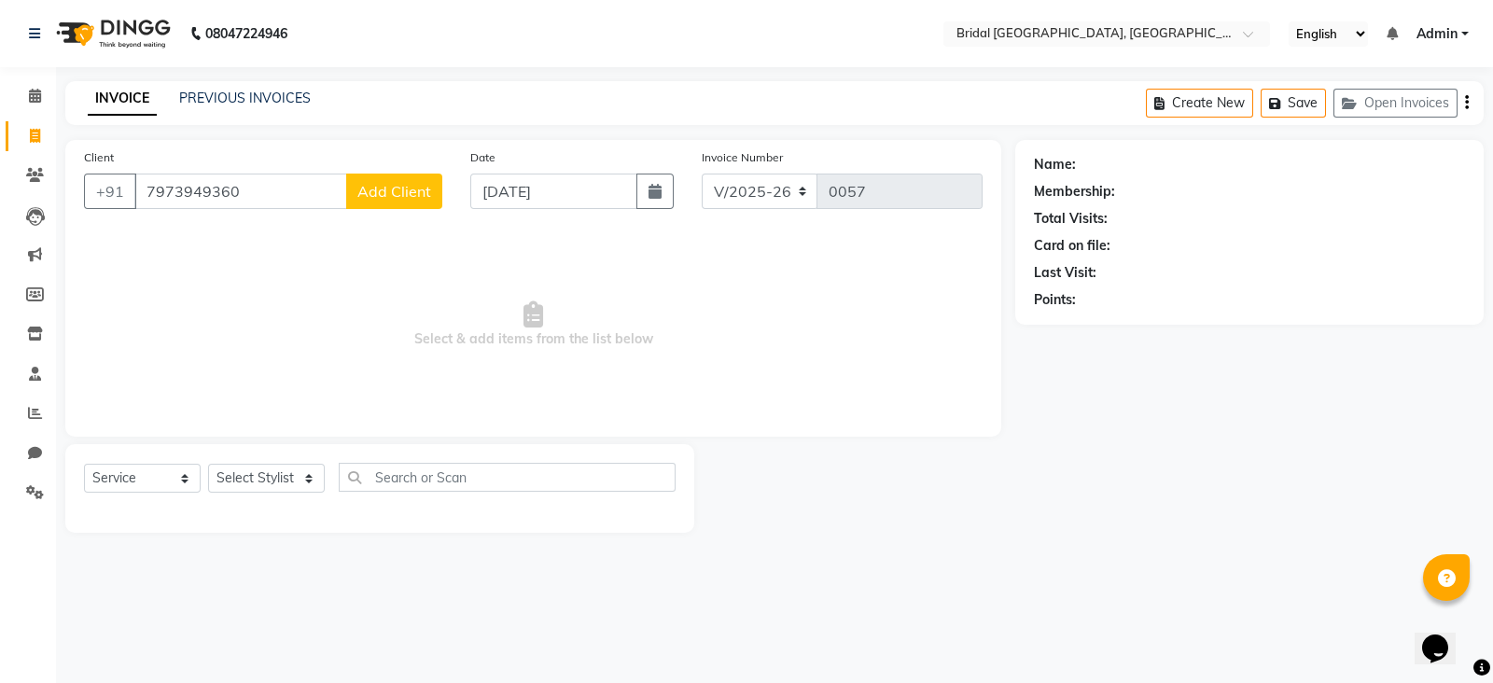
type input "7973949360"
click at [383, 201] on span "Add Client" at bounding box center [394, 191] width 74 height 19
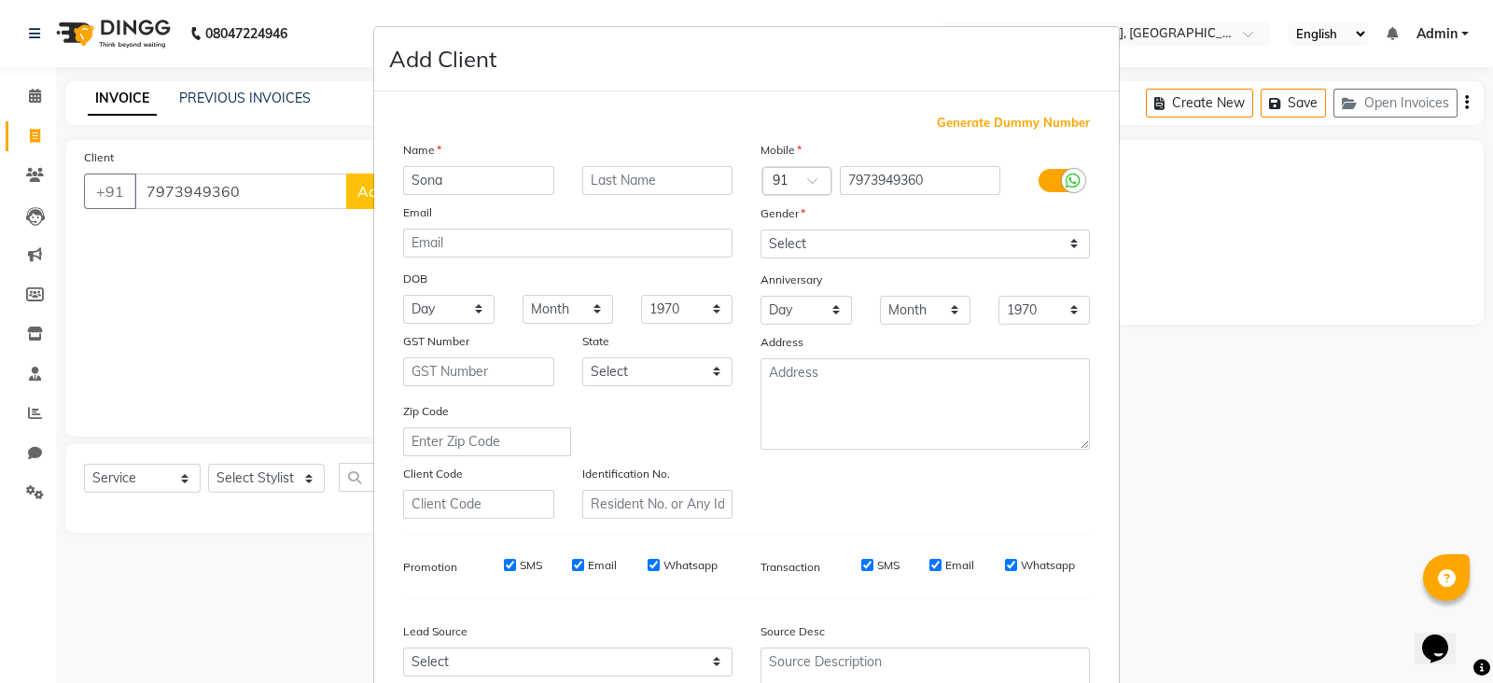
type input "Sona"
click at [788, 243] on select "Select [DEMOGRAPHIC_DATA] [DEMOGRAPHIC_DATA] Other Prefer Not To Say" at bounding box center [924, 244] width 329 height 29
select select "[DEMOGRAPHIC_DATA]"
click at [760, 230] on select "Select [DEMOGRAPHIC_DATA] [DEMOGRAPHIC_DATA] Other Prefer Not To Say" at bounding box center [924, 244] width 329 height 29
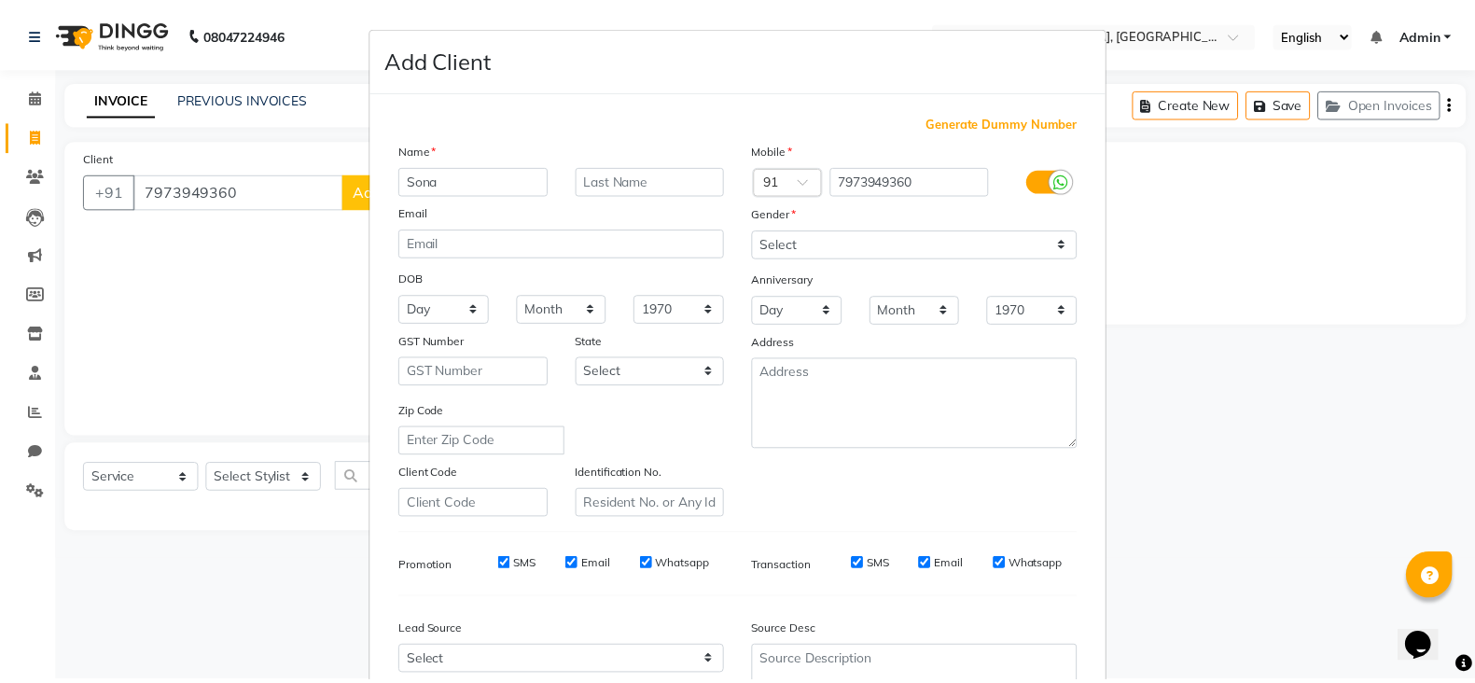
scroll to position [188, 0]
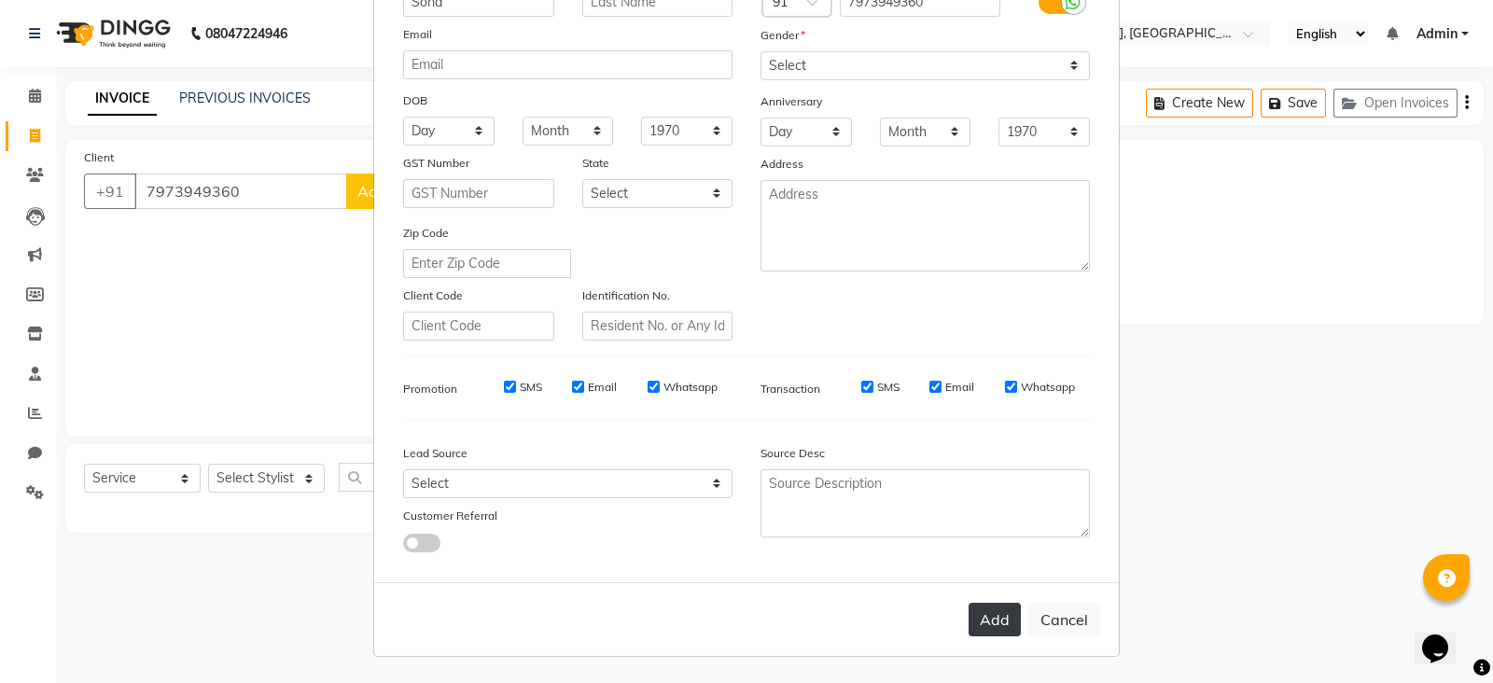
click at [980, 622] on button "Add" at bounding box center [994, 620] width 52 height 34
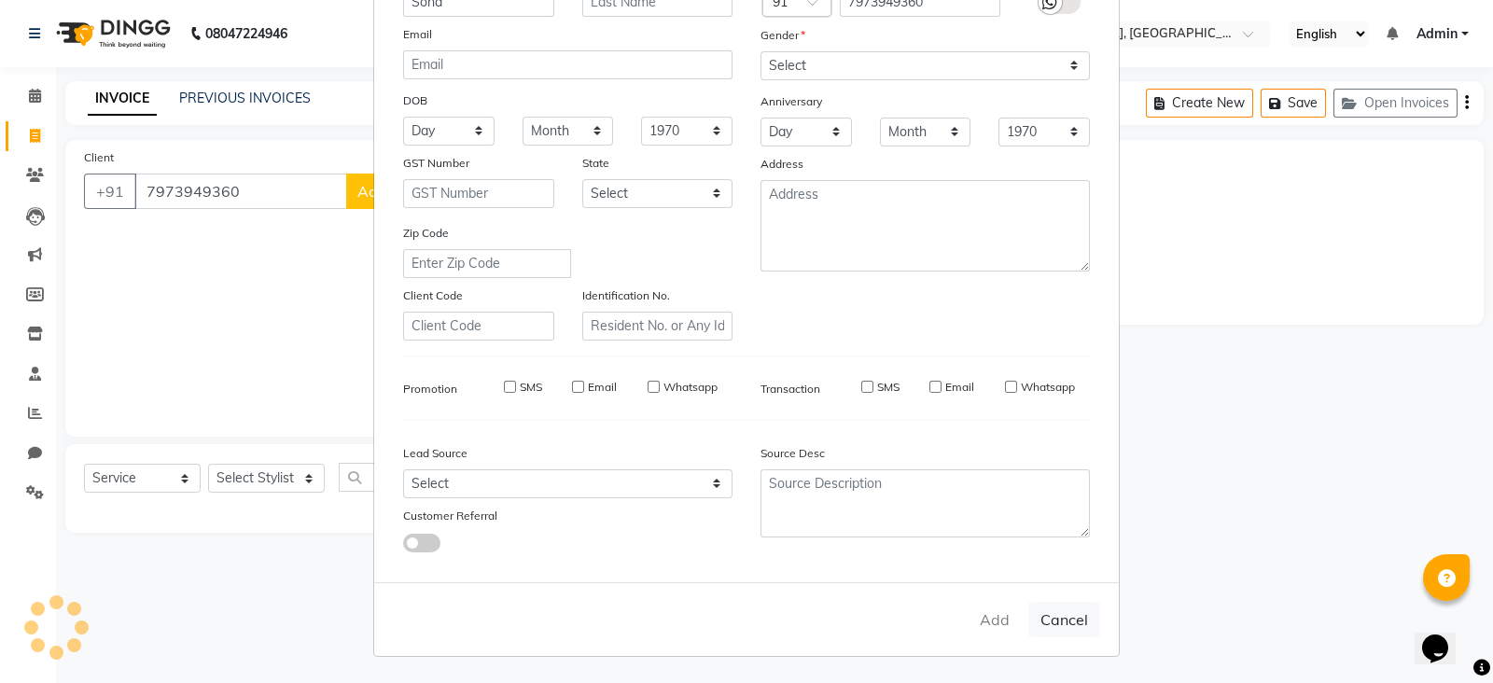
select select
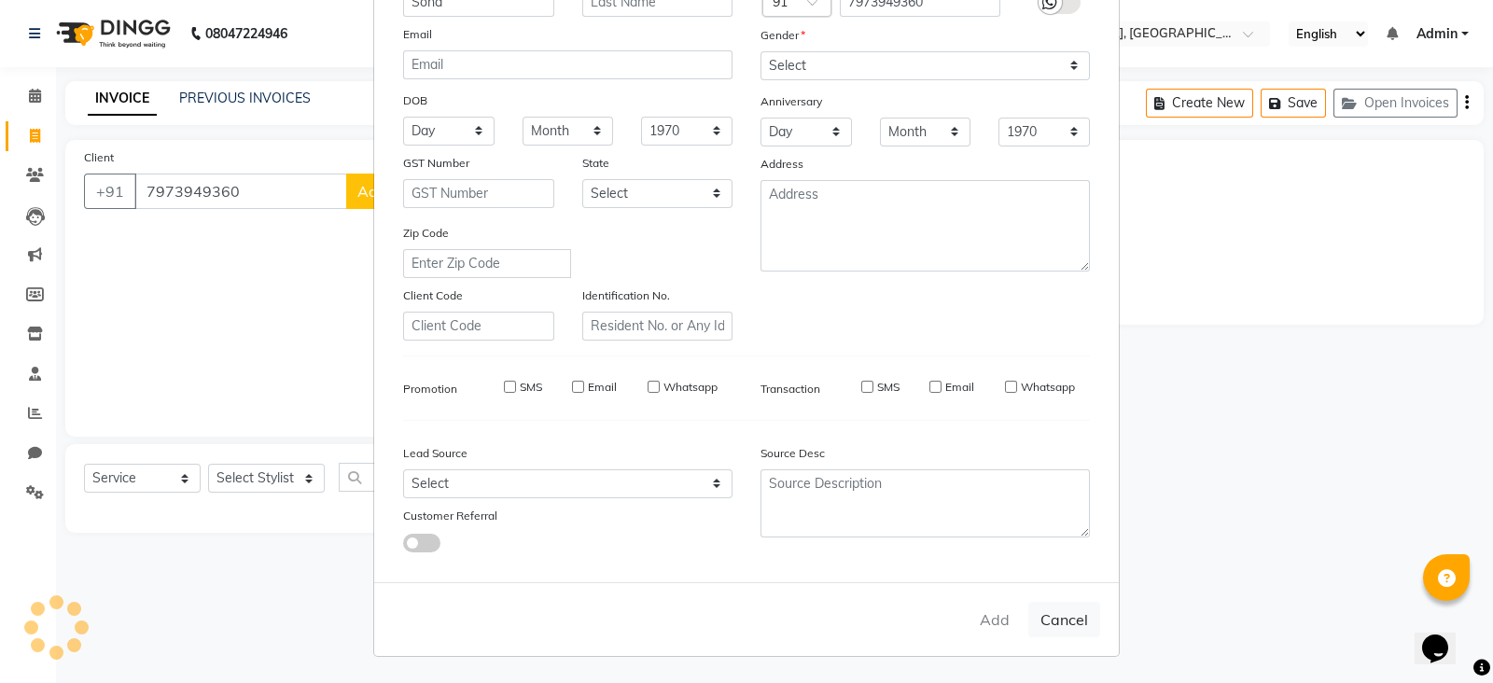
select select
checkbox input "false"
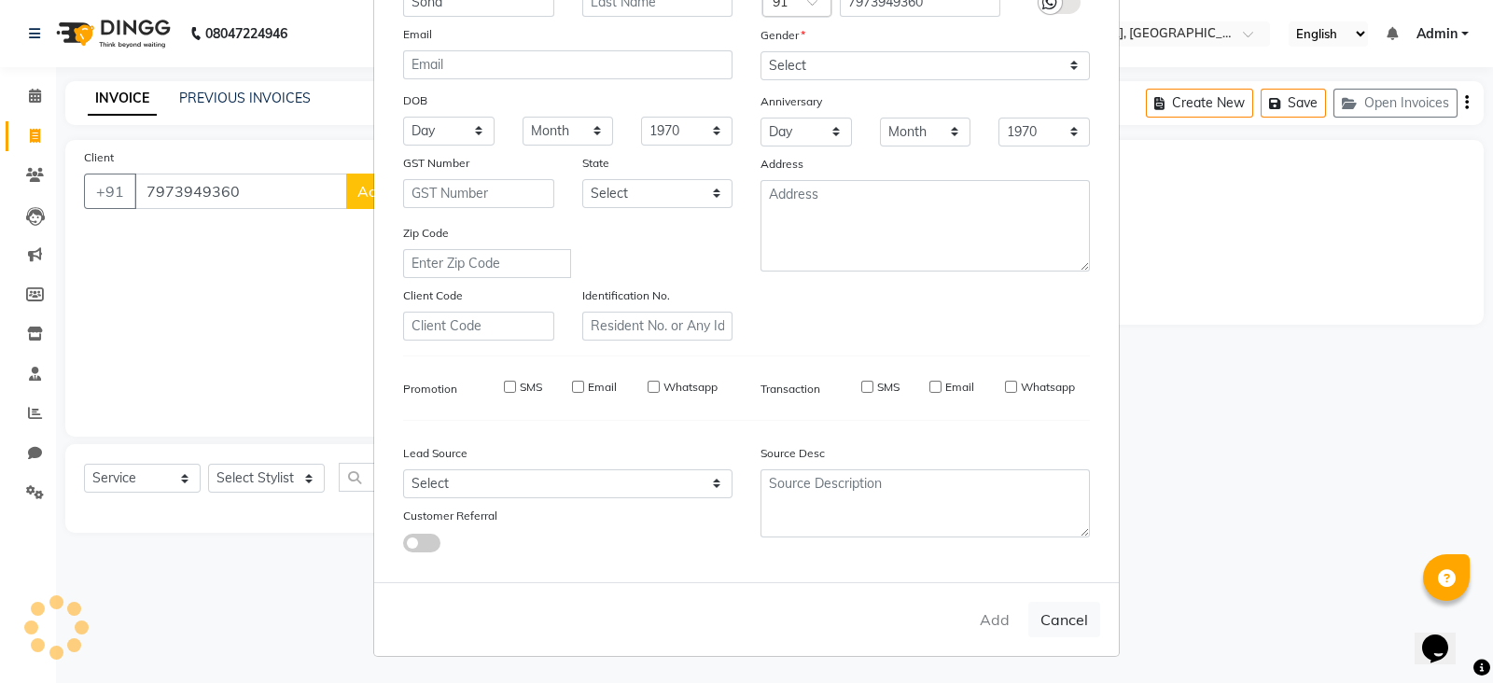
checkbox input "false"
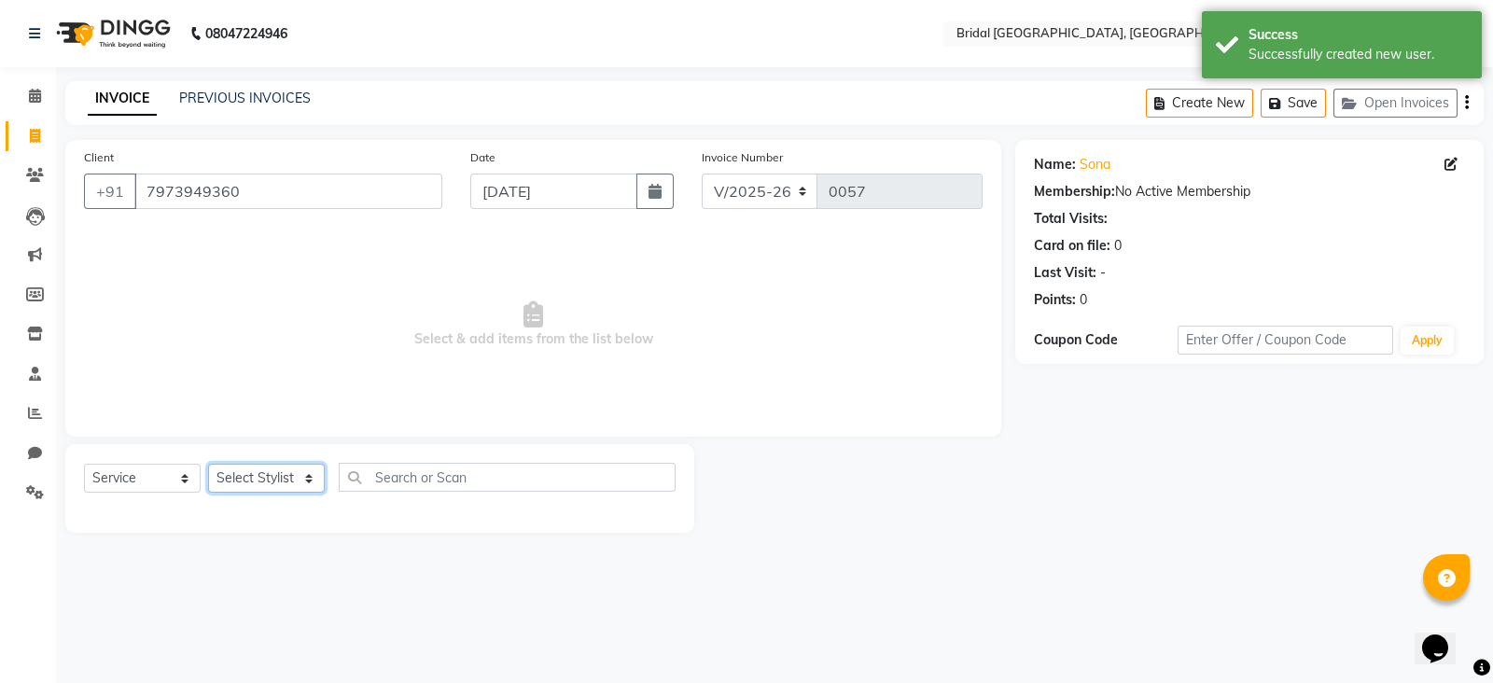
click at [233, 474] on select "Select Stylist [PERSON_NAME] Anim [PERSON_NAME] [PERSON_NAME] [PERSON_NAME] gau…" at bounding box center [266, 478] width 117 height 29
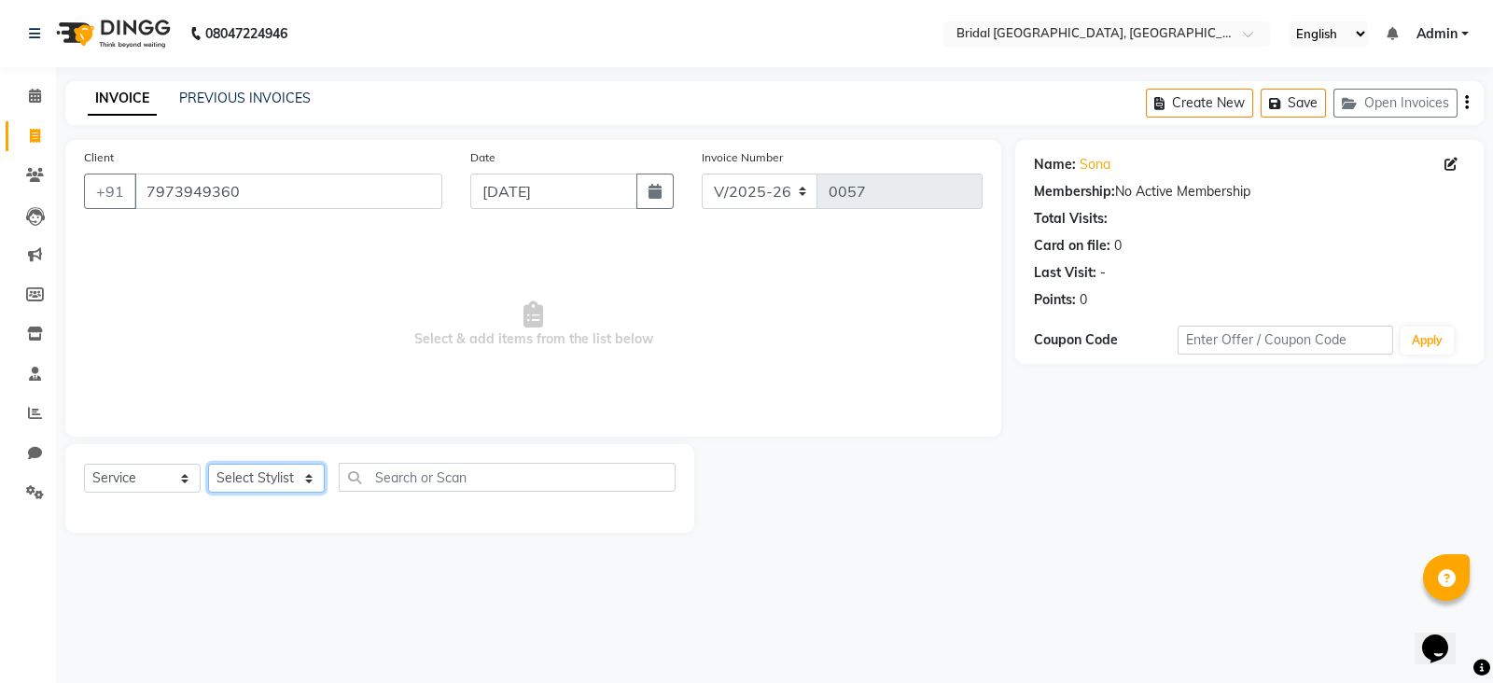
select select "90140"
click at [208, 465] on select "Select Stylist [PERSON_NAME] Anim [PERSON_NAME] [PERSON_NAME] [PERSON_NAME] gau…" at bounding box center [266, 478] width 117 height 29
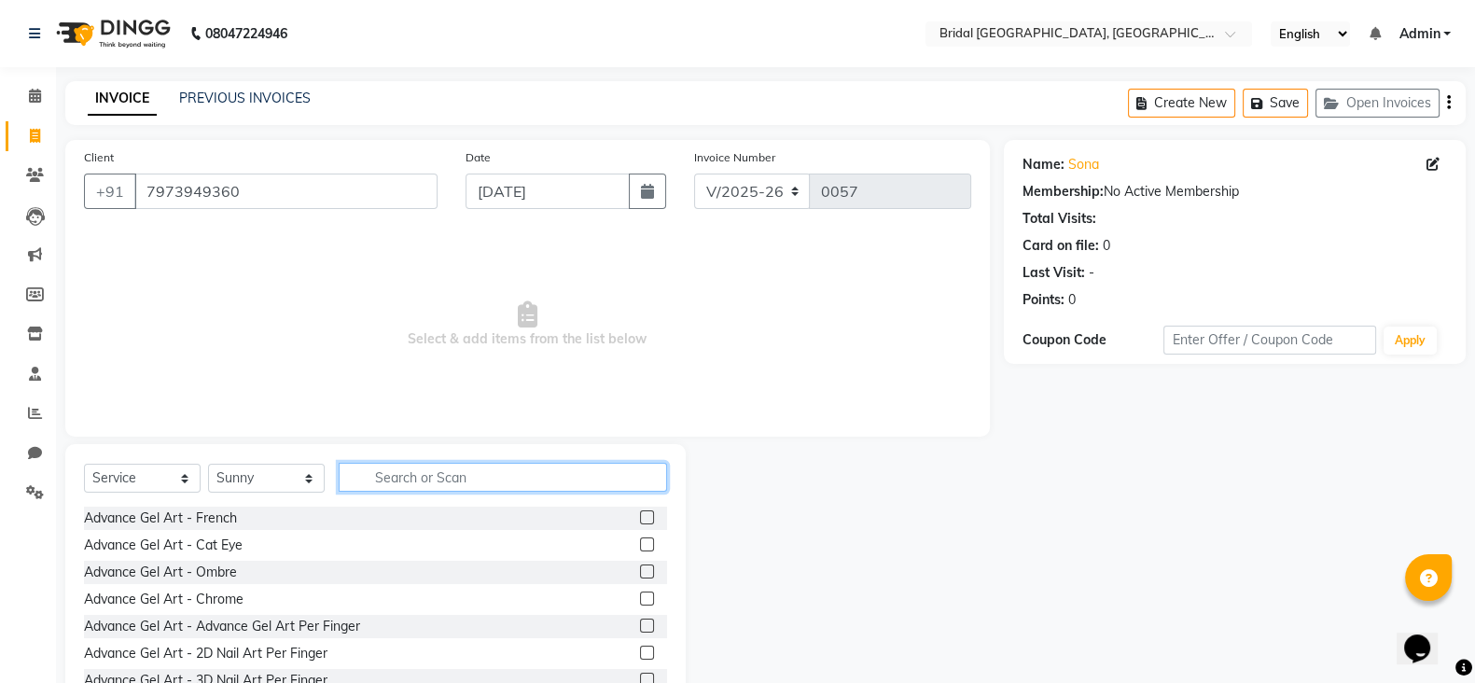
click at [477, 479] on input "text" at bounding box center [503, 477] width 328 height 29
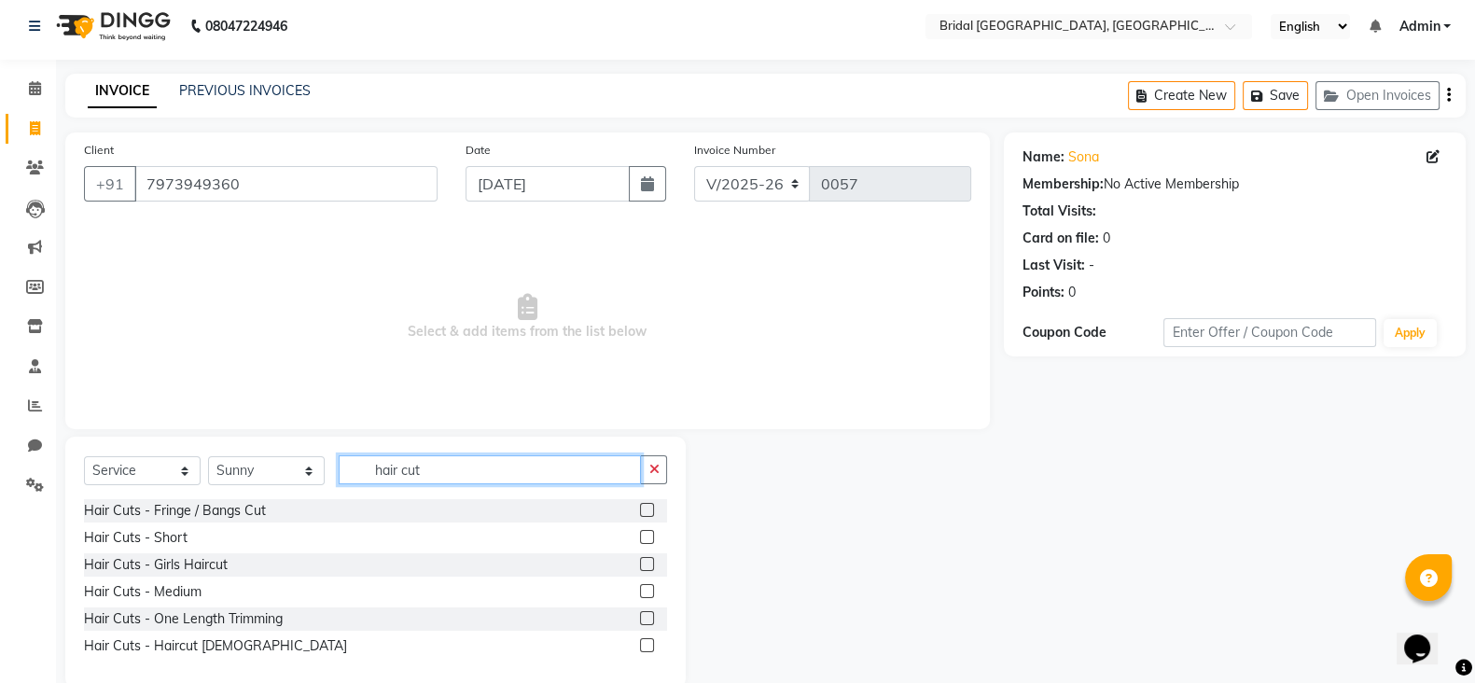
scroll to position [41, 0]
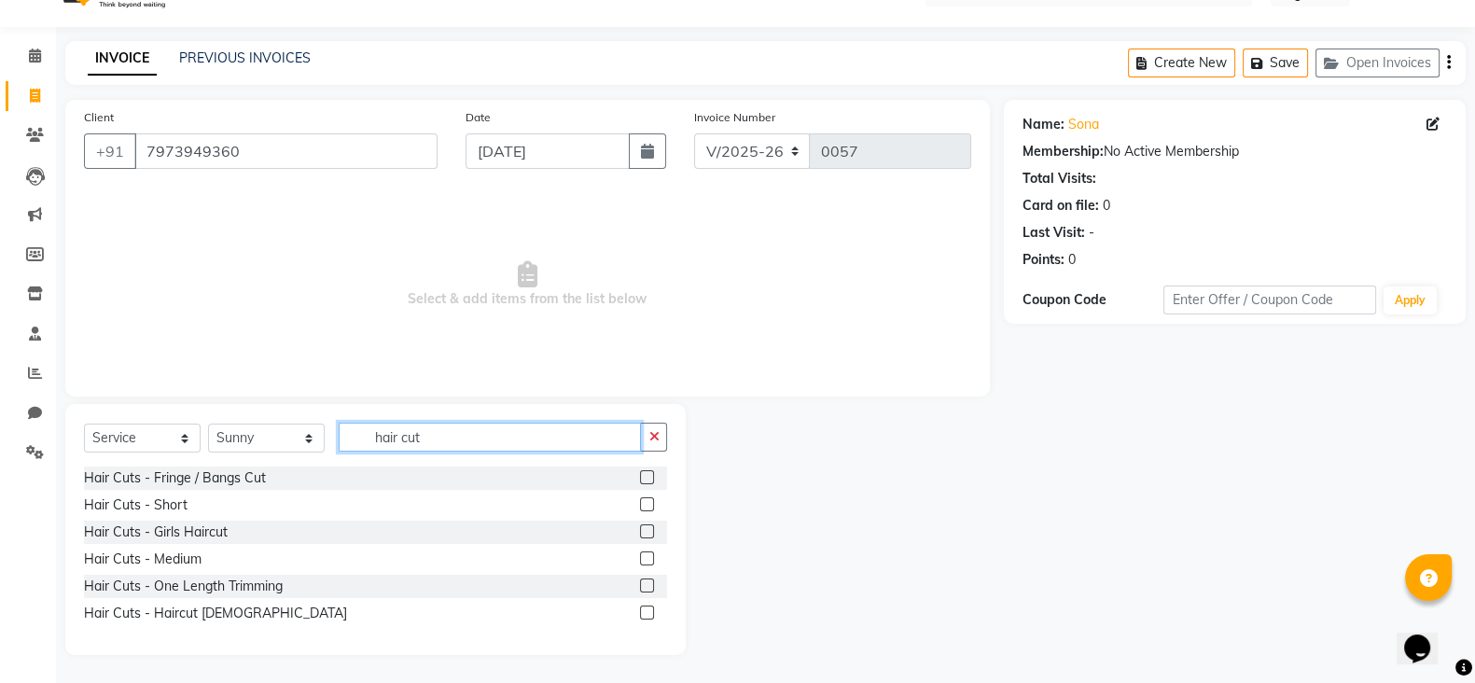
type input "hair cut"
click at [654, 608] on div at bounding box center [653, 613] width 27 height 23
click at [648, 611] on label at bounding box center [647, 612] width 14 height 14
click at [648, 611] on input "checkbox" at bounding box center [646, 613] width 12 height 12
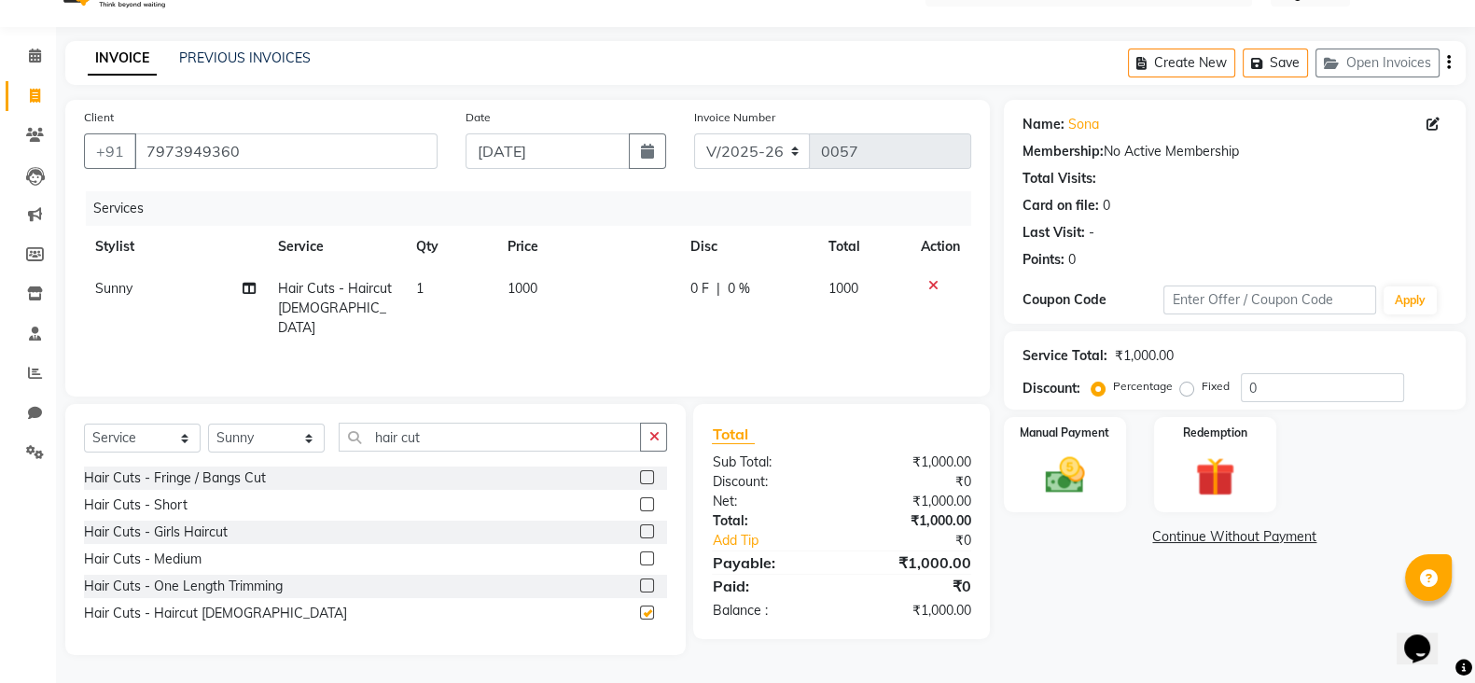
checkbox input "false"
click at [528, 287] on span "1000" at bounding box center [523, 288] width 30 height 17
select select "90140"
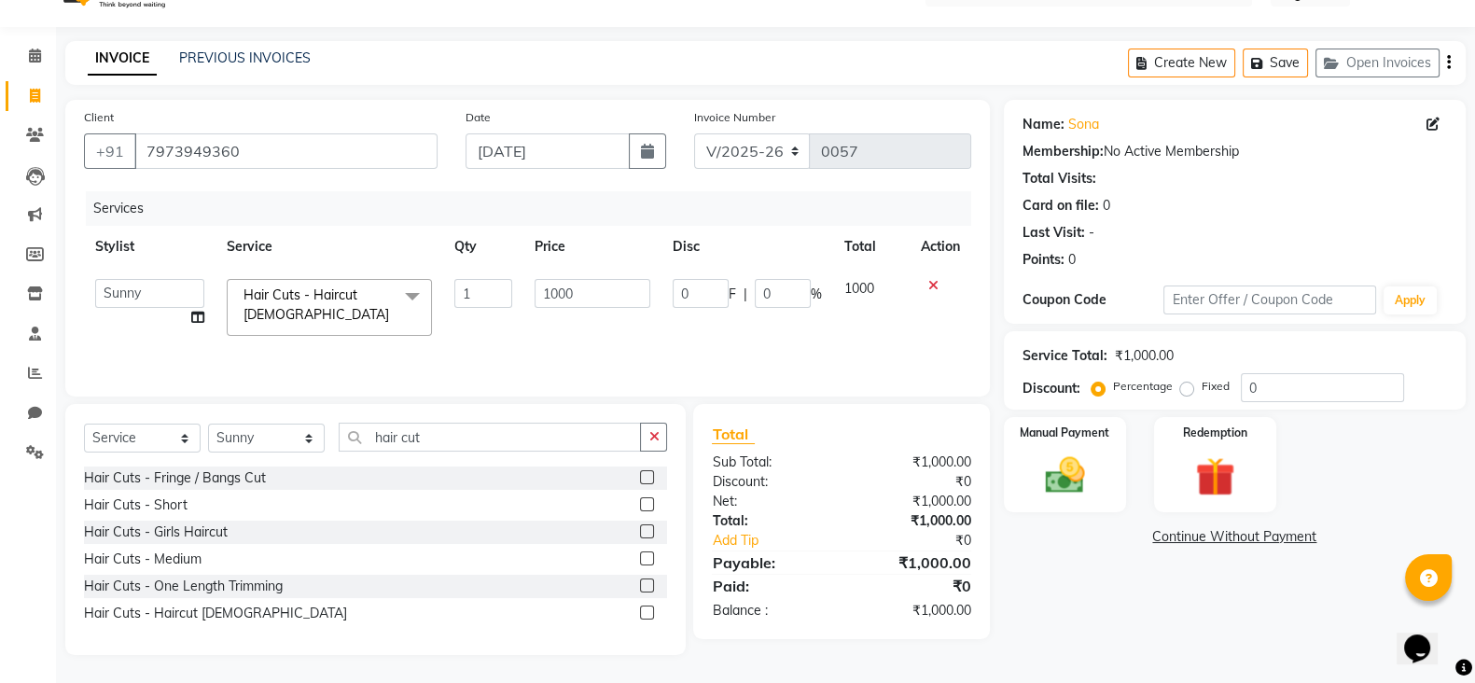
click at [528, 287] on td "1000" at bounding box center [592, 307] width 139 height 79
click at [563, 296] on input "1000" at bounding box center [593, 293] width 117 height 29
type input "500"
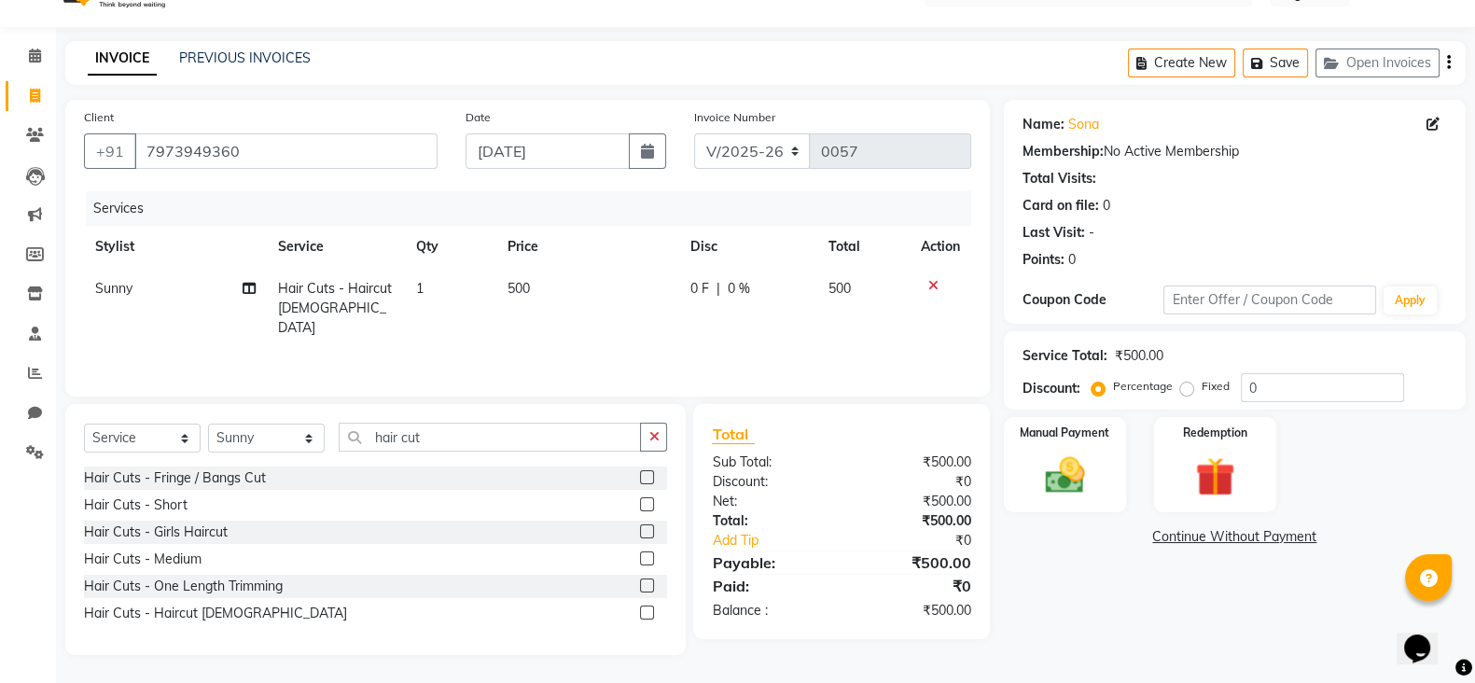
click at [490, 339] on div "Services Stylist Service Qty Price Disc Total Action Sunny Hair Cuts - Haircut …" at bounding box center [527, 284] width 887 height 187
click at [249, 285] on icon at bounding box center [249, 288] width 13 height 13
select select "90140"
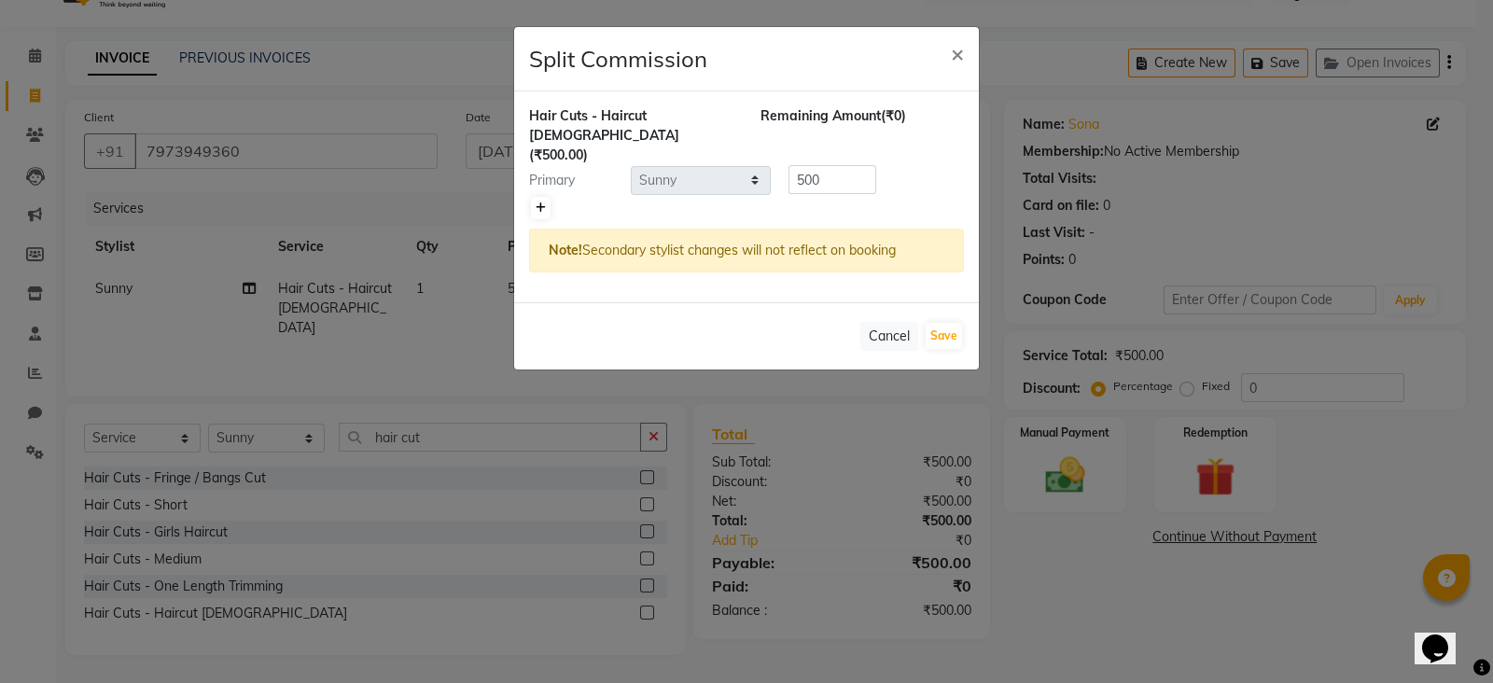
click at [532, 197] on link at bounding box center [541, 208] width 20 height 22
type input "250"
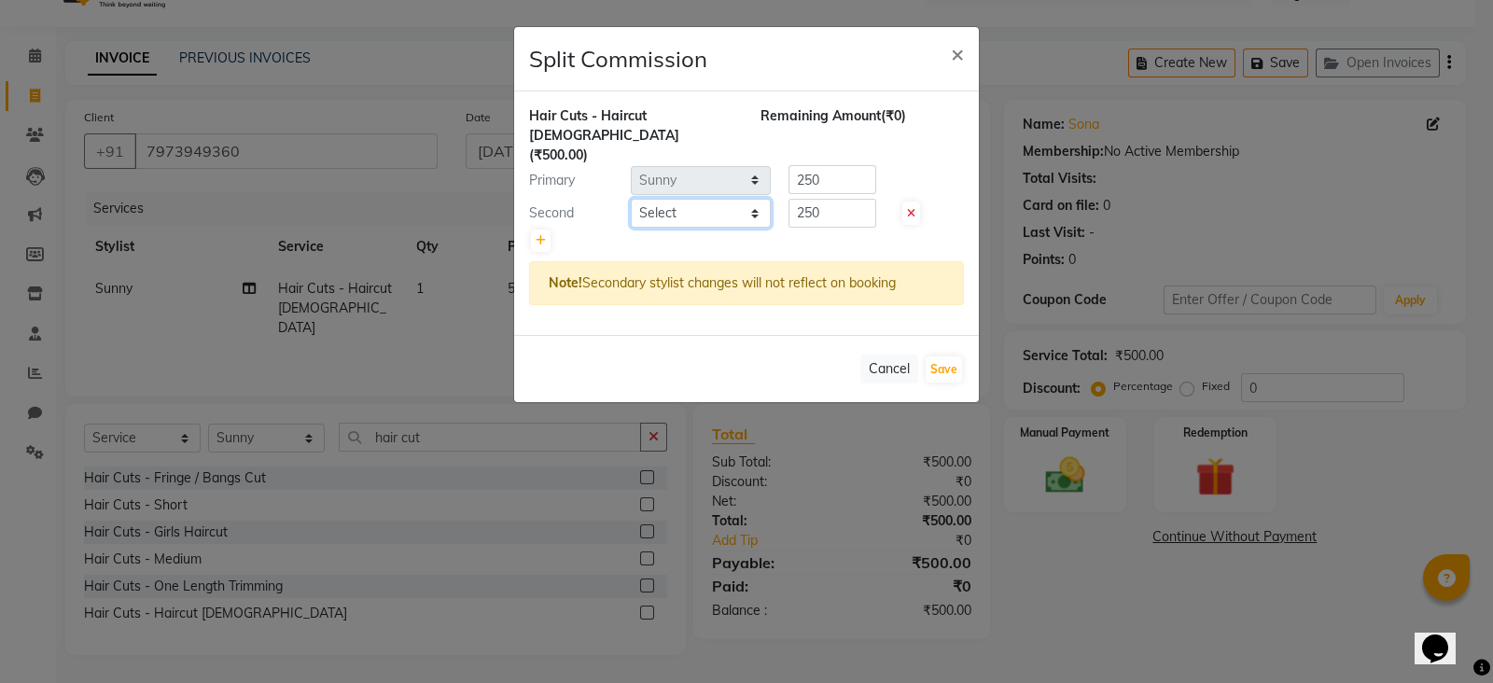
click at [675, 199] on select "Select [PERSON_NAME] Anim [PERSON_NAME] [PERSON_NAME] [PERSON_NAME] gaurav [PER…" at bounding box center [701, 213] width 140 height 29
select select "90148"
click at [631, 199] on select "Select [PERSON_NAME] Anim [PERSON_NAME] [PERSON_NAME] [PERSON_NAME] gaurav [PER…" at bounding box center [701, 213] width 140 height 29
click at [826, 199] on input "250" at bounding box center [832, 213] width 88 height 29
type input "2"
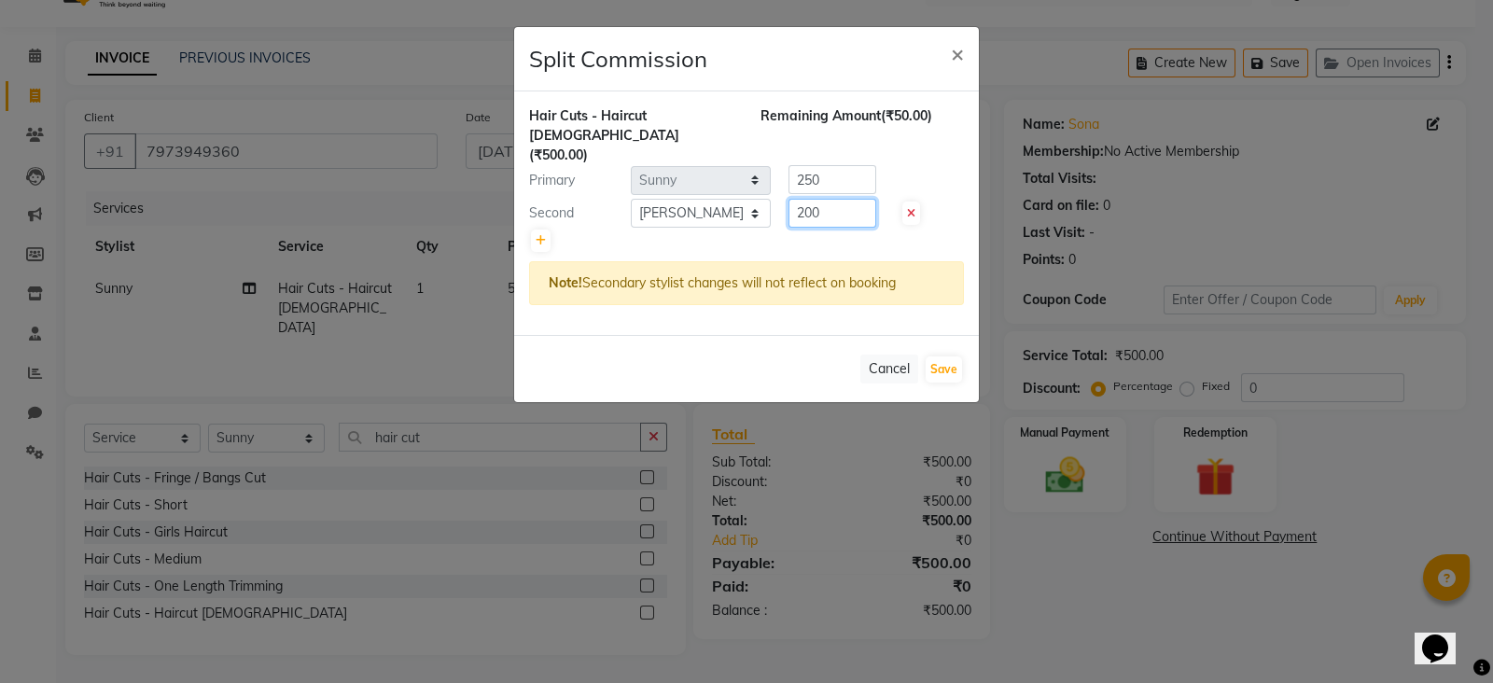
type input "200"
click at [814, 165] on input "250" at bounding box center [832, 179] width 88 height 29
type input "300"
click at [949, 356] on button "Save" at bounding box center [943, 369] width 36 height 26
select select "Select"
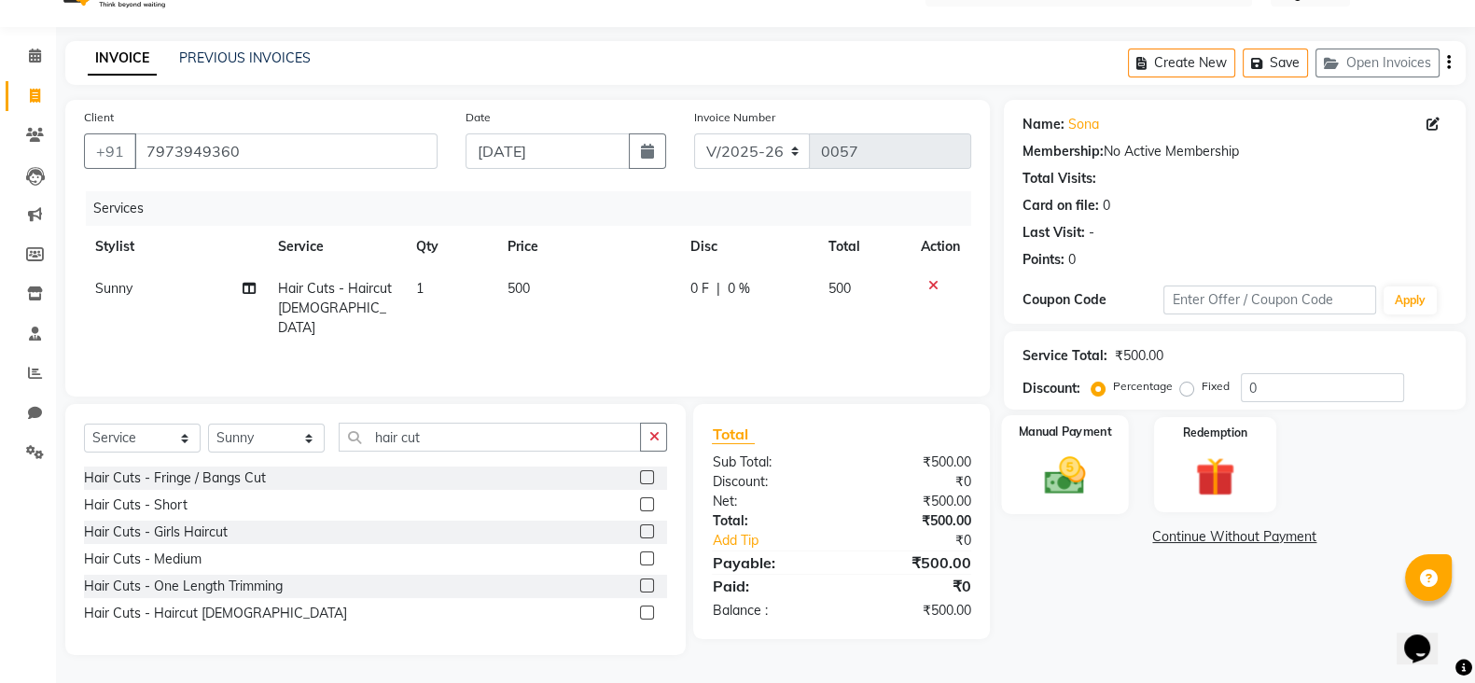
click at [1076, 447] on div "Manual Payment" at bounding box center [1065, 464] width 128 height 99
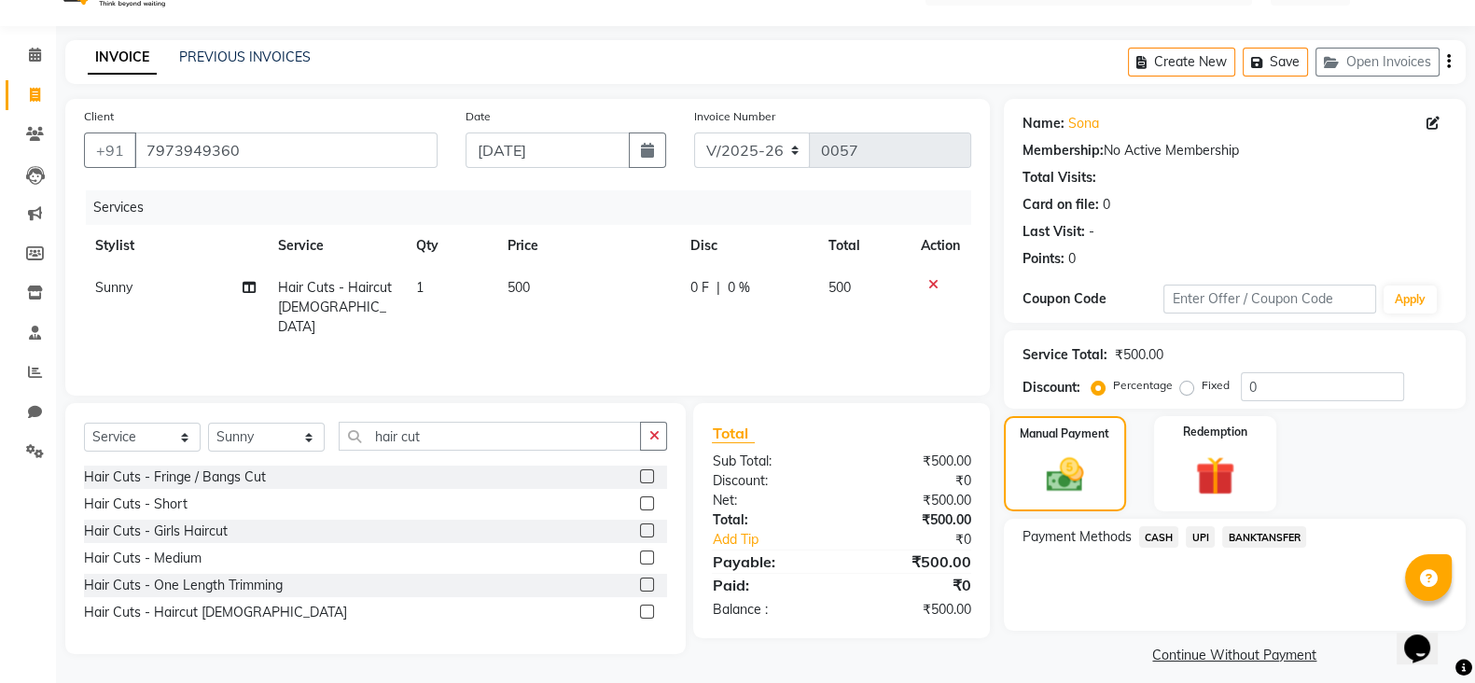
click at [1206, 538] on span "UPI" at bounding box center [1200, 536] width 29 height 21
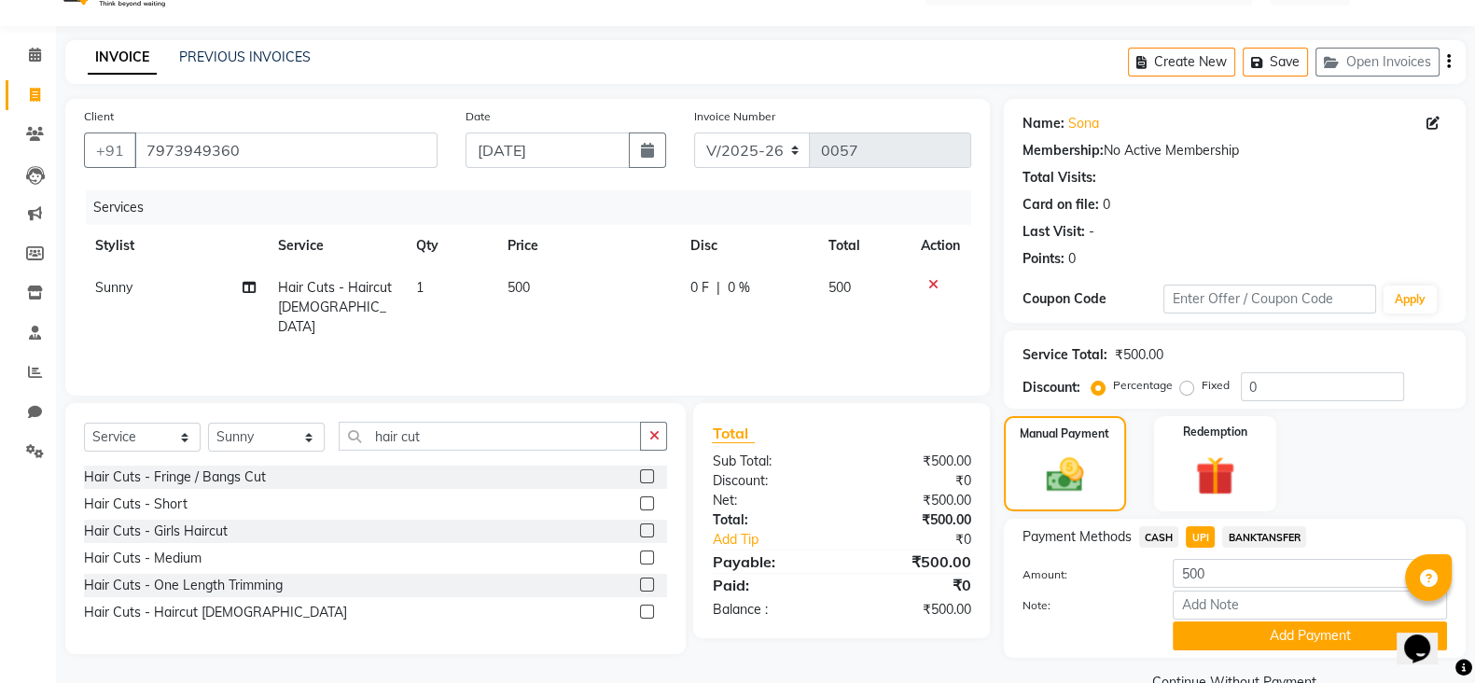
scroll to position [84, 0]
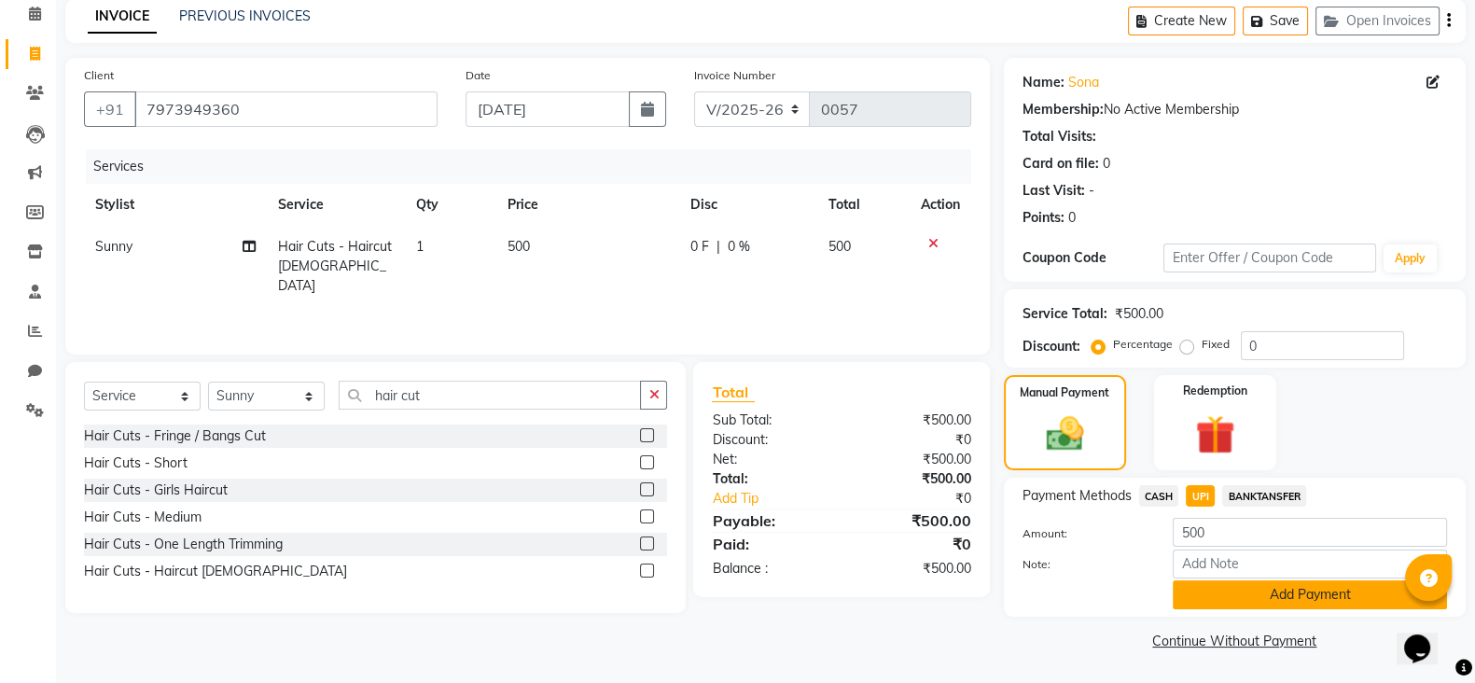
click at [1298, 593] on button "Add Payment" at bounding box center [1310, 594] width 274 height 29
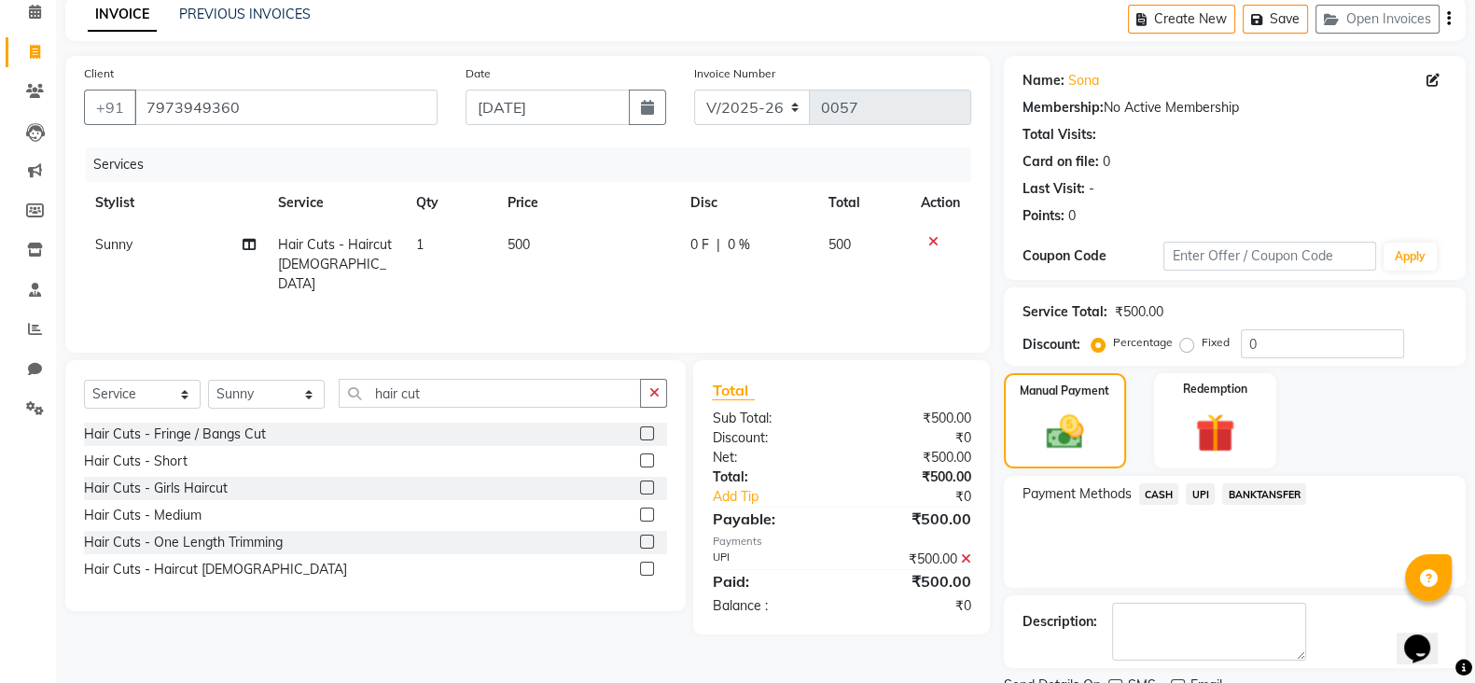
scroll to position [160, 0]
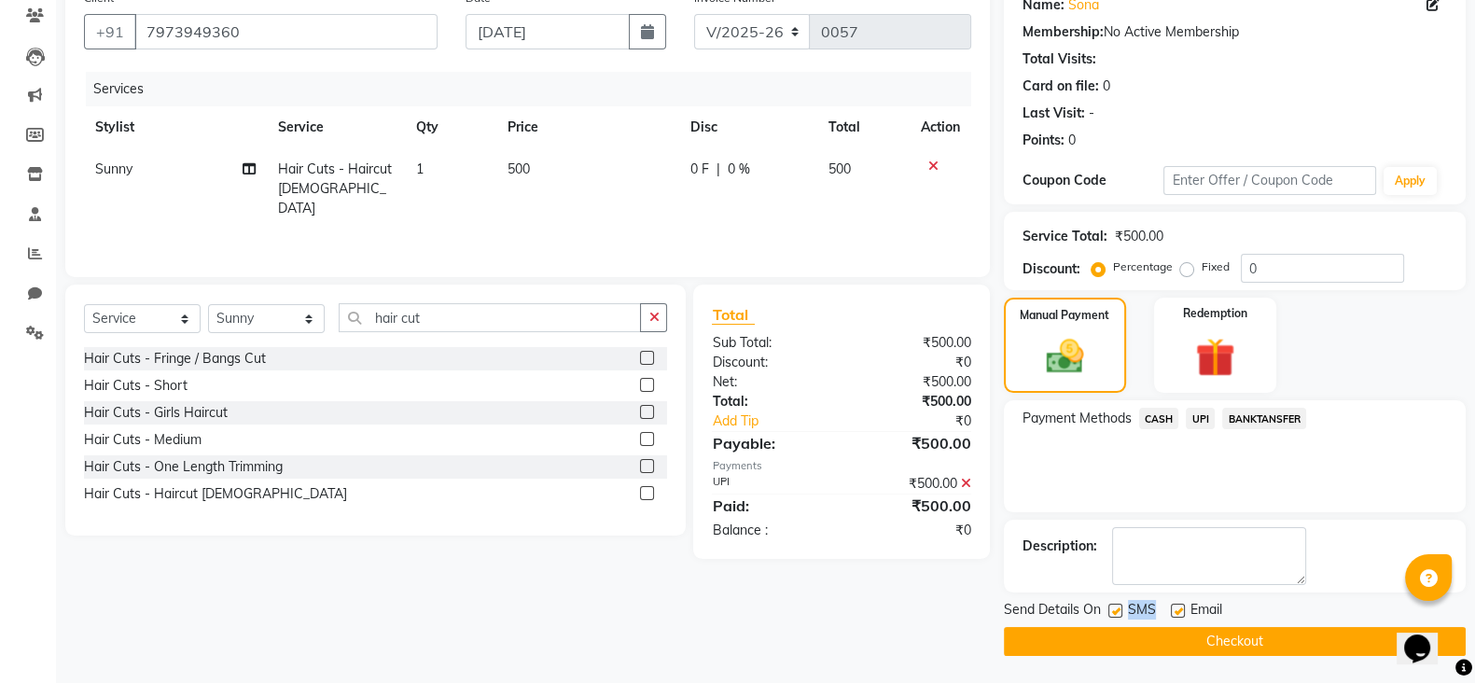
drag, startPoint x: 1116, startPoint y: 609, endPoint x: 1178, endPoint y: 611, distance: 62.5
click at [1178, 611] on div "Send Details On SMS Email" at bounding box center [1235, 611] width 462 height 23
click at [1178, 611] on label at bounding box center [1178, 611] width 14 height 14
click at [1178, 611] on input "checkbox" at bounding box center [1177, 611] width 12 height 12
checkbox input "false"
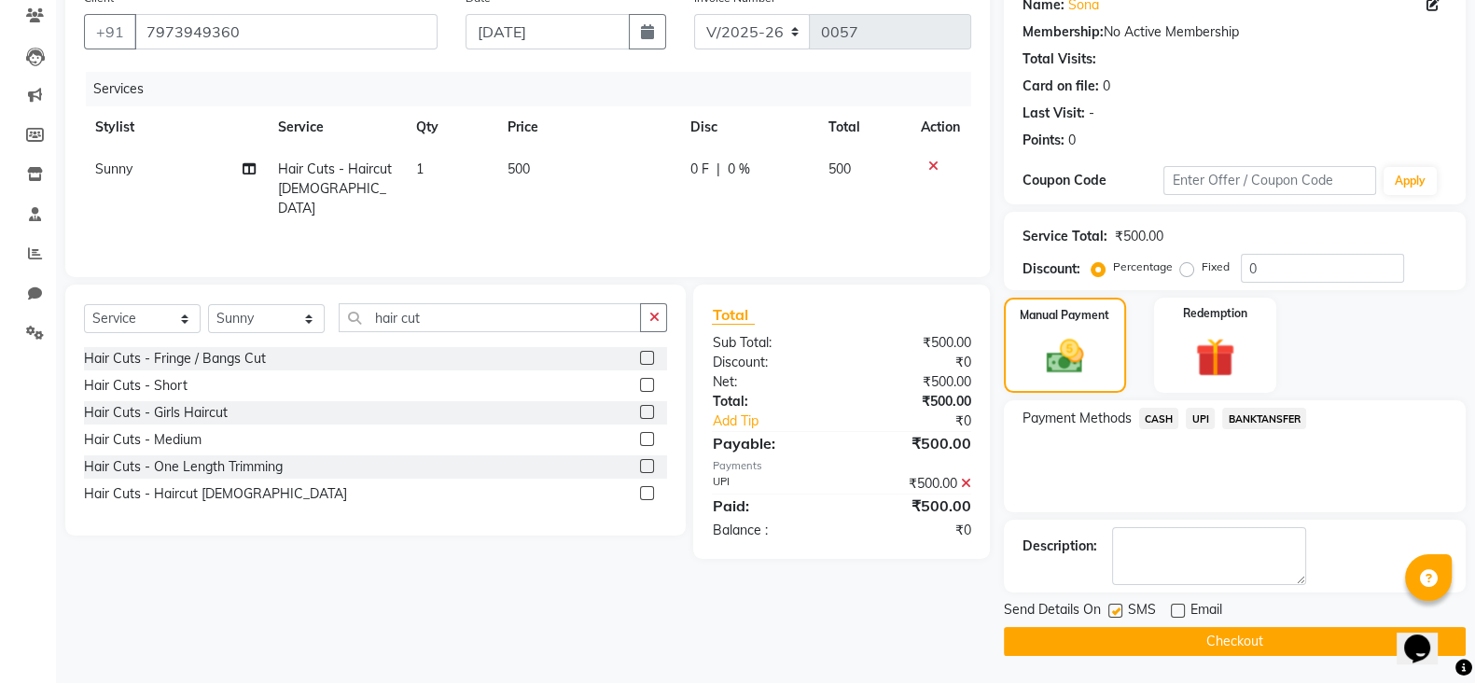
click at [1115, 609] on label at bounding box center [1115, 611] width 14 height 14
click at [1115, 609] on input "checkbox" at bounding box center [1114, 611] width 12 height 12
checkbox input "false"
click at [1140, 637] on button "Checkout" at bounding box center [1235, 641] width 462 height 29
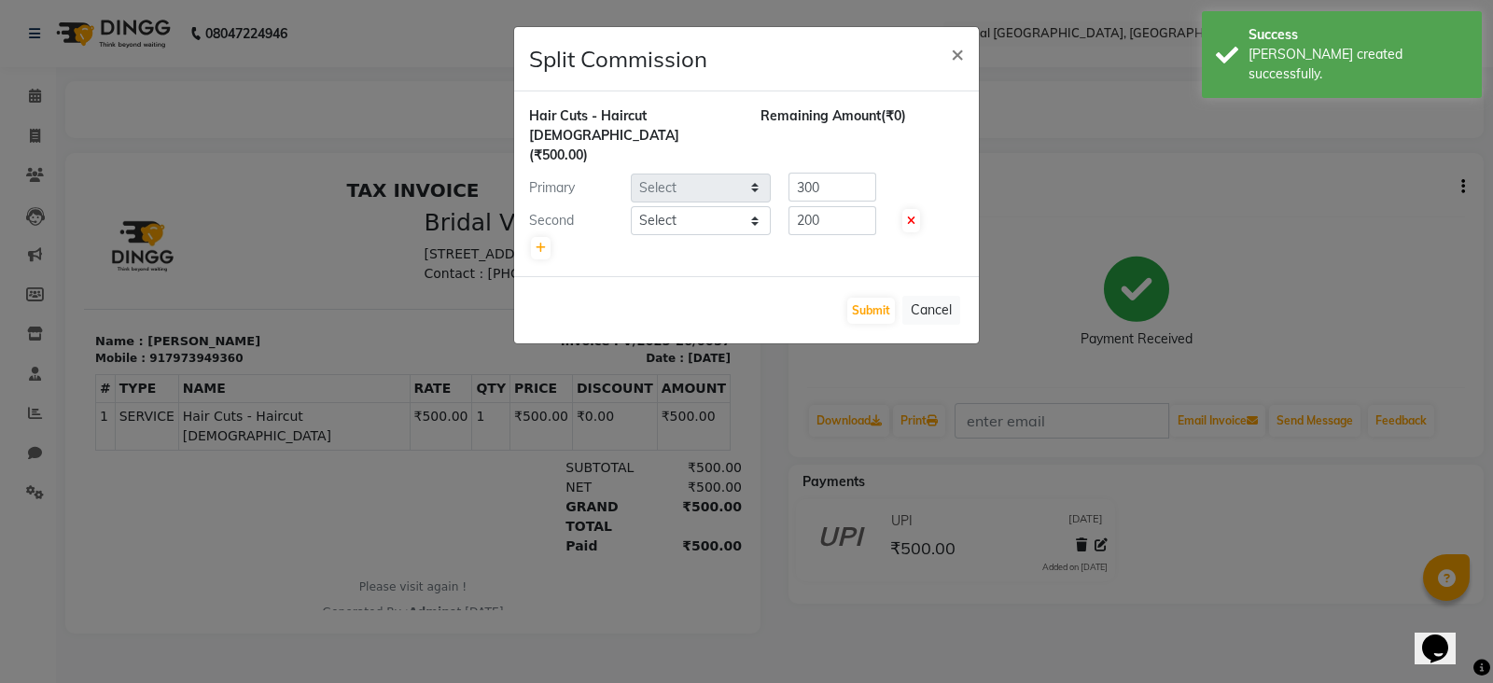
select select "90140"
select select "90148"
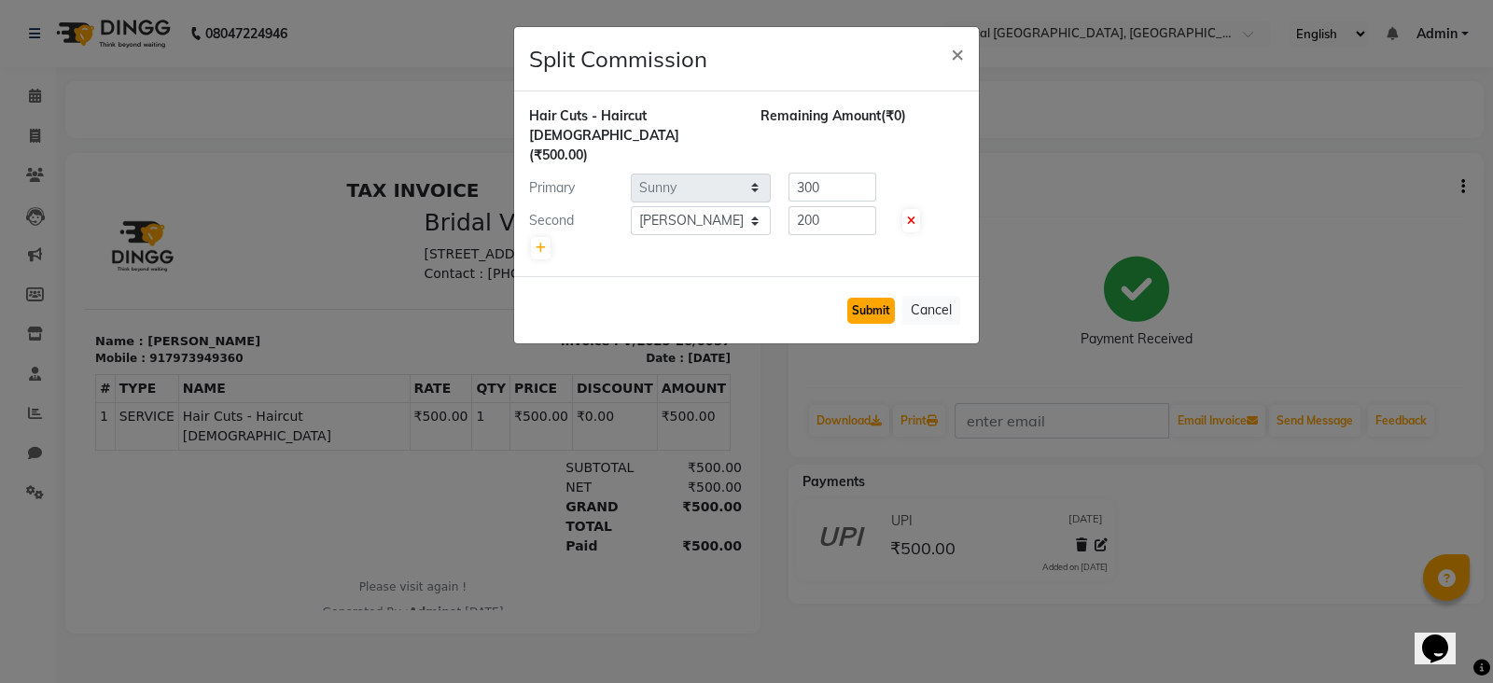
click at [869, 298] on button "Submit" at bounding box center [871, 311] width 48 height 26
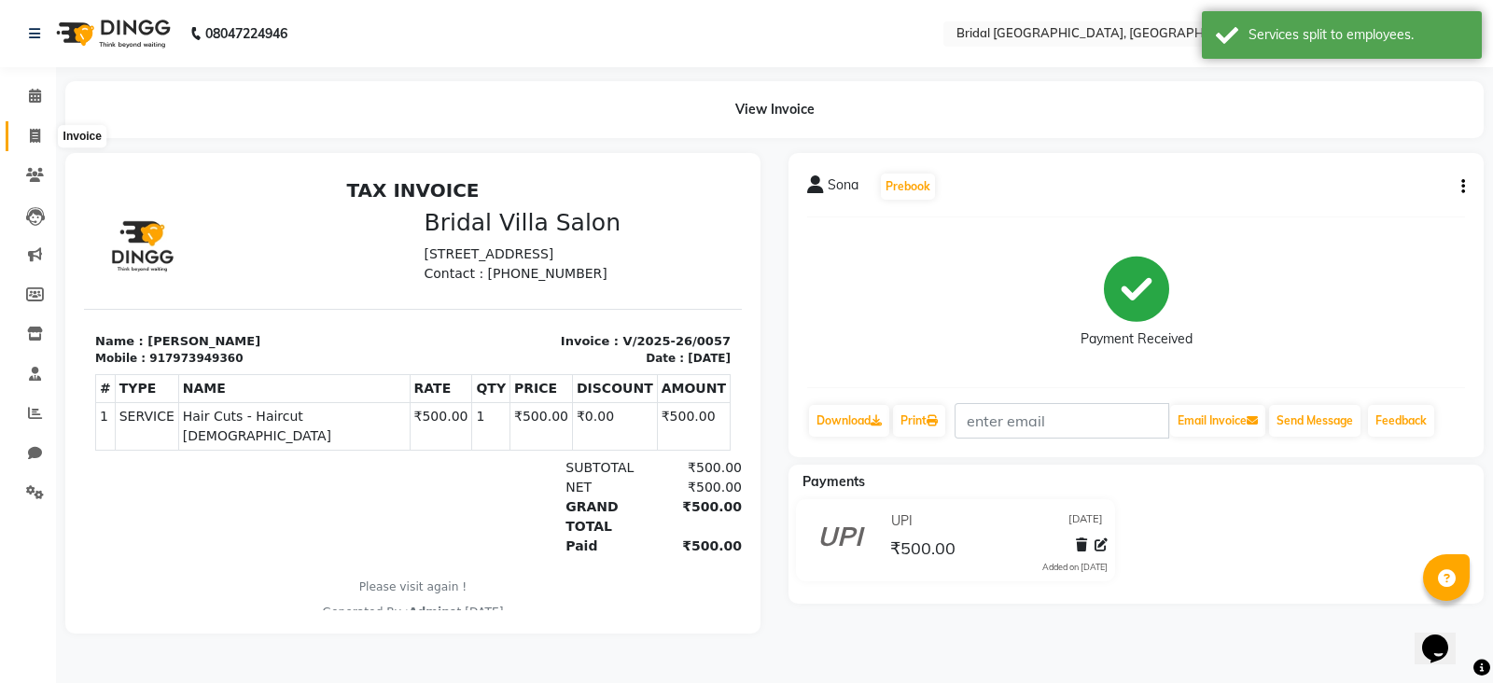
click at [35, 132] on icon at bounding box center [35, 136] width 10 height 14
select select "service"
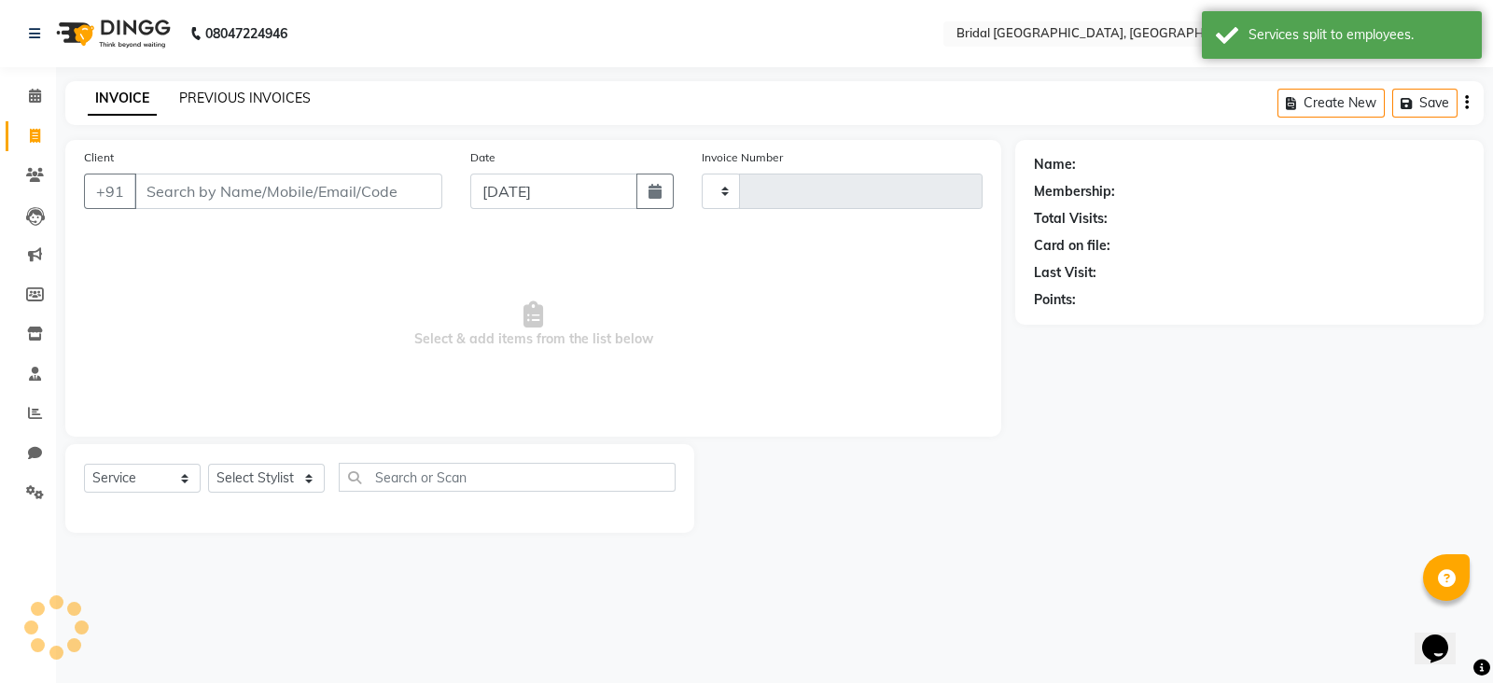
type input "0058"
select select "8752"
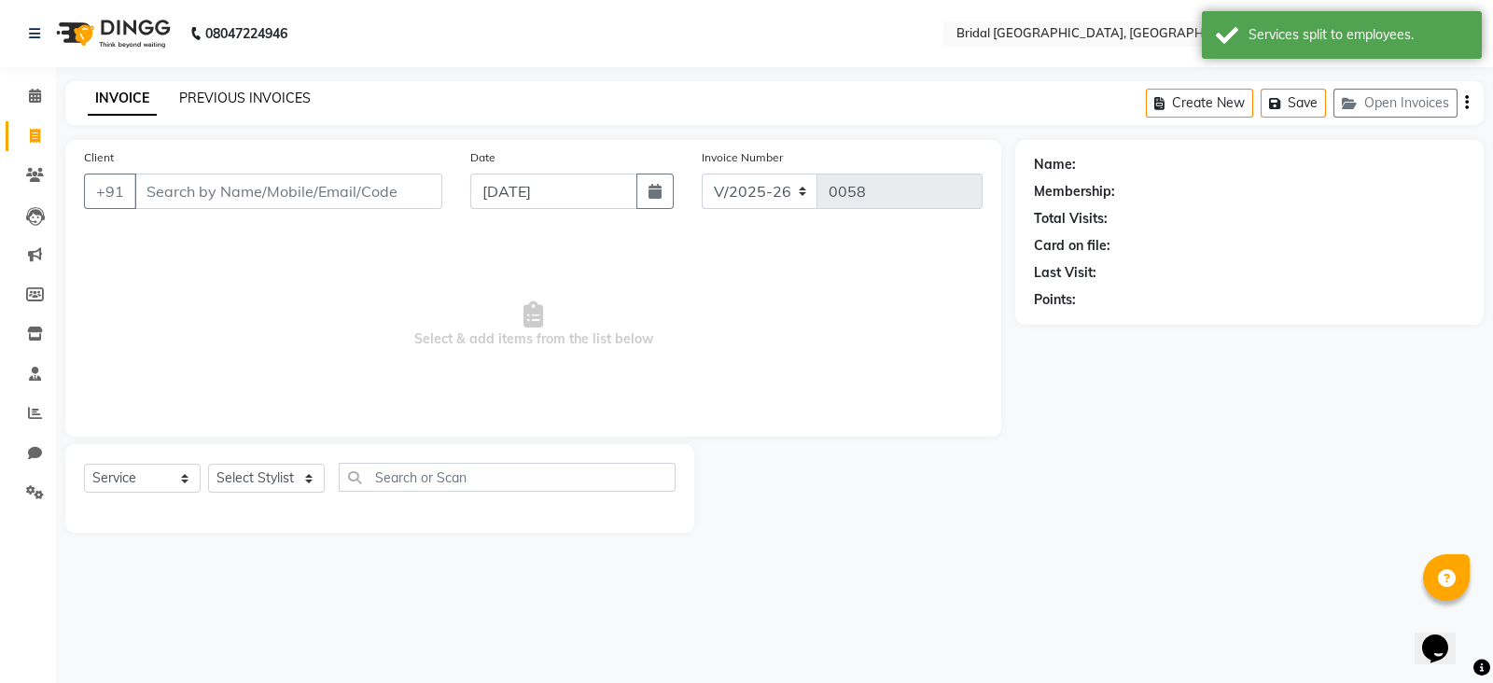
click at [281, 91] on link "PREVIOUS INVOICES" at bounding box center [245, 98] width 132 height 17
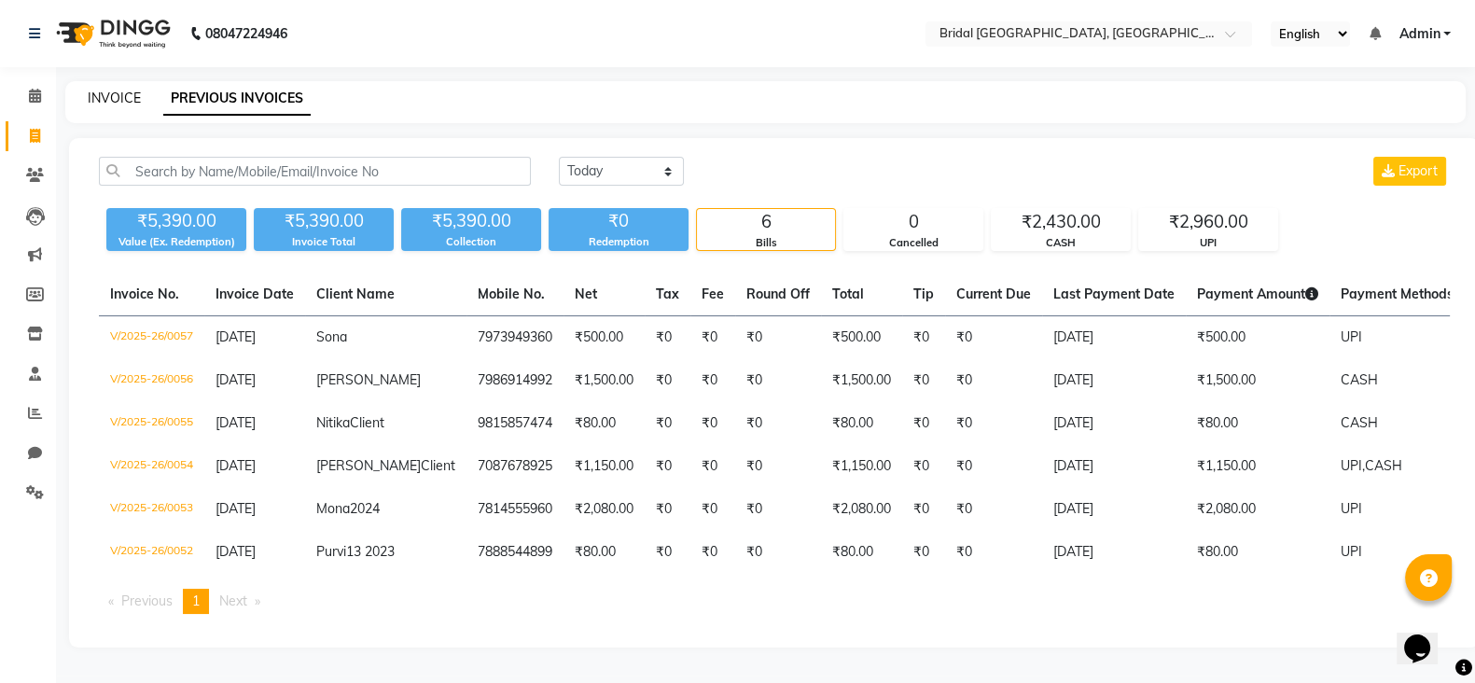
click at [111, 95] on link "INVOICE" at bounding box center [114, 98] width 53 height 17
select select "service"
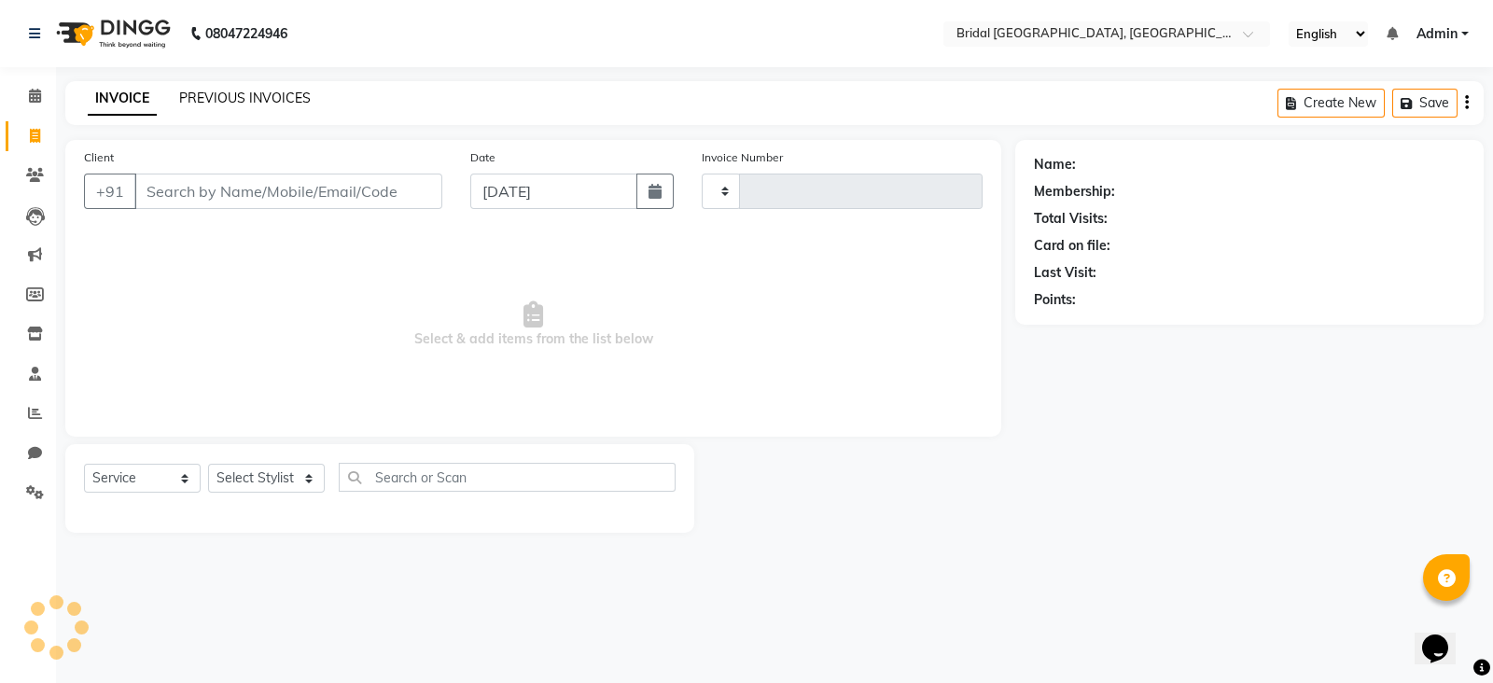
type input "0058"
select select "8752"
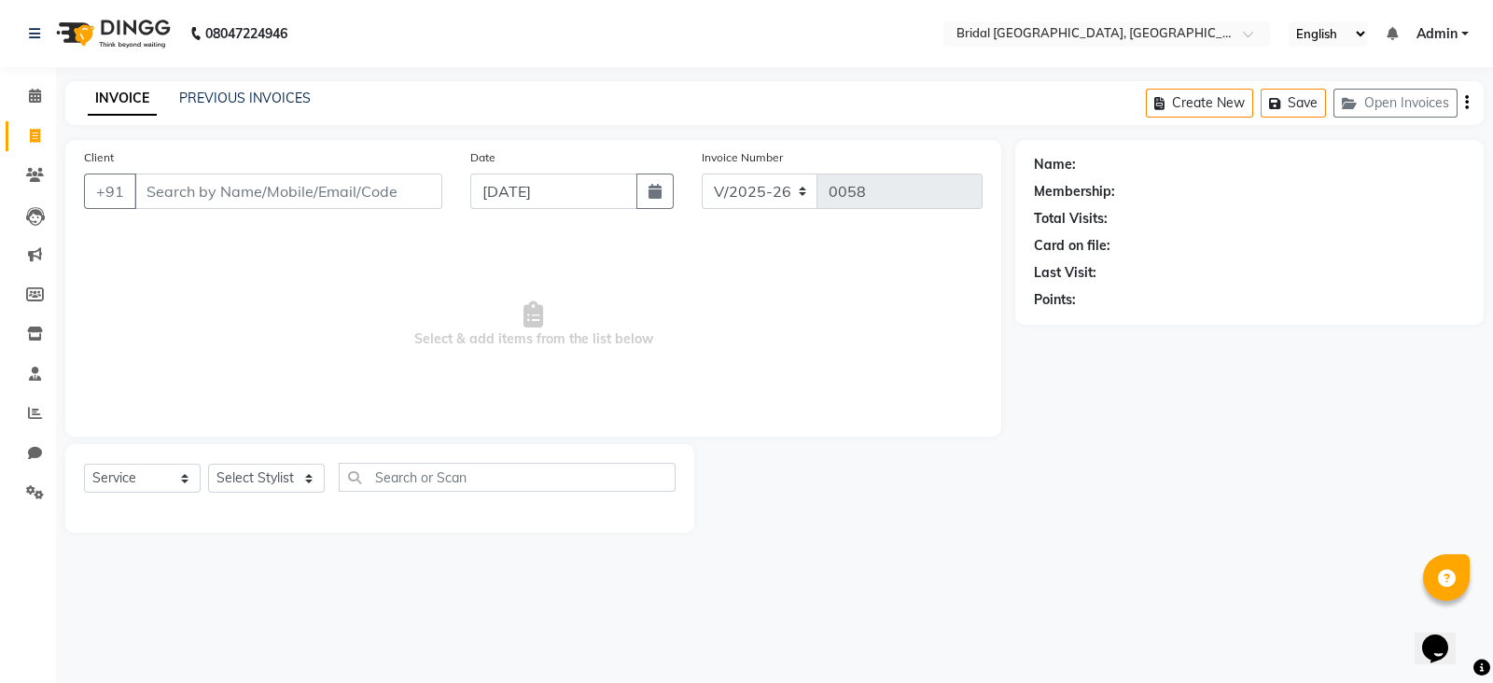
click at [271, 196] on input "Client" at bounding box center [288, 191] width 308 height 35
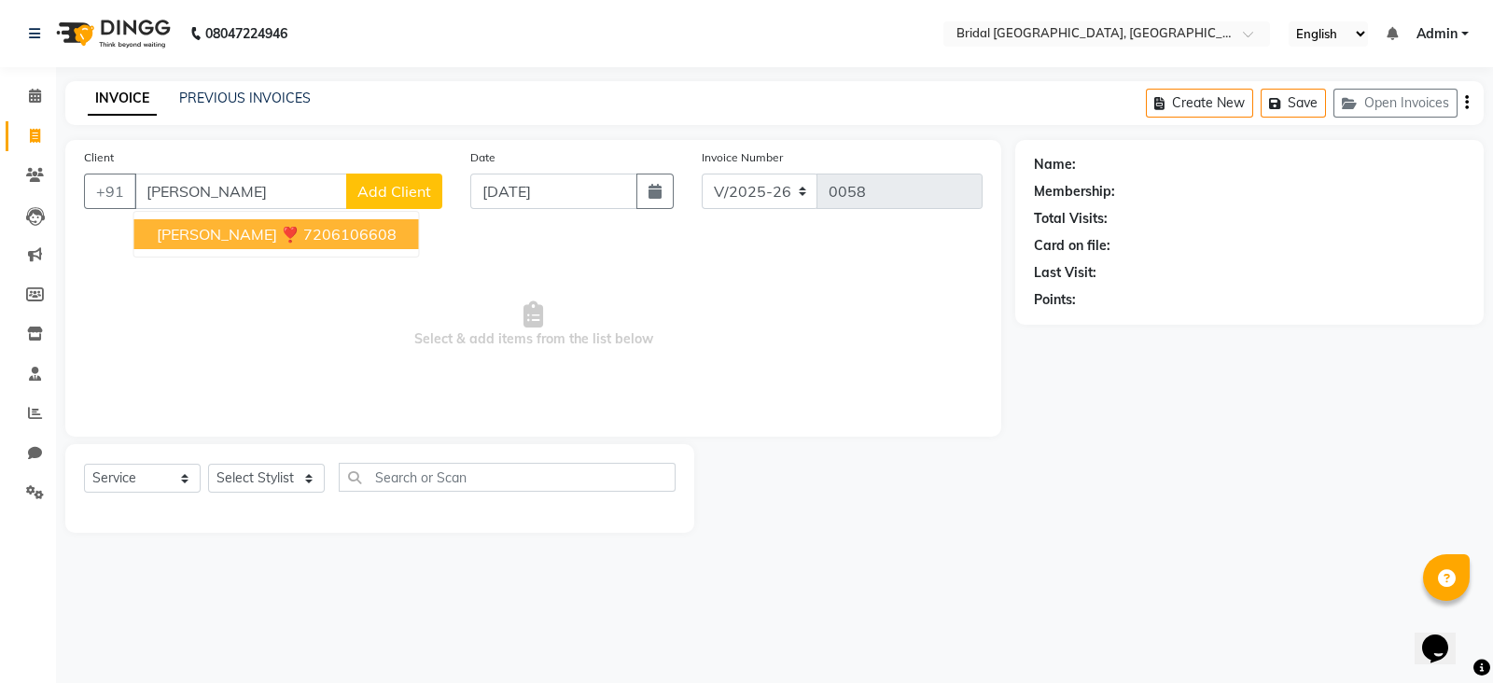
click at [303, 230] on ngb-highlight "7206106608" at bounding box center [349, 234] width 93 height 19
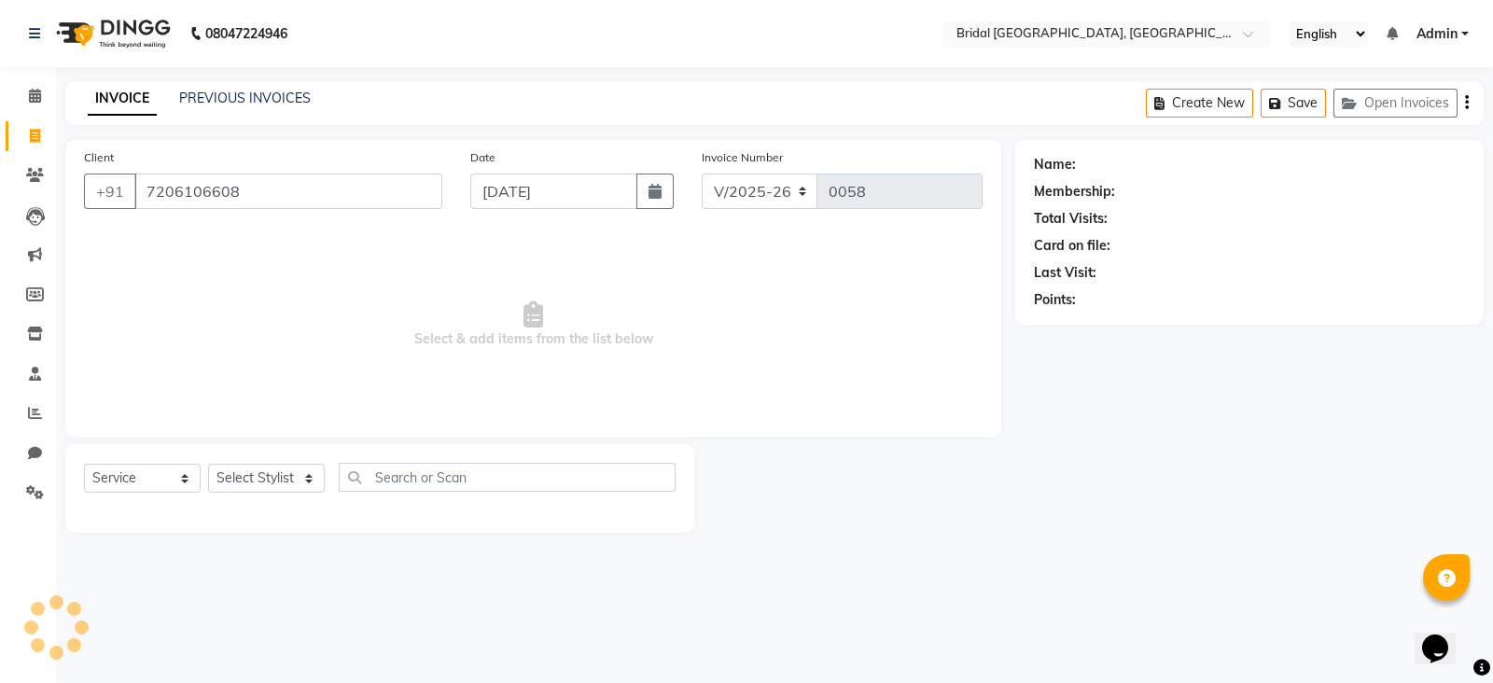
type input "7206106608"
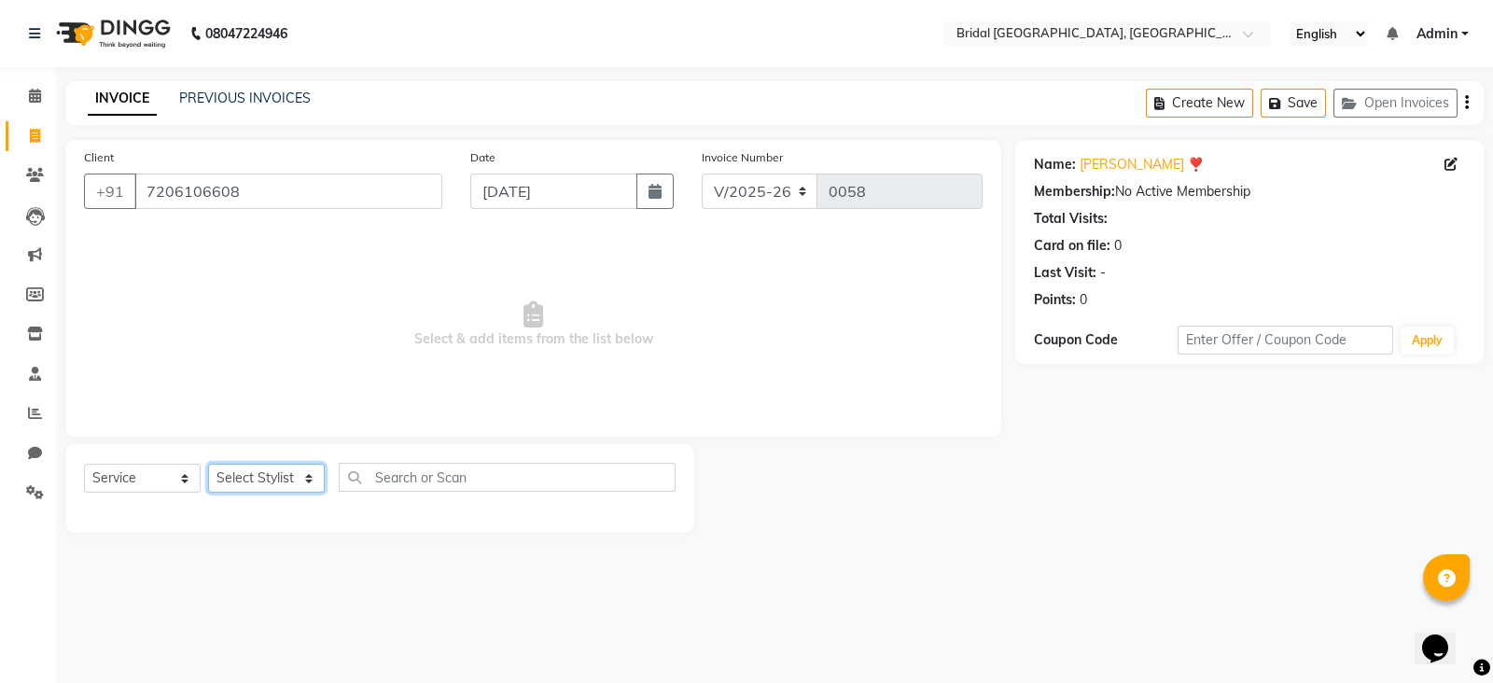
click at [262, 475] on select "Select Stylist [PERSON_NAME] Anim [PERSON_NAME] [PERSON_NAME] [PERSON_NAME] gau…" at bounding box center [266, 478] width 117 height 29
select select "90229"
click at [208, 465] on select "Select Stylist [PERSON_NAME] Anim [PERSON_NAME] [PERSON_NAME] [PERSON_NAME] gau…" at bounding box center [266, 478] width 117 height 29
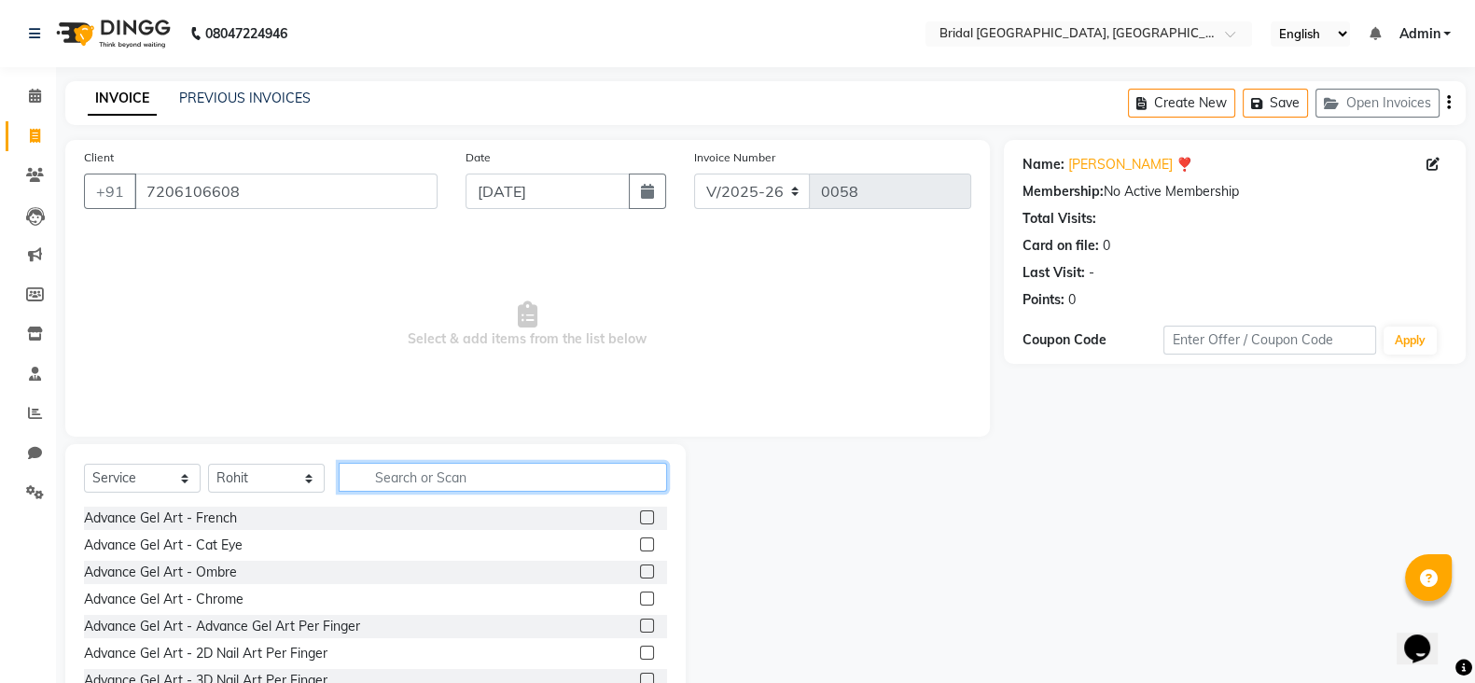
click at [379, 469] on input "text" at bounding box center [503, 477] width 328 height 29
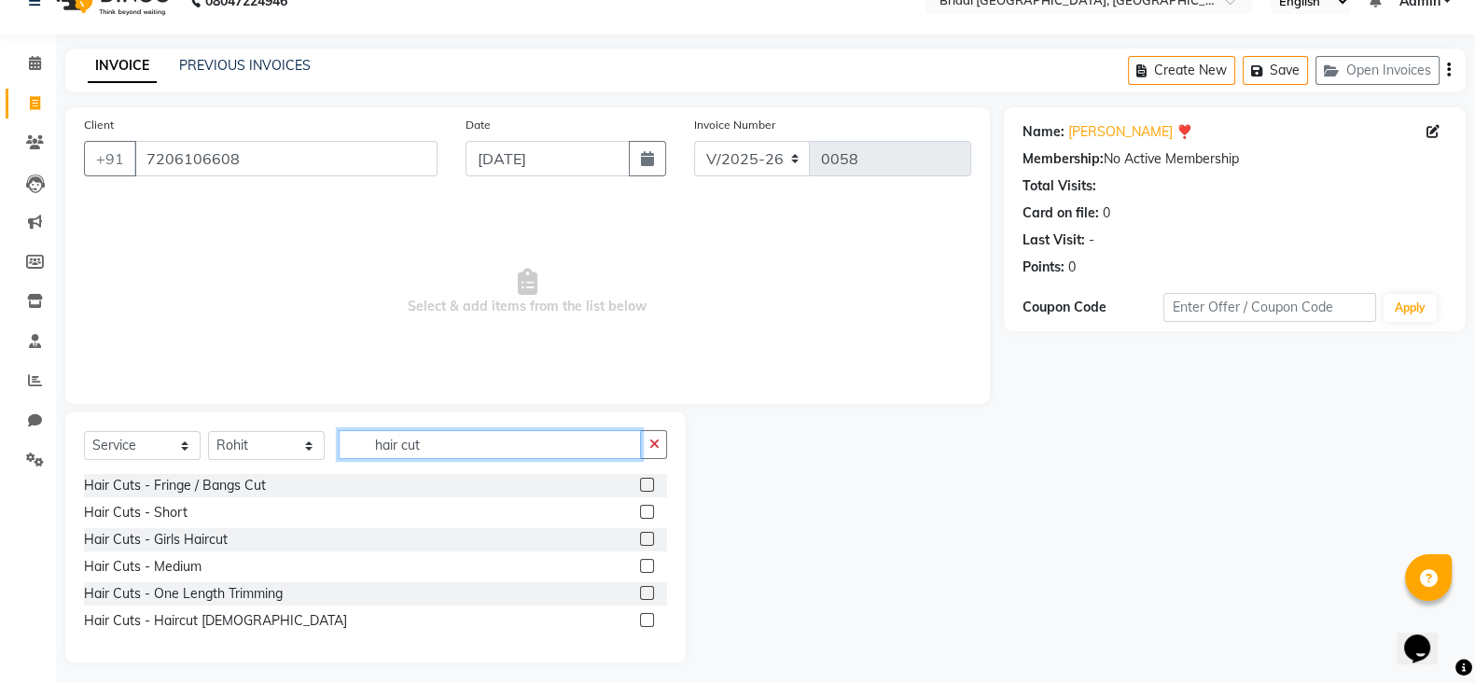
scroll to position [41, 0]
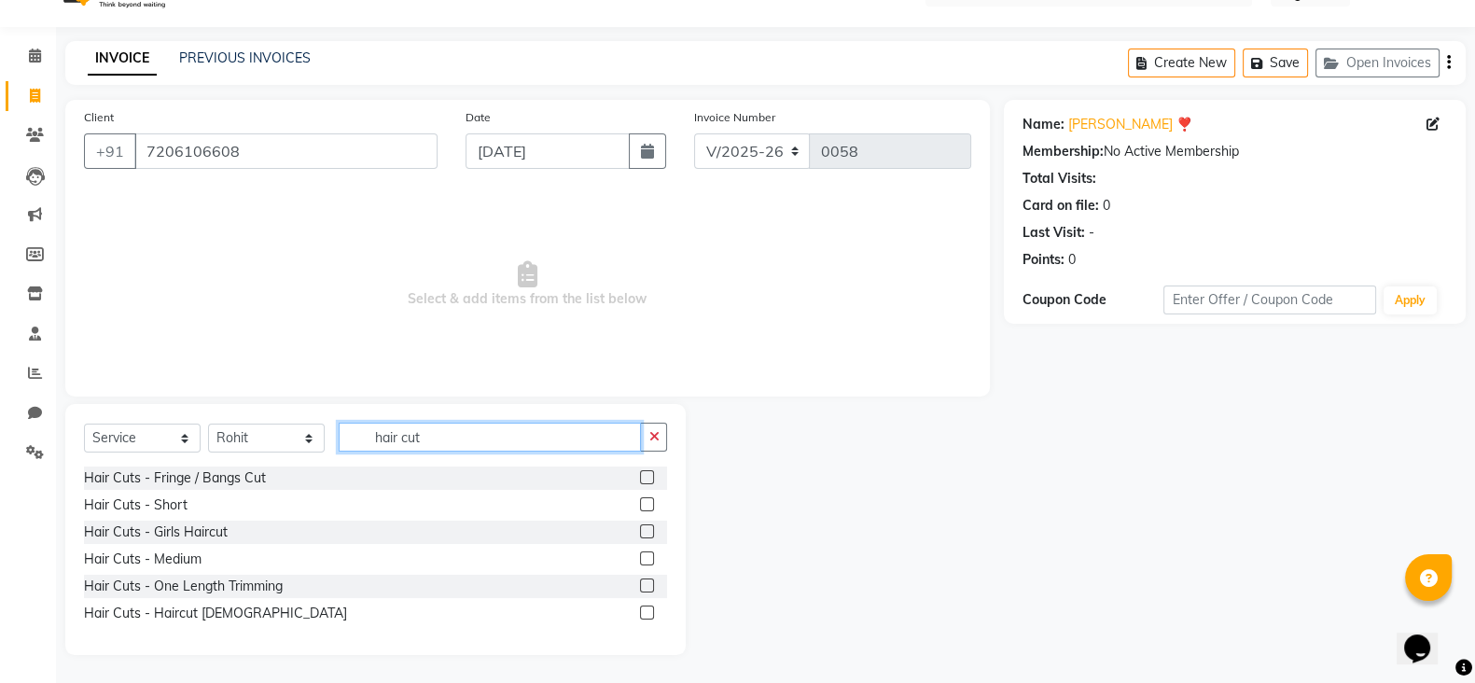
type input "hair cut"
click at [645, 609] on label at bounding box center [647, 612] width 14 height 14
click at [645, 609] on input "checkbox" at bounding box center [646, 613] width 12 height 12
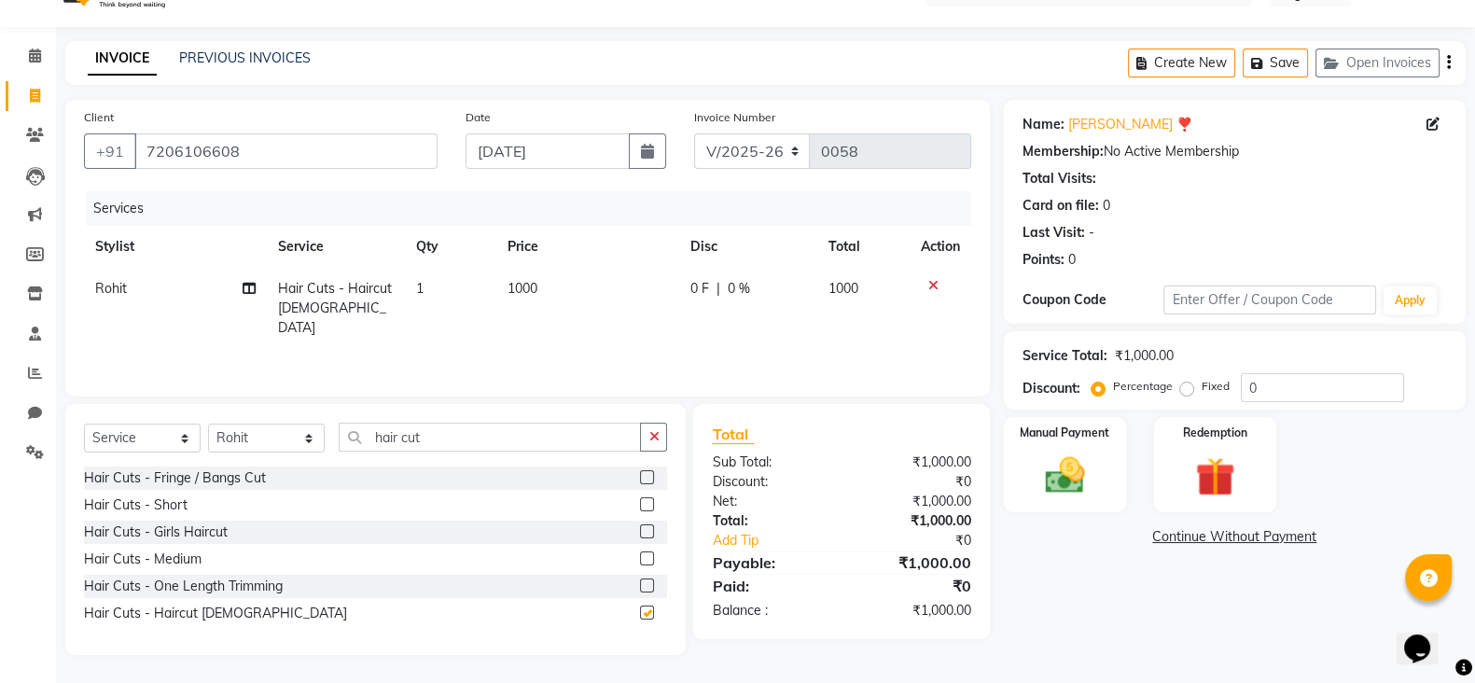
checkbox input "false"
click at [522, 284] on span "1000" at bounding box center [523, 288] width 30 height 17
select select "90229"
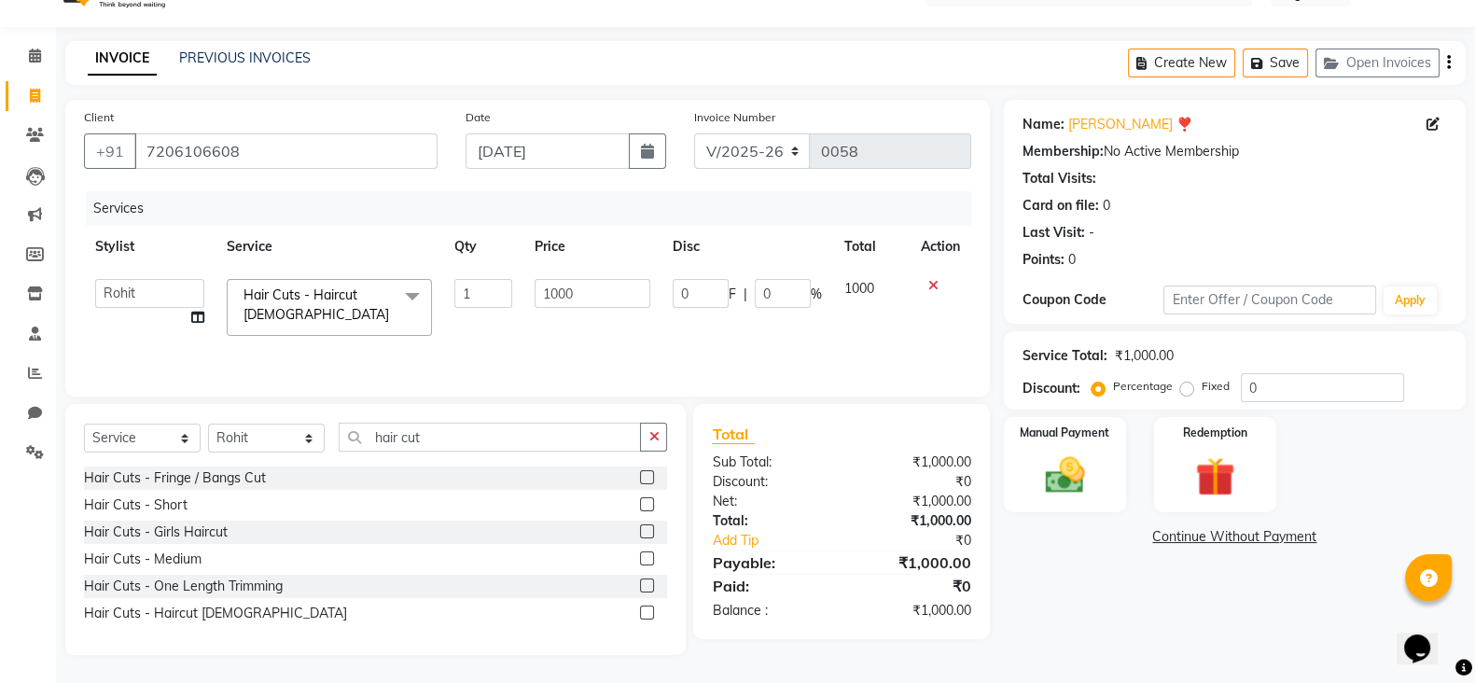
click at [523, 284] on td "1000" at bounding box center [592, 307] width 139 height 79
click at [557, 291] on input "1000" at bounding box center [593, 293] width 117 height 29
type input "500"
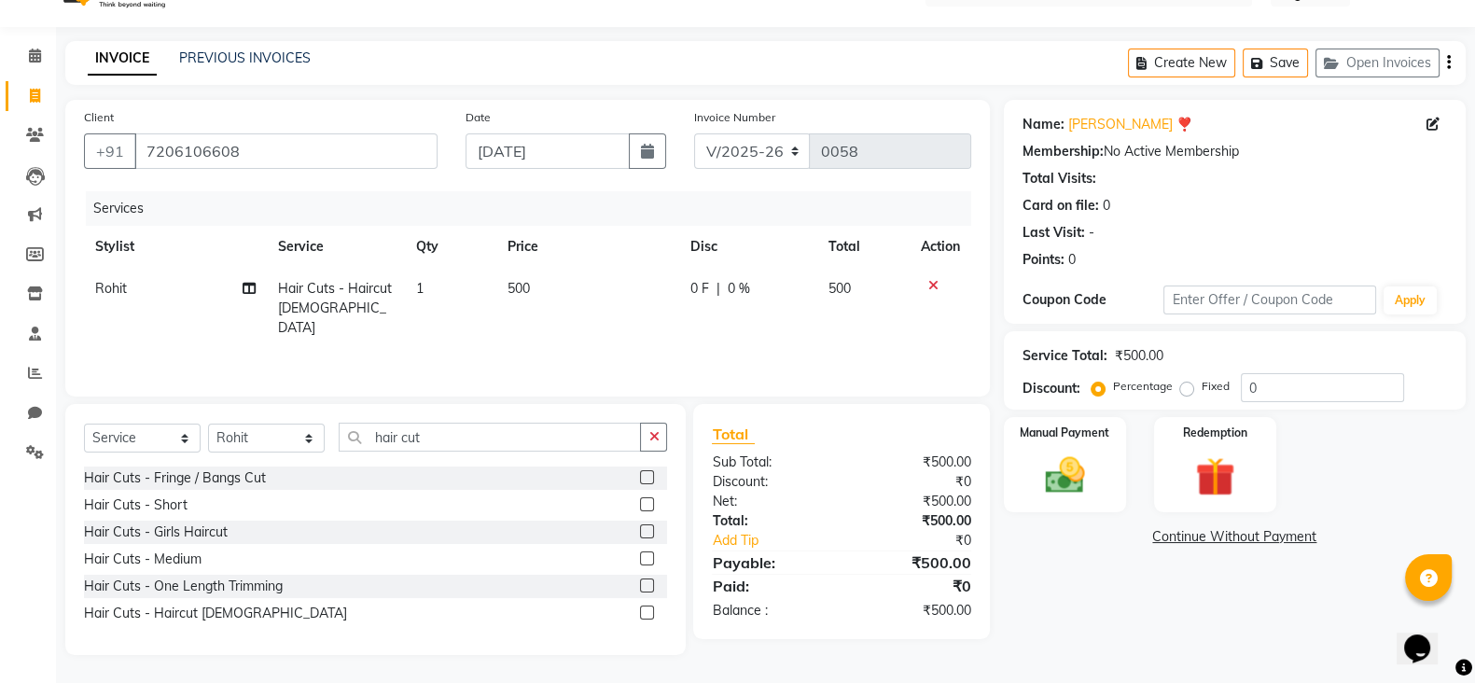
click at [869, 340] on div "Services Stylist Service Qty Price Disc Total Action Rohit Hair Cuts - Haircut …" at bounding box center [527, 284] width 887 height 187
click at [276, 435] on select "Select Stylist [PERSON_NAME] Anim [PERSON_NAME] [PERSON_NAME] [PERSON_NAME] gau…" at bounding box center [266, 438] width 117 height 29
select select "90144"
click at [208, 424] on select "Select Stylist [PERSON_NAME] Anim [PERSON_NAME] [PERSON_NAME] [PERSON_NAME] gau…" at bounding box center [266, 438] width 117 height 29
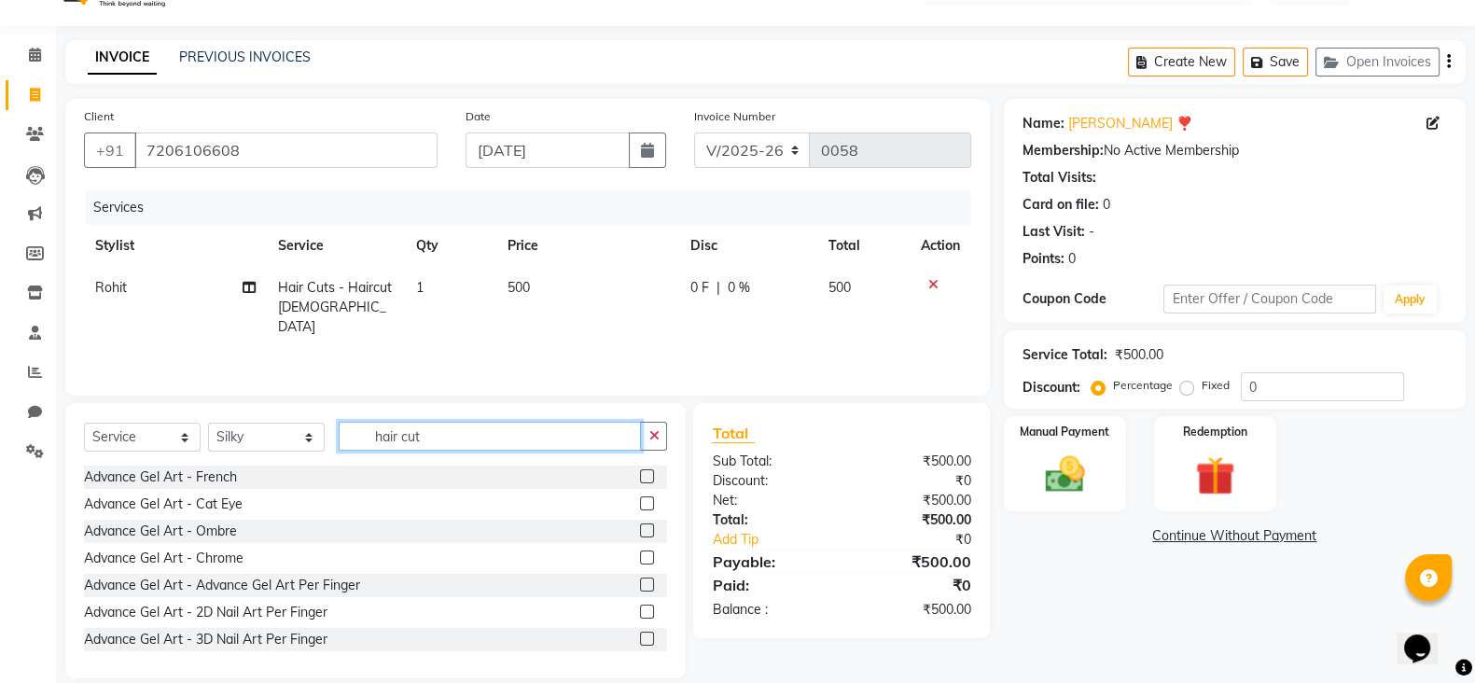
click at [429, 427] on input "hair cut" at bounding box center [490, 436] width 302 height 29
type input "h"
type input "thread"
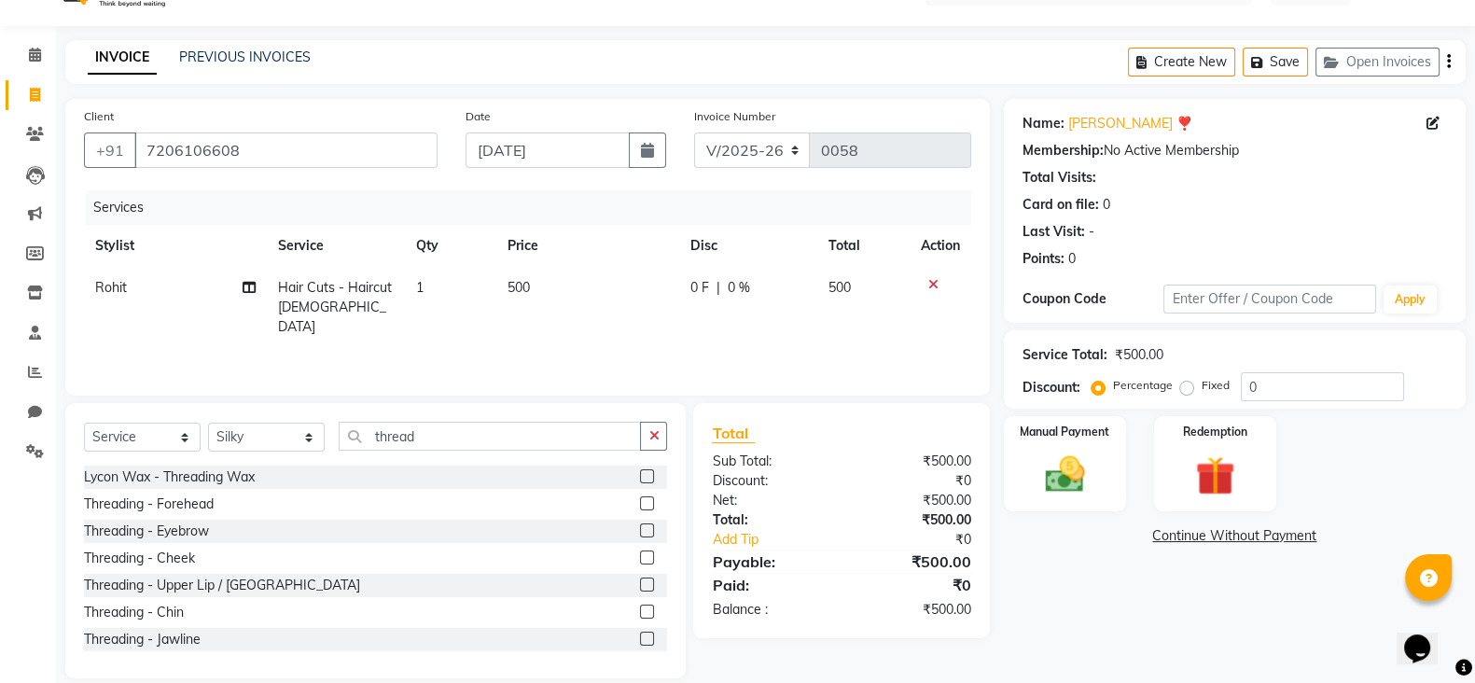
click at [640, 535] on label at bounding box center [647, 530] width 14 height 14
click at [640, 535] on input "checkbox" at bounding box center [646, 531] width 12 height 12
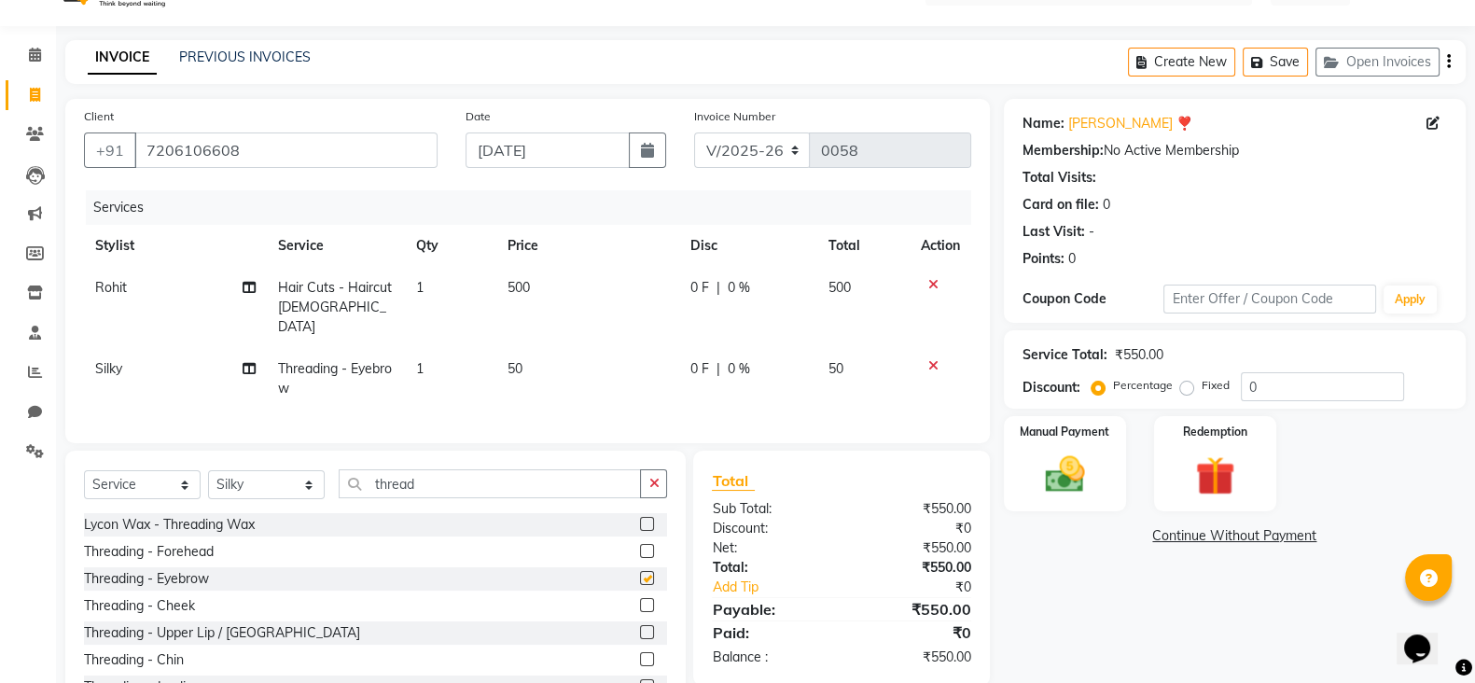
checkbox input "false"
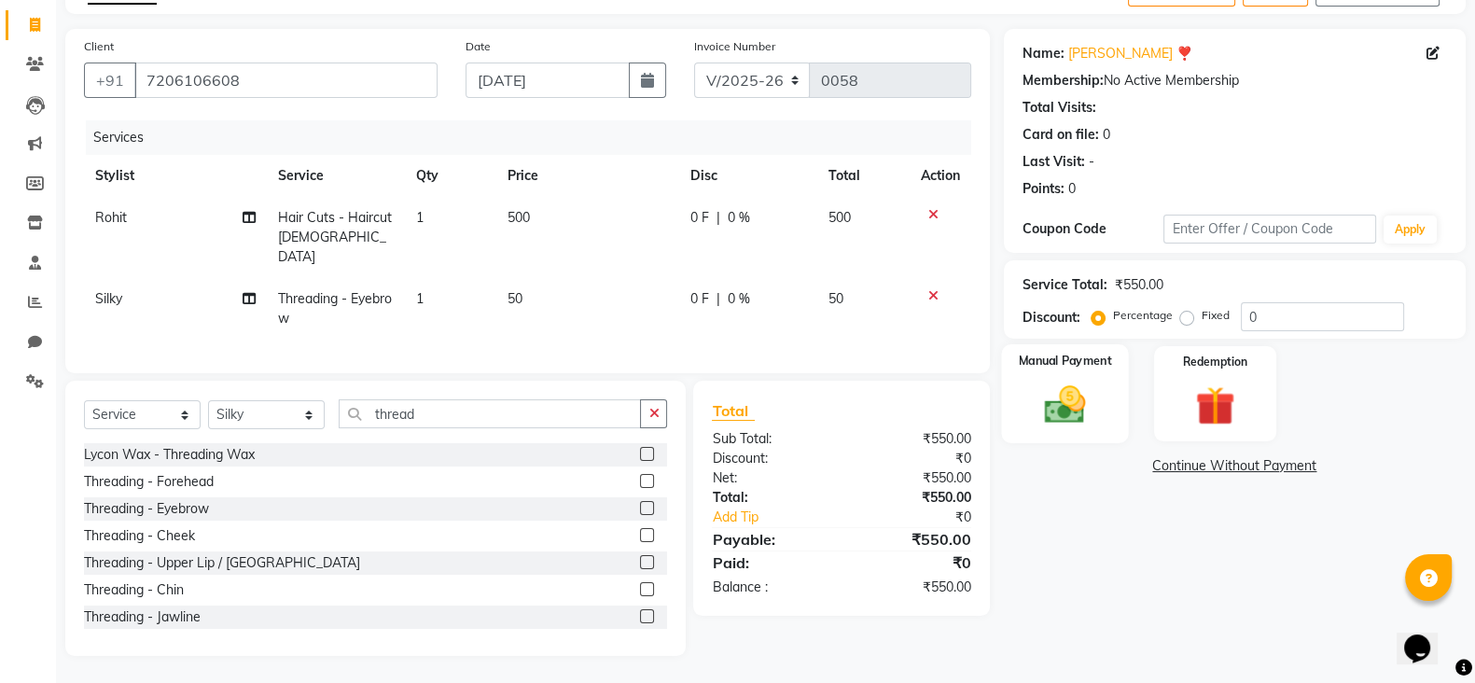
click at [1080, 396] on img at bounding box center [1065, 404] width 66 height 47
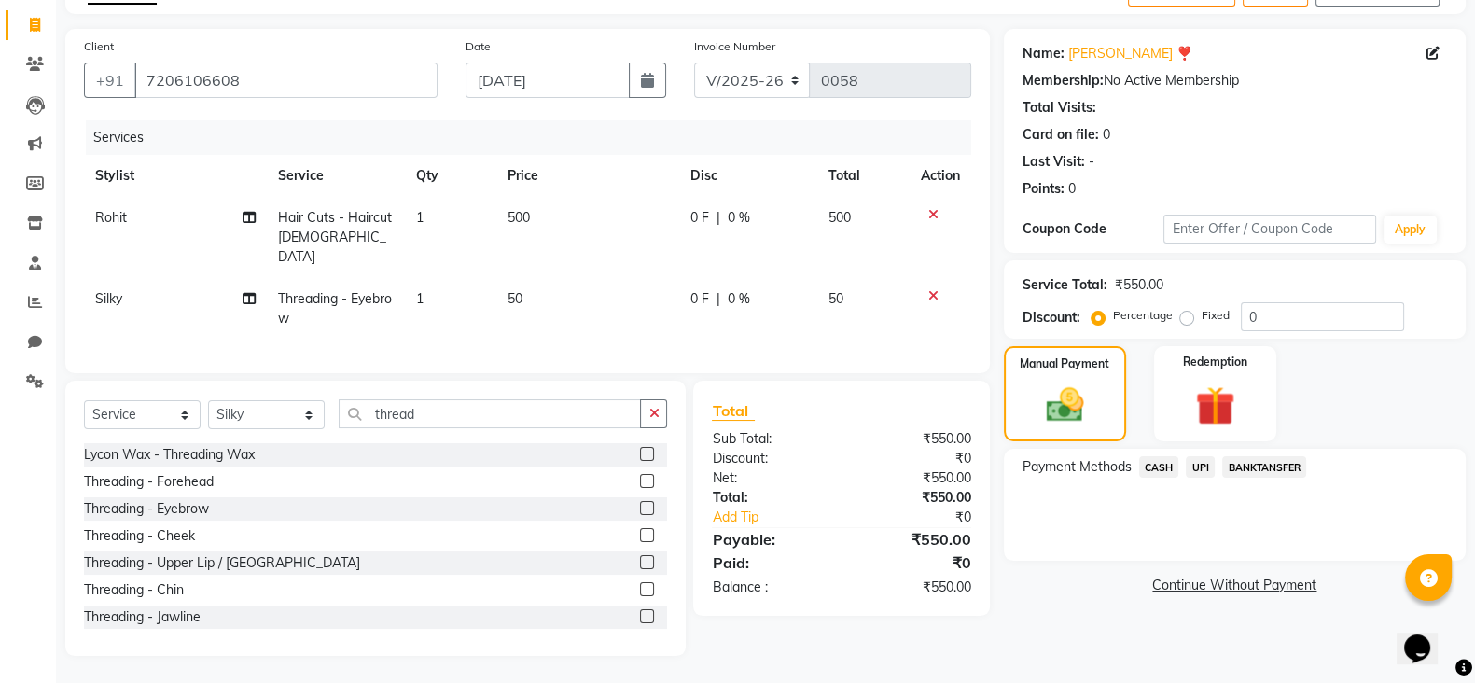
click at [1162, 476] on span "CASH" at bounding box center [1159, 466] width 40 height 21
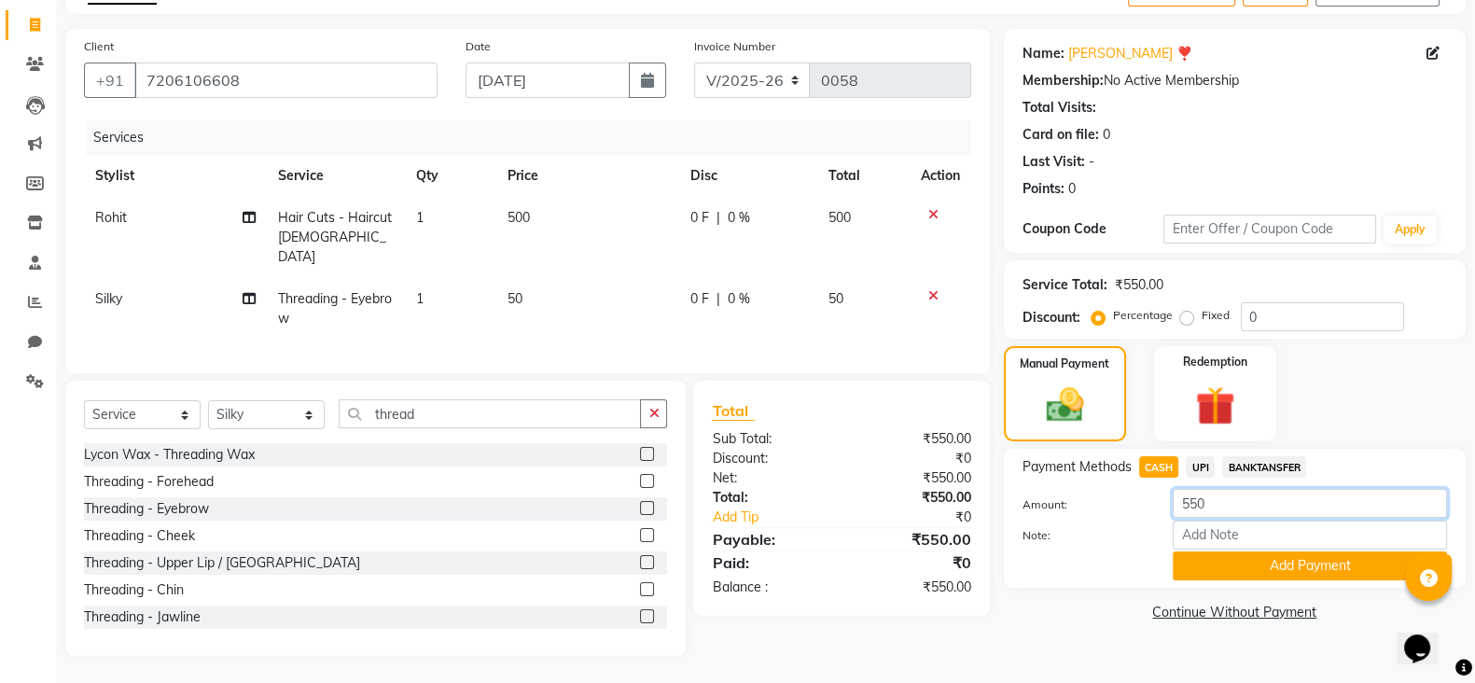
click at [1228, 503] on input "550" at bounding box center [1310, 503] width 274 height 29
type input "500"
click at [1249, 559] on button "Add Payment" at bounding box center [1310, 565] width 274 height 29
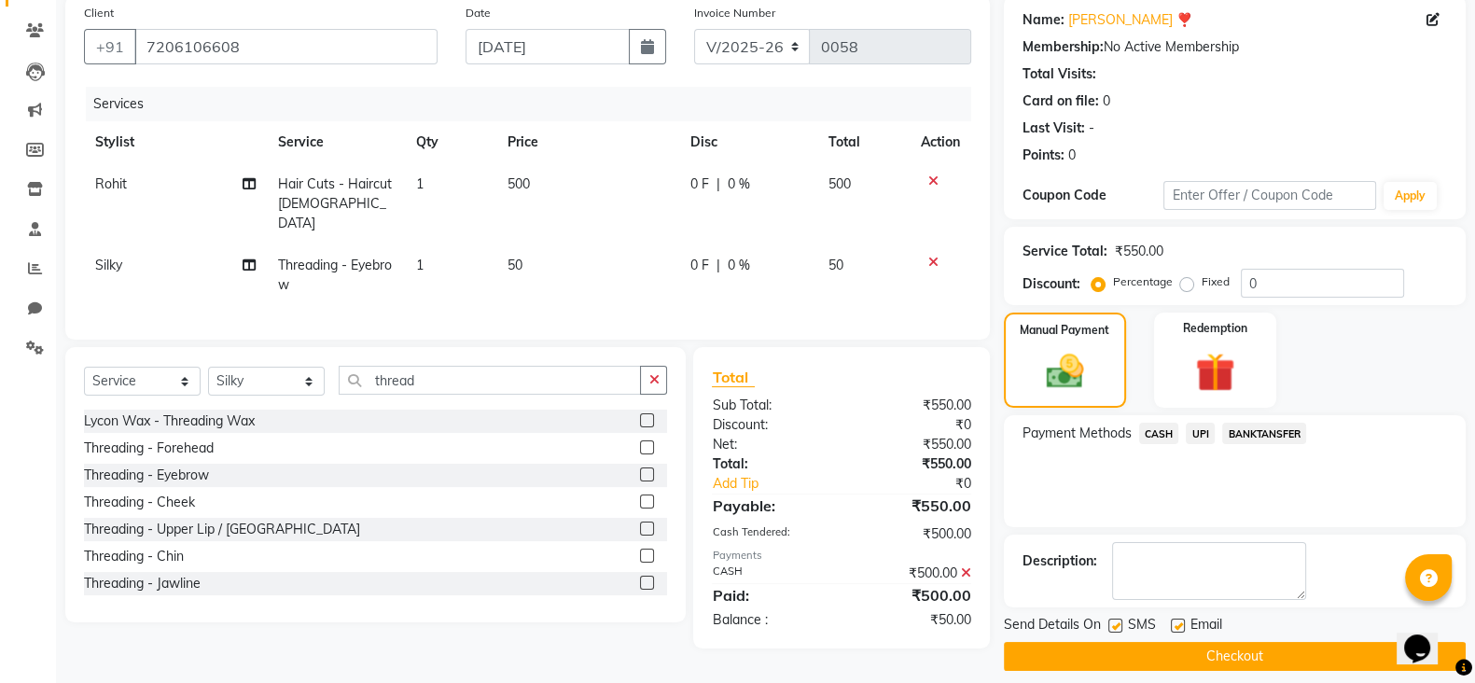
scroll to position [160, 0]
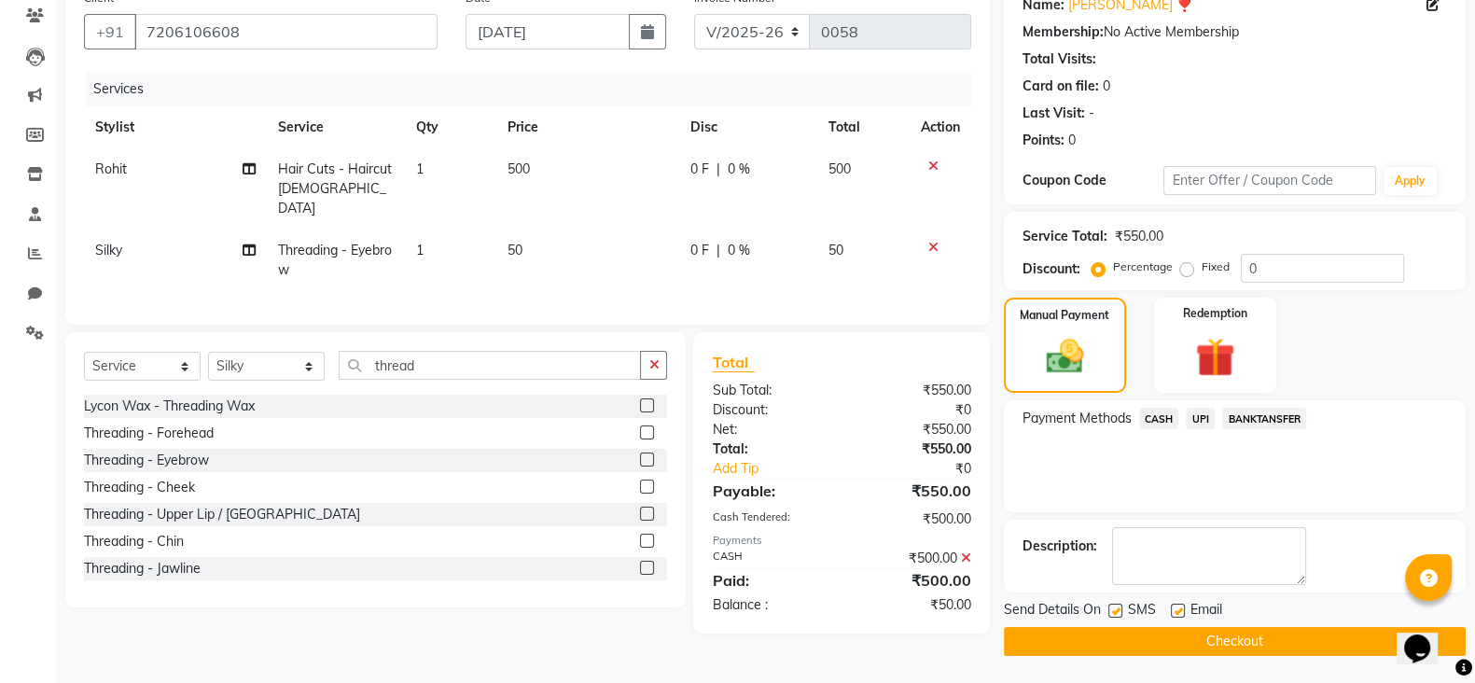
click at [1197, 417] on span "UPI" at bounding box center [1200, 418] width 29 height 21
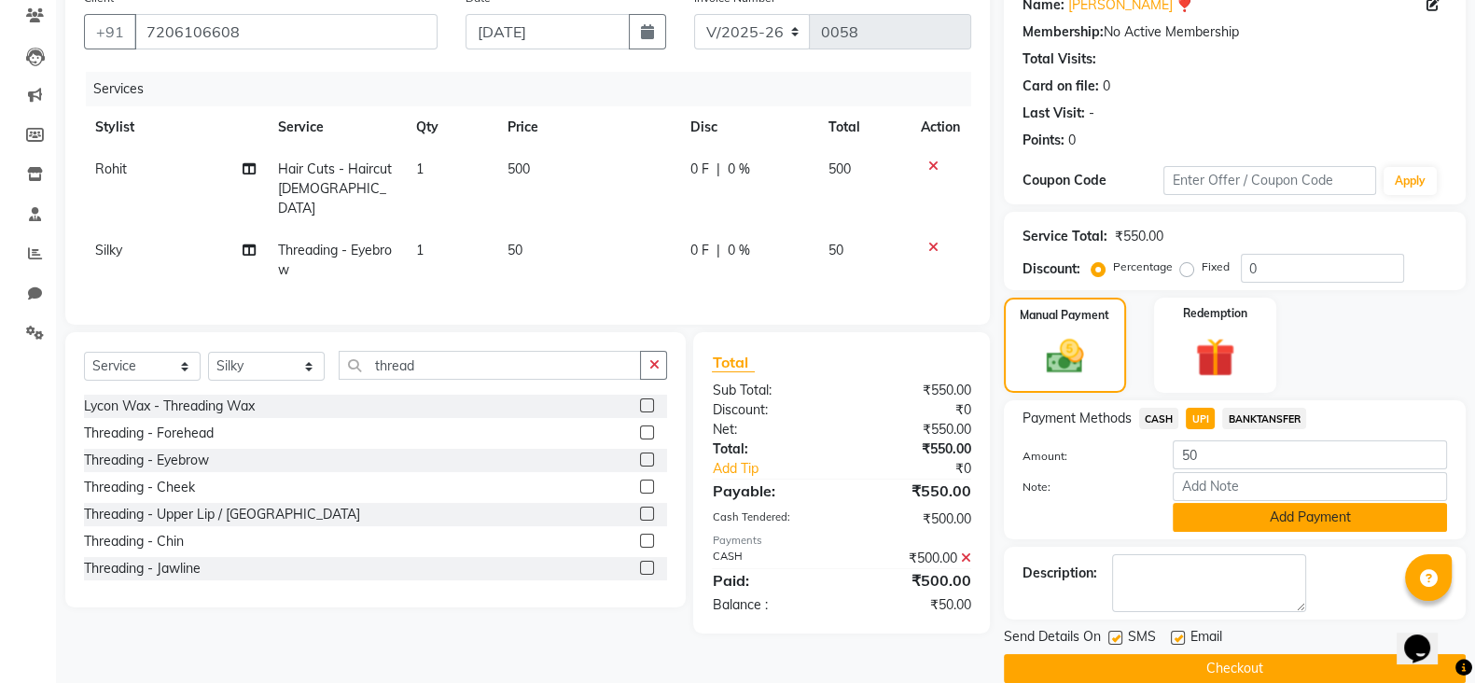
click at [1252, 522] on button "Add Payment" at bounding box center [1310, 517] width 274 height 29
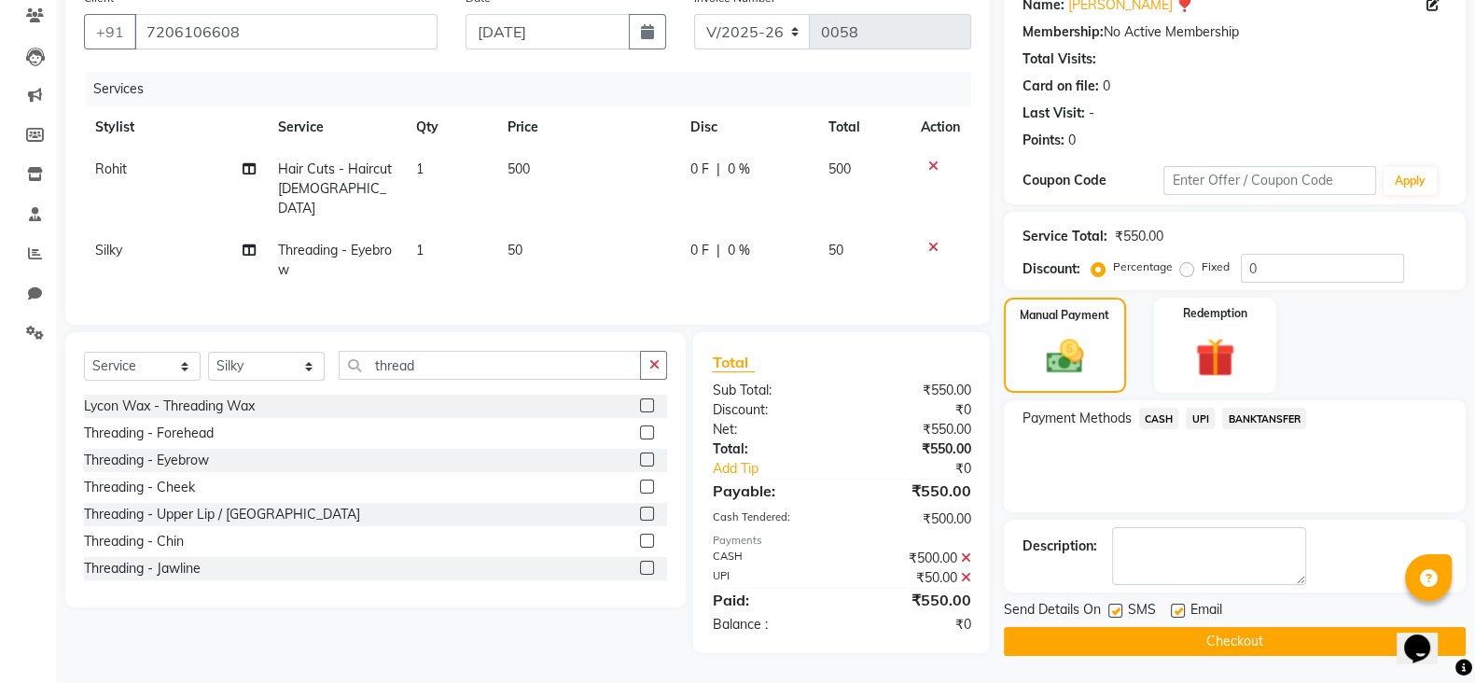
click at [1115, 609] on label at bounding box center [1115, 611] width 14 height 14
click at [1115, 609] on input "checkbox" at bounding box center [1114, 611] width 12 height 12
checkbox input "false"
click at [1176, 612] on label at bounding box center [1178, 611] width 14 height 14
click at [1176, 612] on input "checkbox" at bounding box center [1177, 611] width 12 height 12
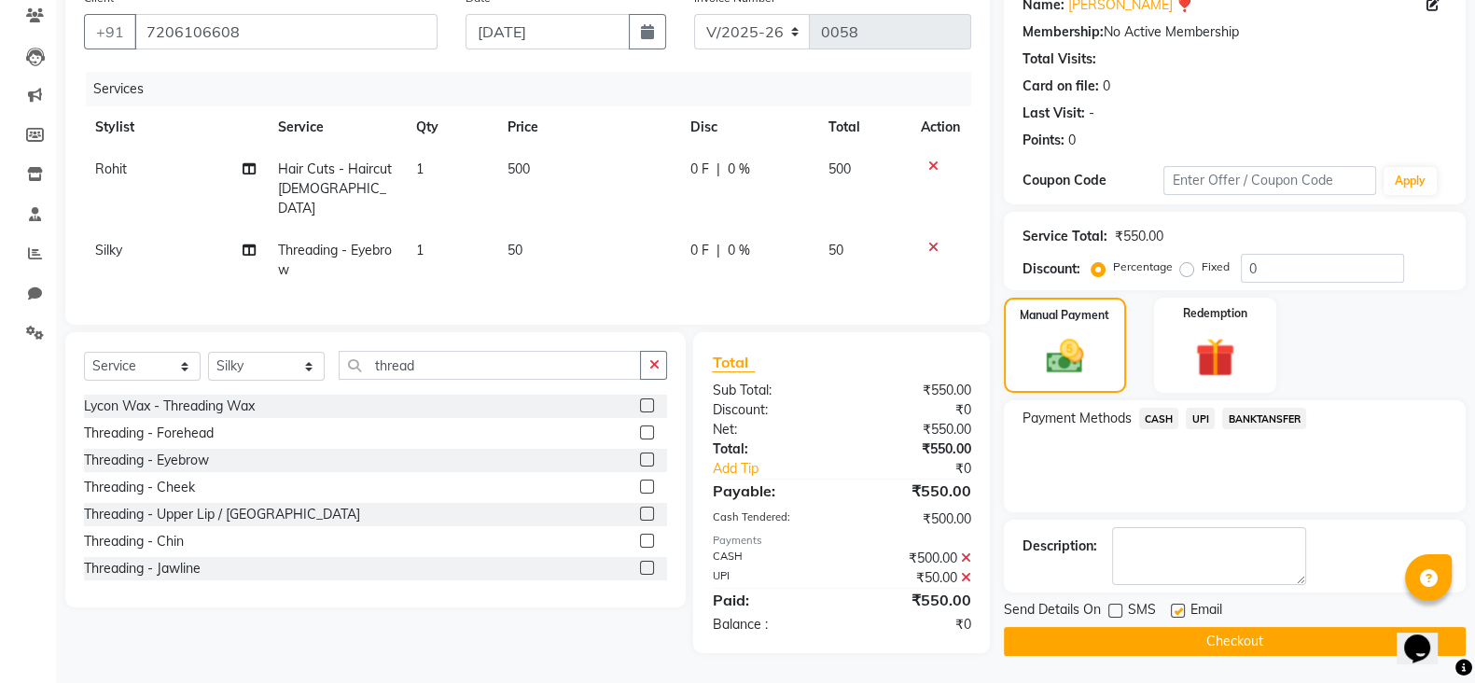
checkbox input "false"
click at [1201, 635] on button "Checkout" at bounding box center [1235, 641] width 462 height 29
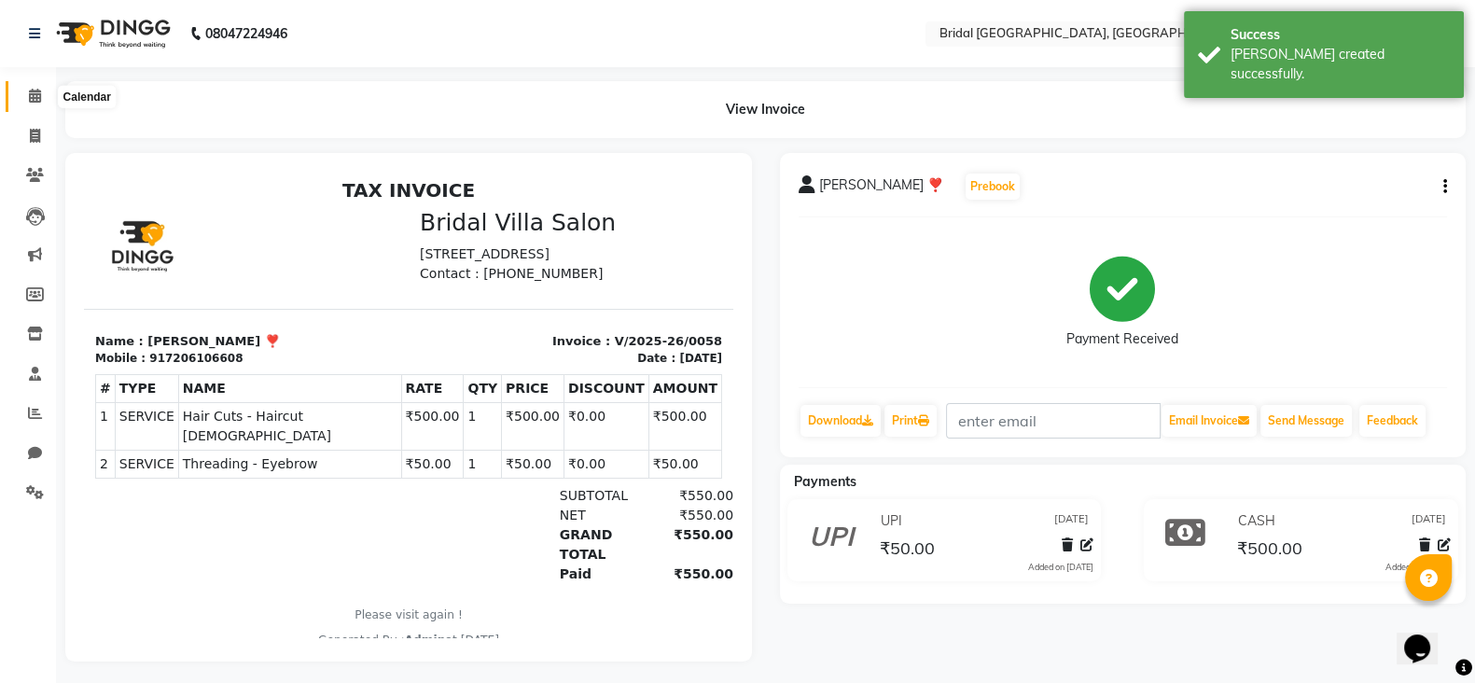
click at [40, 88] on span at bounding box center [35, 96] width 33 height 21
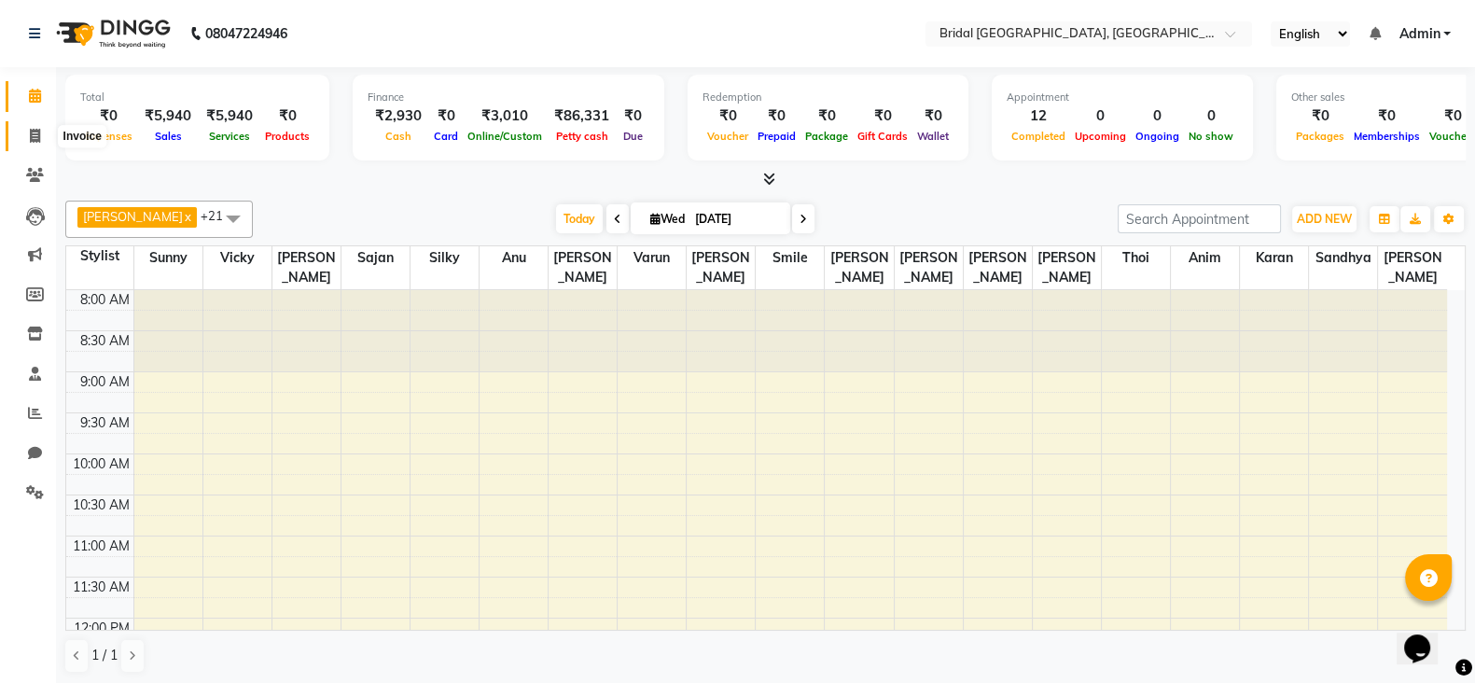
click at [44, 134] on span at bounding box center [35, 136] width 33 height 21
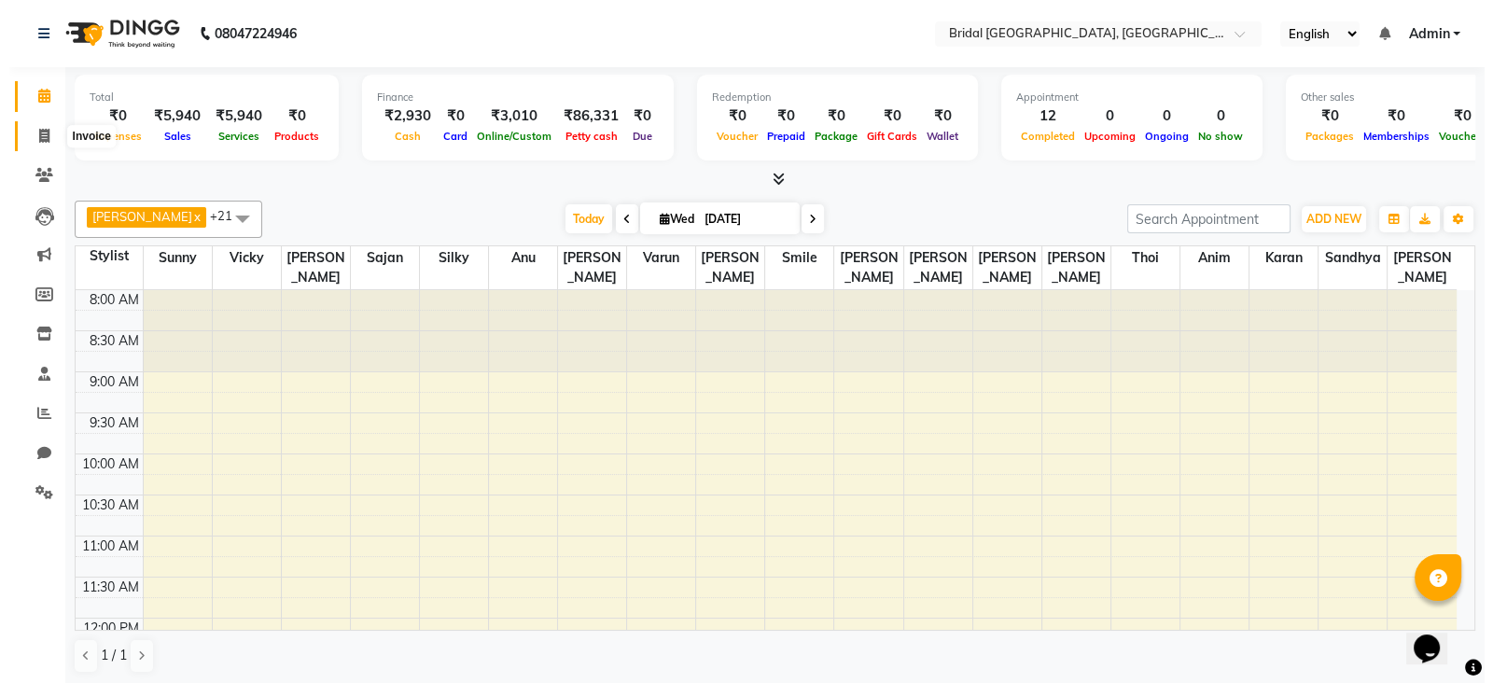
select select "service"
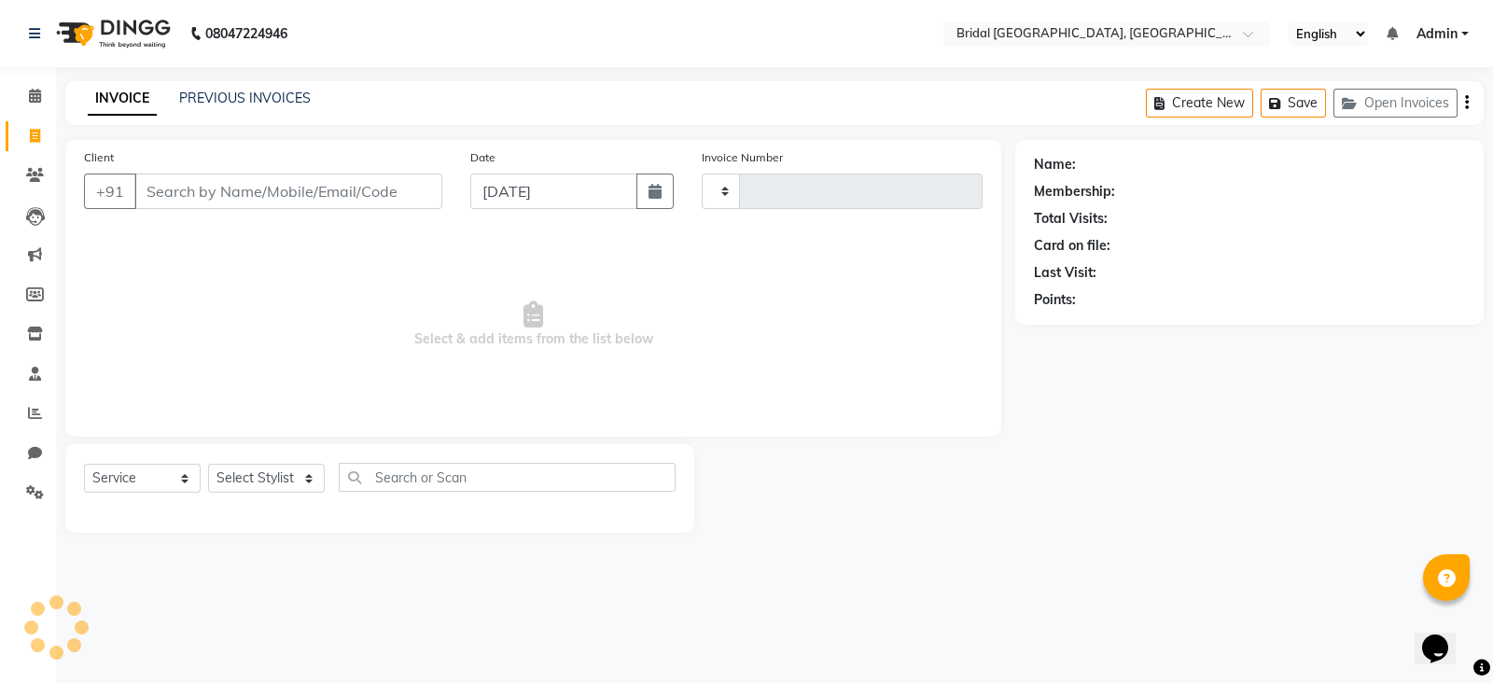
type input "0059"
select select "8752"
click at [298, 196] on input "Client" at bounding box center [288, 191] width 308 height 35
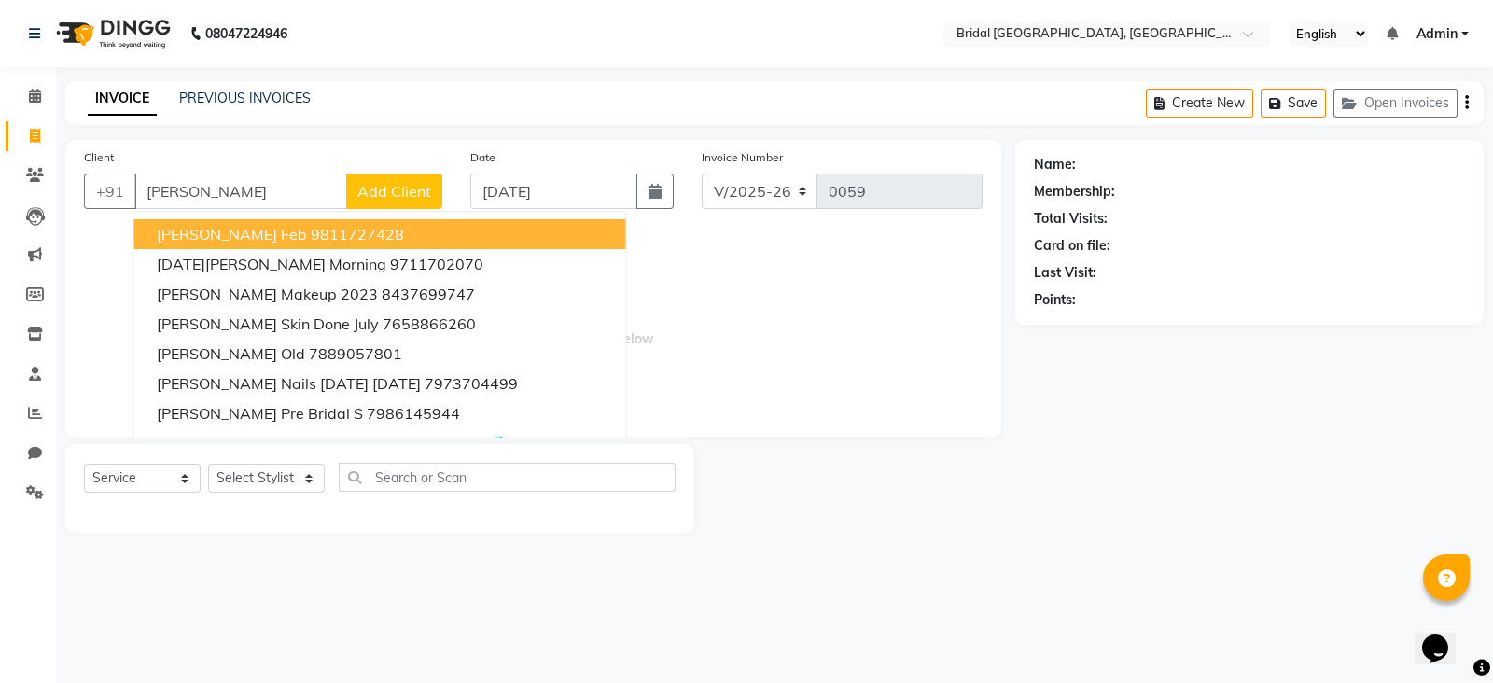
click at [298, 196] on input "[PERSON_NAME]" at bounding box center [240, 191] width 213 height 35
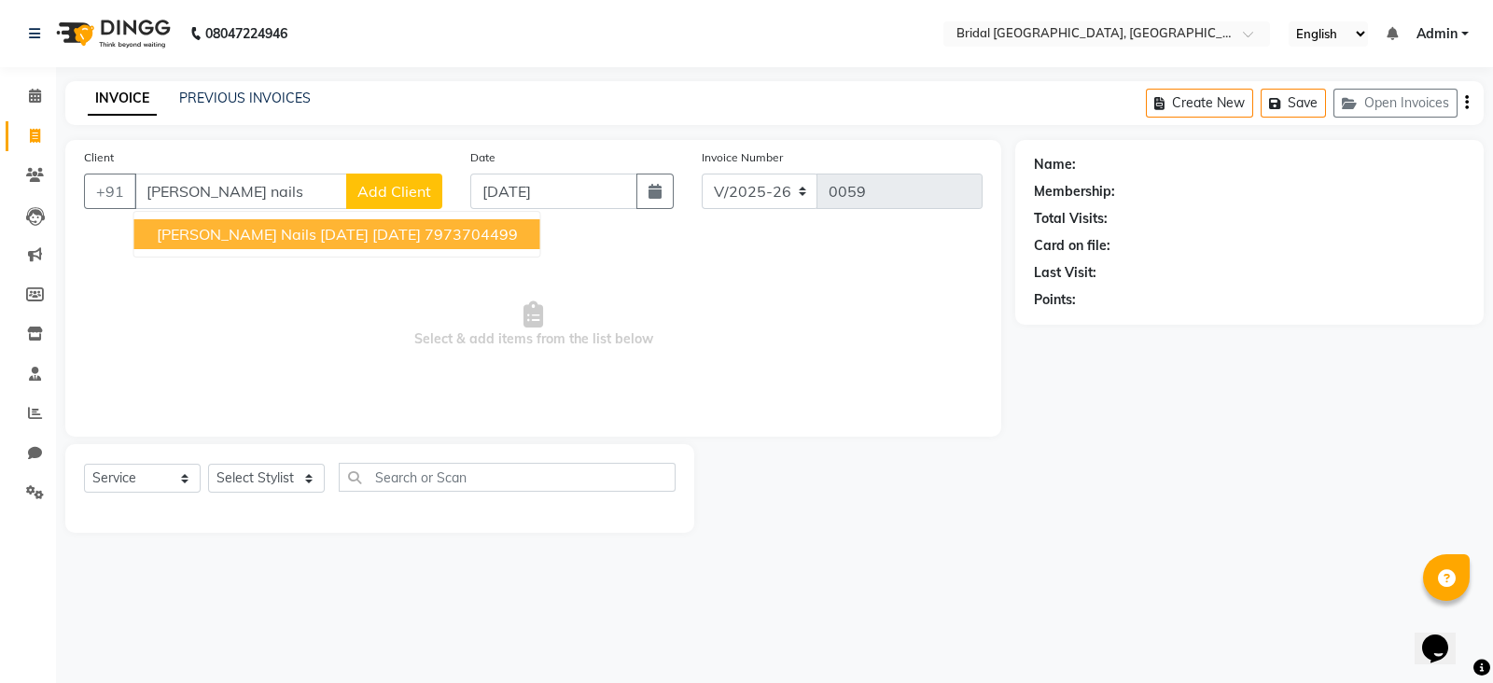
click at [331, 237] on span "[PERSON_NAME] Nails [DATE] [DATE]" at bounding box center [289, 234] width 264 height 19
type input "7973704499"
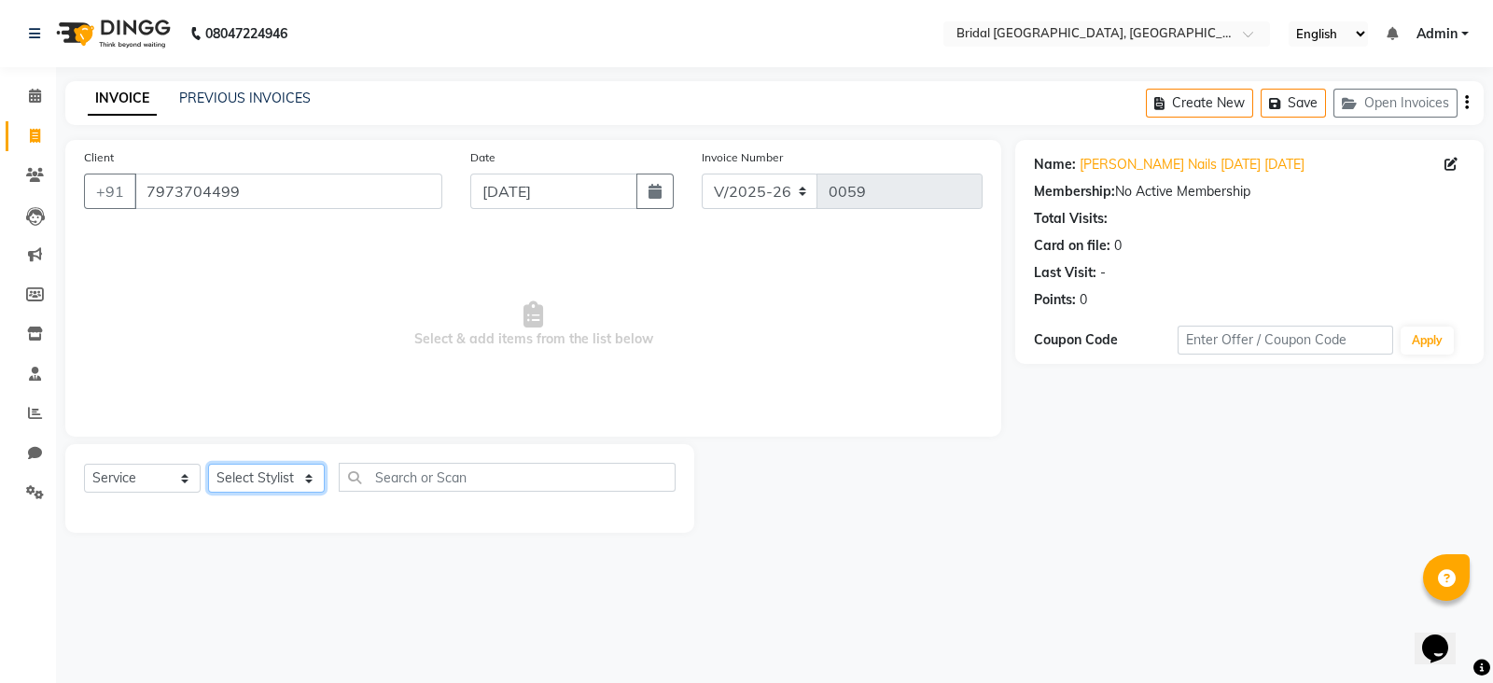
click at [282, 483] on select "Select Stylist [PERSON_NAME] Anim [PERSON_NAME] [PERSON_NAME] [PERSON_NAME] gau…" at bounding box center [266, 478] width 117 height 29
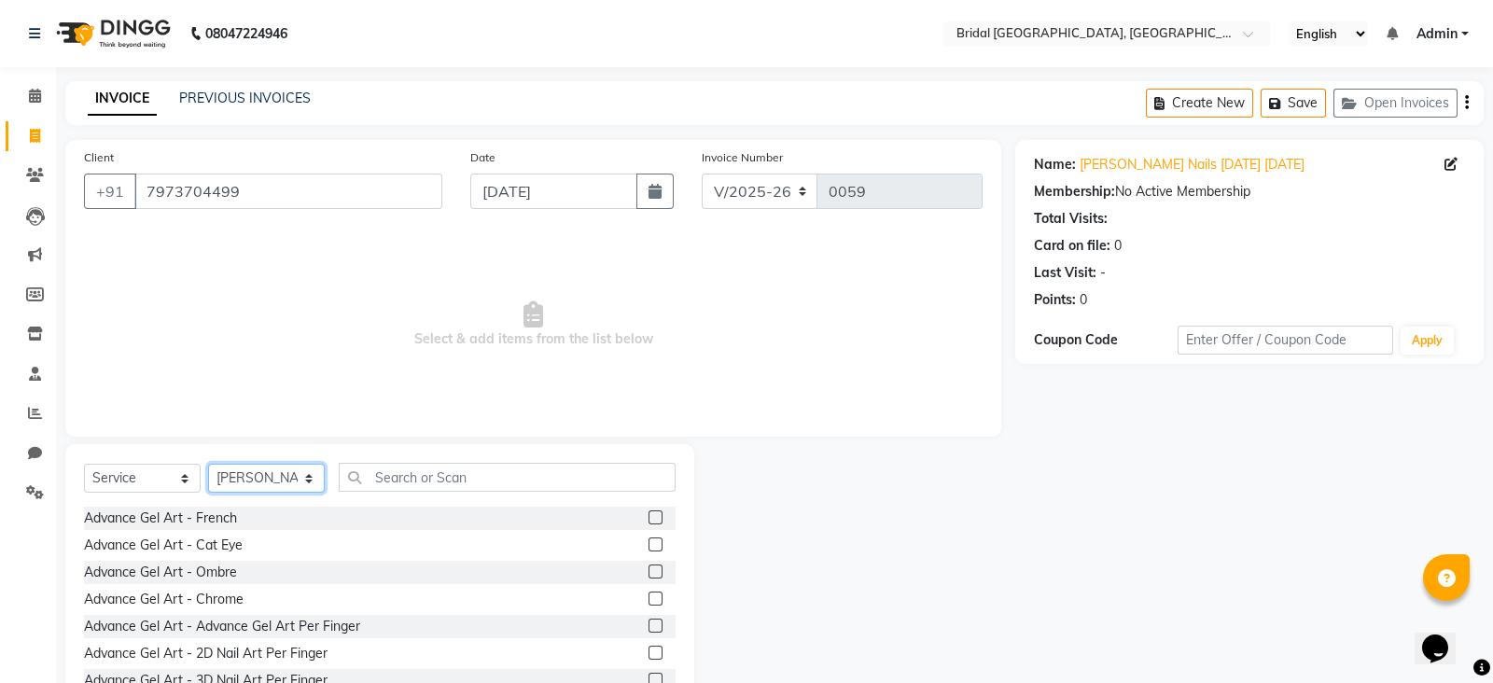
click at [282, 483] on select "Select Stylist [PERSON_NAME] Anim [PERSON_NAME] [PERSON_NAME] [PERSON_NAME] gau…" at bounding box center [266, 478] width 117 height 29
click at [313, 475] on select "Select Stylist [PERSON_NAME] Anim [PERSON_NAME] [PERSON_NAME] [PERSON_NAME] gau…" at bounding box center [266, 478] width 117 height 29
select select "90140"
click at [289, 487] on select "Select Stylist [PERSON_NAME] Anim [PERSON_NAME] [PERSON_NAME] [PERSON_NAME] gau…" at bounding box center [266, 478] width 117 height 29
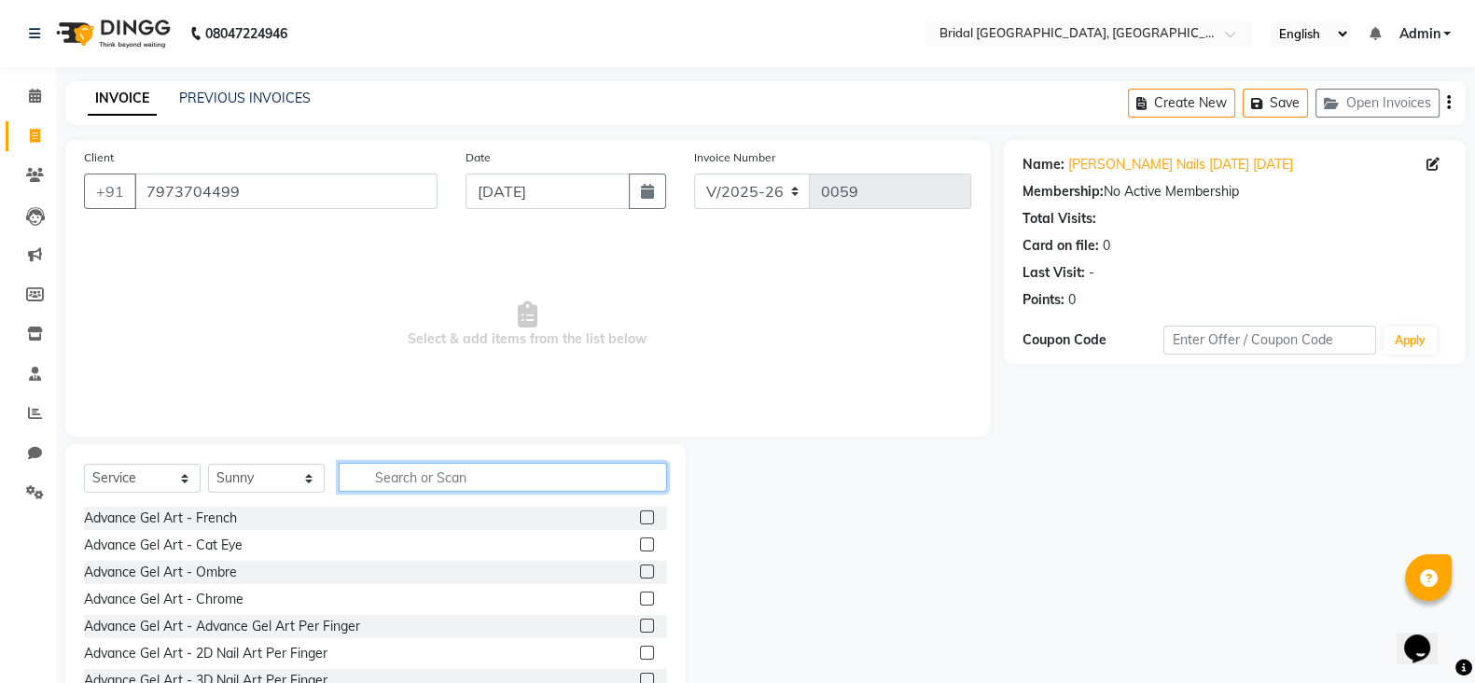
click at [474, 478] on input "text" at bounding box center [503, 477] width 328 height 29
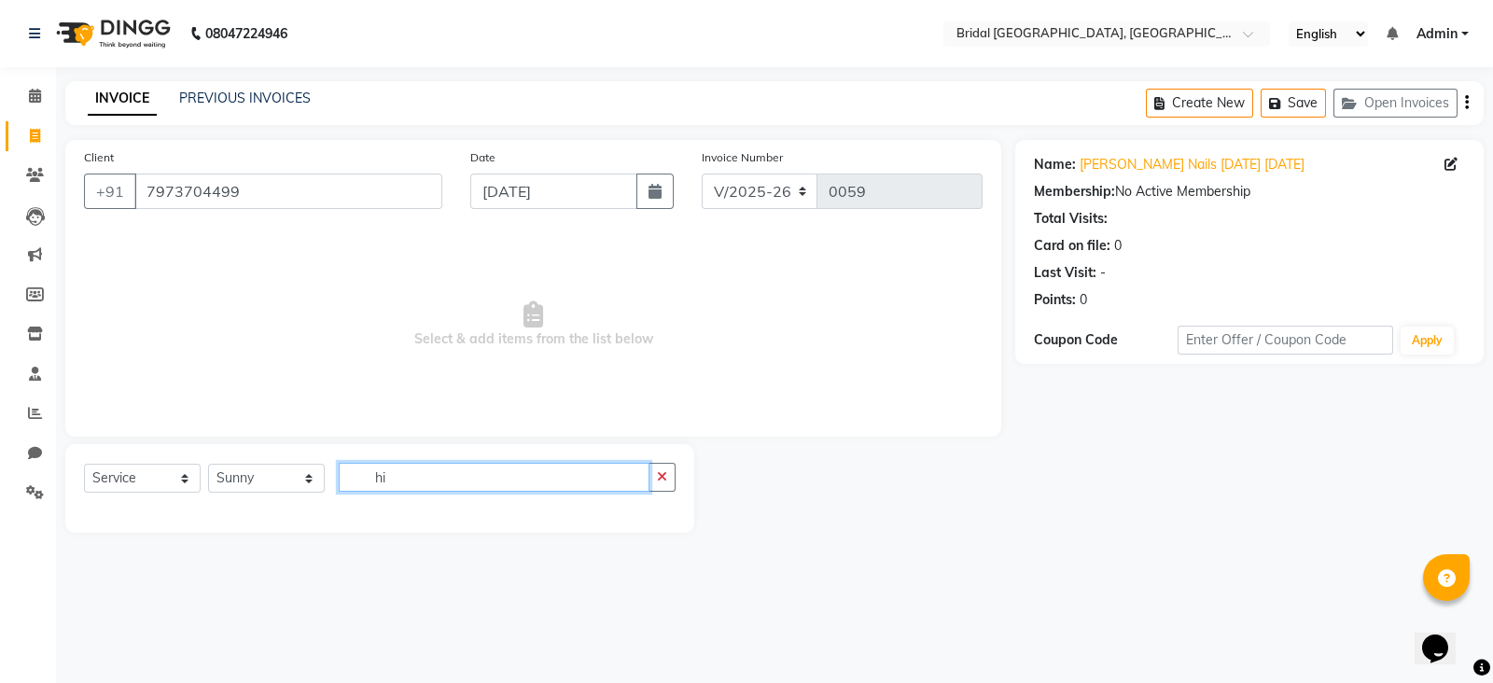
type input "h"
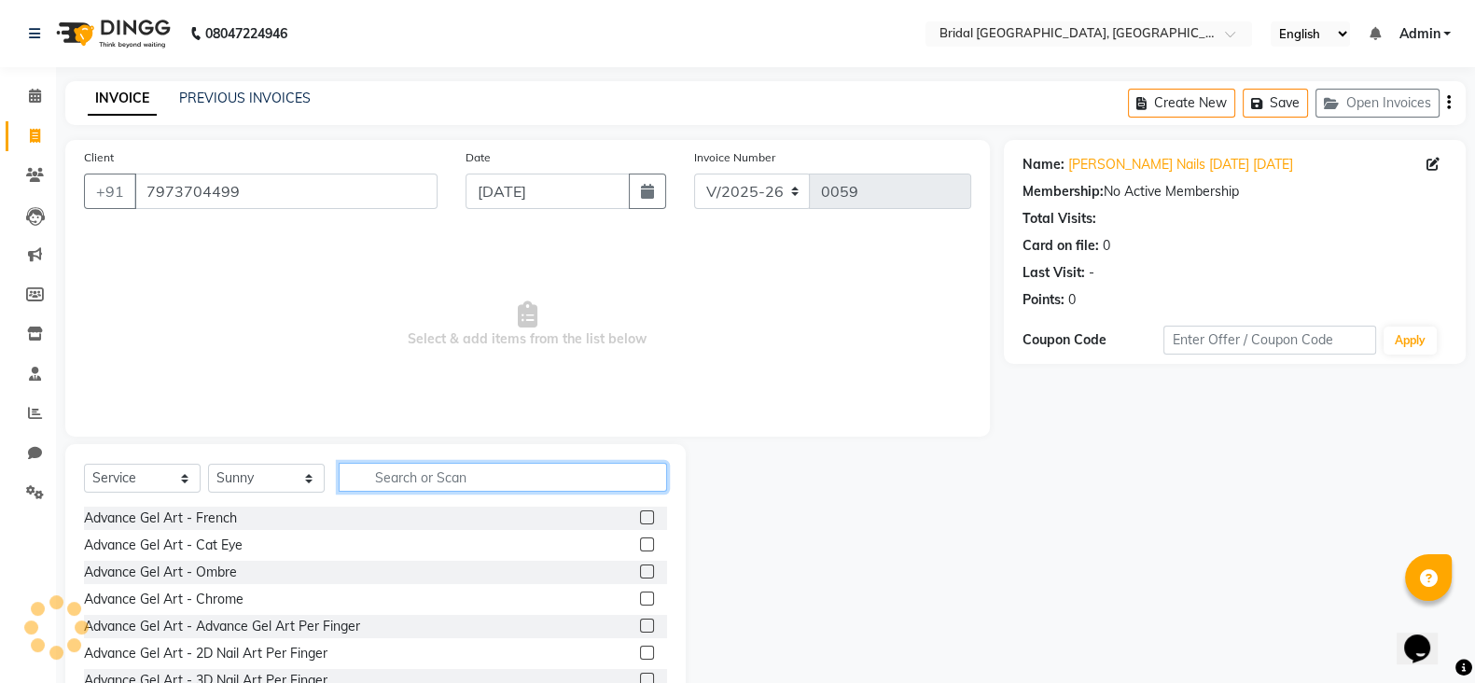
type input "h"
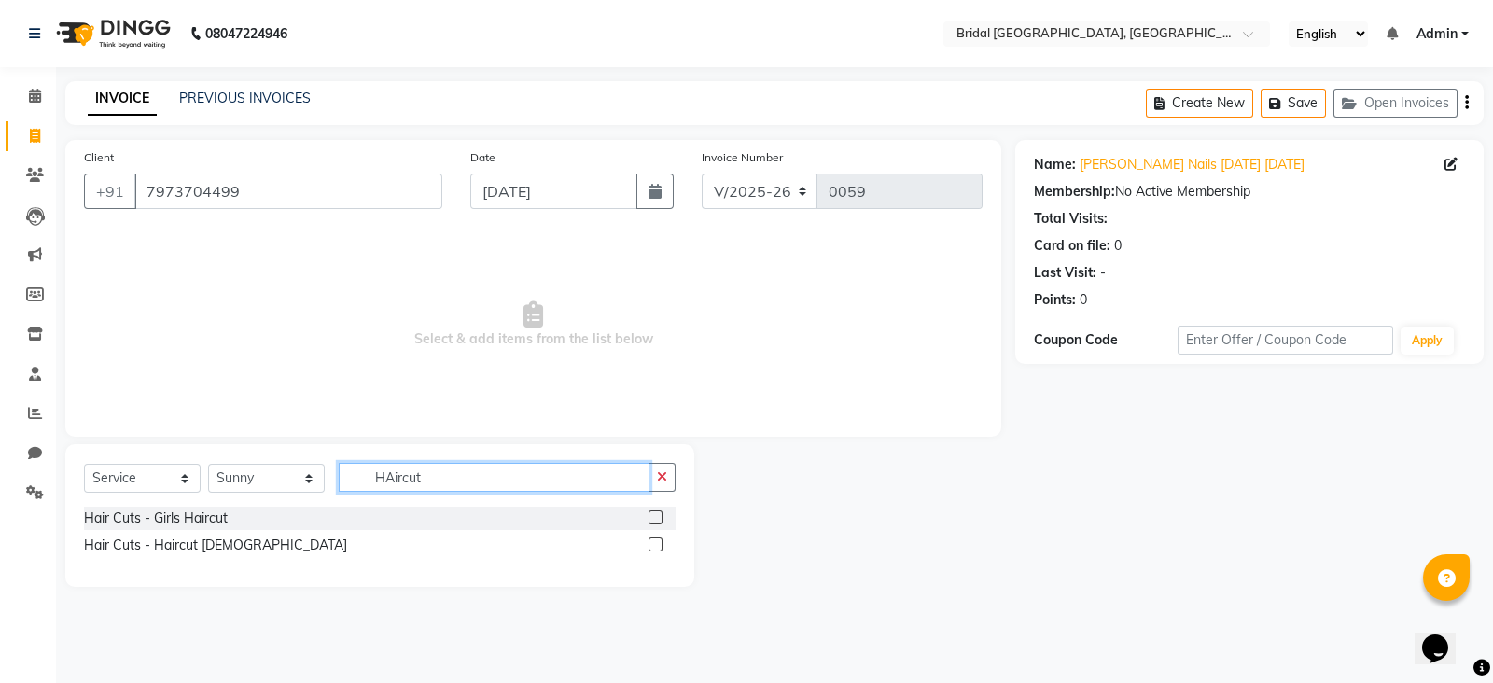
type input "HAircut"
click at [658, 548] on label at bounding box center [655, 544] width 14 height 14
click at [658, 548] on input "checkbox" at bounding box center [654, 545] width 12 height 12
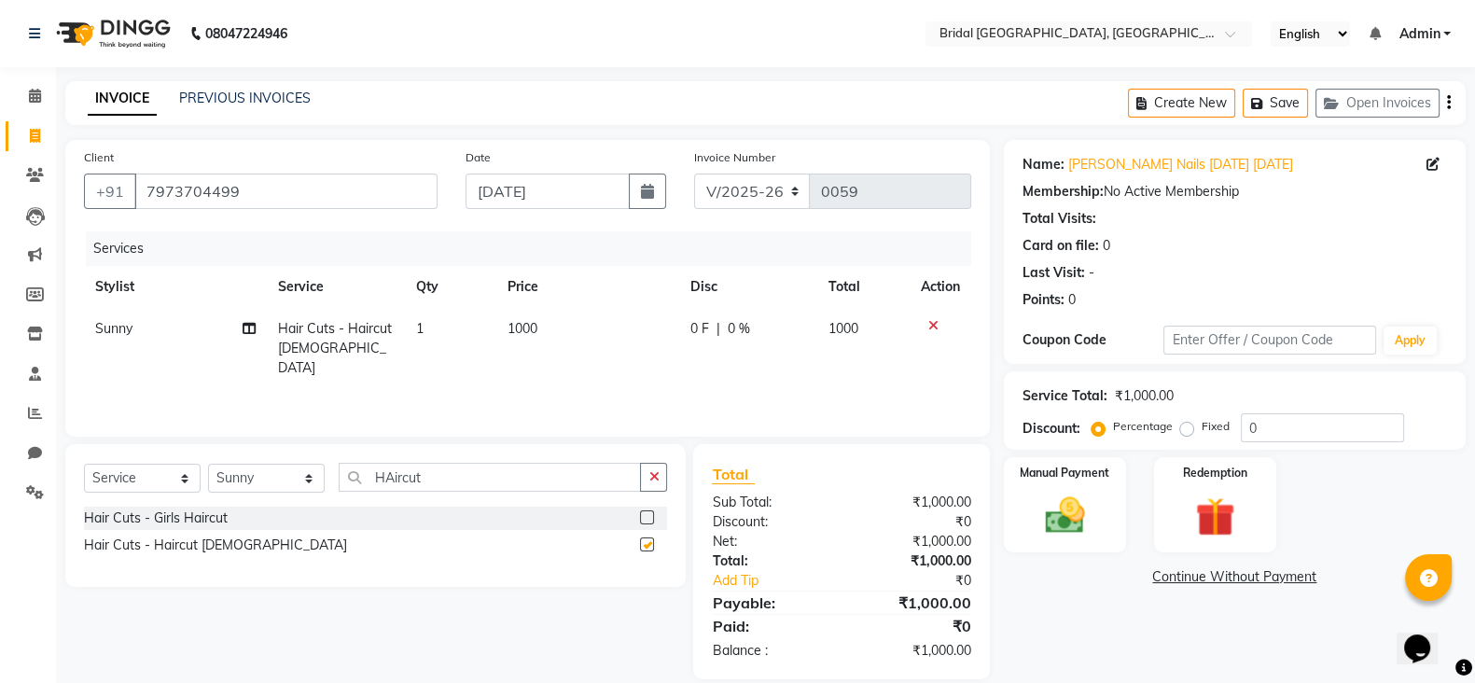
checkbox input "false"
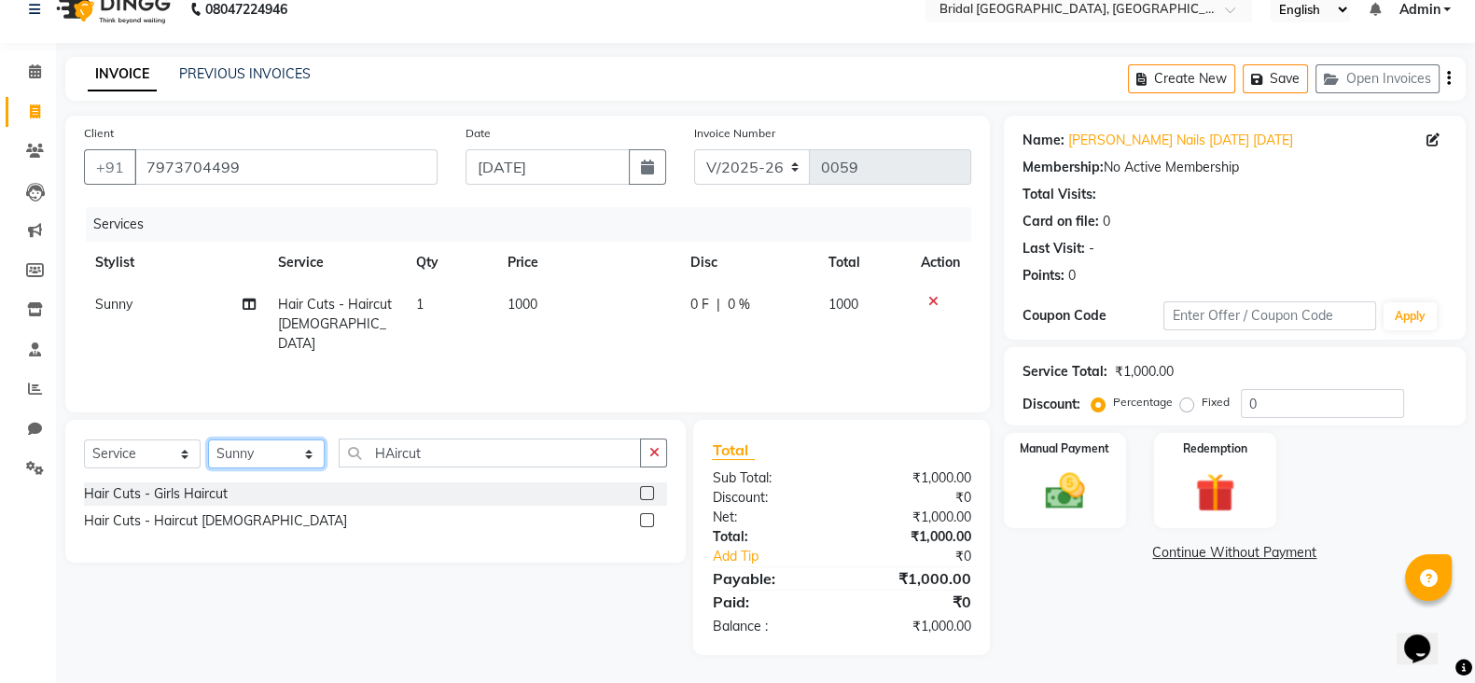
click at [275, 459] on select "Select Stylist [PERSON_NAME] Anim [PERSON_NAME] [PERSON_NAME] [PERSON_NAME] gau…" at bounding box center [266, 453] width 117 height 29
select select "90141"
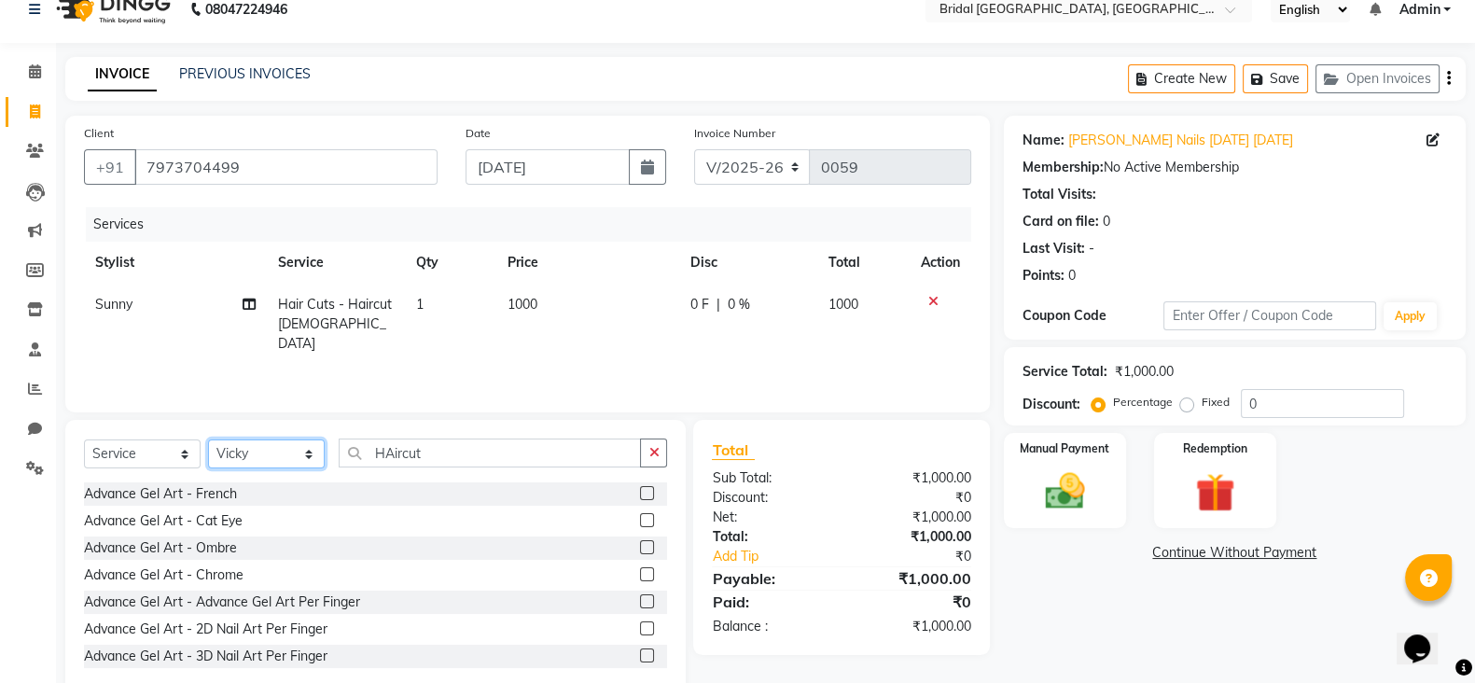
click at [275, 459] on select "Select Stylist [PERSON_NAME] Anim [PERSON_NAME] [PERSON_NAME] [PERSON_NAME] gau…" at bounding box center [266, 453] width 117 height 29
click at [536, 451] on input "HAircut" at bounding box center [490, 452] width 302 height 29
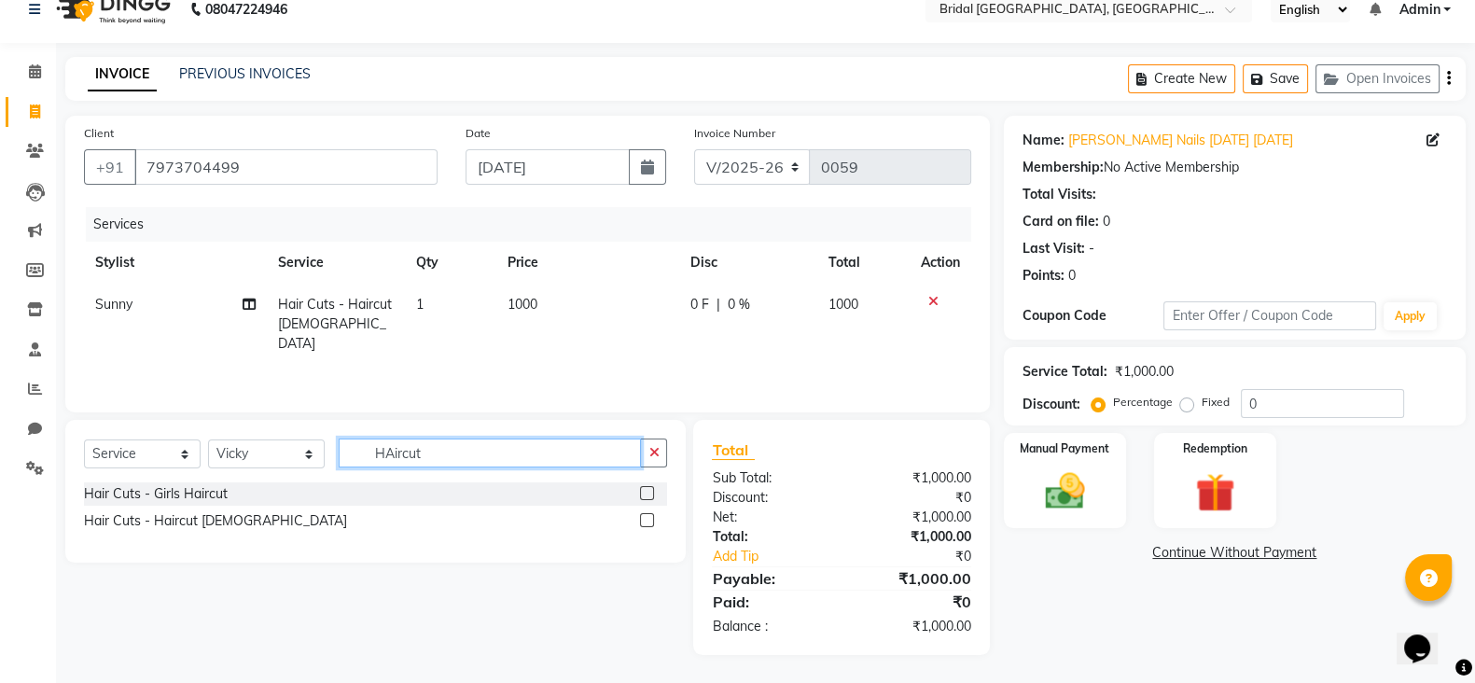
type input "HAircut"
click at [647, 524] on label at bounding box center [647, 520] width 14 height 14
click at [647, 524] on input "checkbox" at bounding box center [646, 521] width 12 height 12
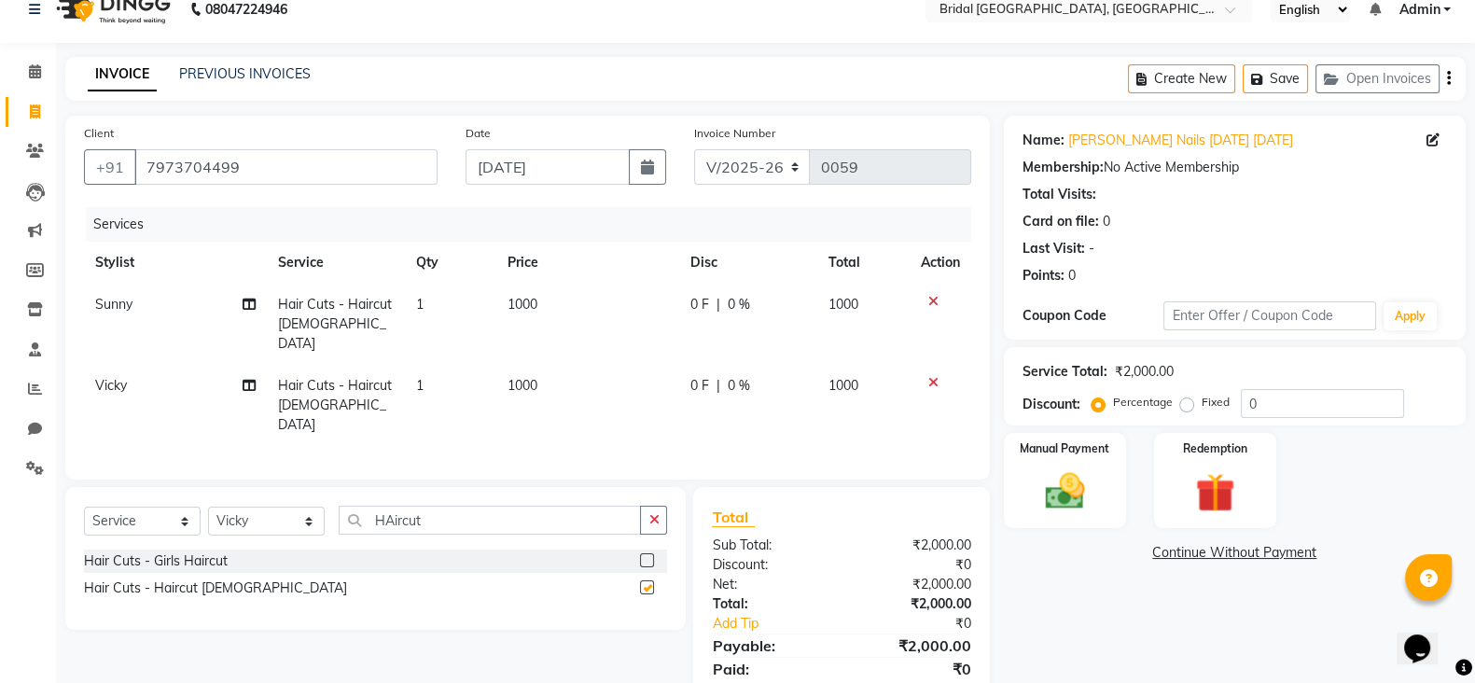
checkbox input "false"
click at [525, 377] on span "1000" at bounding box center [523, 385] width 30 height 17
select select "90141"
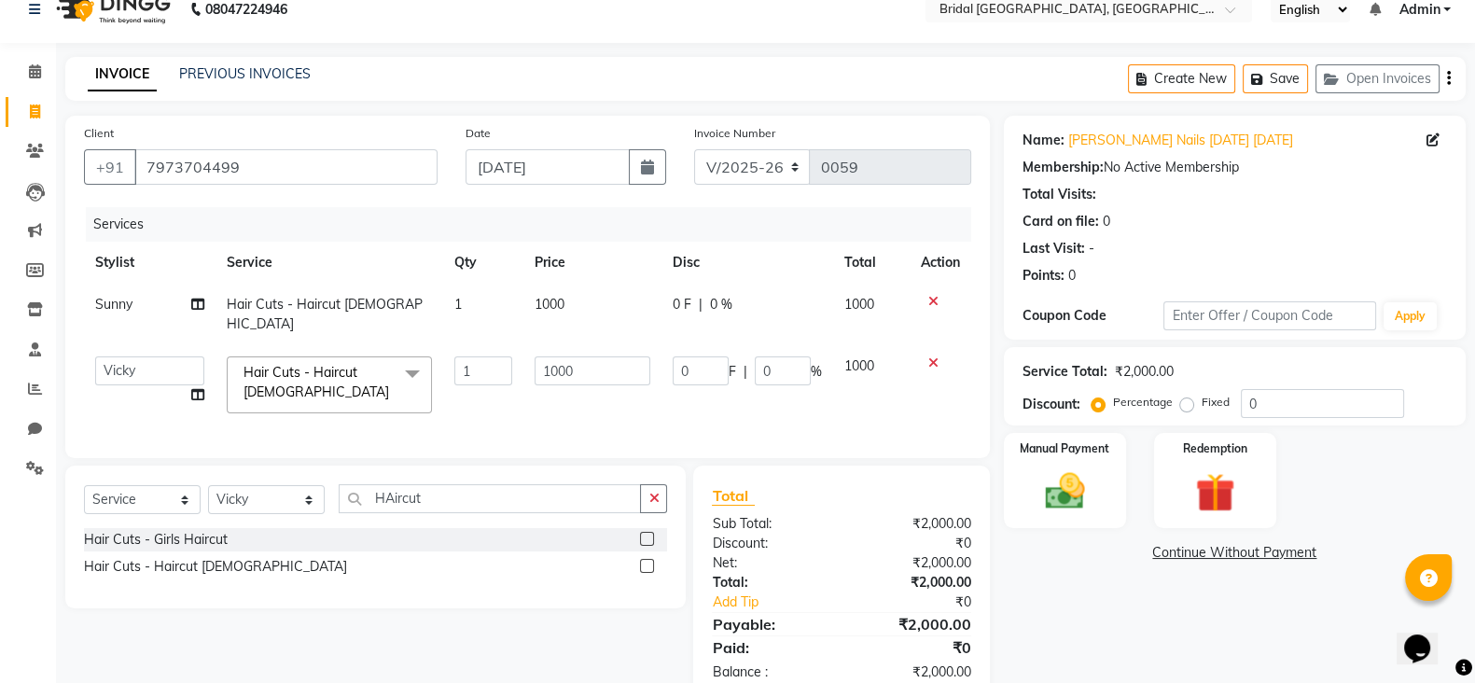
click at [525, 370] on td "1000" at bounding box center [592, 384] width 139 height 79
click at [583, 356] on input "1000" at bounding box center [593, 370] width 117 height 29
type input "1"
type input "500"
click at [559, 301] on td "1000" at bounding box center [592, 315] width 139 height 62
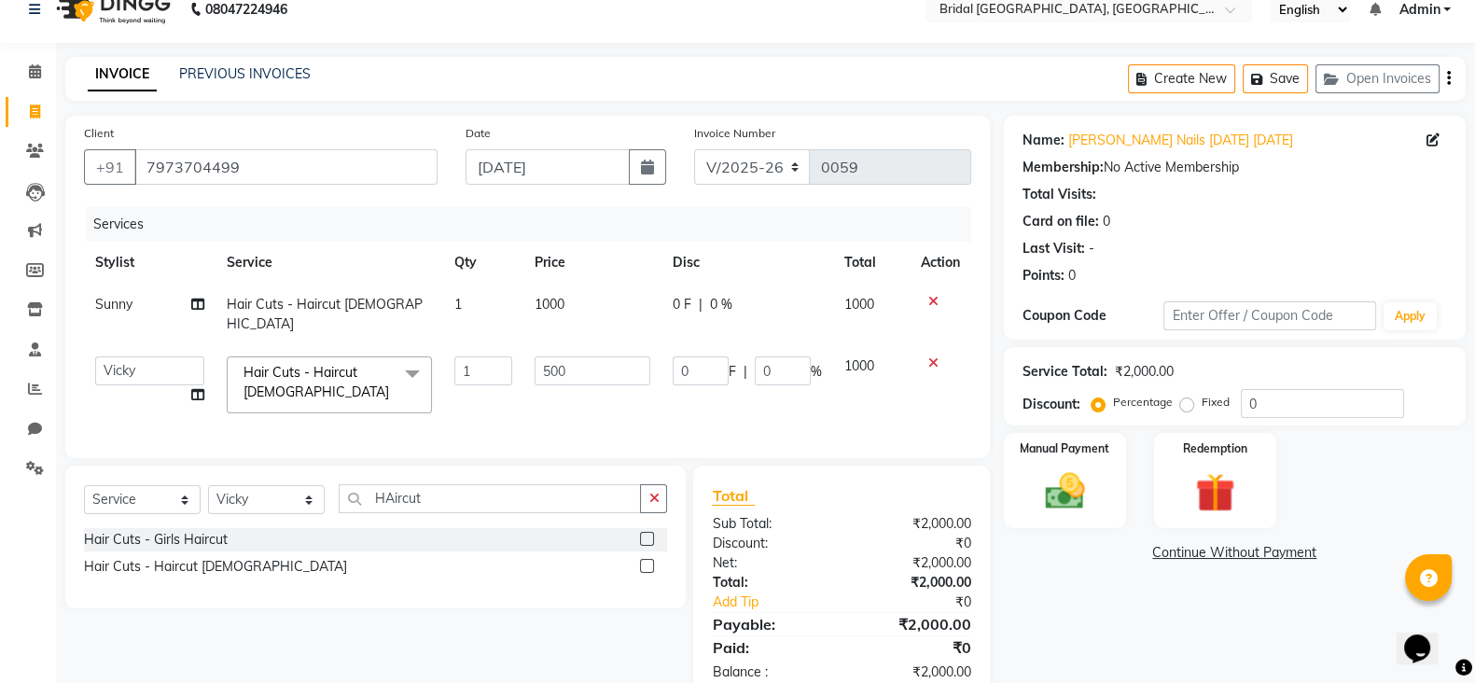
select select "90140"
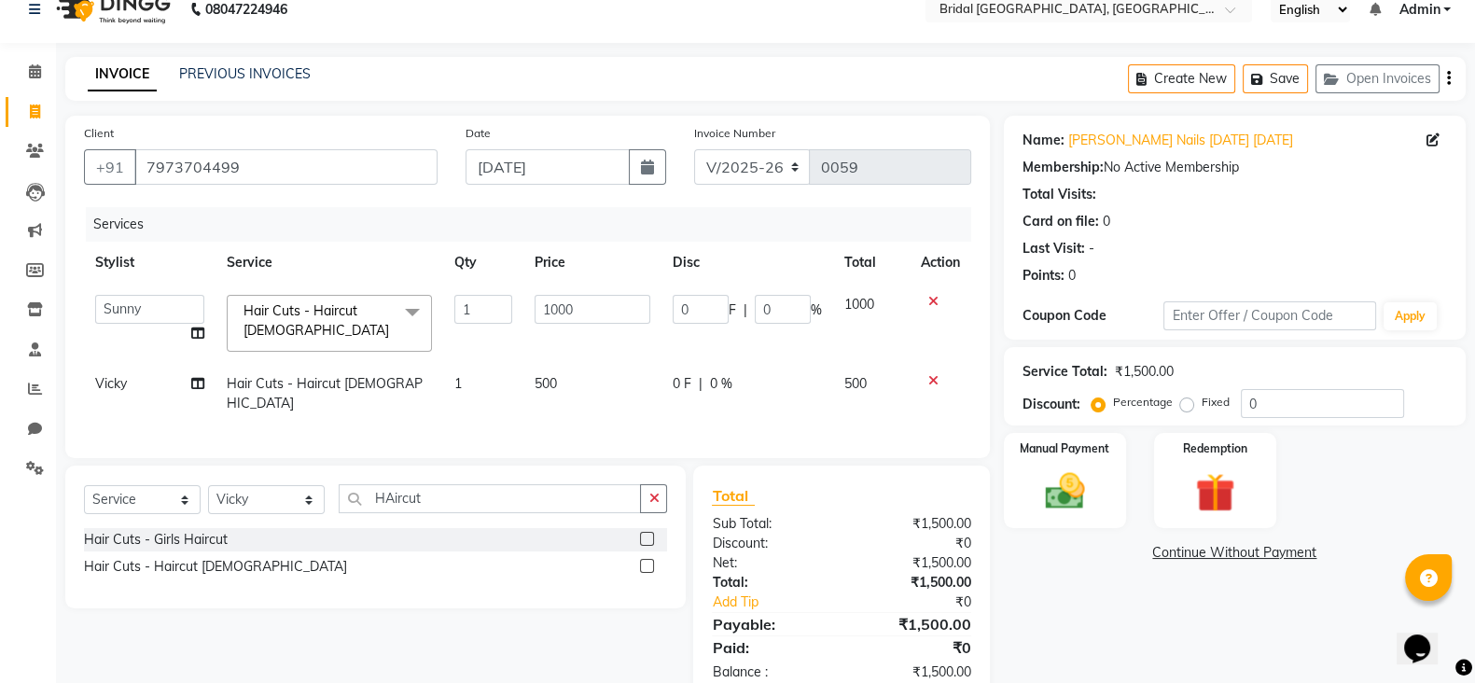
click at [559, 301] on input "1000" at bounding box center [593, 309] width 117 height 29
type input "500"
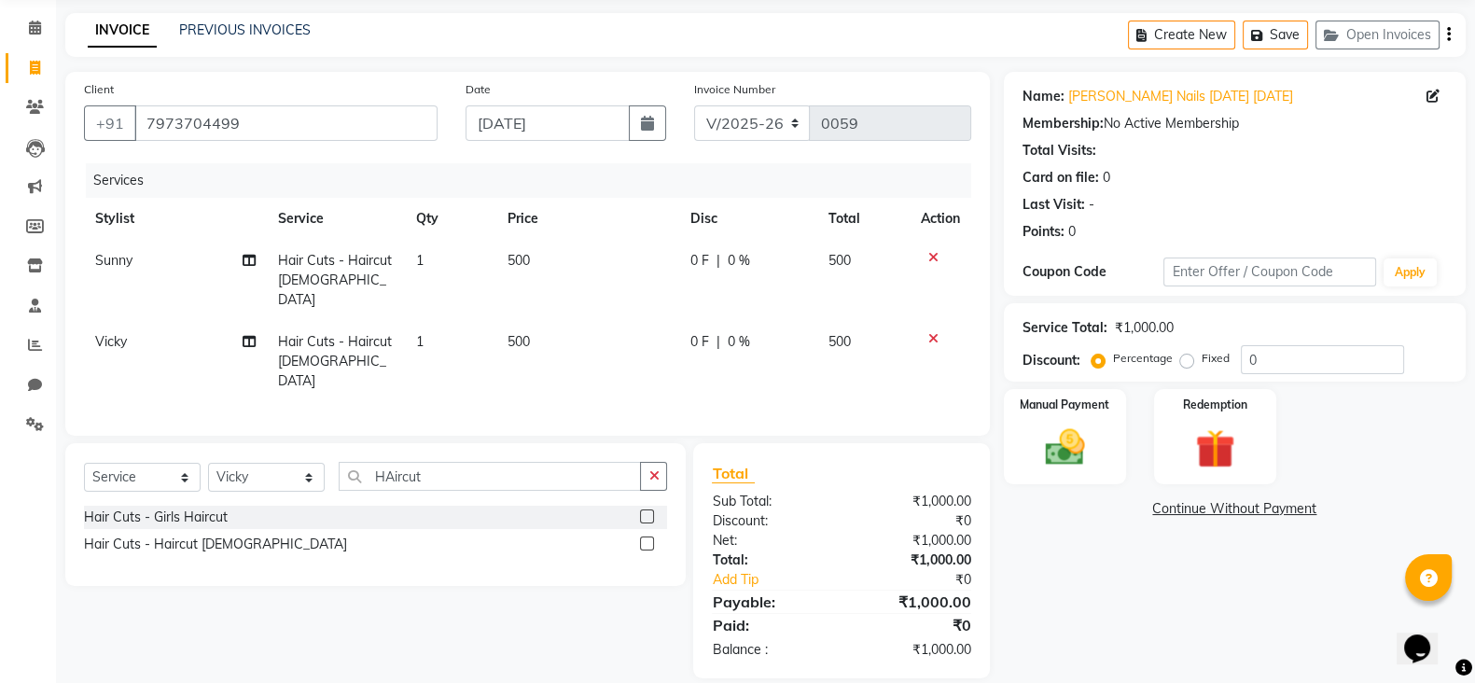
click at [856, 267] on td "500" at bounding box center [863, 280] width 92 height 81
select select "90140"
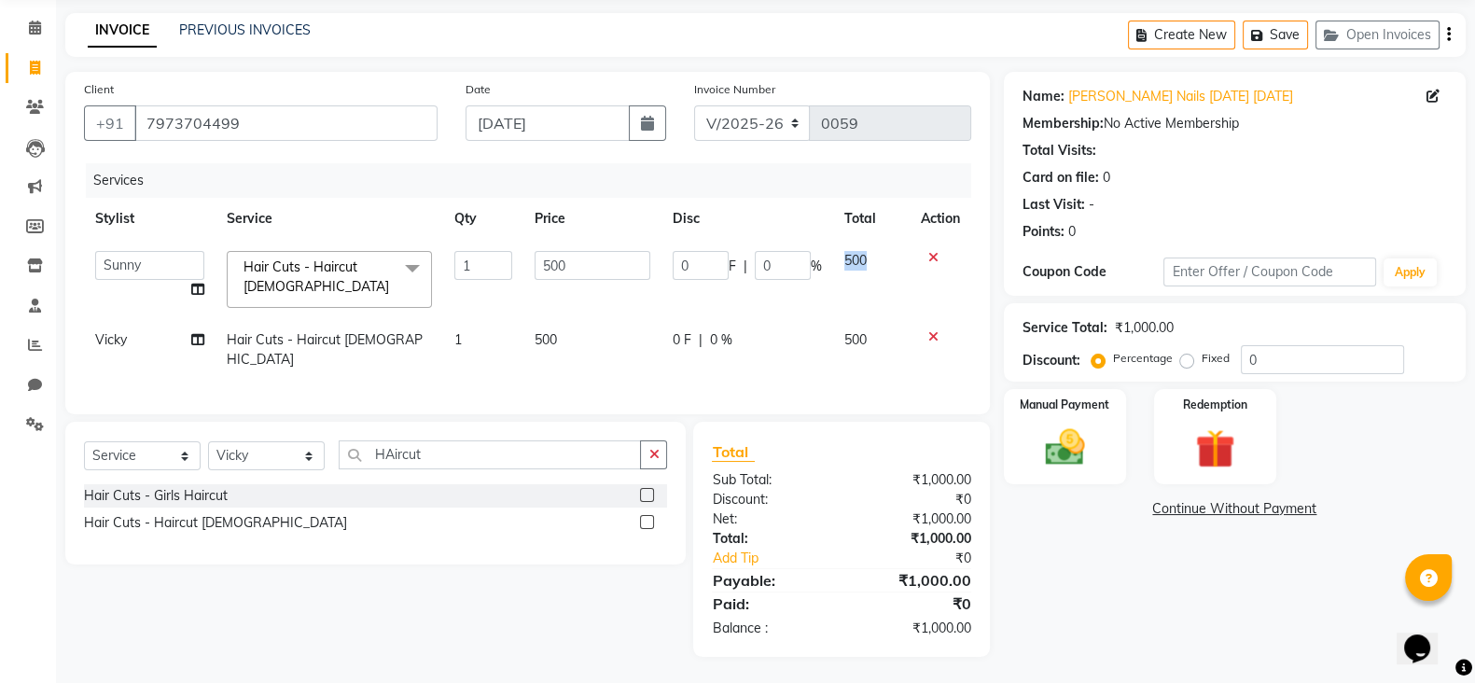
click at [856, 267] on span "500" at bounding box center [855, 260] width 22 height 17
click at [1050, 478] on div "Manual Payment" at bounding box center [1065, 436] width 128 height 99
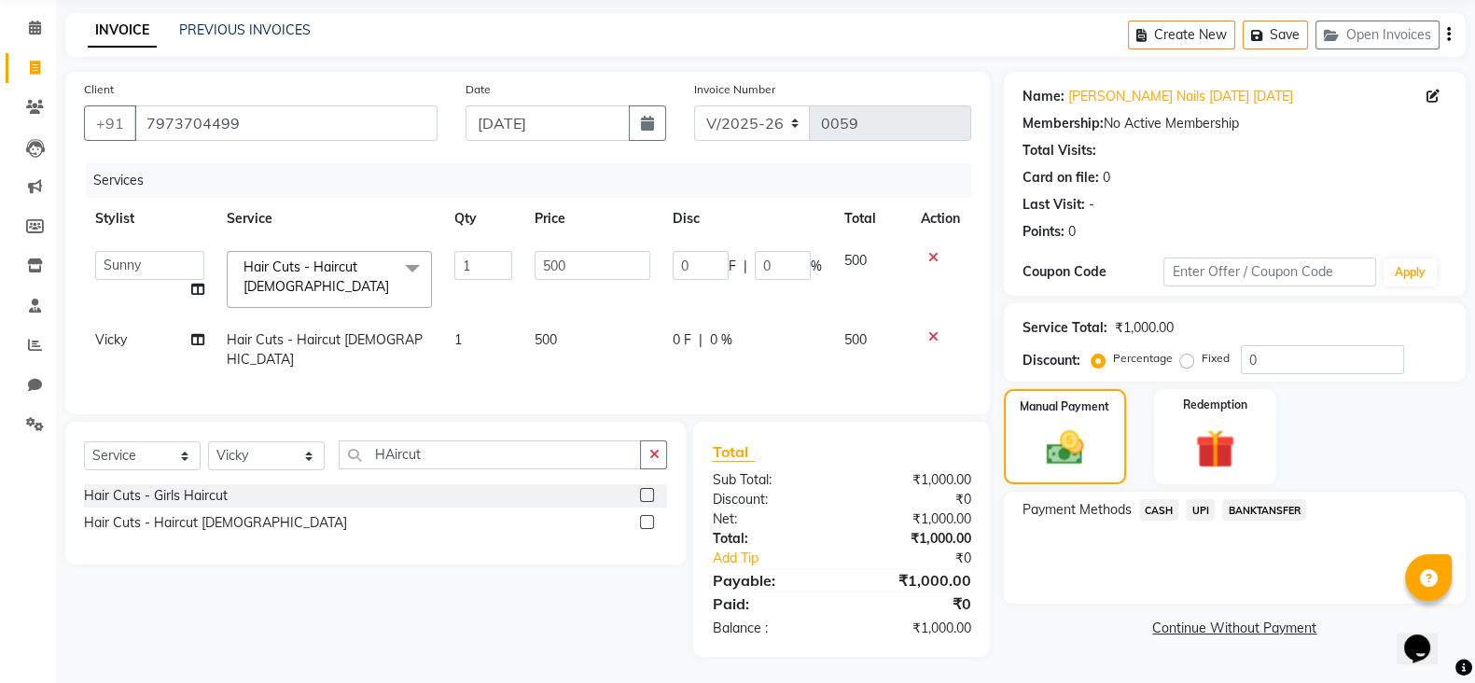
click at [1162, 511] on span "CASH" at bounding box center [1159, 509] width 40 height 21
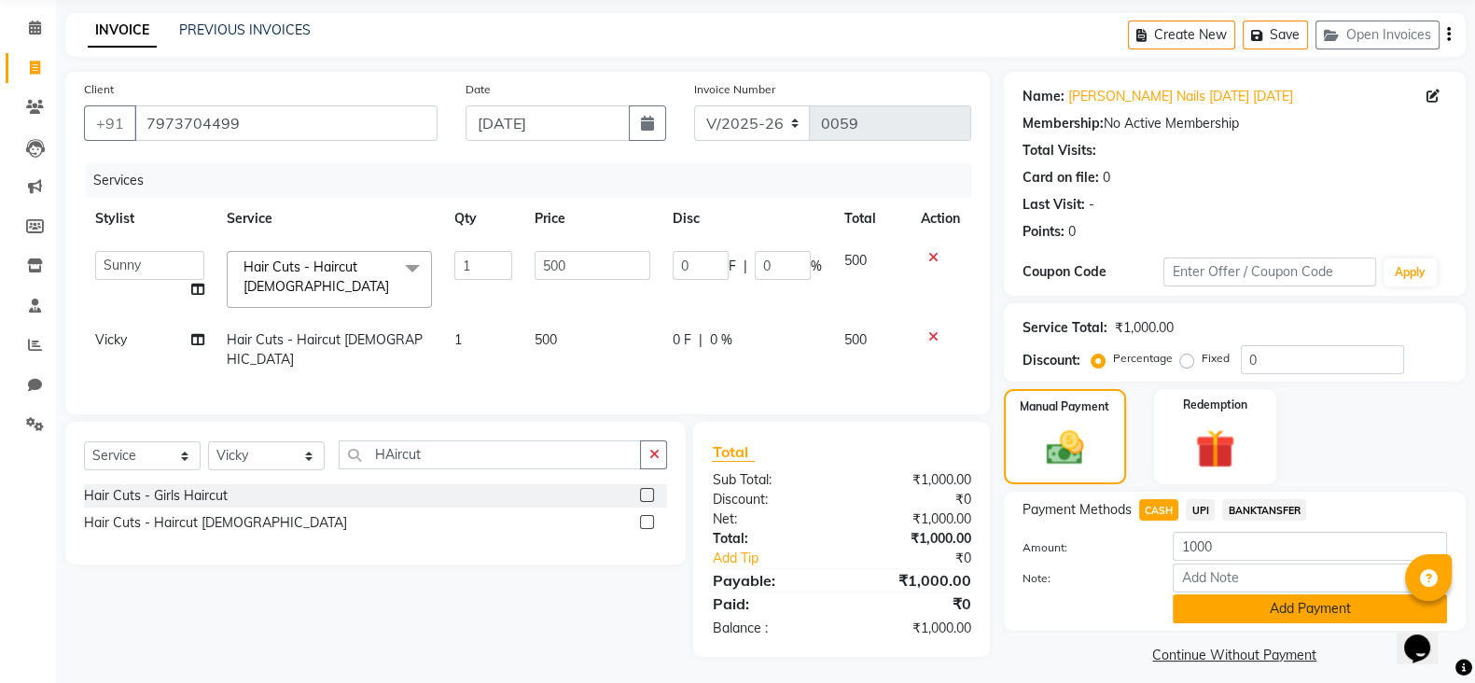
click at [1273, 622] on button "Add Payment" at bounding box center [1310, 608] width 274 height 29
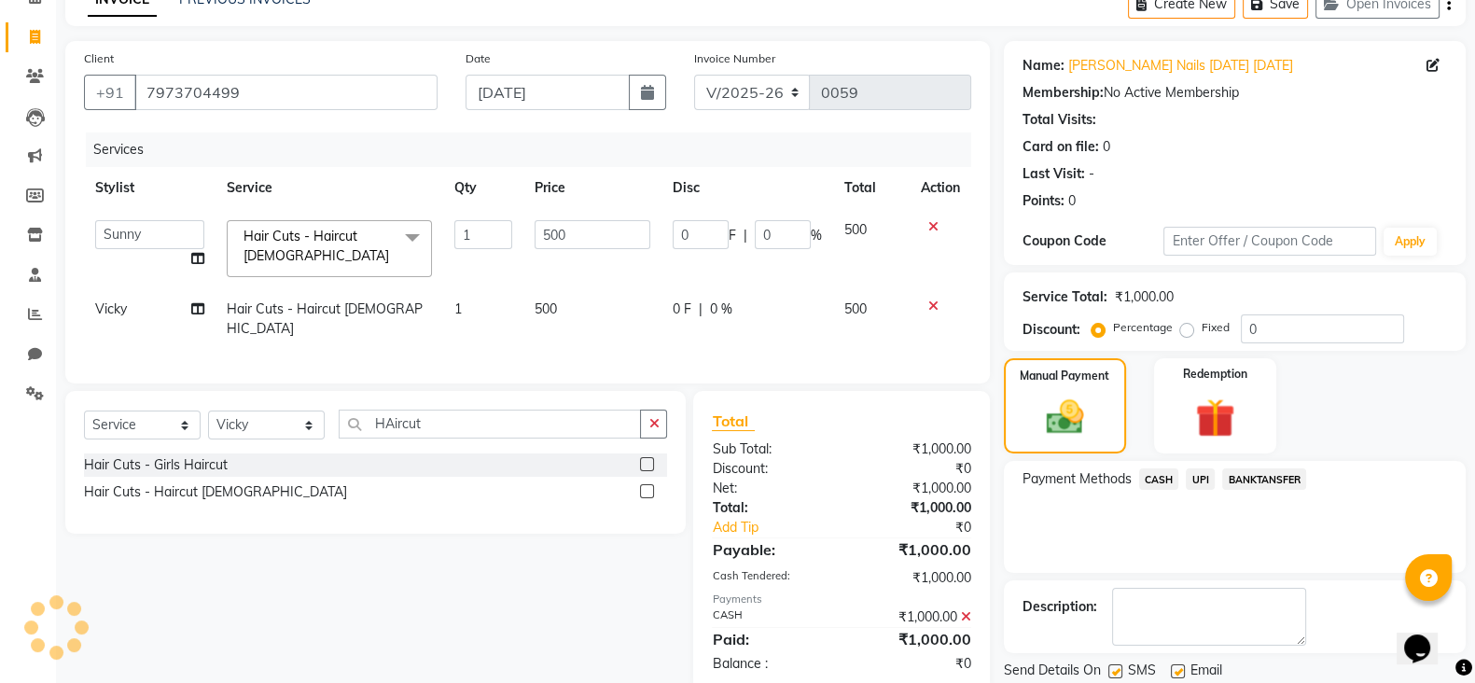
scroll to position [160, 0]
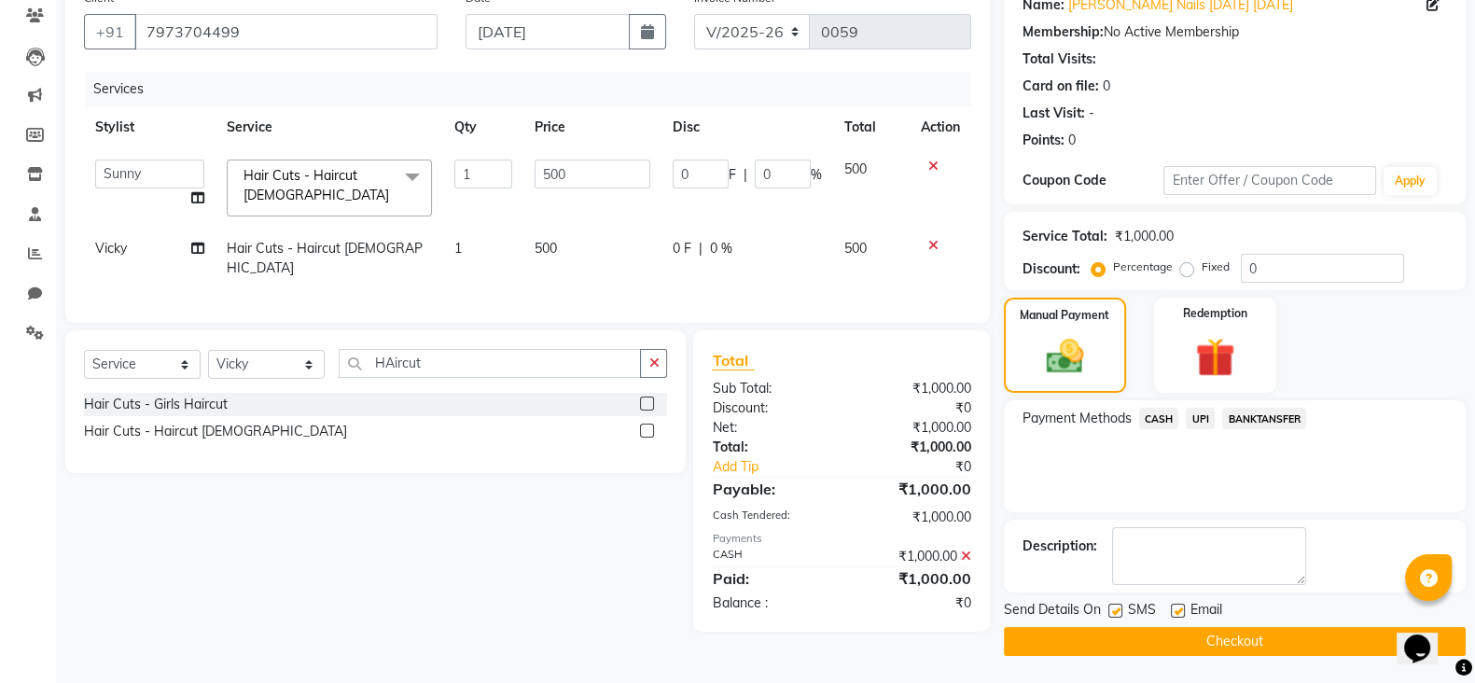
click at [1106, 609] on div "Send Details On SMS Email" at bounding box center [1235, 611] width 462 height 23
click at [1110, 609] on label at bounding box center [1115, 611] width 14 height 14
click at [1110, 609] on input "checkbox" at bounding box center [1114, 611] width 12 height 12
checkbox input "false"
click at [1182, 617] on div "Email" at bounding box center [1204, 611] width 66 height 23
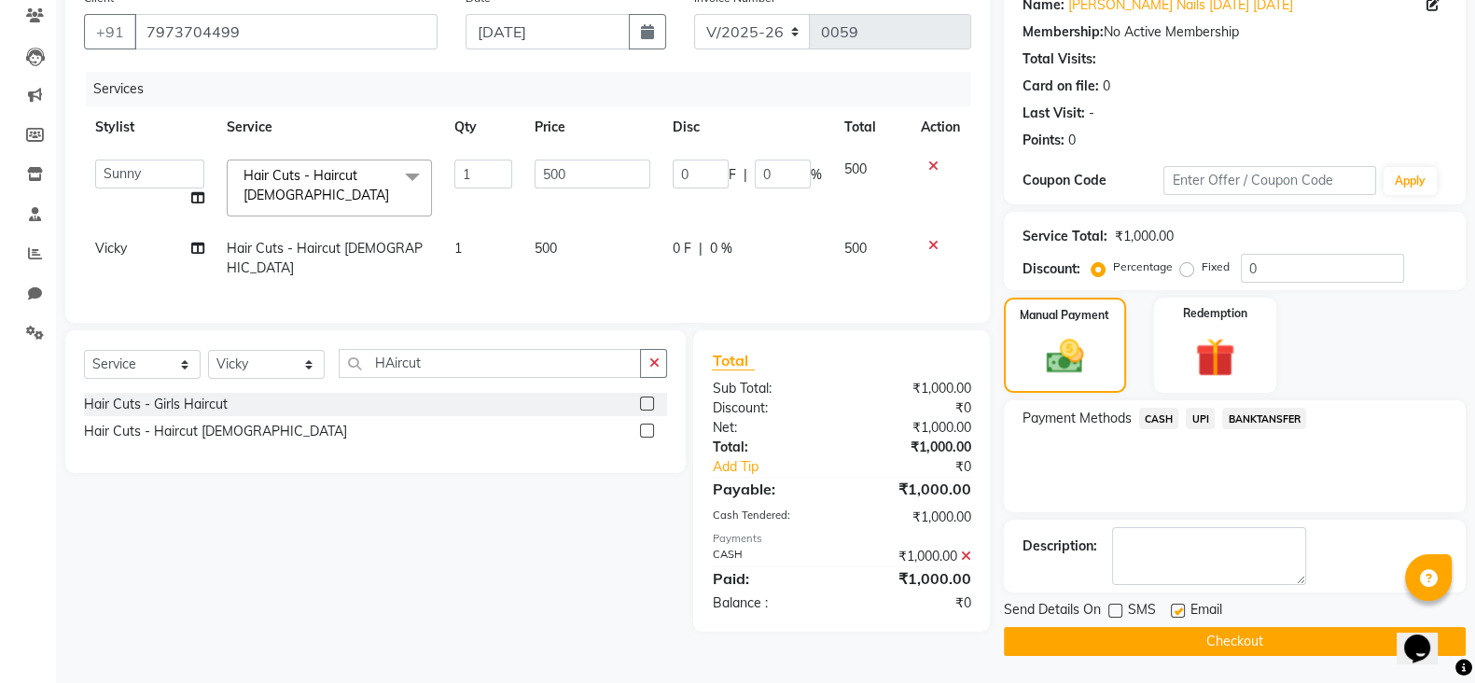
click at [1178, 608] on label at bounding box center [1178, 611] width 14 height 14
click at [1178, 608] on input "checkbox" at bounding box center [1177, 611] width 12 height 12
checkbox input "false"
click at [1177, 639] on button "Checkout" at bounding box center [1235, 641] width 462 height 29
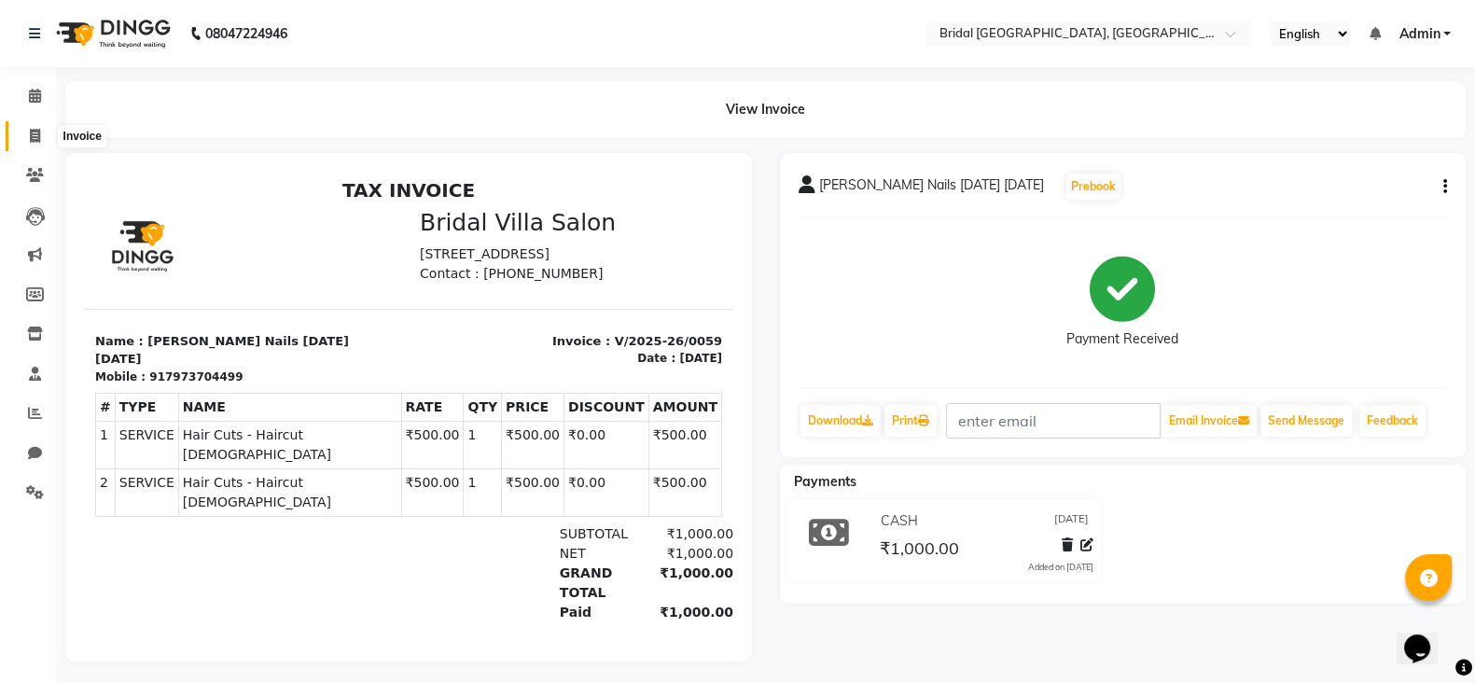
click at [21, 132] on span at bounding box center [35, 136] width 33 height 21
select select "service"
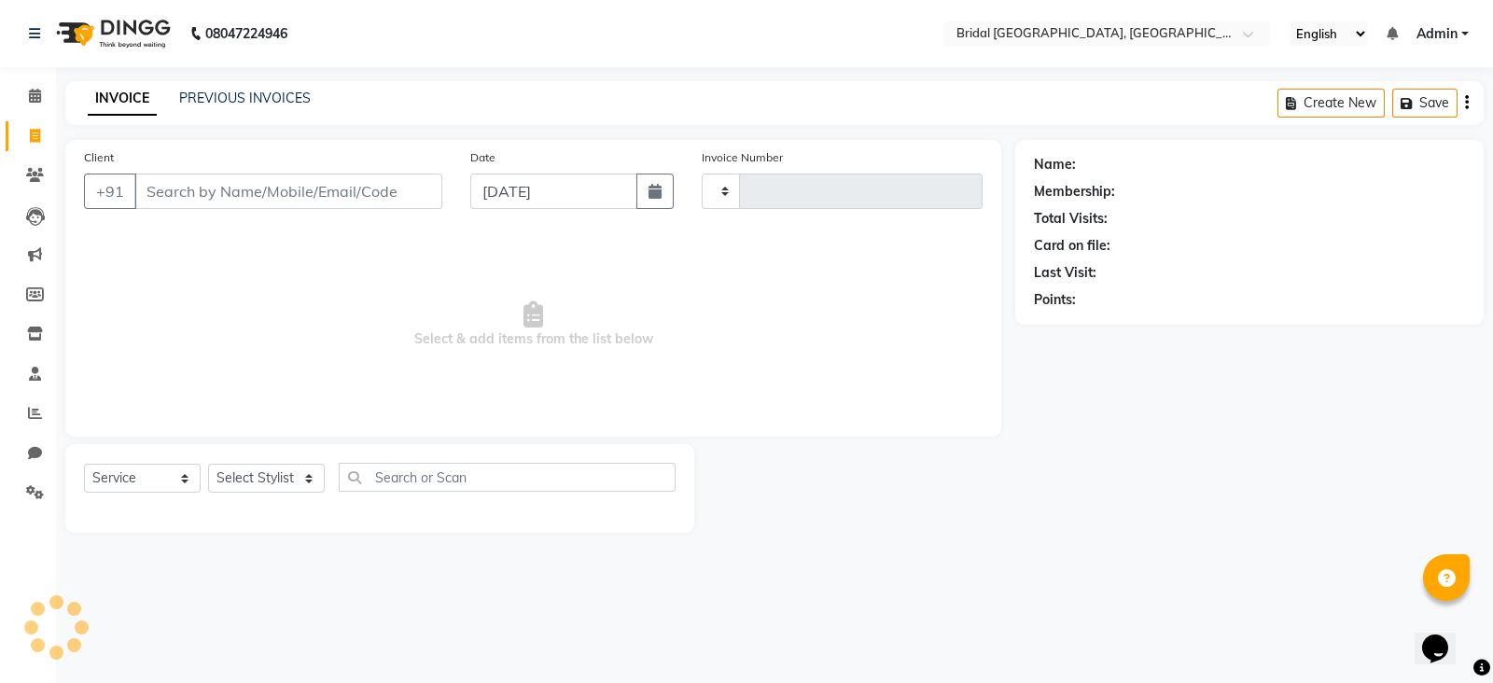
type input "0060"
select select "8752"
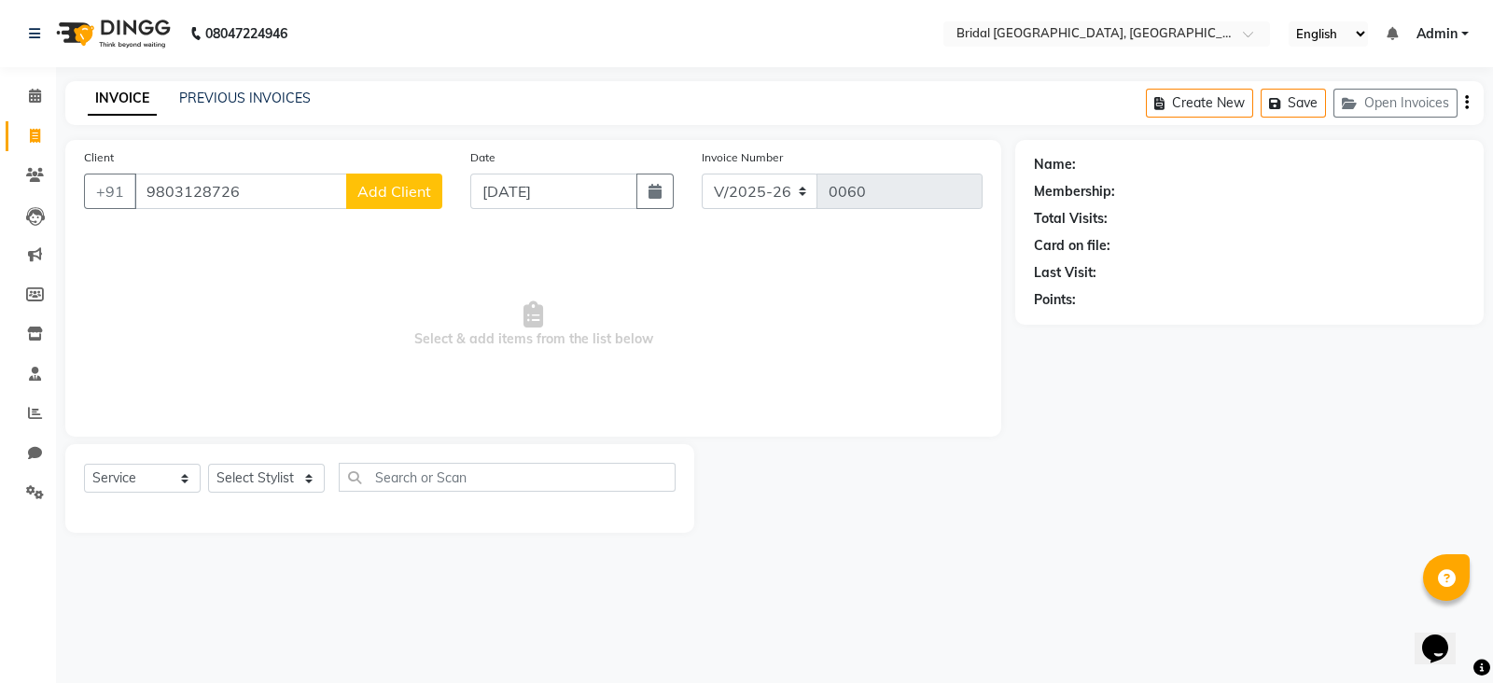
type input "9803128726"
click at [398, 193] on span "Add Client" at bounding box center [394, 191] width 74 height 19
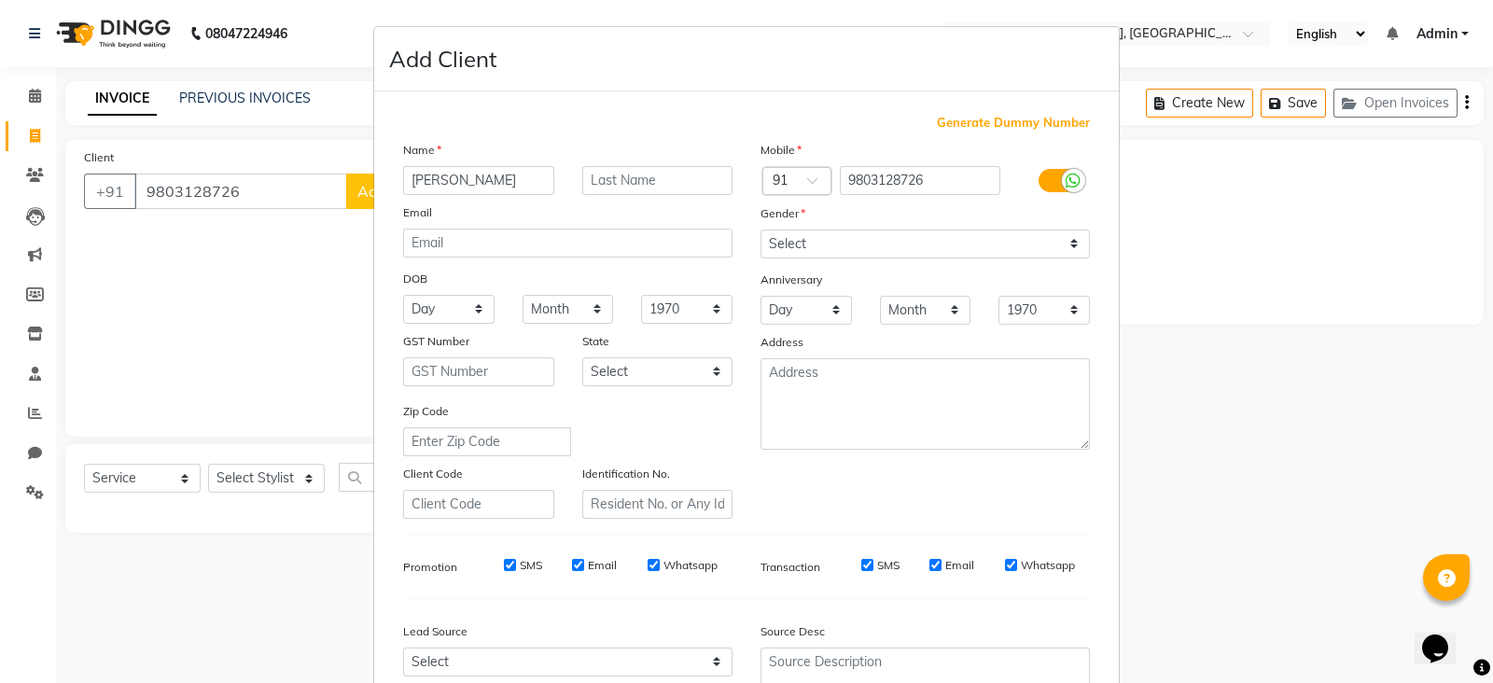
type input "[PERSON_NAME]"
click at [1062, 249] on select "Select [DEMOGRAPHIC_DATA] [DEMOGRAPHIC_DATA] Other Prefer Not To Say" at bounding box center [924, 244] width 329 height 29
select select "[DEMOGRAPHIC_DATA]"
click at [760, 230] on select "Select [DEMOGRAPHIC_DATA] [DEMOGRAPHIC_DATA] Other Prefer Not To Say" at bounding box center [924, 244] width 329 height 29
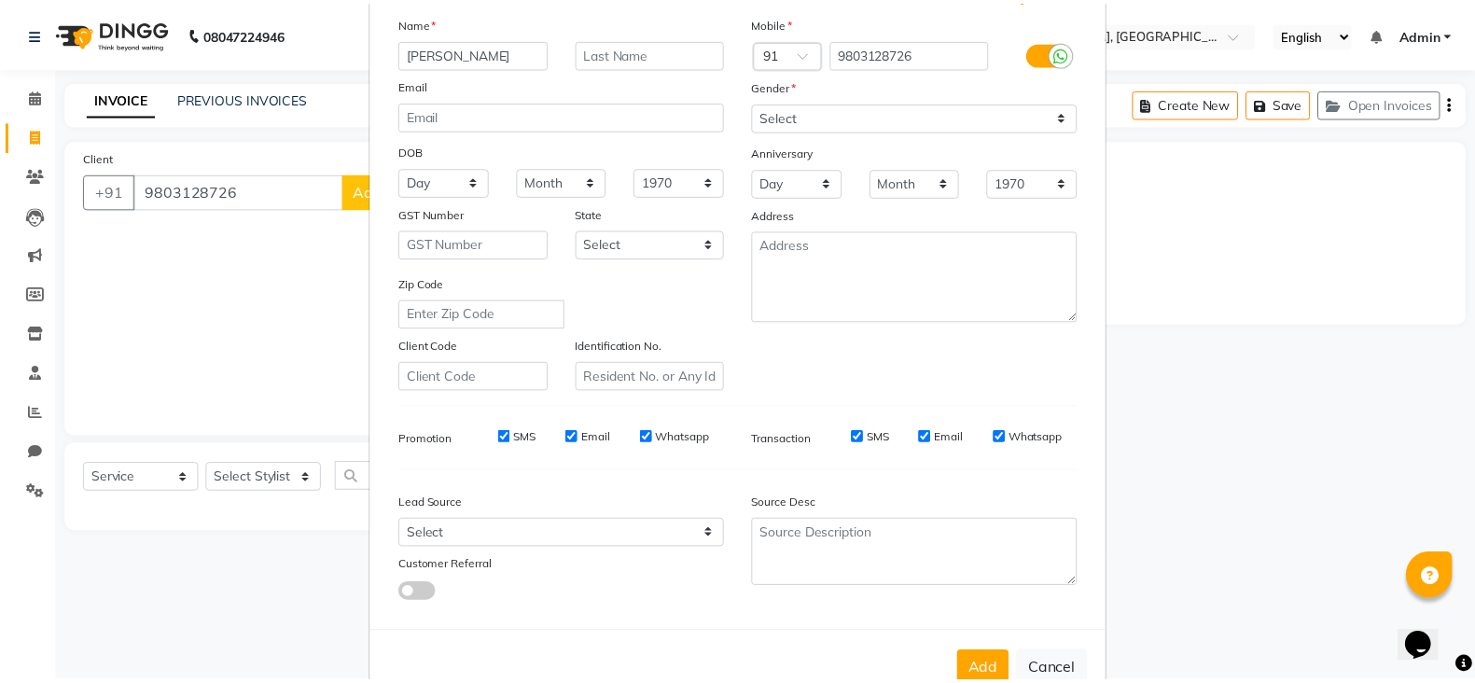
scroll to position [188, 0]
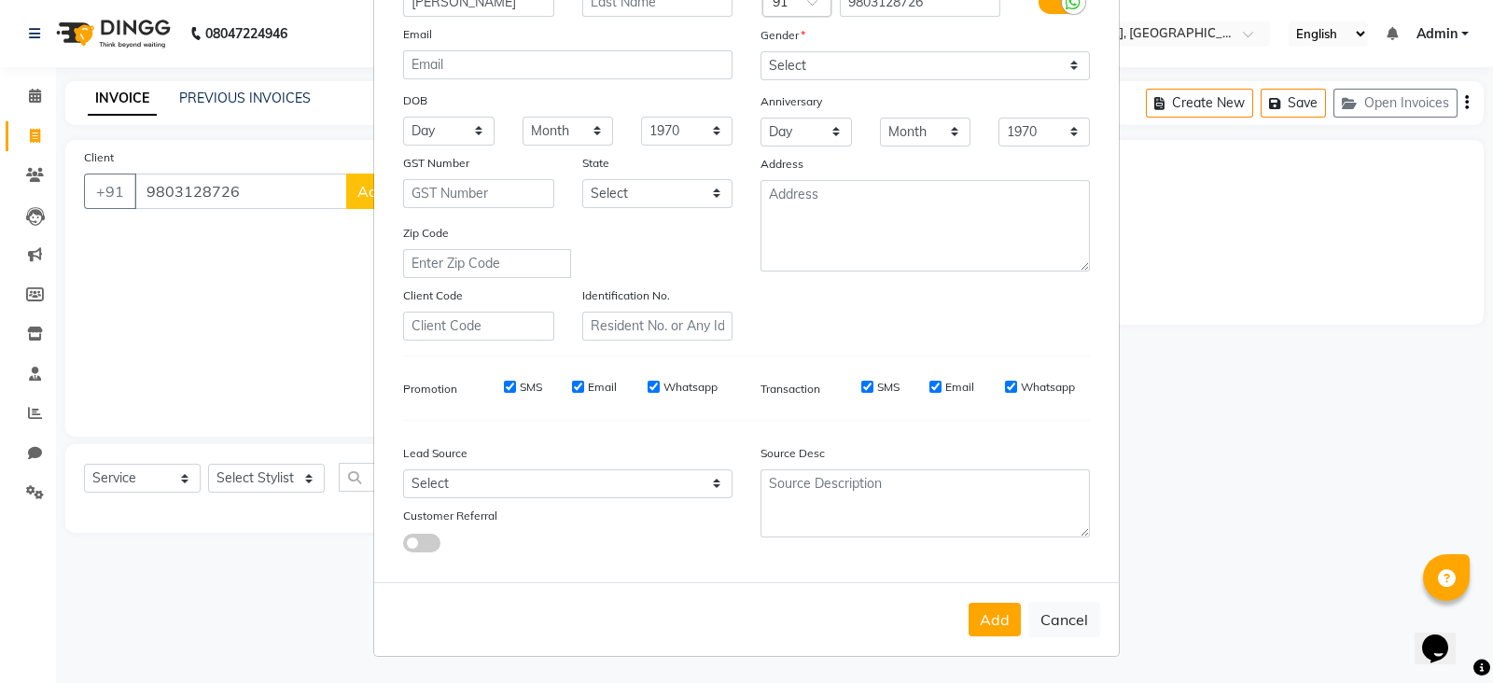
click at [501, 389] on div "SMS" at bounding box center [510, 387] width 64 height 17
click at [572, 382] on input "Email" at bounding box center [578, 387] width 12 height 12
checkbox input "false"
click at [504, 381] on input "SMS" at bounding box center [510, 387] width 12 height 12
checkbox input "false"
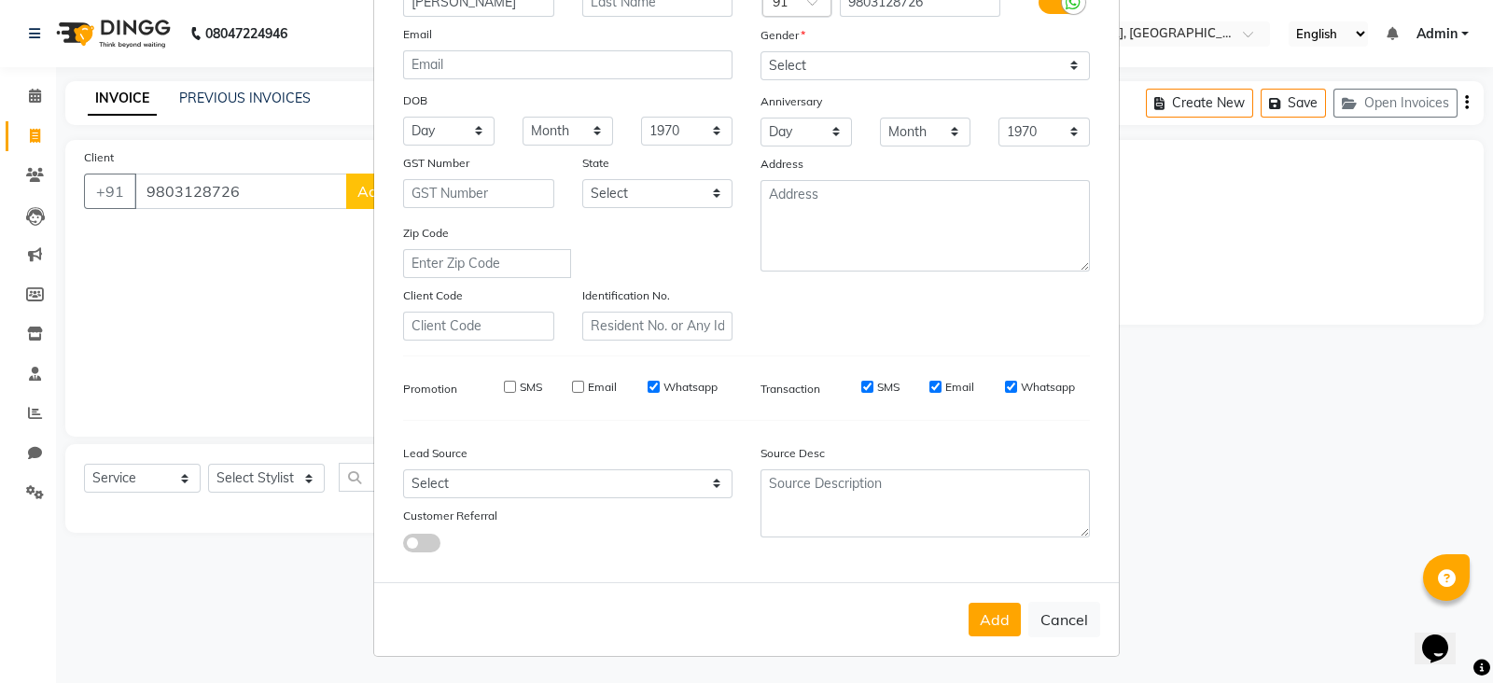
click at [647, 383] on input "Whatsapp" at bounding box center [653, 387] width 12 height 12
checkbox input "false"
click at [861, 387] on input "SMS" at bounding box center [867, 387] width 12 height 12
checkbox input "false"
click at [929, 385] on input "Email" at bounding box center [935, 387] width 12 height 12
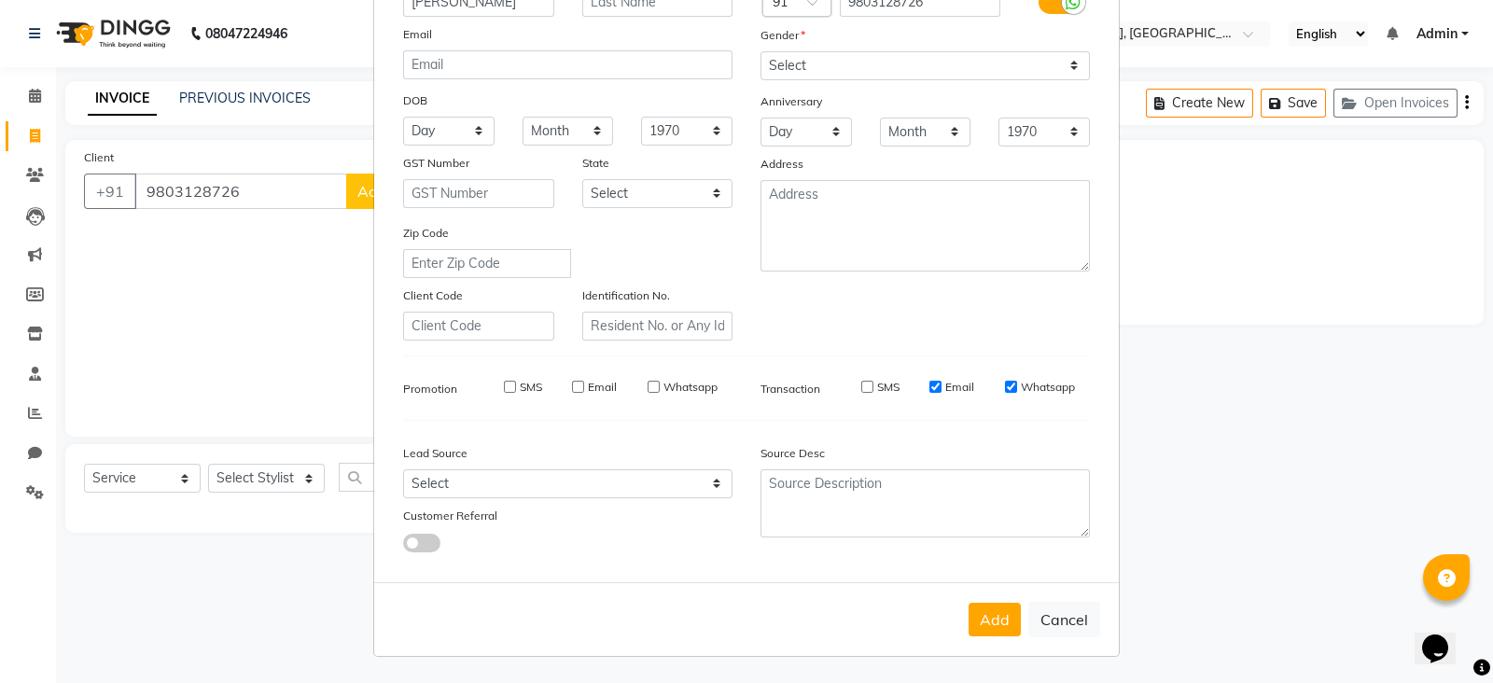
checkbox input "false"
click at [1005, 384] on input "Whatsapp" at bounding box center [1011, 387] width 12 height 12
checkbox input "false"
click at [991, 630] on button "Add" at bounding box center [994, 620] width 52 height 34
select select
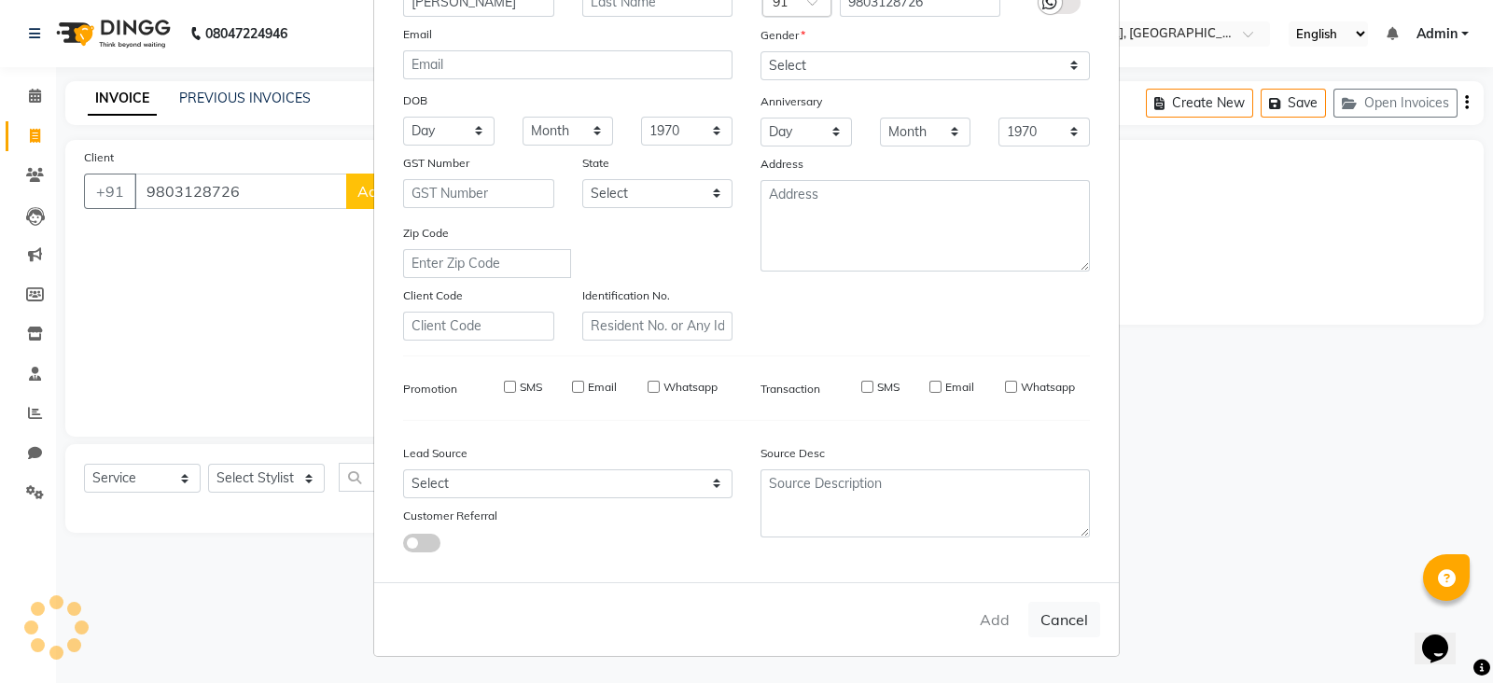
select select
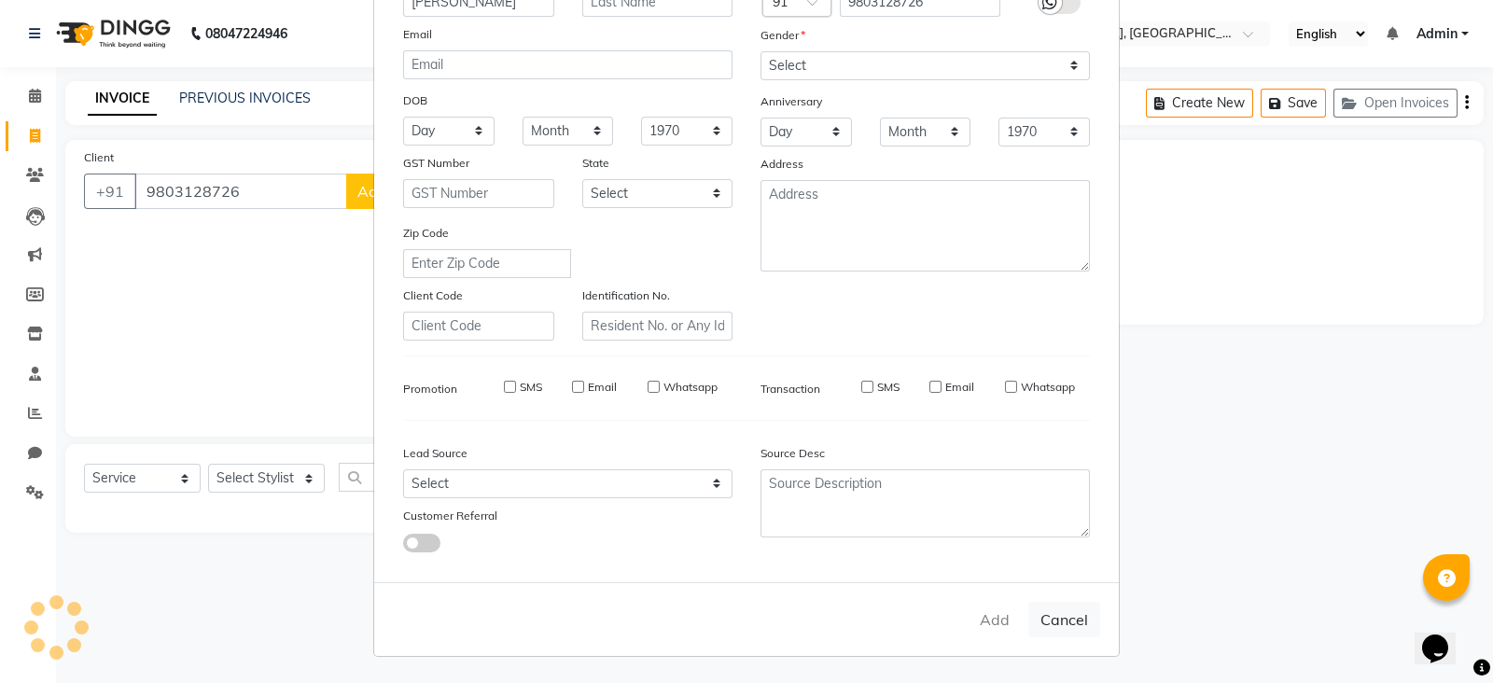
select select
checkbox input "false"
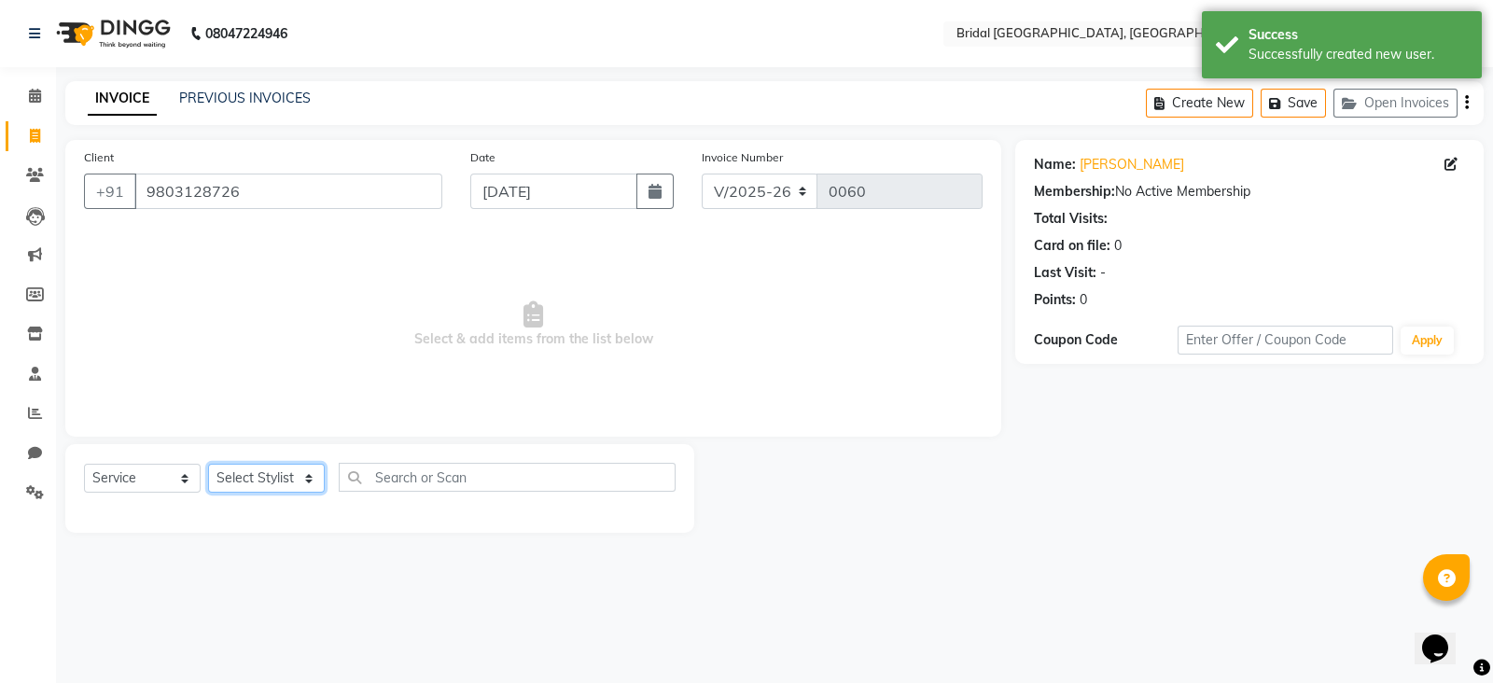
click at [266, 480] on select "Select Stylist [PERSON_NAME] Anim [PERSON_NAME] [PERSON_NAME] [PERSON_NAME] gau…" at bounding box center [266, 478] width 117 height 29
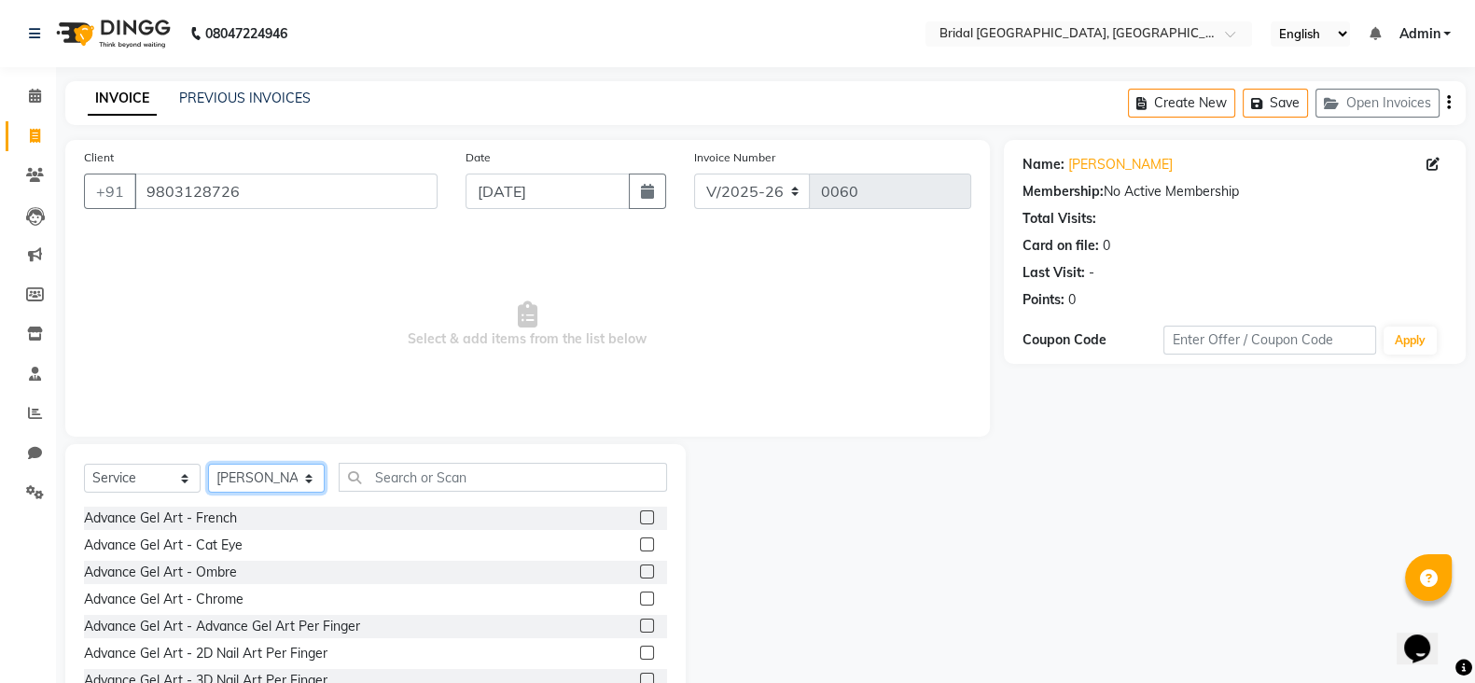
click at [285, 478] on select "Select Stylist [PERSON_NAME] Anim [PERSON_NAME] [PERSON_NAME] [PERSON_NAME] gau…" at bounding box center [266, 478] width 117 height 29
click at [301, 475] on select "Select Stylist [PERSON_NAME] Anim [PERSON_NAME] [PERSON_NAME] [PERSON_NAME] gau…" at bounding box center [266, 478] width 117 height 29
select select "90156"
click at [208, 465] on select "Select Stylist [PERSON_NAME] Anim [PERSON_NAME] [PERSON_NAME] [PERSON_NAME] gau…" at bounding box center [266, 478] width 117 height 29
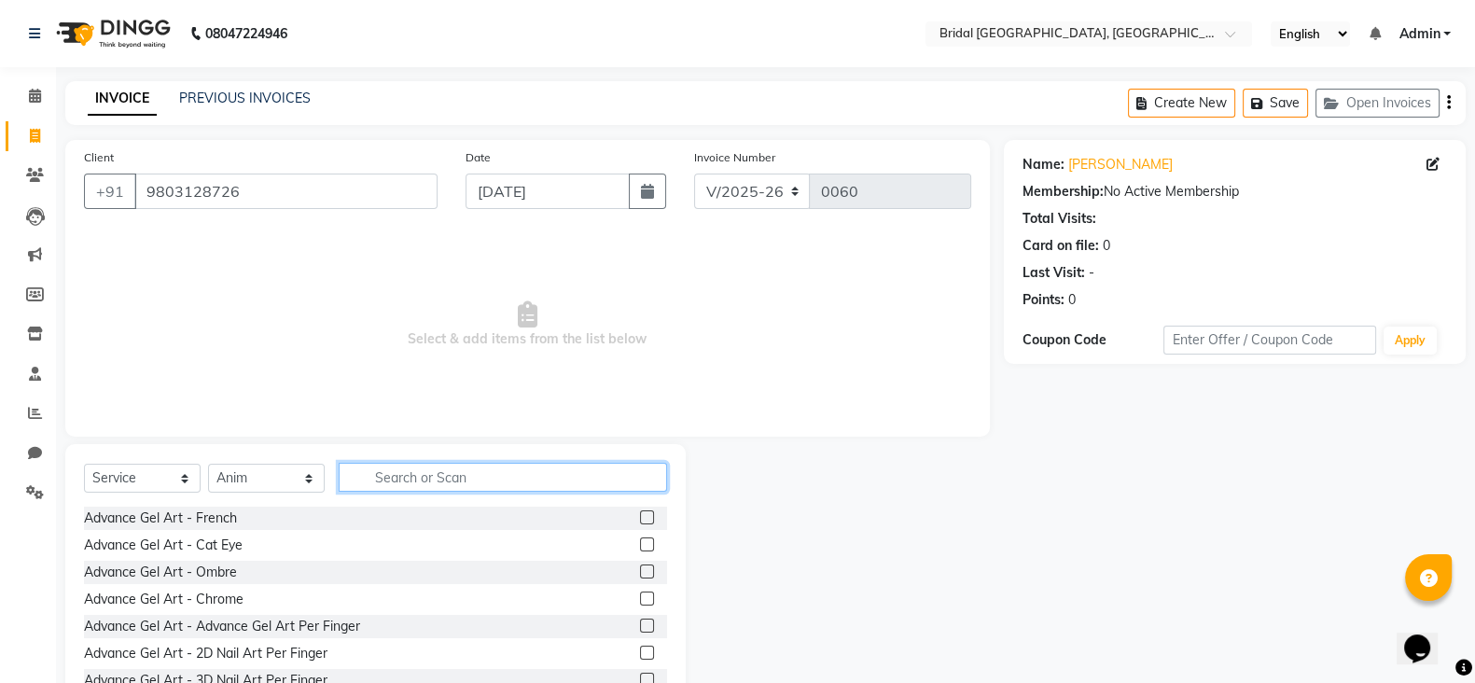
click at [436, 473] on input "text" at bounding box center [503, 477] width 328 height 29
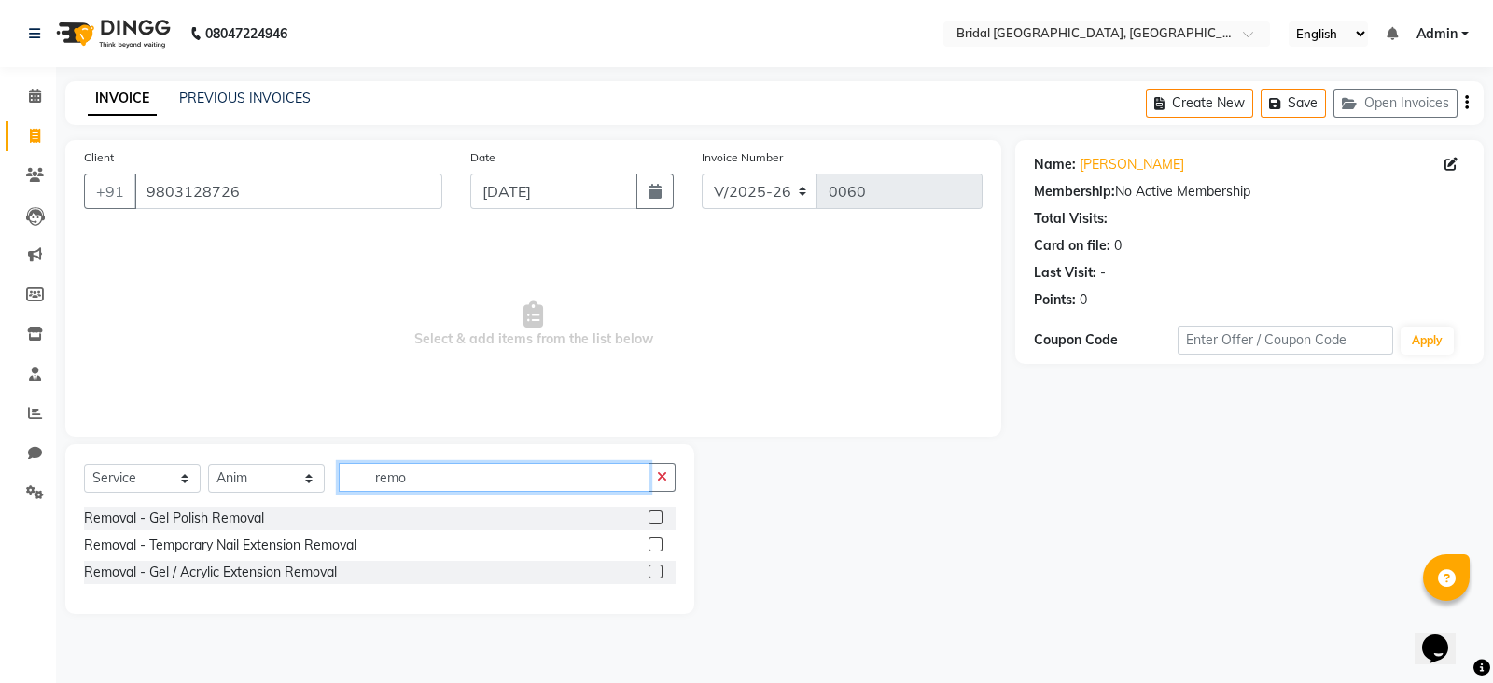
type input "remo"
click at [654, 517] on label at bounding box center [655, 517] width 14 height 14
click at [654, 517] on input "checkbox" at bounding box center [654, 518] width 12 height 12
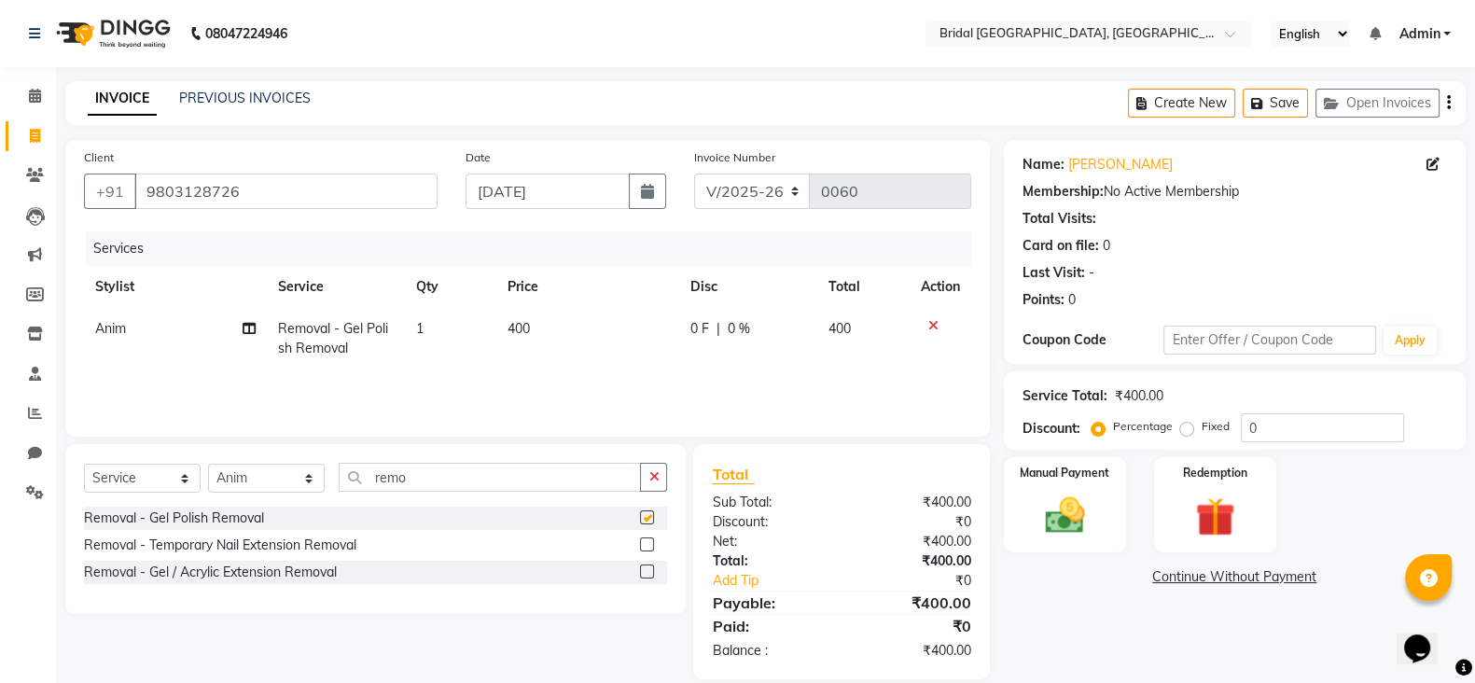
checkbox input "false"
click at [1059, 524] on img at bounding box center [1065, 515] width 66 height 47
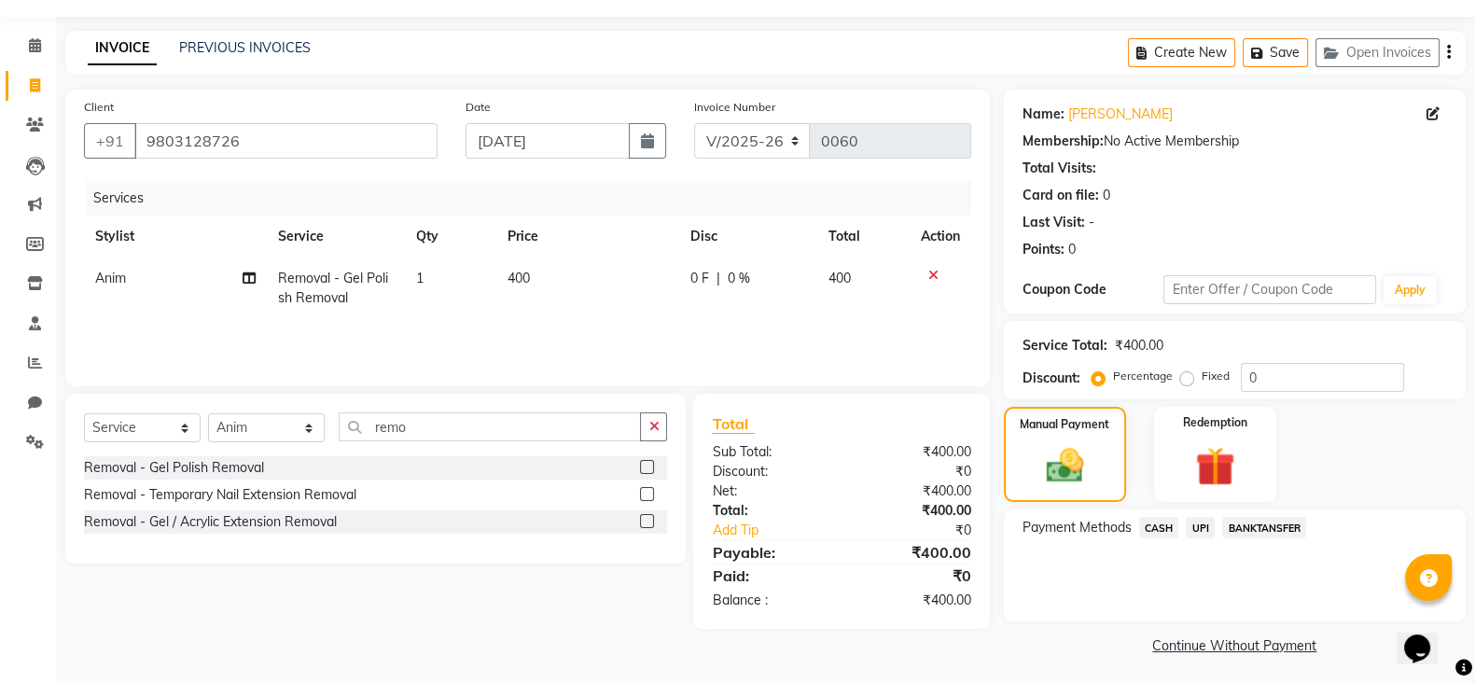
scroll to position [55, 0]
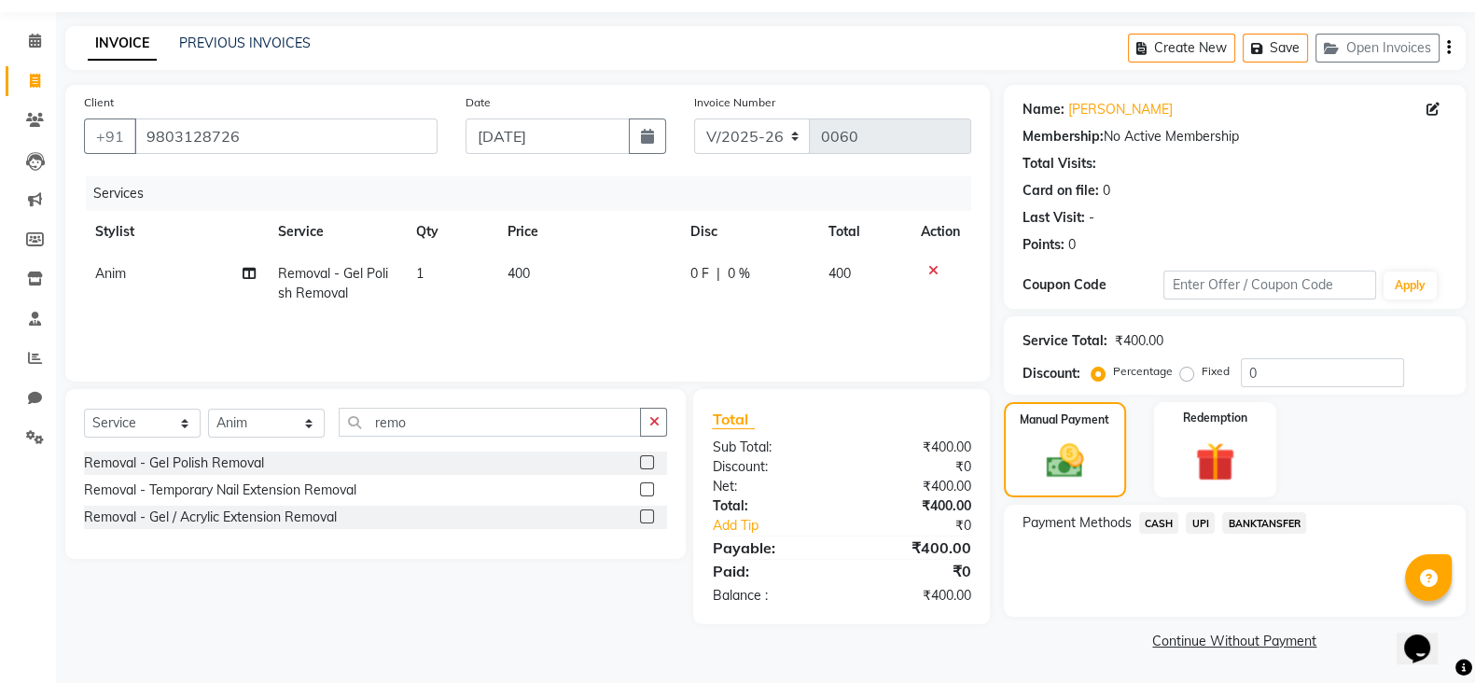
click at [1170, 521] on span "CASH" at bounding box center [1159, 522] width 40 height 21
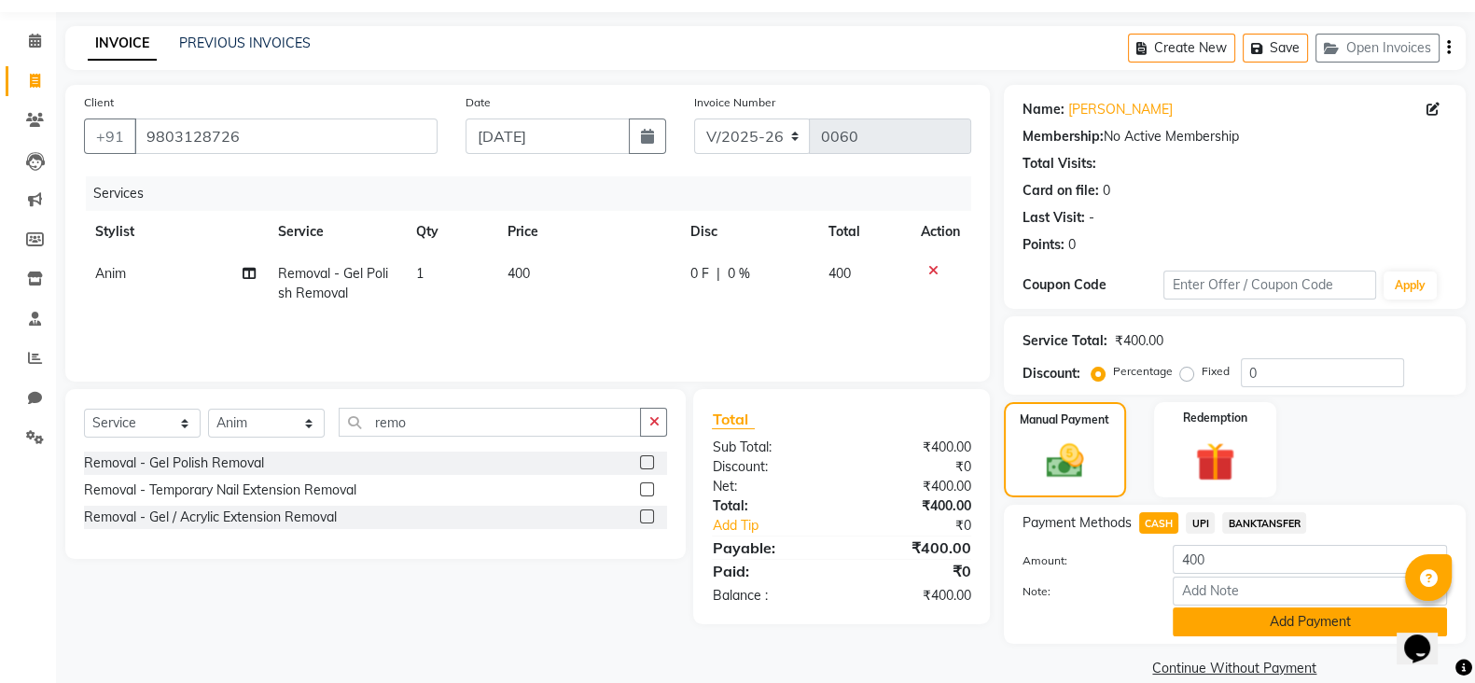
click at [1259, 627] on button "Add Payment" at bounding box center [1310, 621] width 274 height 29
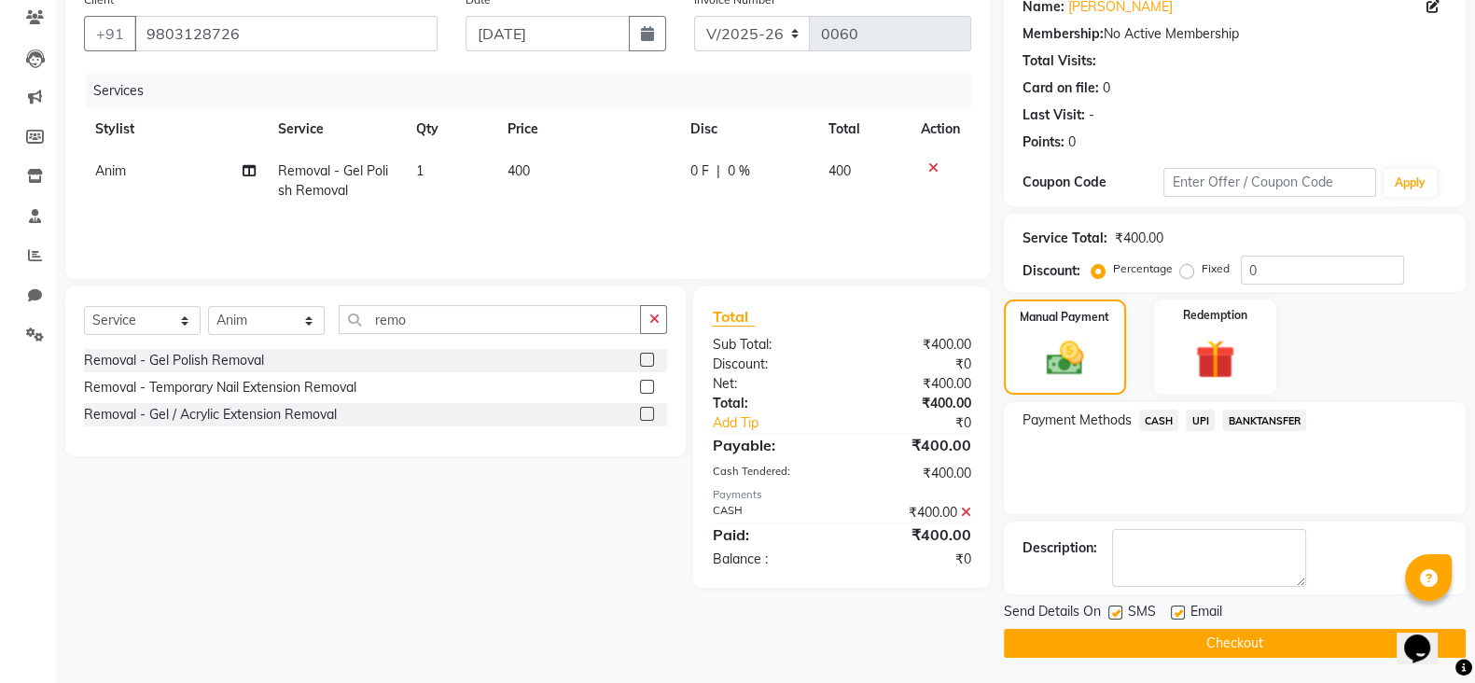
scroll to position [160, 0]
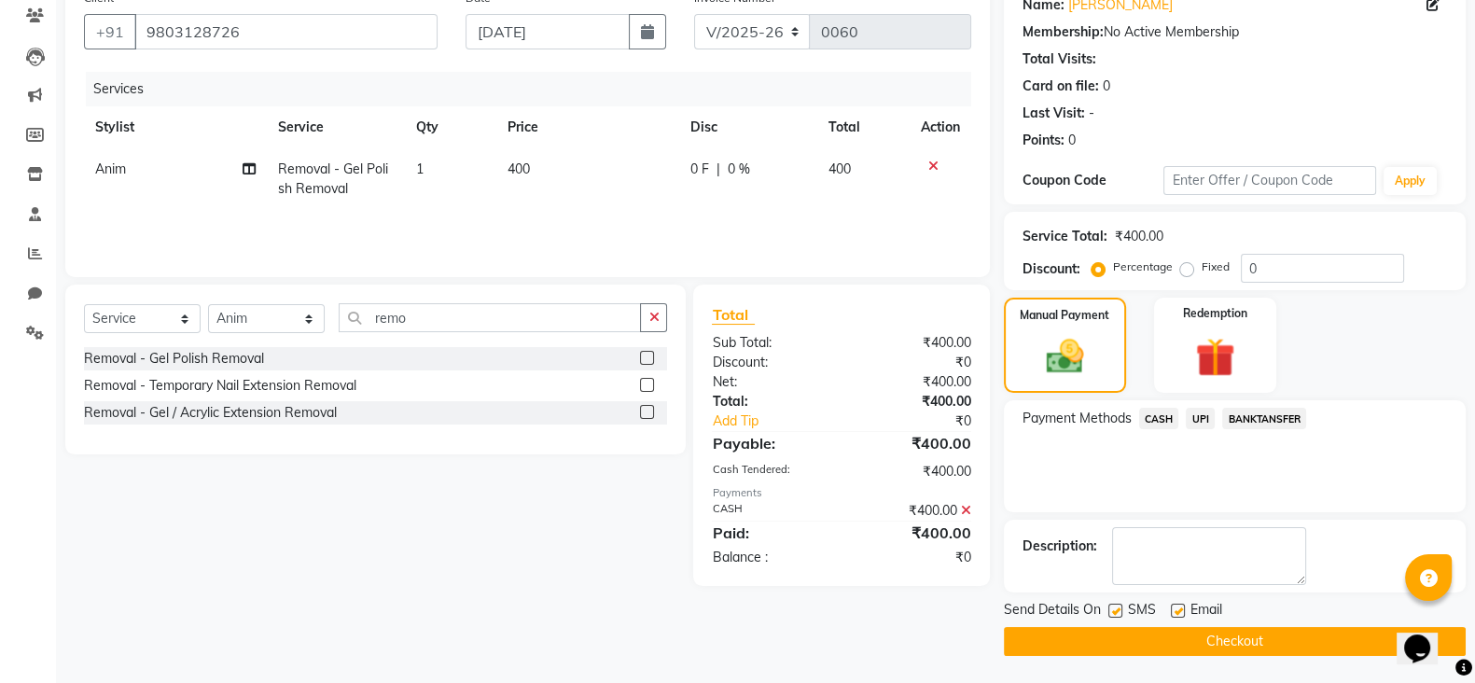
click at [1176, 613] on label at bounding box center [1178, 611] width 14 height 14
click at [1176, 613] on input "checkbox" at bounding box center [1177, 611] width 12 height 12
checkbox input "false"
click at [1114, 613] on label at bounding box center [1115, 611] width 14 height 14
click at [1114, 613] on input "checkbox" at bounding box center [1114, 611] width 12 height 12
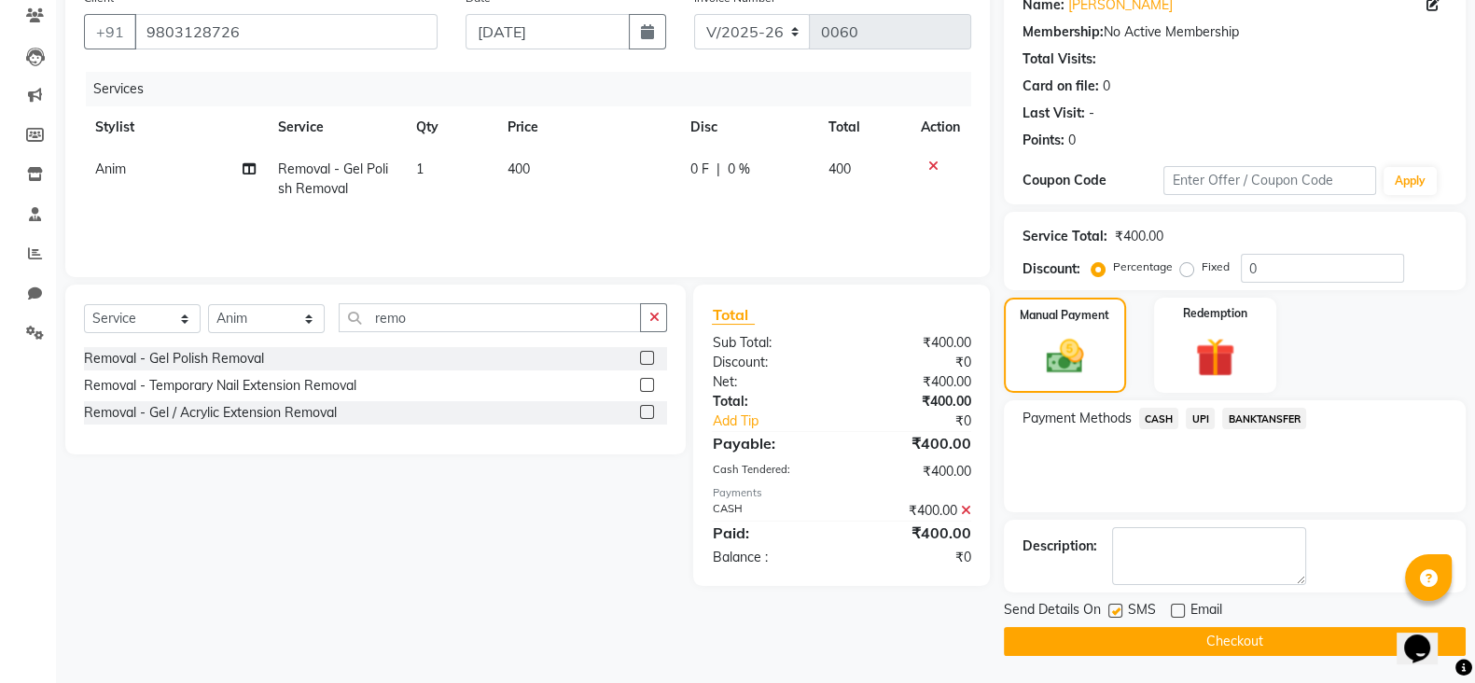
checkbox input "false"
click at [1111, 641] on button "Checkout" at bounding box center [1235, 641] width 462 height 29
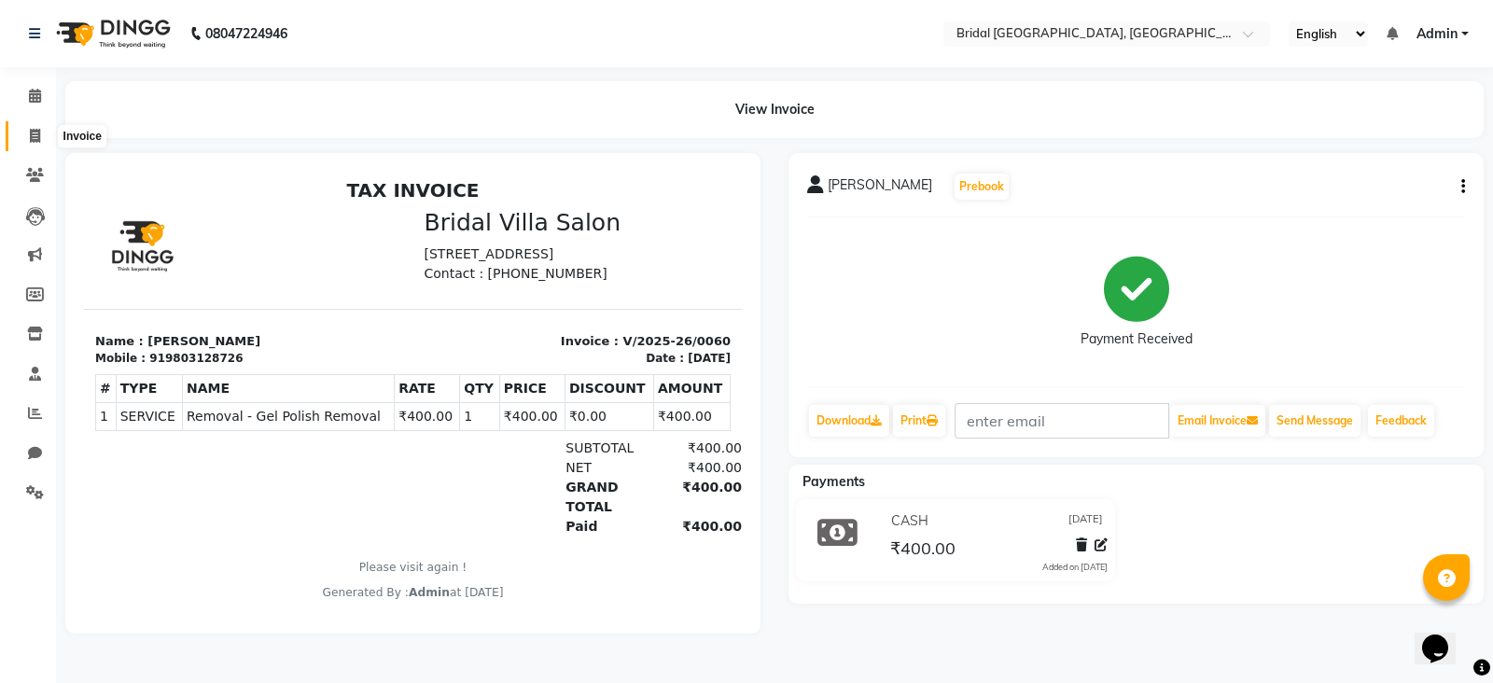
click at [33, 139] on icon at bounding box center [35, 136] width 10 height 14
select select "8752"
select select "service"
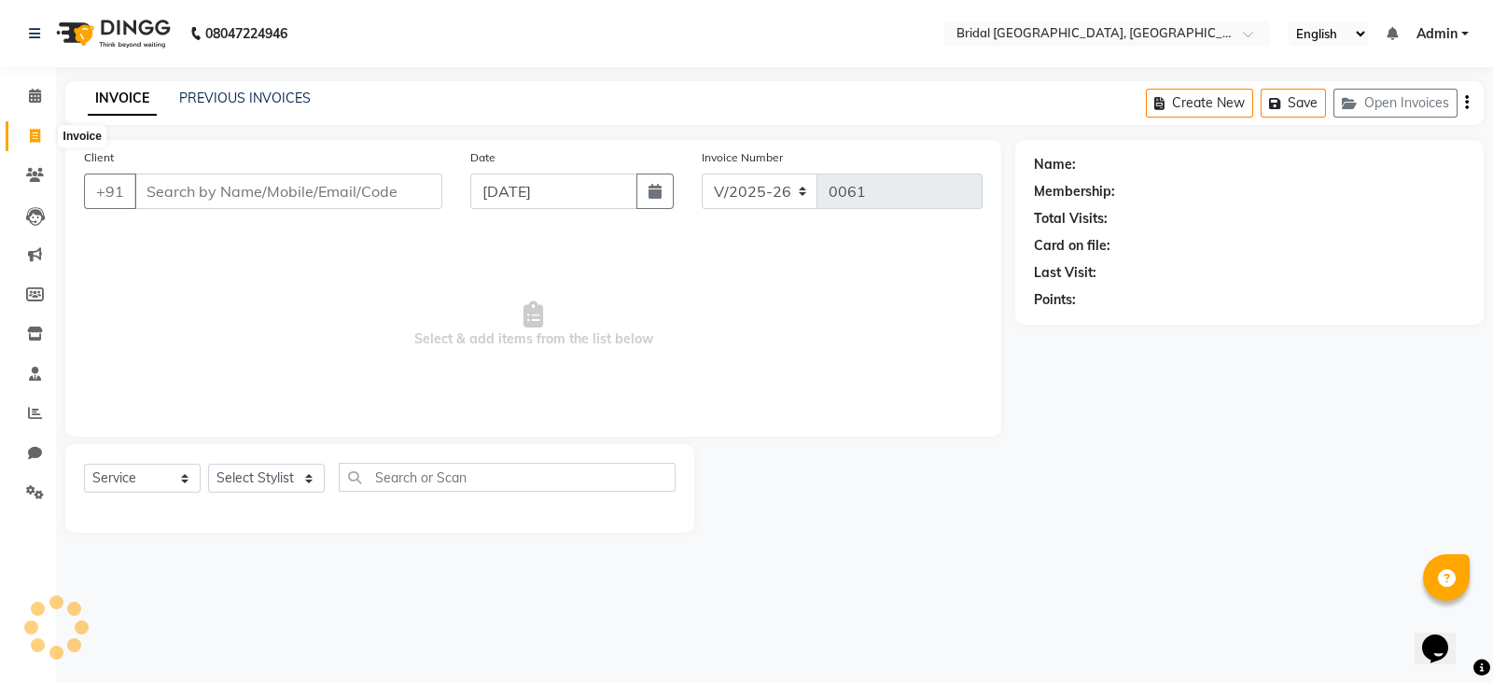
click at [33, 139] on icon at bounding box center [35, 136] width 10 height 14
select select "service"
